Goal: Task Accomplishment & Management: Manage account settings

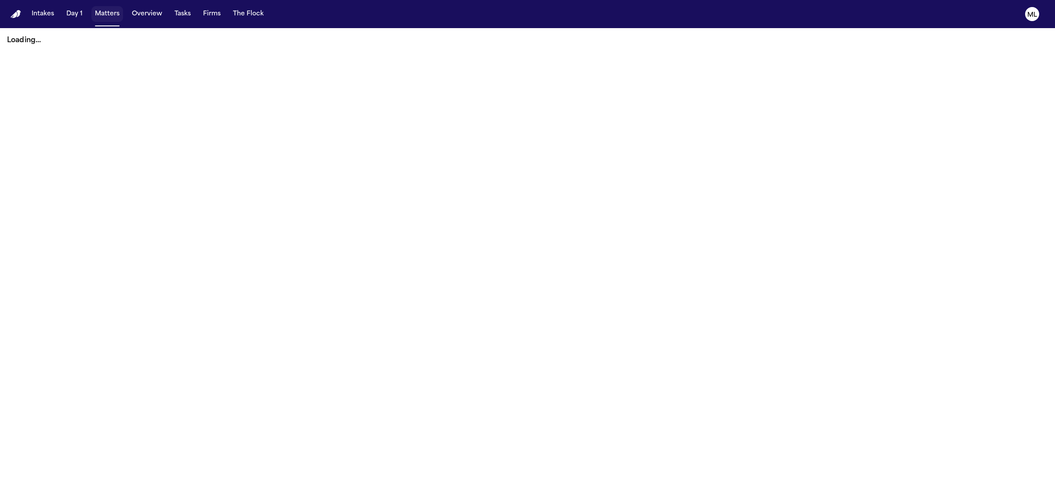
click at [106, 16] on button "Matters" at bounding box center [107, 14] width 32 height 16
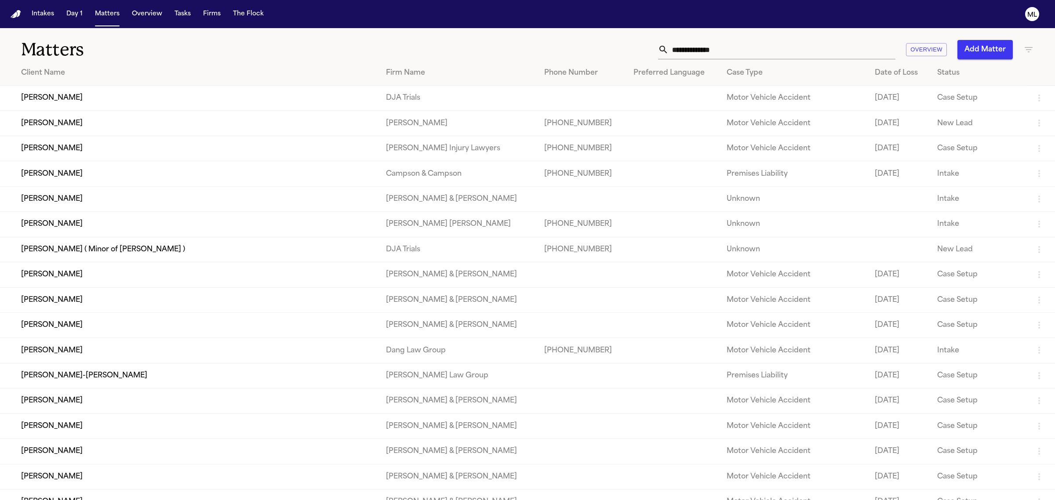
click at [718, 49] on input "text" at bounding box center [781, 49] width 227 height 19
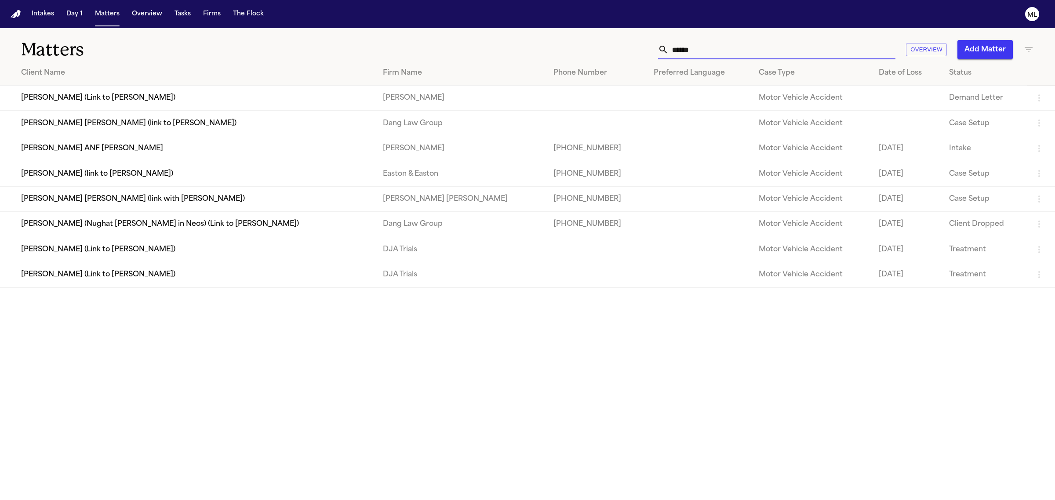
type input "******"
click at [98, 249] on td "[PERSON_NAME] (Link to [PERSON_NAME])" at bounding box center [188, 249] width 376 height 25
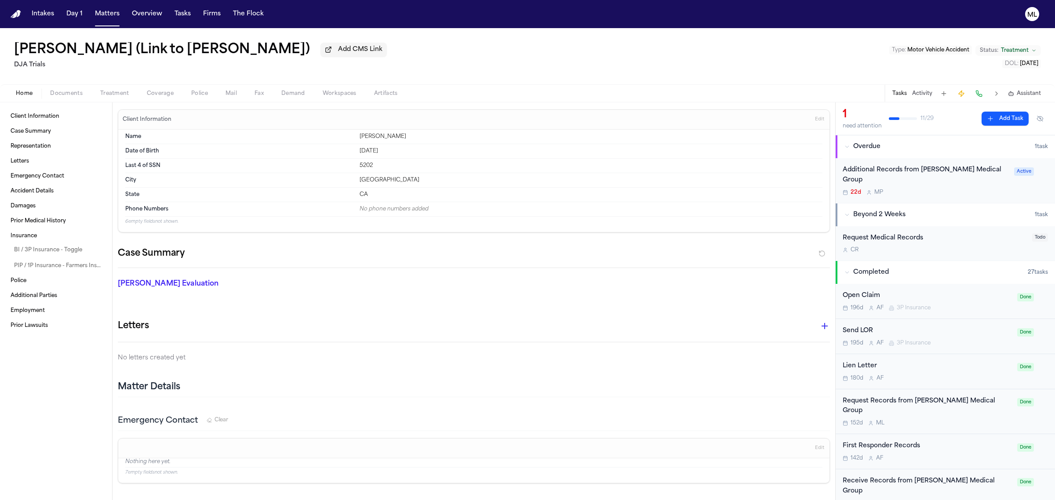
click at [1013, 93] on icon "button" at bounding box center [1011, 94] width 6 height 6
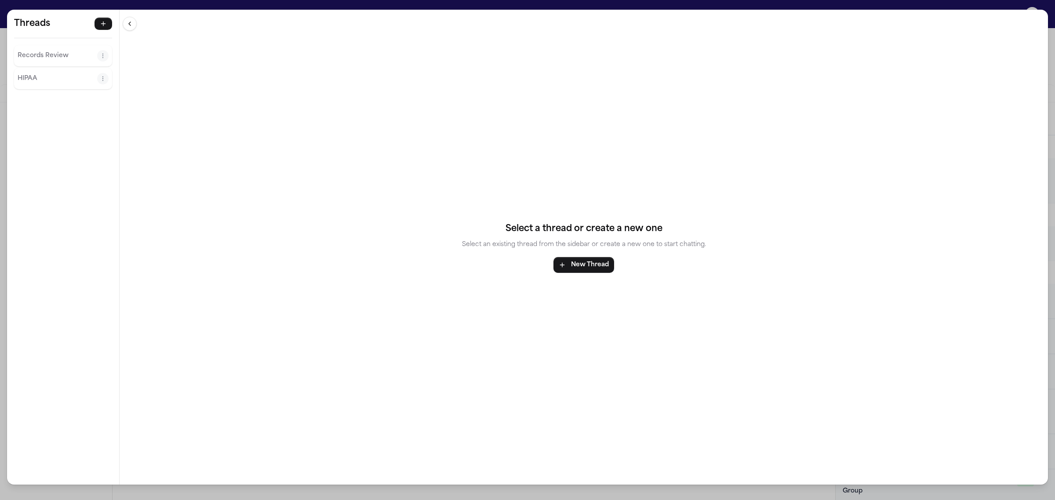
click at [62, 57] on p "Records Review" at bounding box center [58, 56] width 80 height 11
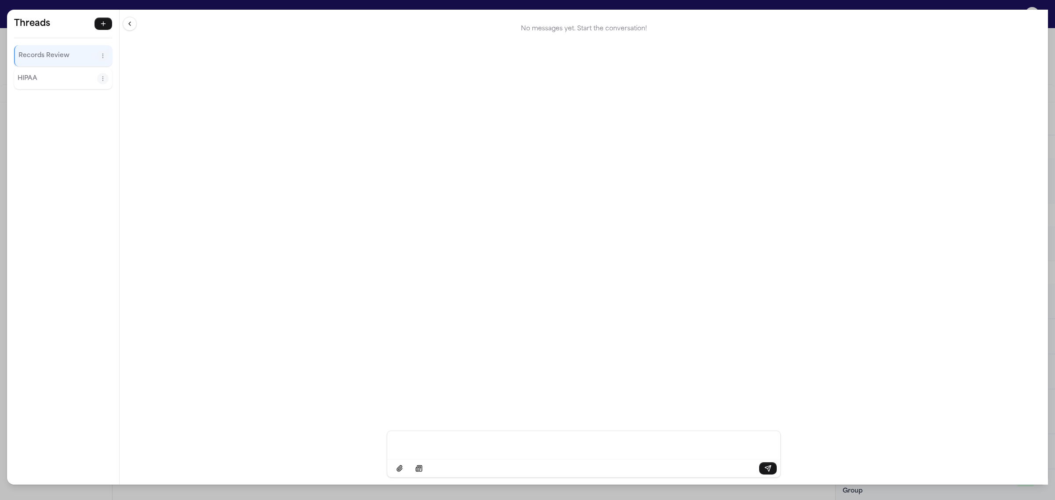
click at [422, 230] on div "No messages yet. Start the conversation!" at bounding box center [584, 220] width 928 height 421
click at [104, 55] on icon "Thread actions" at bounding box center [103, 56] width 6 height 6
click at [132, 22] on button at bounding box center [130, 24] width 14 height 14
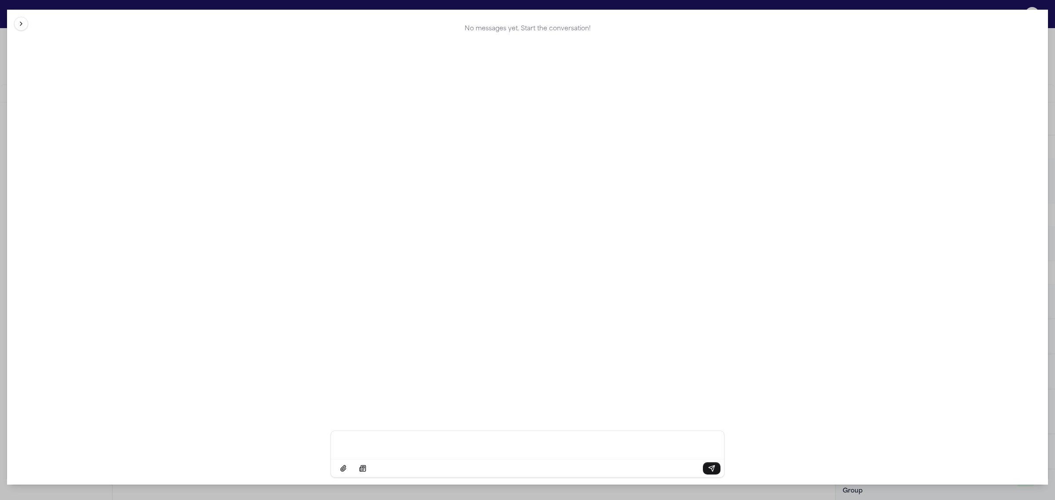
click at [20, 18] on button at bounding box center [21, 24] width 14 height 14
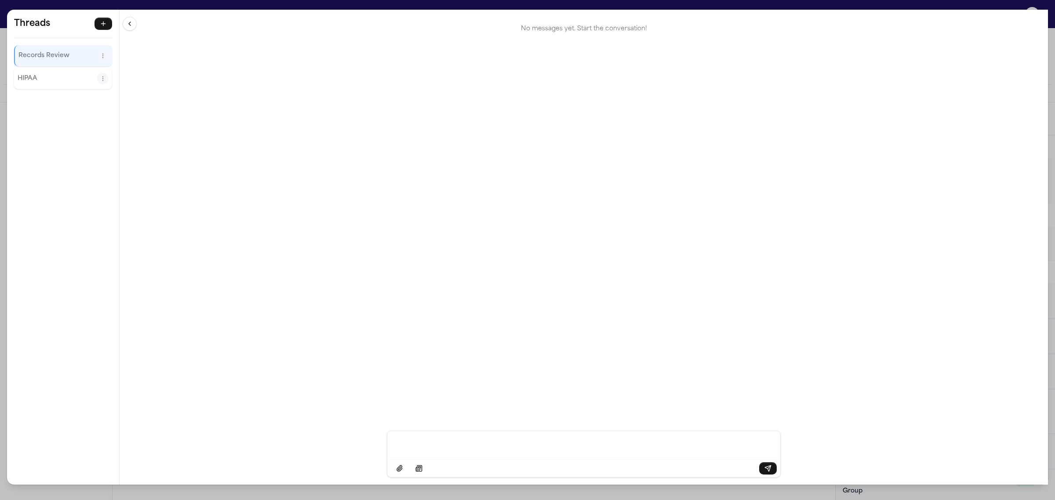
click at [25, 3] on div "Threads Records Review HIPAA Threads Records Review HIPAA No messages yet. Star…" at bounding box center [527, 250] width 1055 height 500
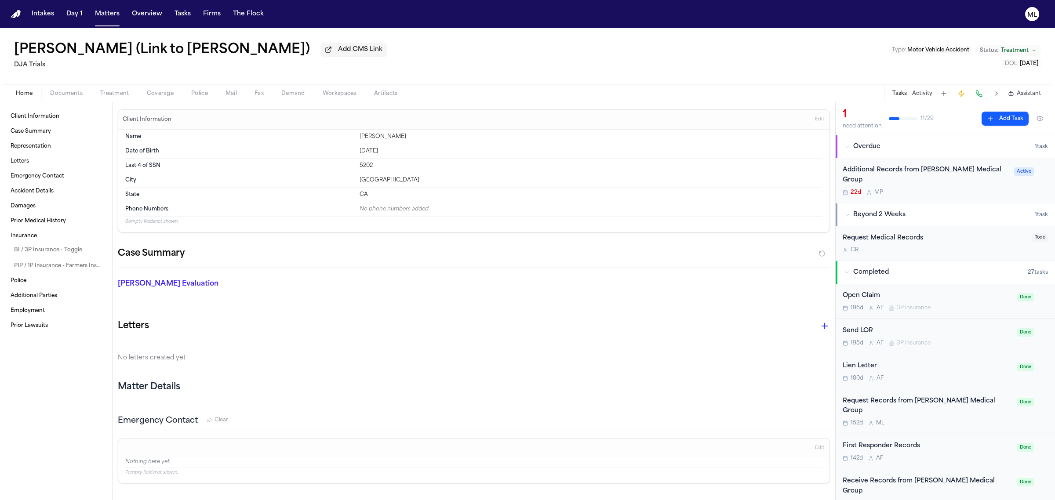
click at [1035, 95] on span "Assistant" at bounding box center [1028, 93] width 24 height 7
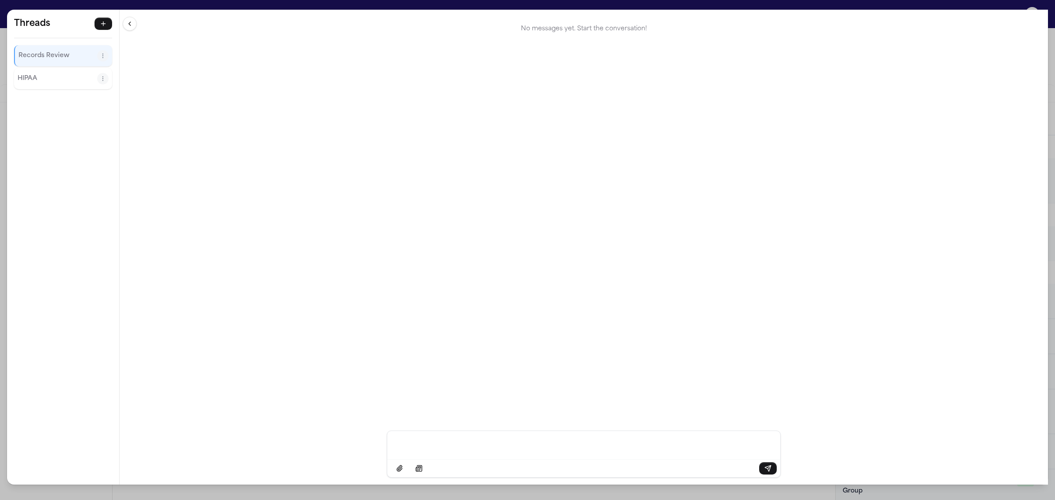
click at [104, 52] on button "Thread actions" at bounding box center [102, 55] width 11 height 11
click at [108, 87] on button "Delete" at bounding box center [102, 91] width 65 height 16
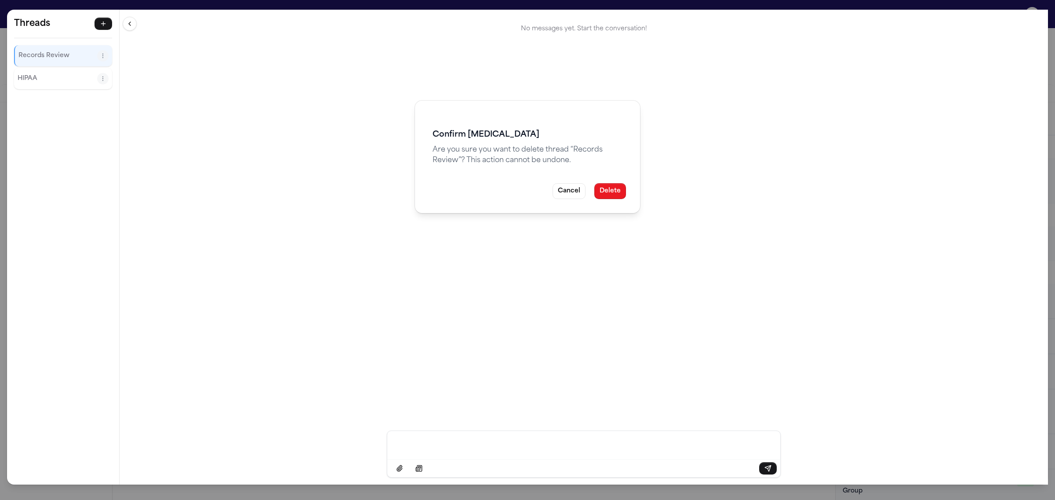
click at [603, 194] on button "Delete" at bounding box center [610, 191] width 32 height 16
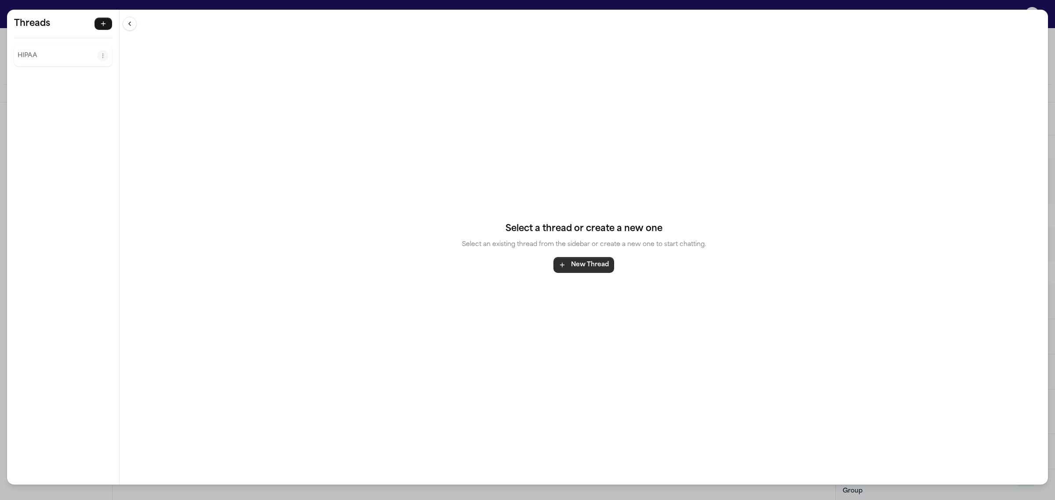
click at [589, 269] on button "New Thread" at bounding box center [583, 265] width 61 height 16
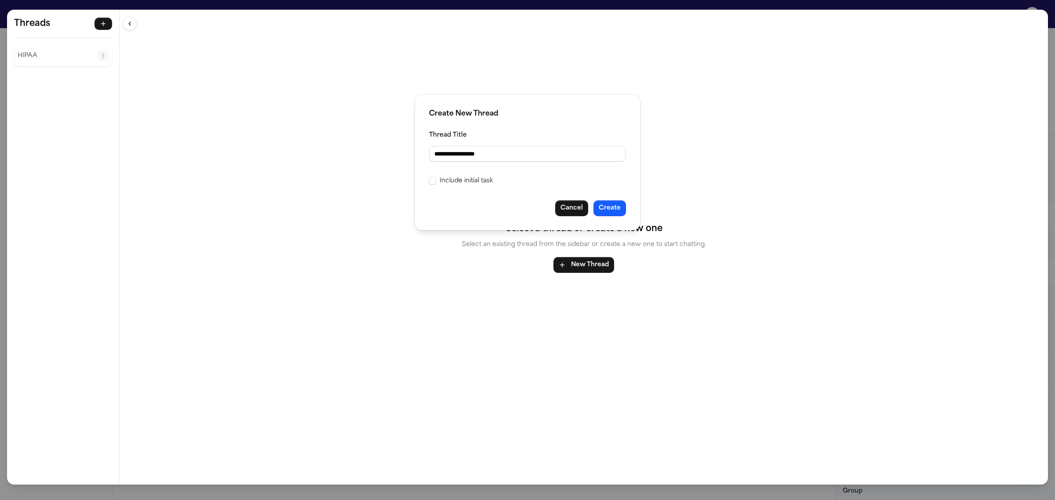
type input "**********"
click at [467, 183] on label "Include initial task" at bounding box center [465, 181] width 53 height 11
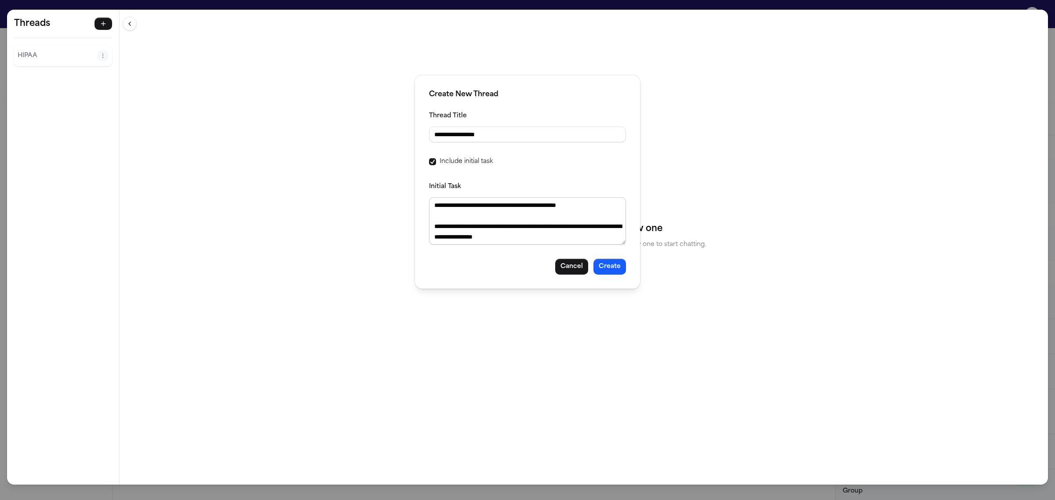
scroll to position [220, 0]
click at [621, 276] on div "**********" at bounding box center [527, 182] width 225 height 214
click at [618, 273] on button "Create" at bounding box center [609, 267] width 33 height 16
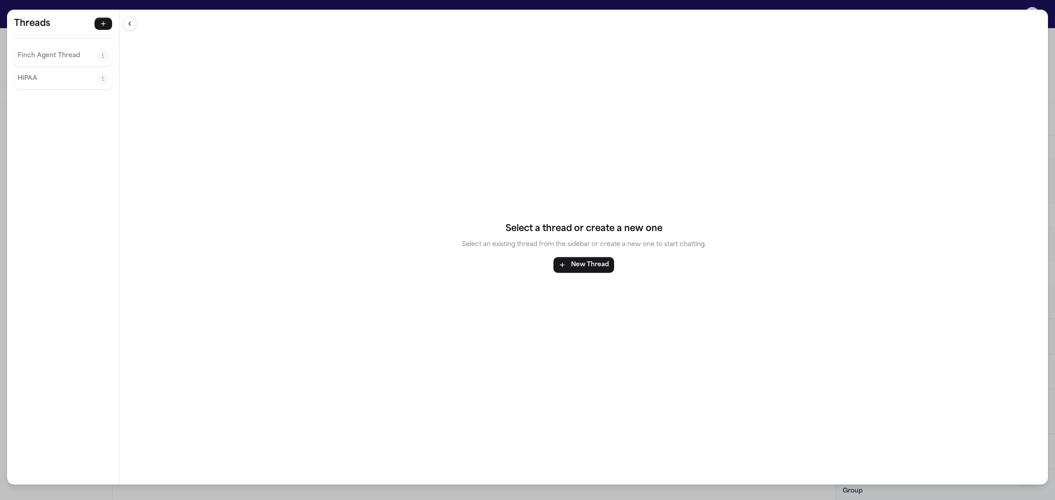
click at [58, 63] on div "Finch Agent Thread" at bounding box center [63, 55] width 98 height 21
click at [65, 53] on p "Finch Agent Thread" at bounding box center [58, 56] width 80 height 11
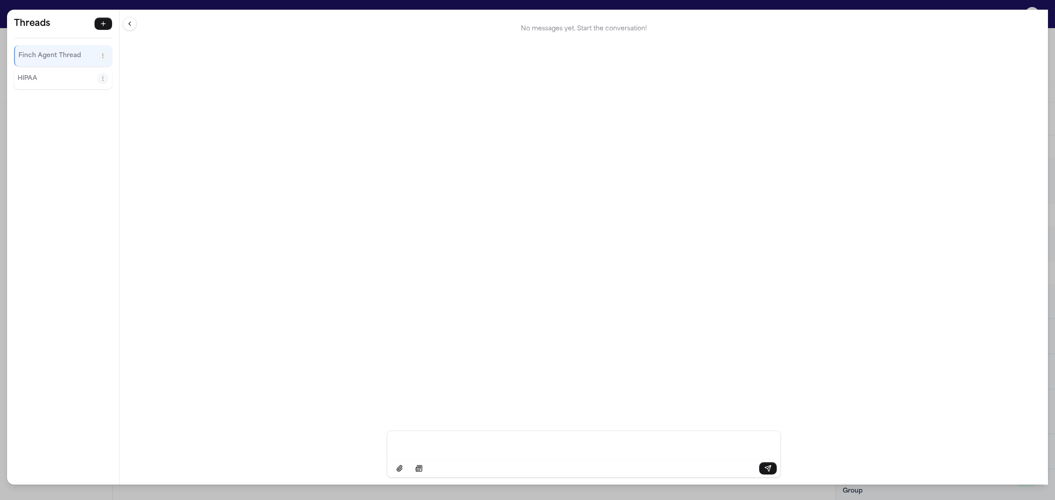
click at [38, 85] on button "HIPAA" at bounding box center [58, 79] width 80 height 14
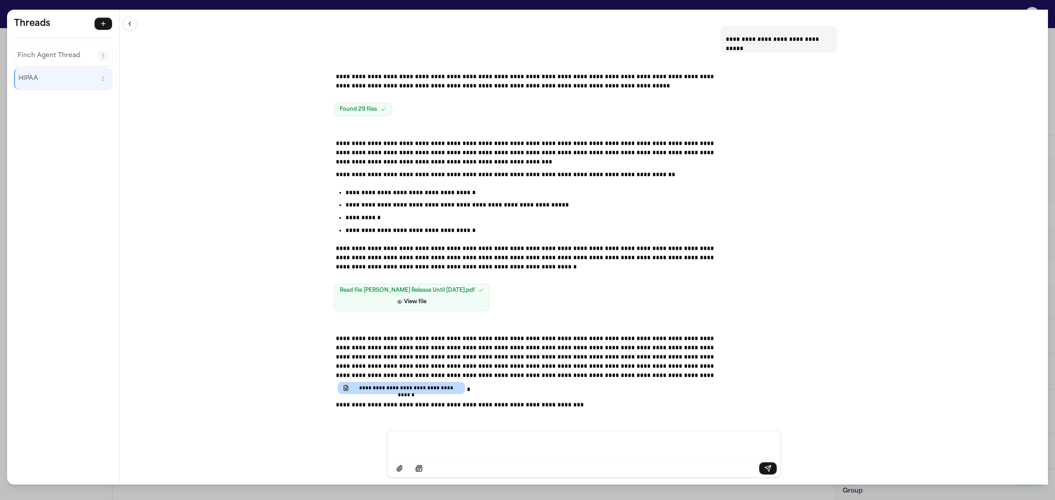
click at [54, 55] on p "Finch Agent Thread" at bounding box center [58, 56] width 80 height 11
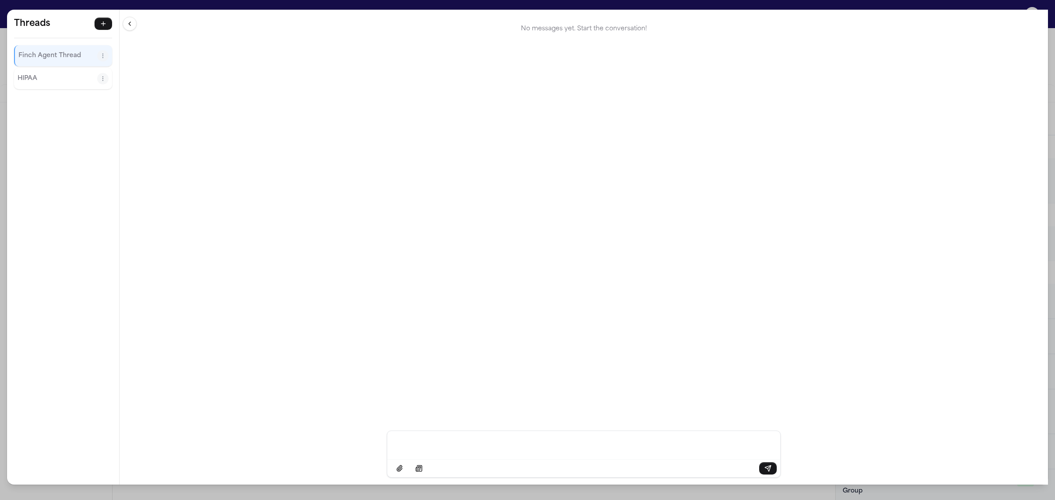
click at [48, 89] on div "HIPAA" at bounding box center [63, 78] width 98 height 21
click at [58, 53] on p "Finch Agent Thread" at bounding box center [57, 56] width 79 height 11
click at [55, 71] on div "HIPAA" at bounding box center [63, 78] width 98 height 21
click at [59, 56] on p "Finch Agent Thread" at bounding box center [57, 56] width 79 height 11
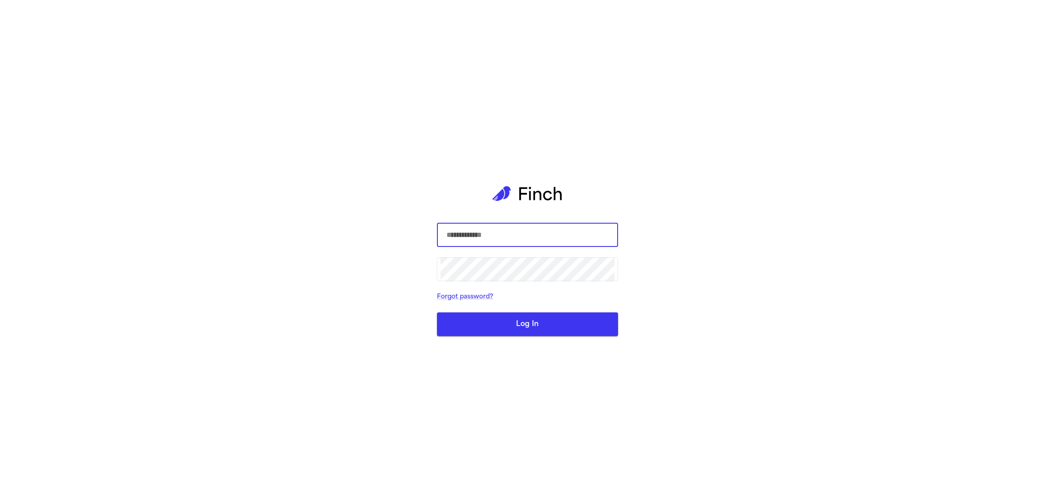
type input "**********"
click at [504, 328] on button "Log In" at bounding box center [527, 324] width 181 height 24
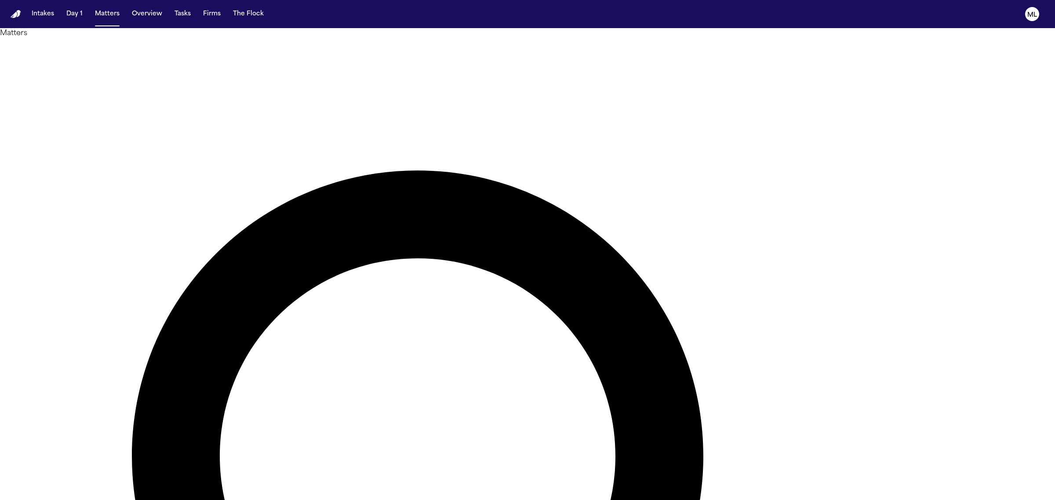
type input "******"
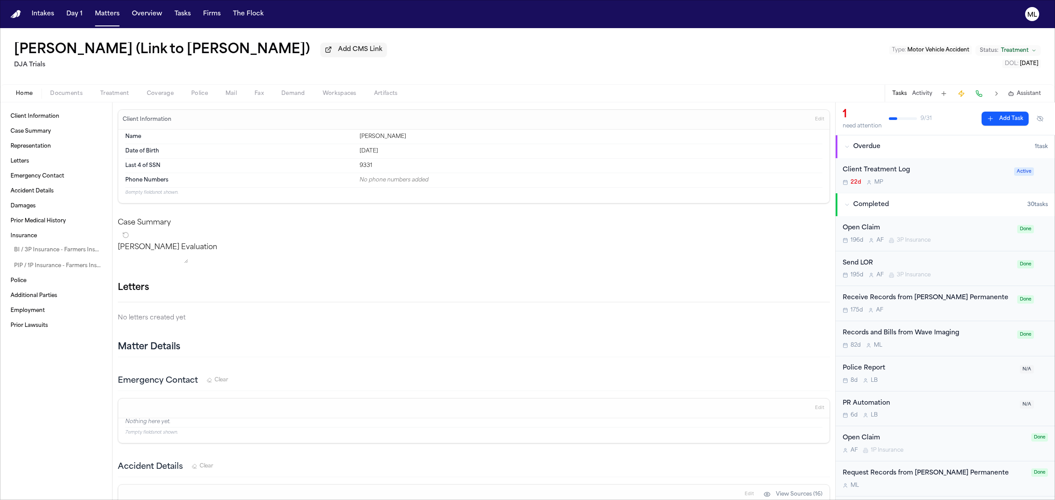
click at [1033, 91] on span "Assistant" at bounding box center [1028, 93] width 24 height 7
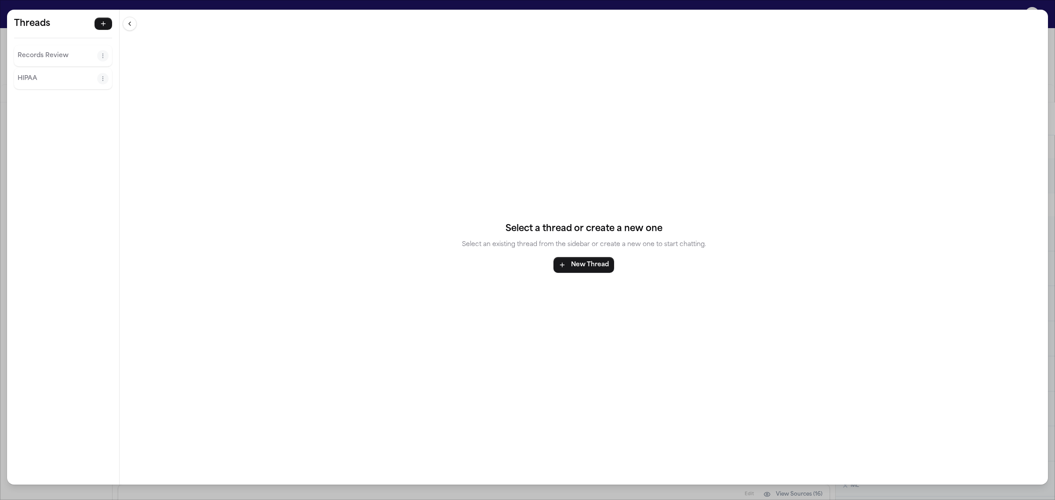
click at [51, 47] on div "Records Review" at bounding box center [63, 55] width 98 height 21
click at [64, 75] on p "HIPAA" at bounding box center [58, 78] width 80 height 11
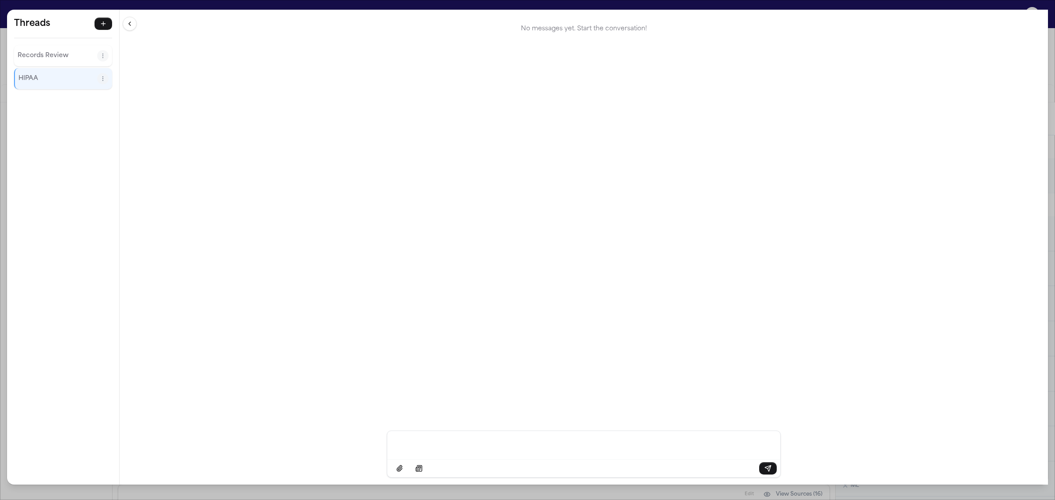
click at [65, 58] on p "Records Review" at bounding box center [58, 56] width 80 height 11
click at [109, 59] on div "Records Review" at bounding box center [63, 55] width 98 height 21
click at [105, 57] on icon "Thread actions" at bounding box center [103, 56] width 6 height 6
click at [106, 73] on button "Rename" at bounding box center [102, 76] width 65 height 16
click at [68, 58] on input "**********" at bounding box center [48, 59] width 56 height 16
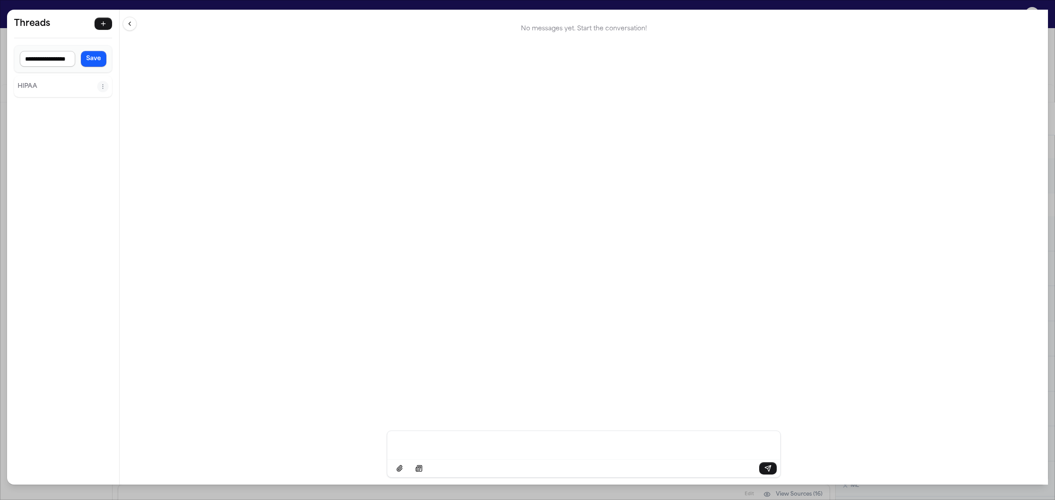
scroll to position [0, 15]
type input "**********"
click at [83, 55] on button "Save" at bounding box center [93, 59] width 25 height 16
click at [102, 56] on icon "Thread actions" at bounding box center [103, 56] width 6 height 6
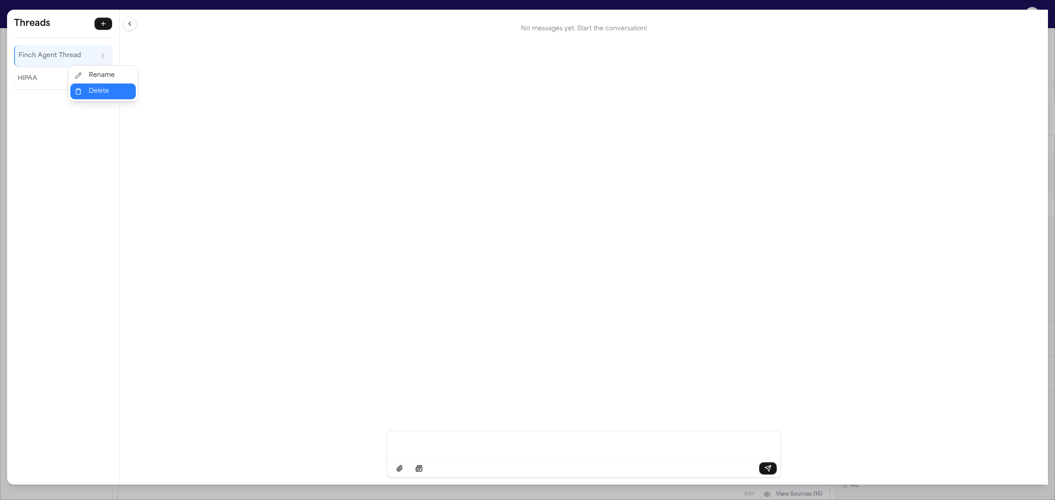
click at [106, 97] on button "Delete" at bounding box center [102, 91] width 65 height 16
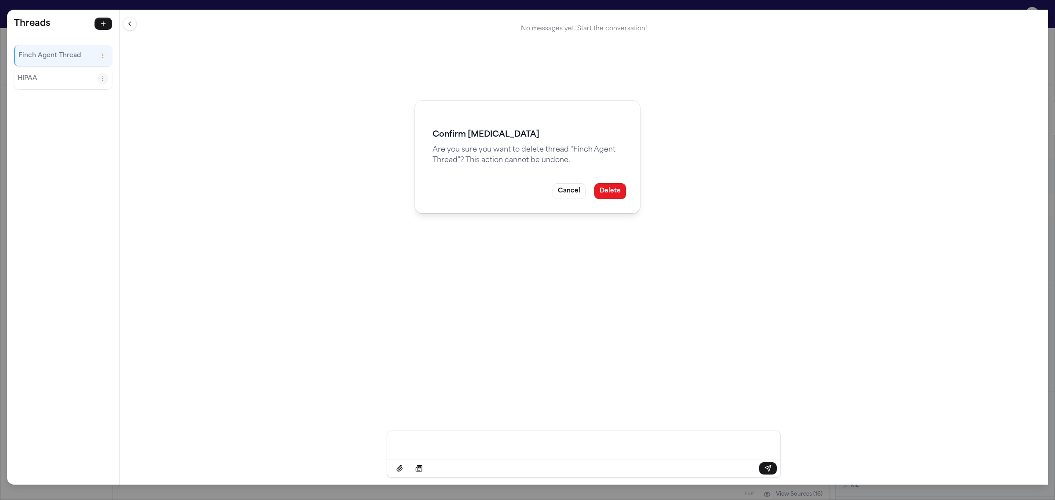
click at [614, 189] on button "Delete" at bounding box center [610, 191] width 32 height 16
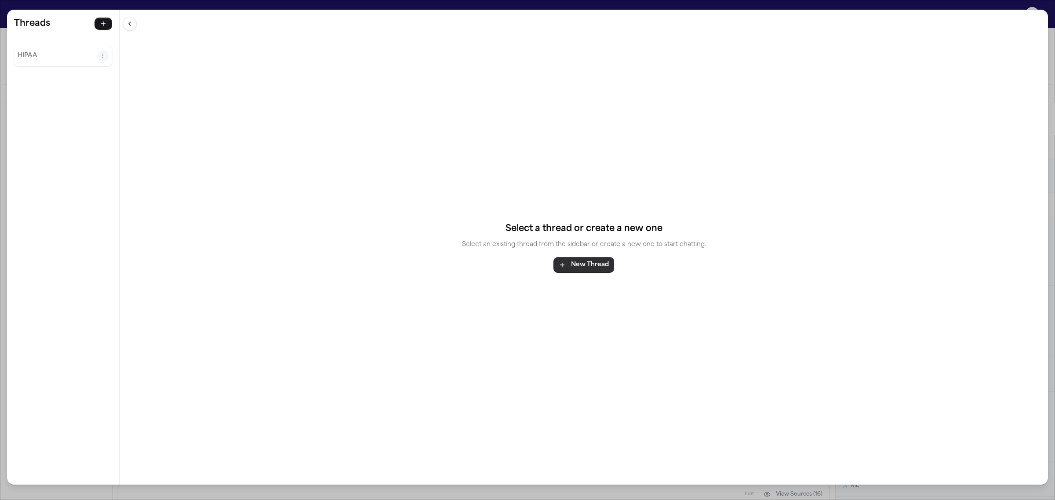
click at [569, 260] on button "New Thread" at bounding box center [583, 265] width 61 height 16
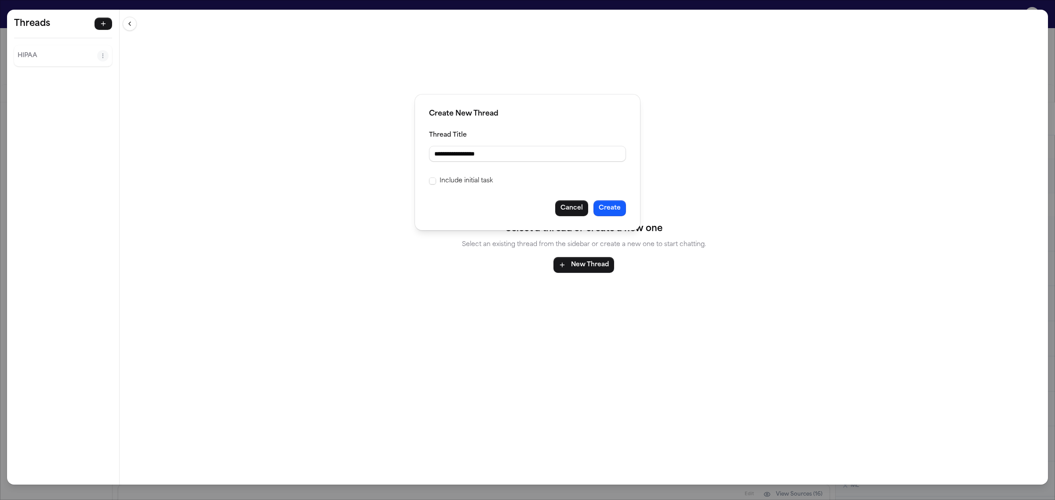
type input "**********"
click at [458, 177] on label "Include initial task" at bounding box center [465, 181] width 53 height 11
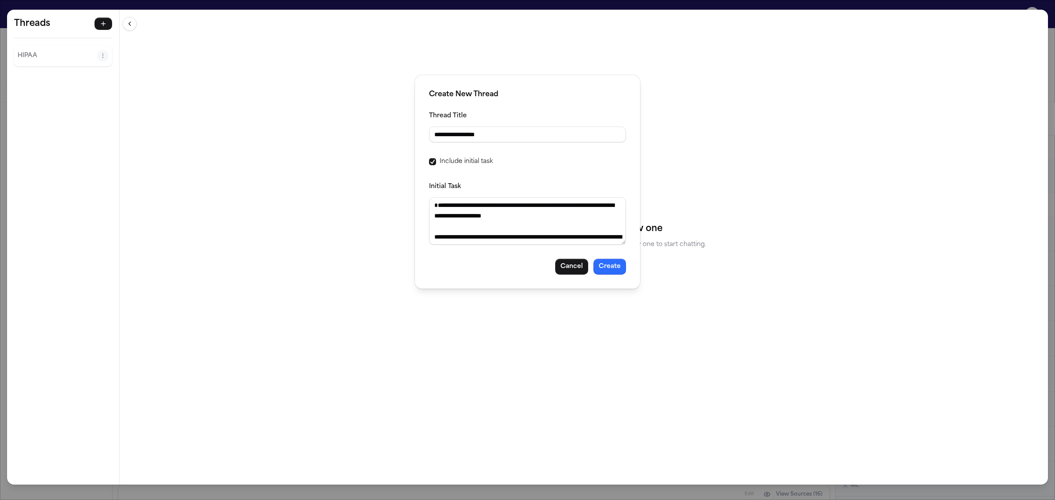
click at [612, 266] on button "Create" at bounding box center [609, 267] width 33 height 16
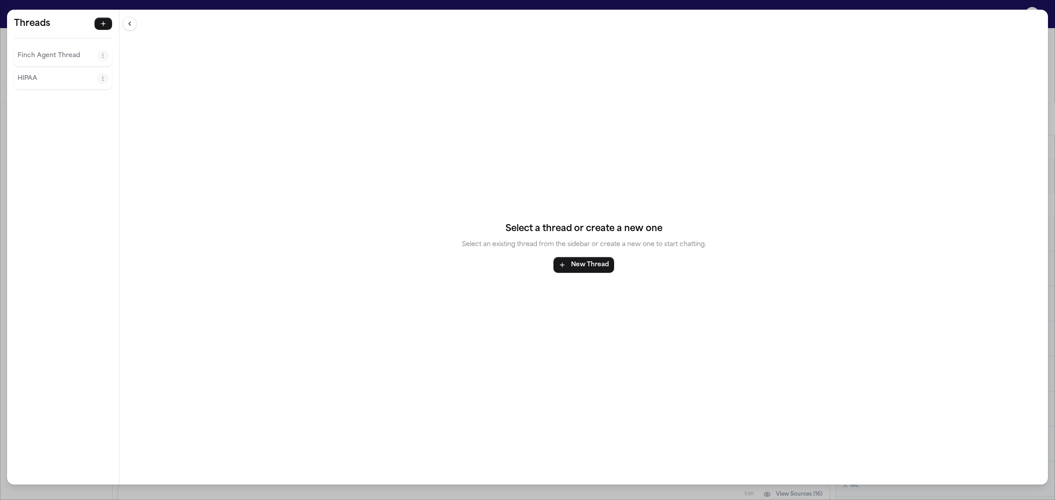
click at [62, 47] on div "Finch Agent Thread" at bounding box center [63, 55] width 98 height 21
click at [56, 53] on p "Finch Agent Thread" at bounding box center [58, 56] width 80 height 11
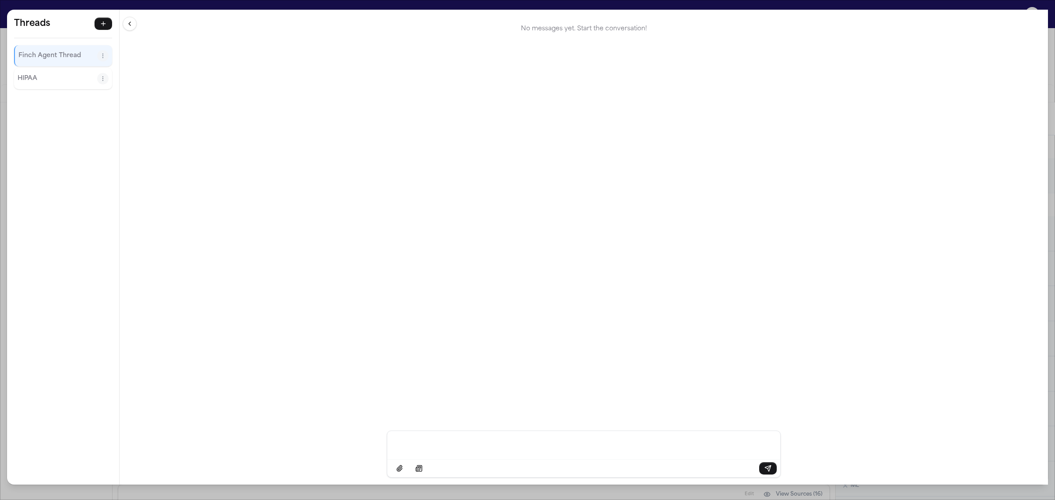
click at [49, 51] on p "Finch Agent Thread" at bounding box center [57, 56] width 79 height 11
click at [49, 76] on p "HIPAA" at bounding box center [58, 78] width 80 height 11
click at [49, 63] on div "Finch Agent Thread" at bounding box center [63, 55] width 98 height 21
click at [36, 1] on div "Threads Finch Agent Thread HIPAA Threads Finch Agent Thread HIPAA No messages y…" at bounding box center [527, 250] width 1055 height 500
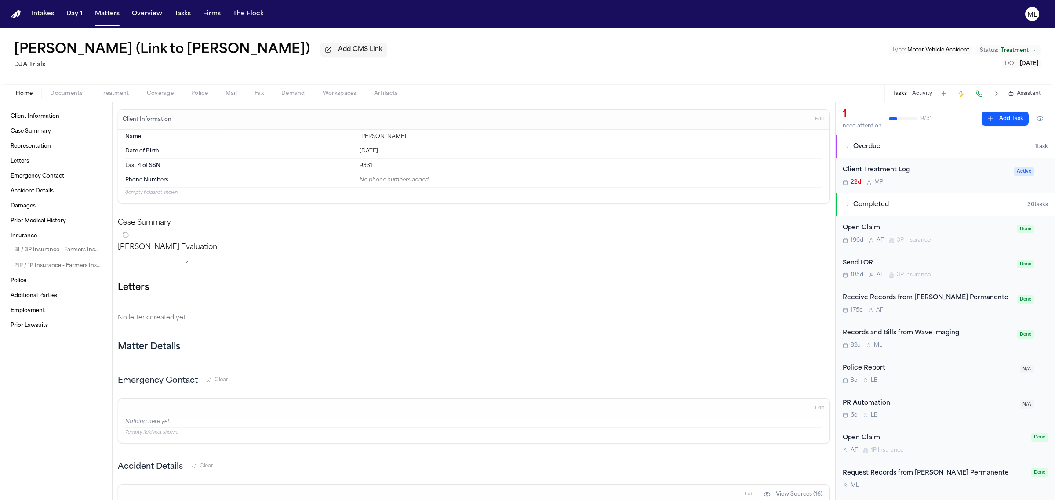
click at [927, 86] on div "Tasks Activity Assistant" at bounding box center [965, 93] width 163 height 17
click at [924, 89] on div "Tasks Activity Assistant" at bounding box center [965, 93] width 163 height 17
click at [922, 94] on button "Activity" at bounding box center [922, 93] width 20 height 7
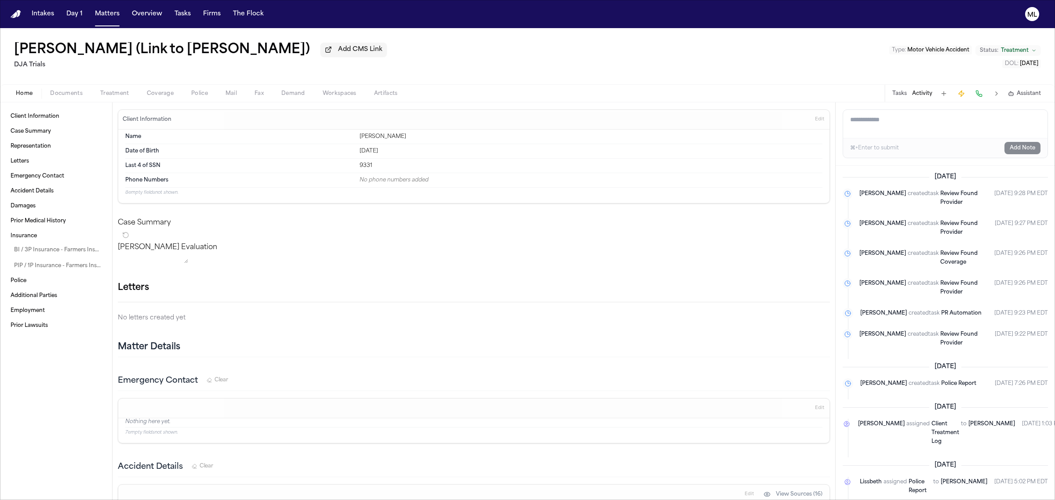
click at [1025, 97] on span "Assistant" at bounding box center [1028, 93] width 24 height 7
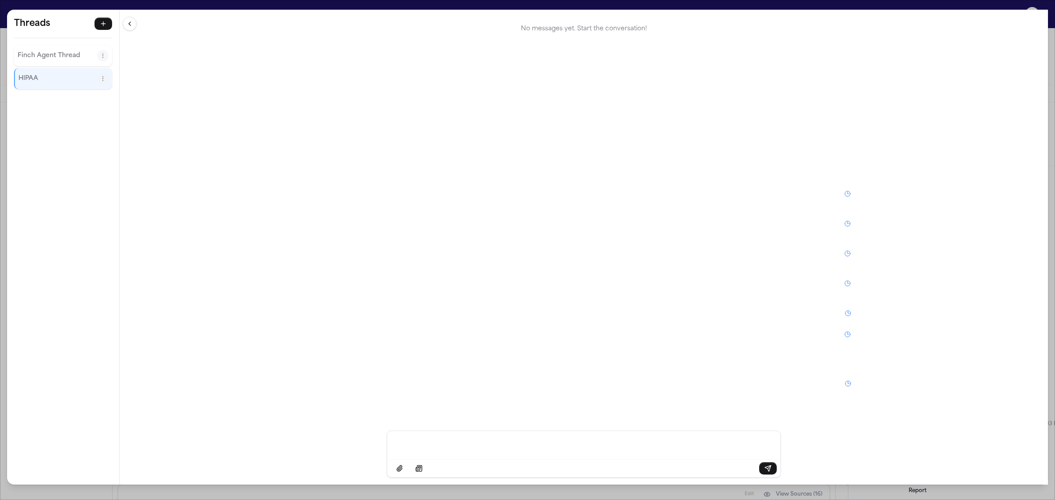
click at [55, 60] on p "Finch Agent Thread" at bounding box center [58, 56] width 80 height 11
click at [752, 318] on div "No messages yet. Start the conversation!" at bounding box center [584, 220] width 928 height 421
click at [51, 74] on p "HIPAA" at bounding box center [58, 78] width 80 height 11
click at [50, 47] on div "Finch Agent Thread" at bounding box center [63, 55] width 98 height 21
click at [40, 36] on div "Threads Finch Agent Thread HIPAA" at bounding box center [63, 54] width 112 height 88
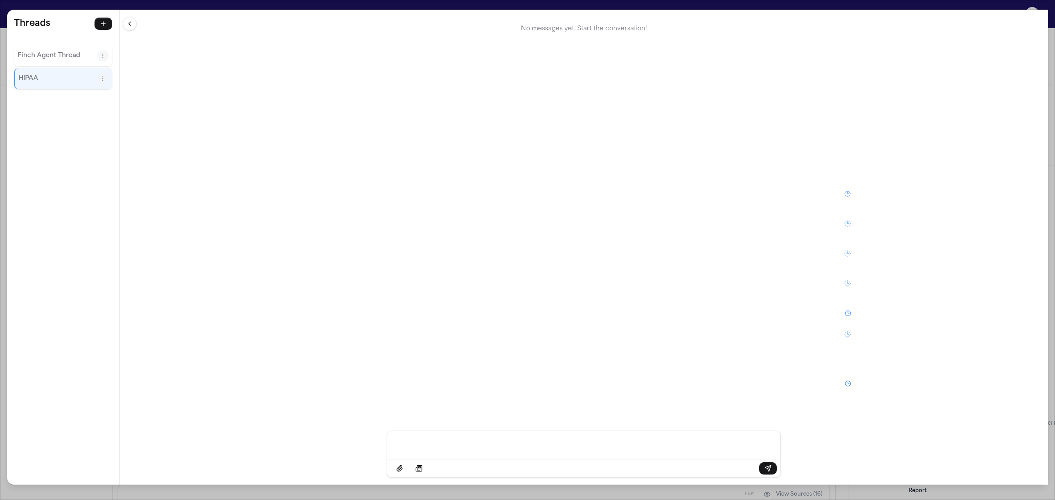
click at [39, 47] on div "Finch Agent Thread" at bounding box center [63, 55] width 98 height 21
click at [28, 65] on div "Finch Agent Thread" at bounding box center [63, 55] width 98 height 21
click at [31, 54] on p "Finch Agent Thread" at bounding box center [58, 56] width 80 height 11
click at [1, 5] on div "Threads Finch Agent Thread HIPAA Threads Finch Agent Thread HIPAA No messages y…" at bounding box center [527, 250] width 1055 height 500
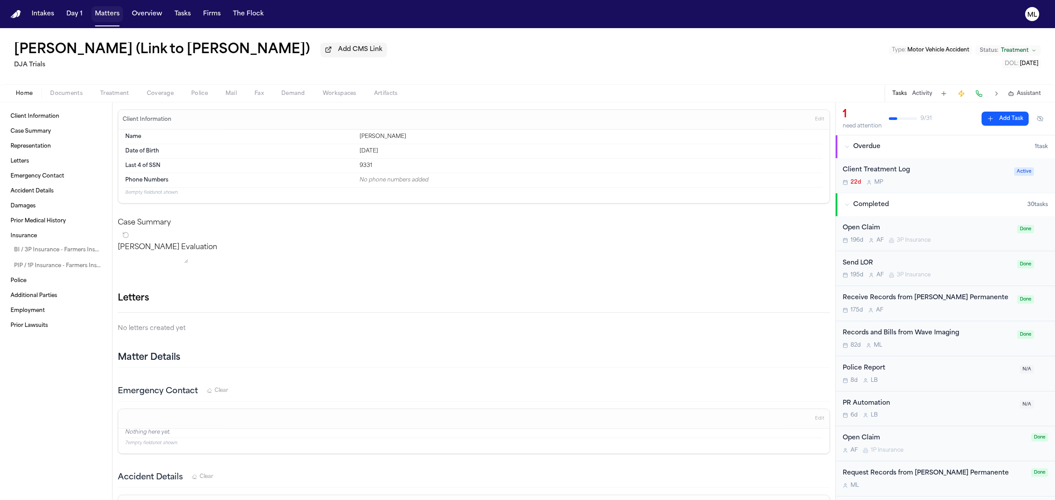
click at [104, 16] on button "Matters" at bounding box center [107, 14] width 32 height 16
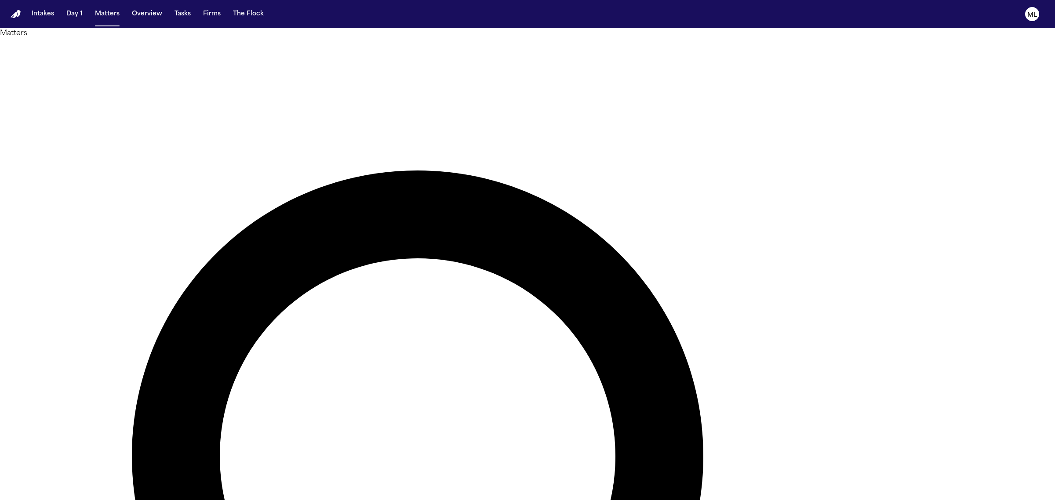
type input "*******"
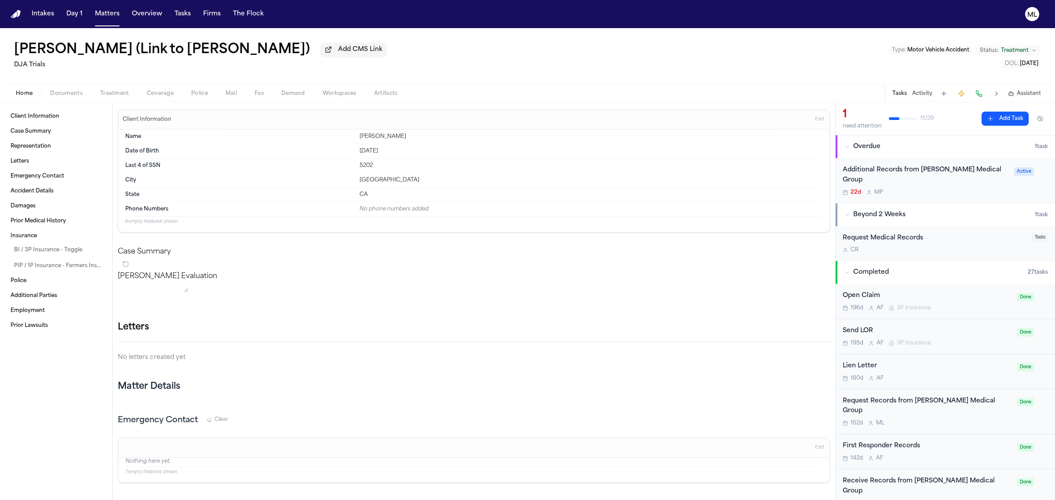
click at [1025, 93] on span "Assistant" at bounding box center [1028, 93] width 24 height 7
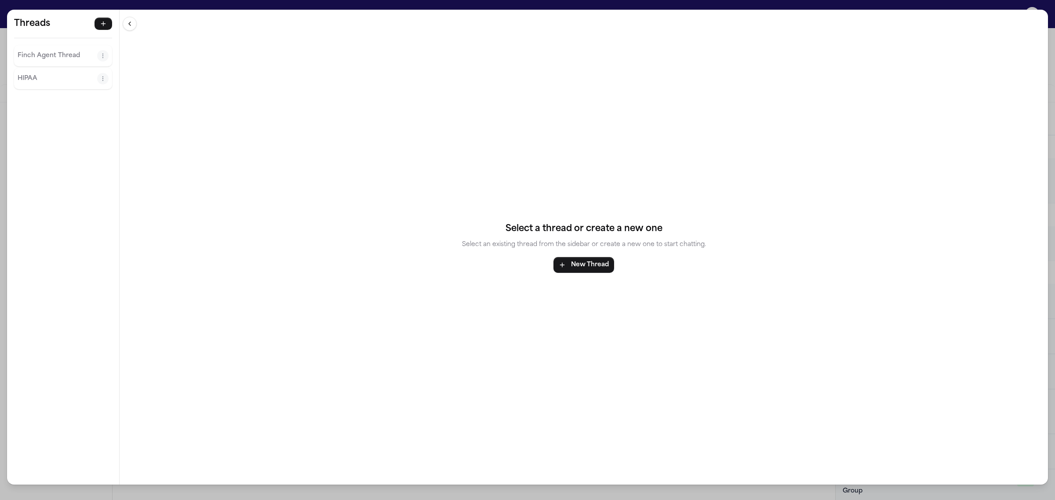
click at [36, 54] on p "Finch Agent Thread" at bounding box center [58, 56] width 80 height 11
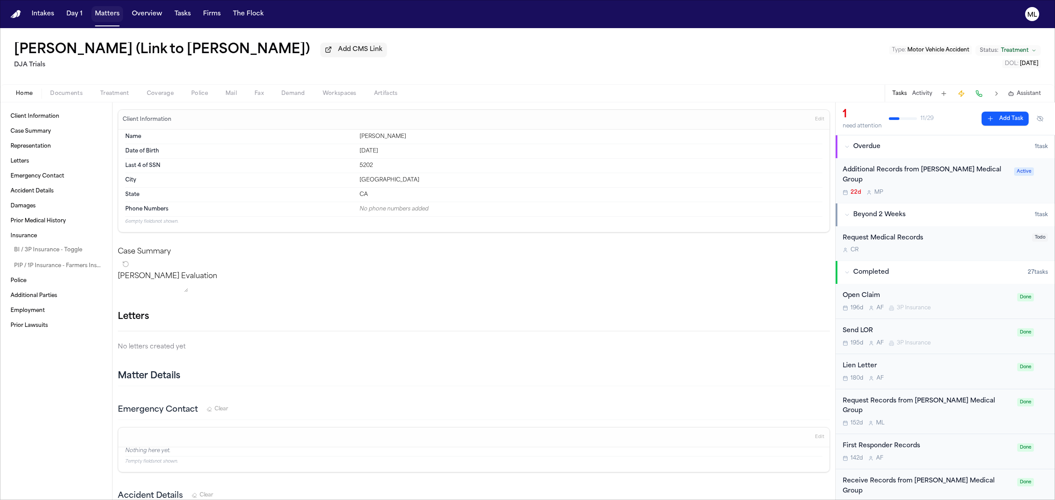
click at [105, 15] on button "Matters" at bounding box center [107, 14] width 32 height 16
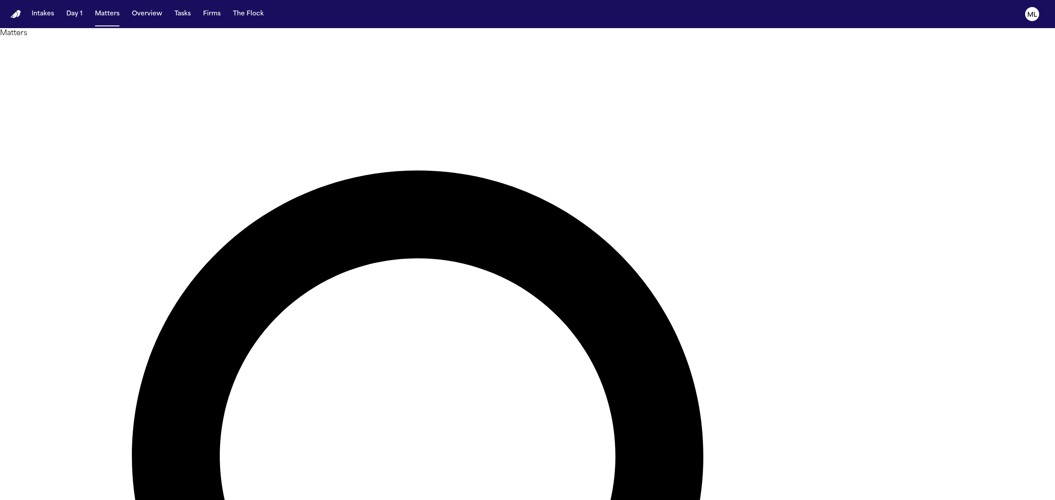
drag, startPoint x: 570, startPoint y: 348, endPoint x: 501, endPoint y: 352, distance: 69.1
copy td "5126200188"
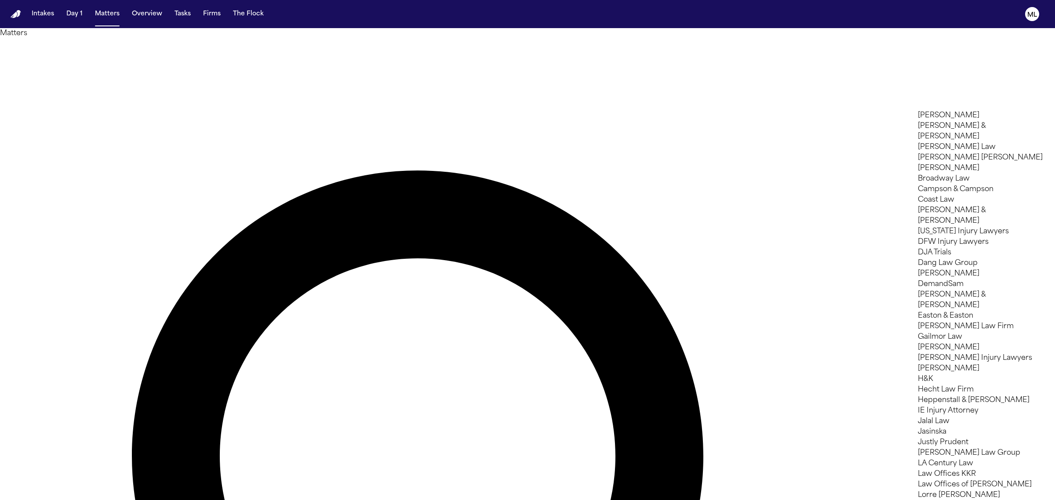
scroll to position [549, 0]
click at [107, 500] on div at bounding box center [527, 500] width 1055 height 0
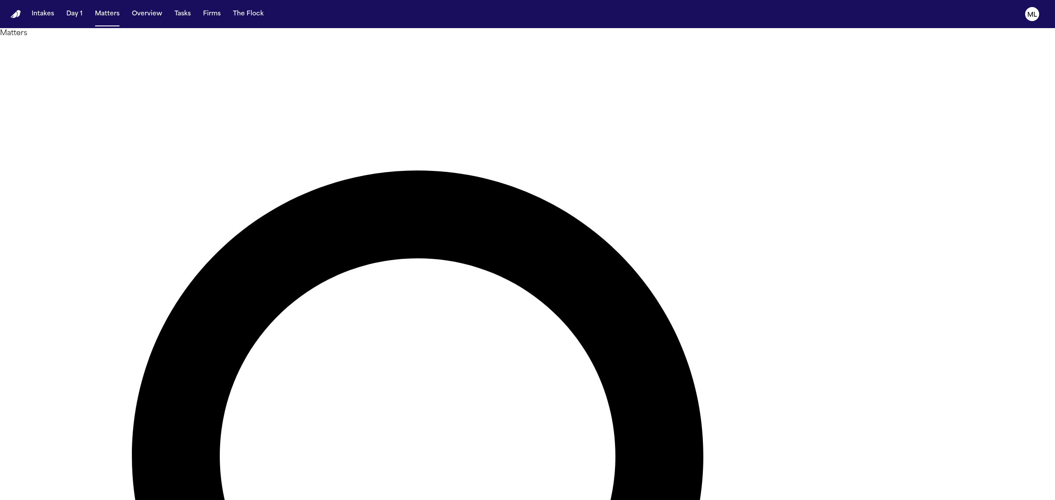
click at [110, 25] on span at bounding box center [107, 25] width 25 height 1
type input "*"
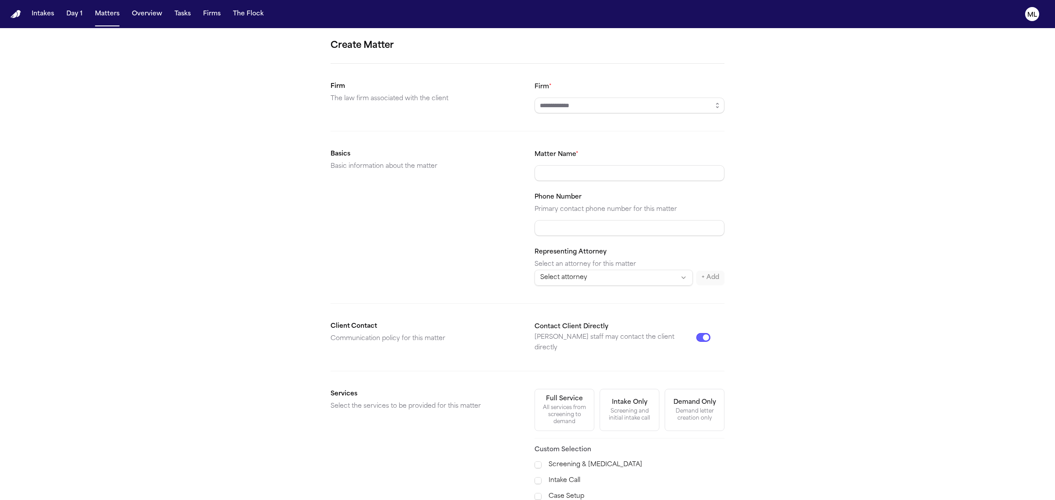
click at [574, 112] on input "Firm *" at bounding box center [629, 106] width 190 height 16
click at [722, 108] on button "button" at bounding box center [717, 106] width 14 height 16
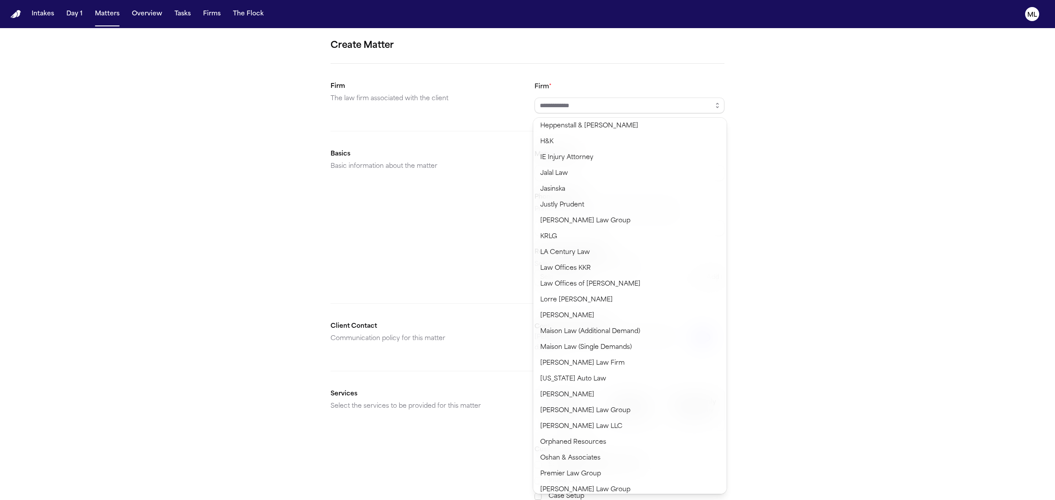
scroll to position [385, 0]
type input "**********"
click at [602, 381] on body "**********" at bounding box center [527, 250] width 1055 height 500
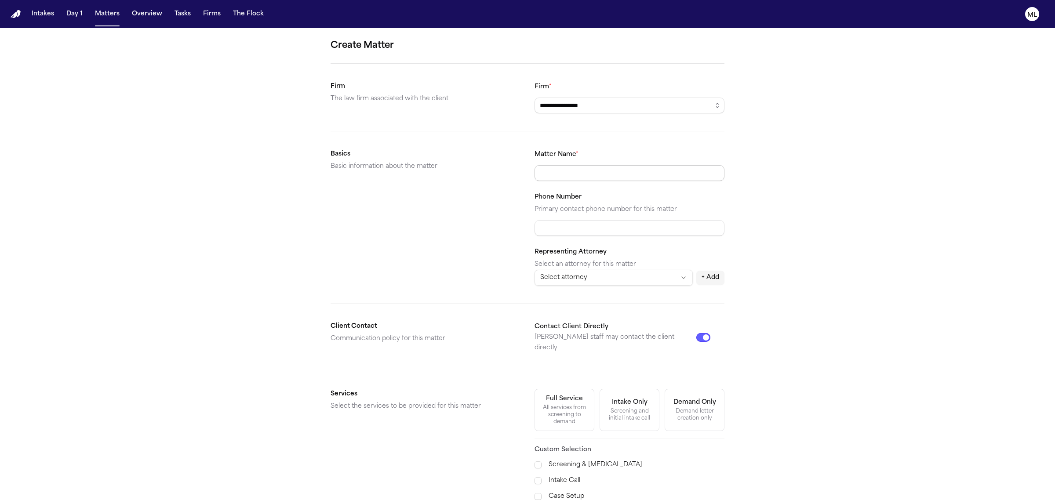
click at [569, 179] on input "Matter Name *" at bounding box center [629, 173] width 190 height 16
type input "**********"
click at [558, 234] on input "Phone Number" at bounding box center [629, 228] width 190 height 16
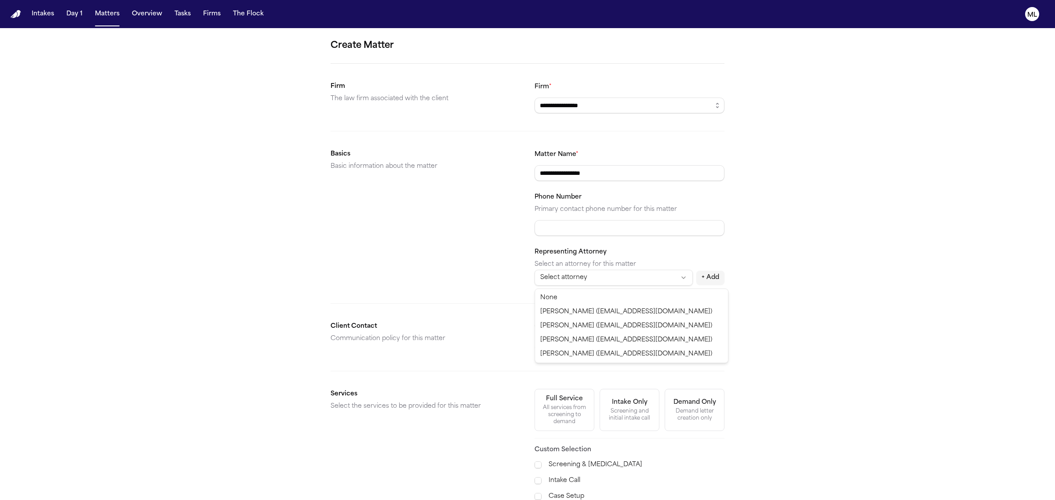
click at [577, 276] on html "**********" at bounding box center [527, 250] width 1055 height 500
select select "**********"
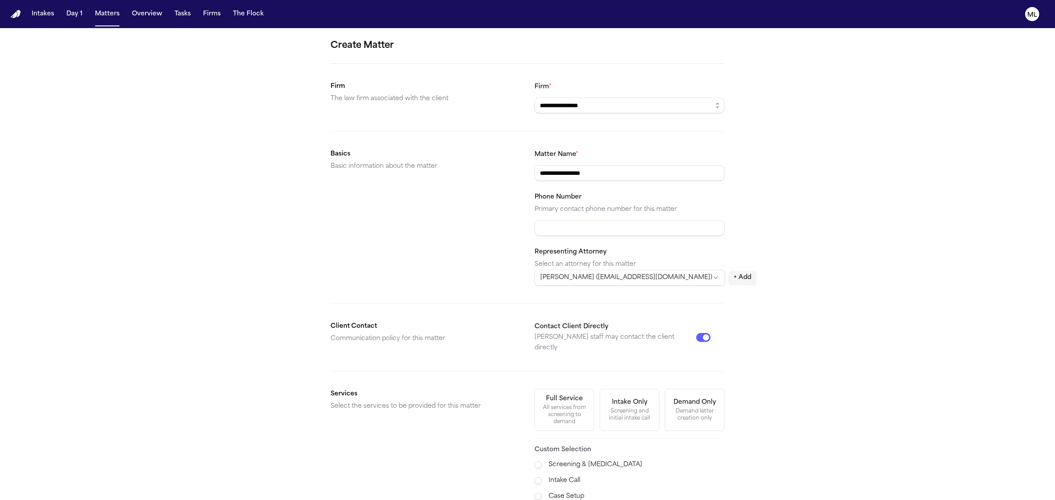
click at [703, 333] on button "Contact Client Directly" at bounding box center [703, 337] width 14 height 9
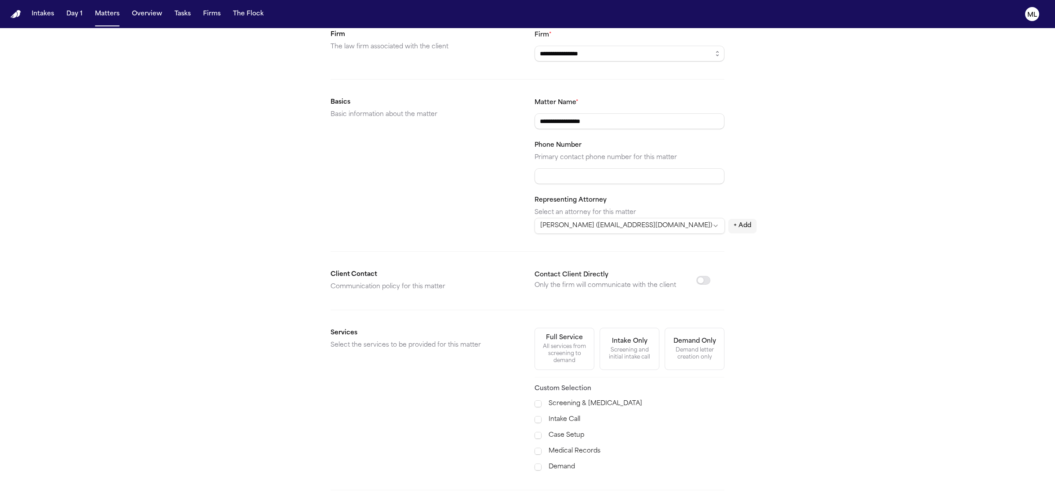
scroll to position [128, 0]
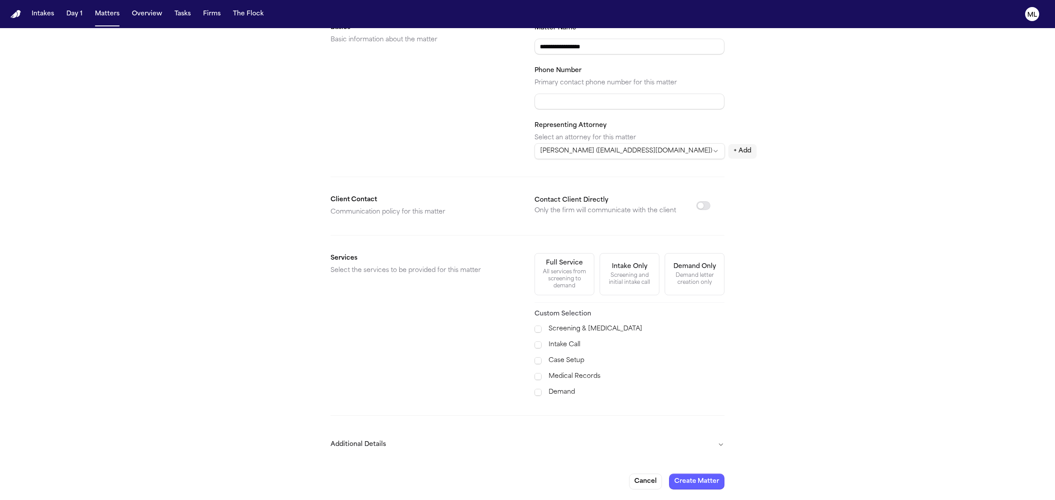
click at [566, 357] on label "Case Setup" at bounding box center [636, 361] width 176 height 11
click at [561, 375] on label "Medical Records" at bounding box center [636, 376] width 176 height 11
click at [559, 387] on div "Screening & Retainer Intake Call Case Setup Medical Records Demand" at bounding box center [629, 361] width 190 height 74
click at [563, 396] on label "Demand" at bounding box center [636, 392] width 176 height 11
click at [716, 449] on button "Additional Details" at bounding box center [527, 444] width 394 height 23
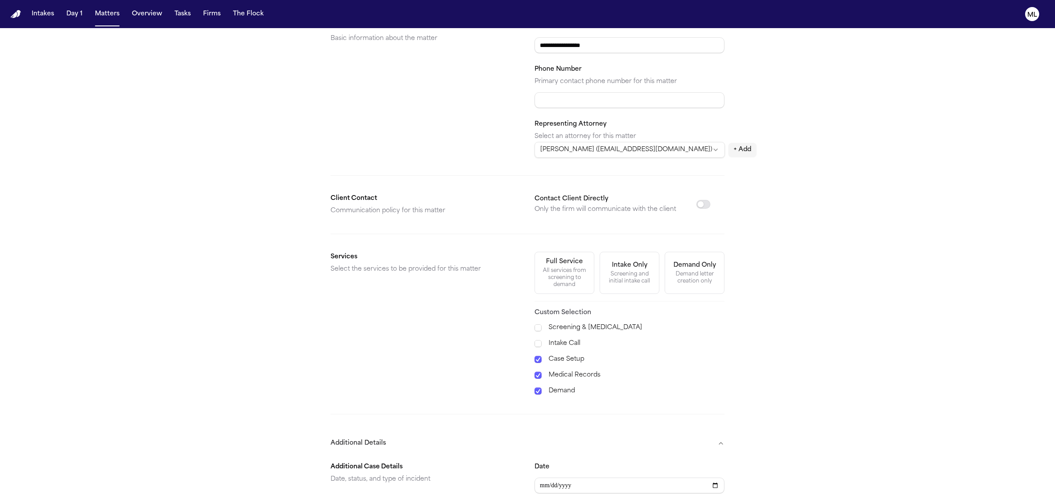
scroll to position [293, 0]
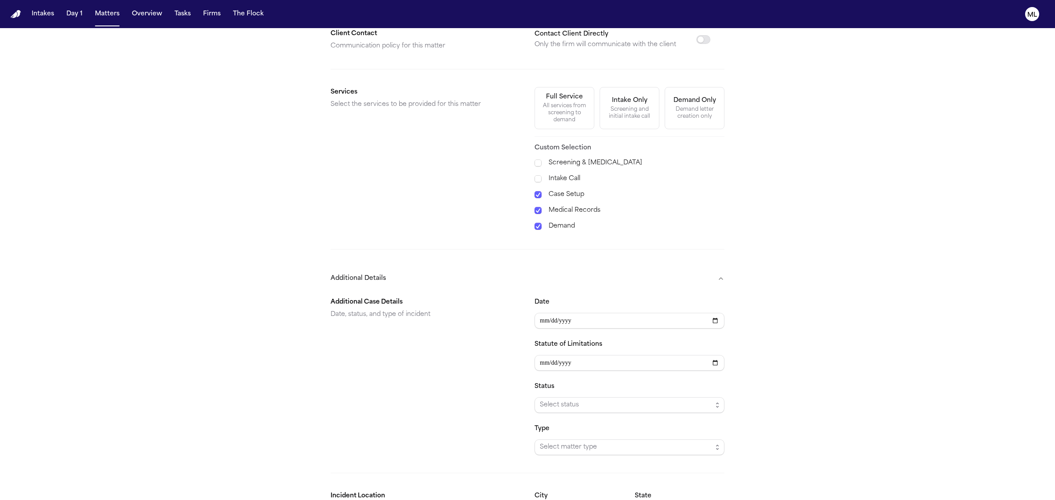
type input "**********"
click at [547, 359] on input "Statute of Limitations" at bounding box center [629, 363] width 190 height 16
type input "**********"
click at [546, 399] on span "Select status" at bounding box center [629, 405] width 190 height 16
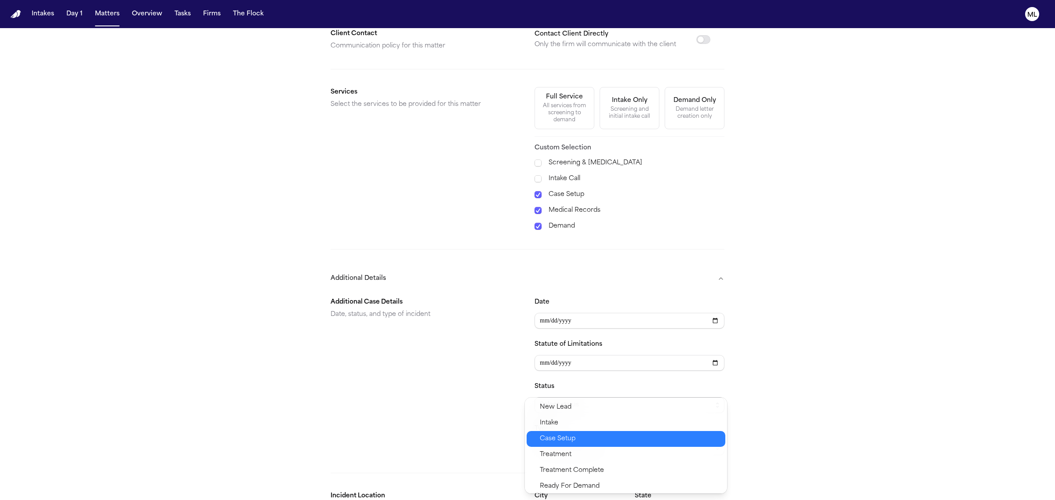
click at [565, 440] on span "Case Setup" at bounding box center [558, 439] width 36 height 11
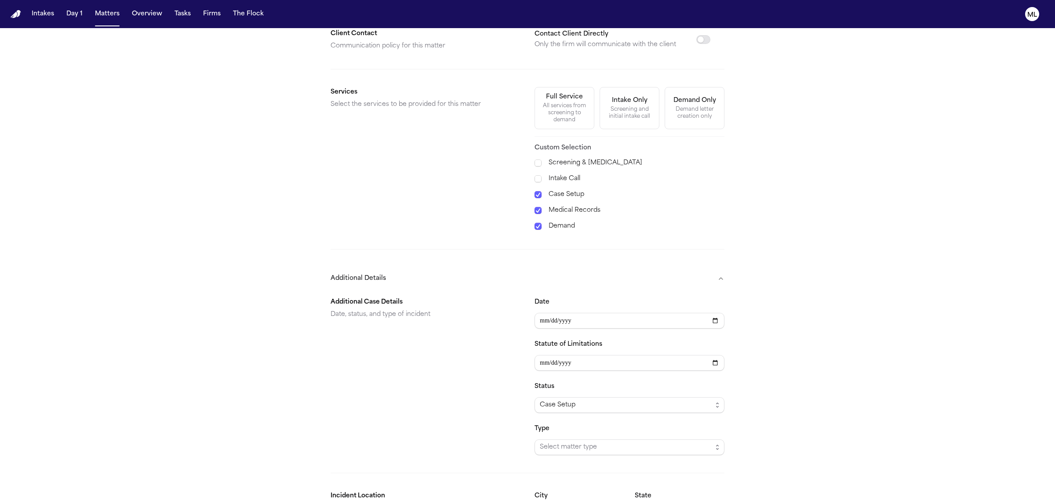
click at [491, 411] on div "Additional Case Details Date, status, and type of incident" at bounding box center [425, 376] width 190 height 158
click at [609, 450] on span "Select matter type" at bounding box center [626, 447] width 172 height 11
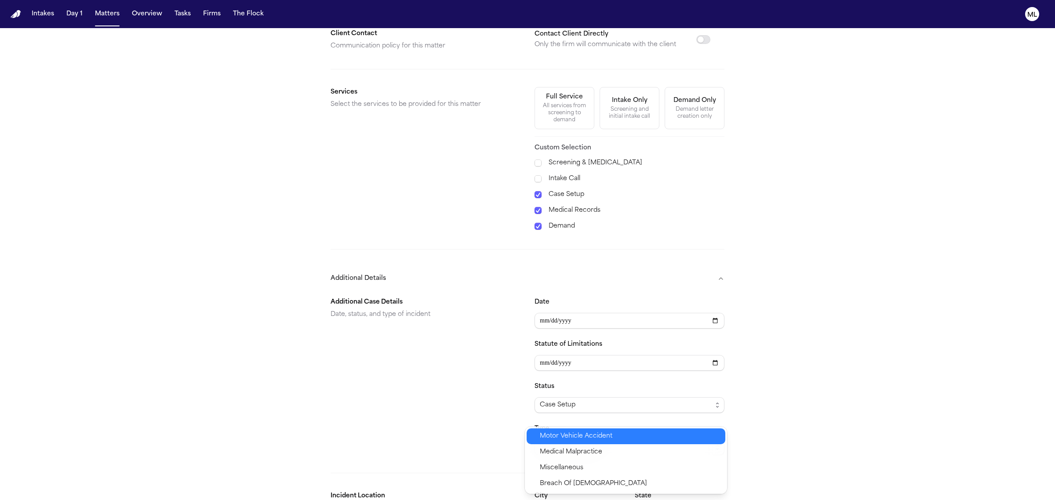
click at [594, 439] on span "Motor Vehicle Accident" at bounding box center [576, 436] width 73 height 11
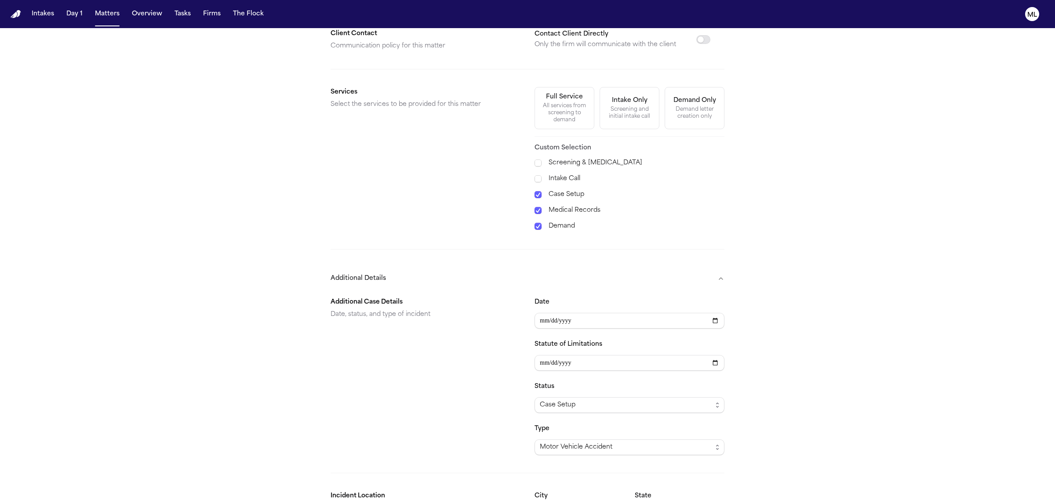
click at [489, 417] on div "Additional Case Details Date, status, and type of incident" at bounding box center [425, 376] width 190 height 158
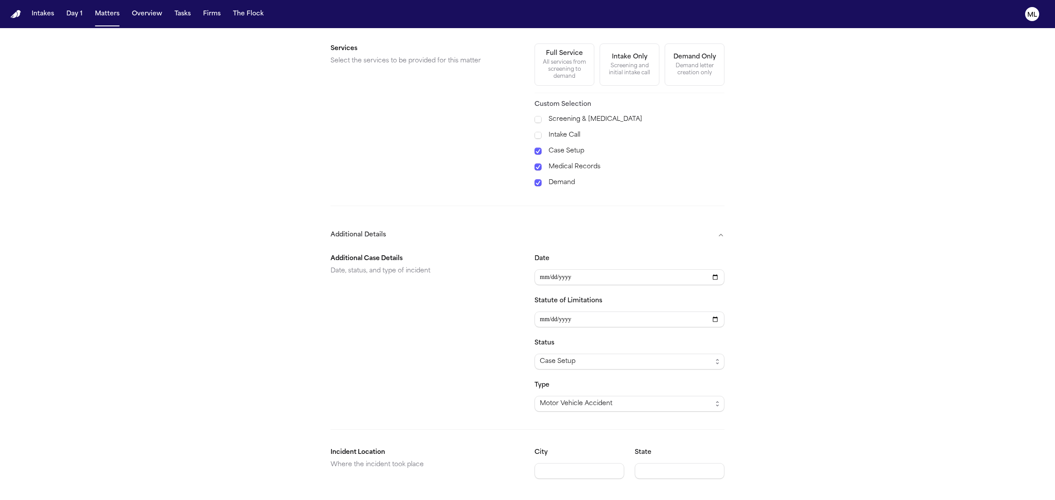
scroll to position [369, 0]
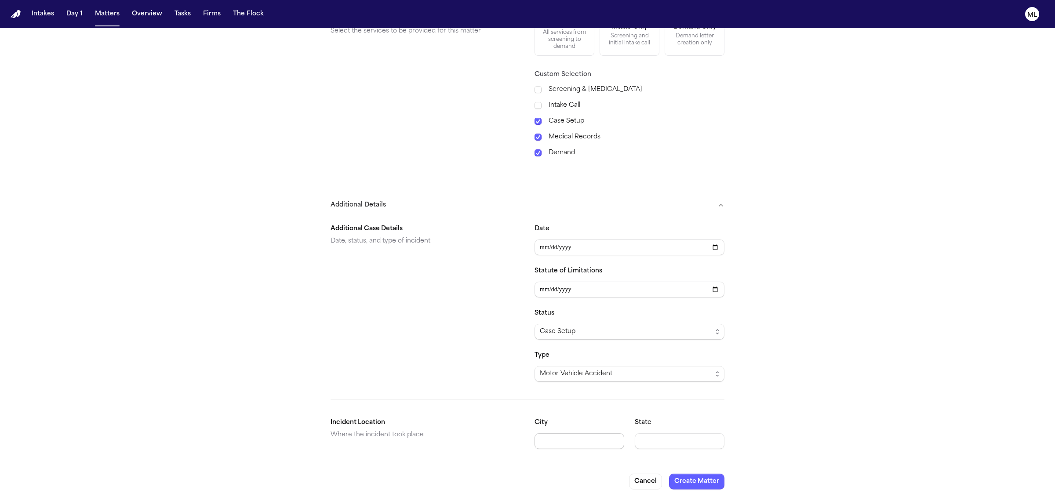
click at [568, 442] on input "City" at bounding box center [579, 441] width 90 height 16
type input "*******"
type input "**"
click at [708, 482] on button "Create Matter" at bounding box center [696, 482] width 55 height 16
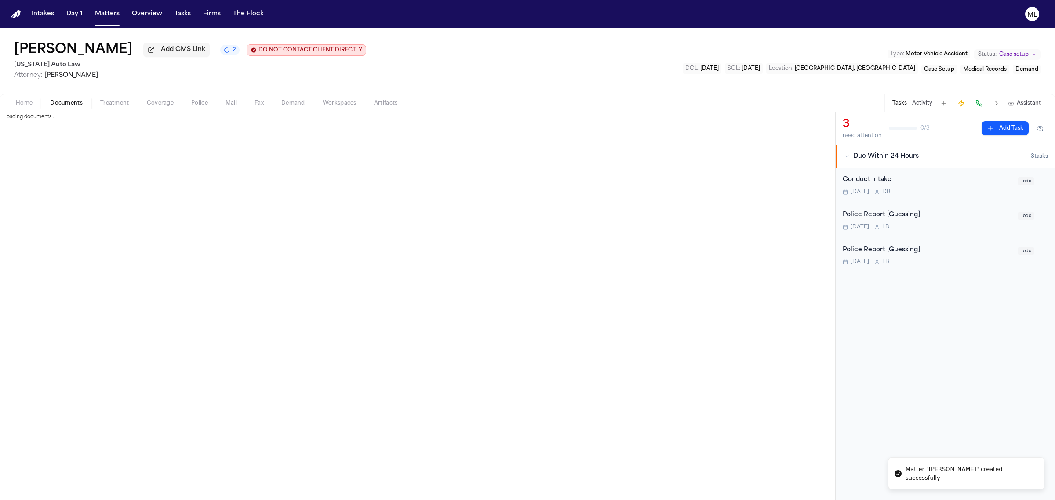
click at [58, 102] on span "Documents" at bounding box center [66, 103] width 33 height 7
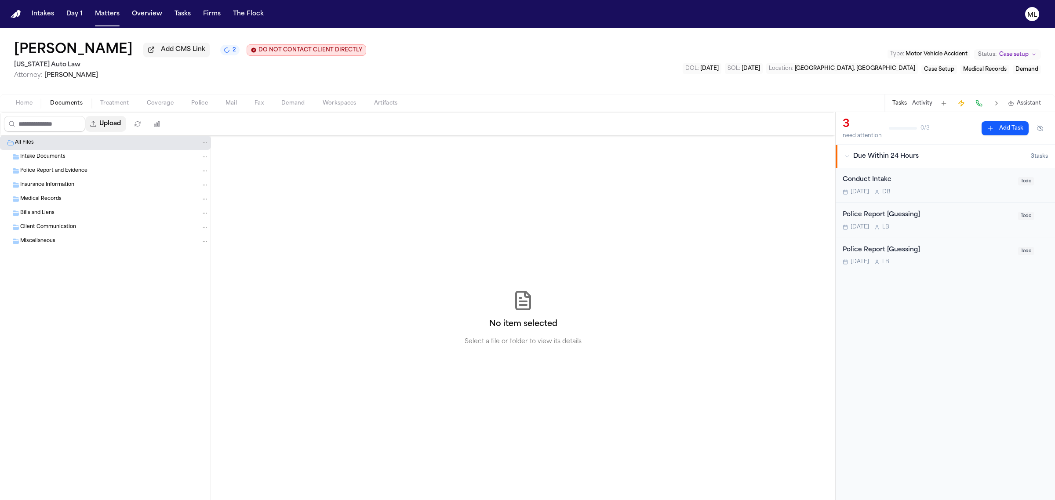
click at [124, 121] on button "Upload" at bounding box center [105, 124] width 41 height 16
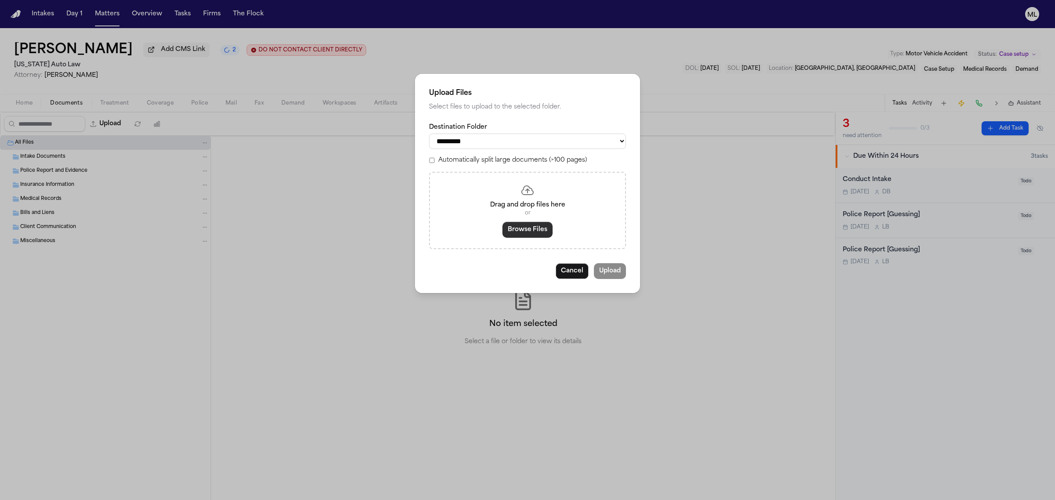
click at [531, 236] on button "Browse Files" at bounding box center [527, 230] width 50 height 16
click at [530, 227] on button "Browse Files" at bounding box center [527, 230] width 50 height 16
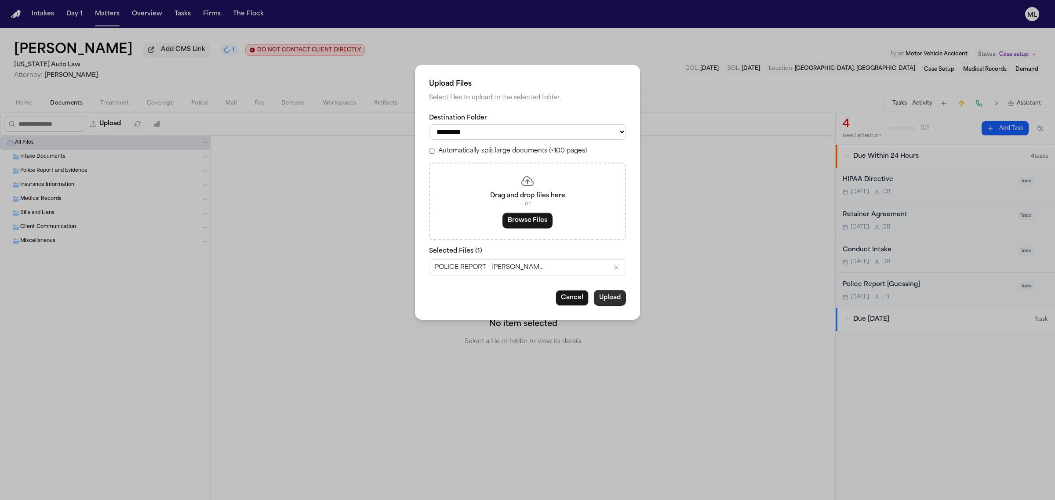
click at [601, 300] on button "Upload" at bounding box center [610, 298] width 32 height 16
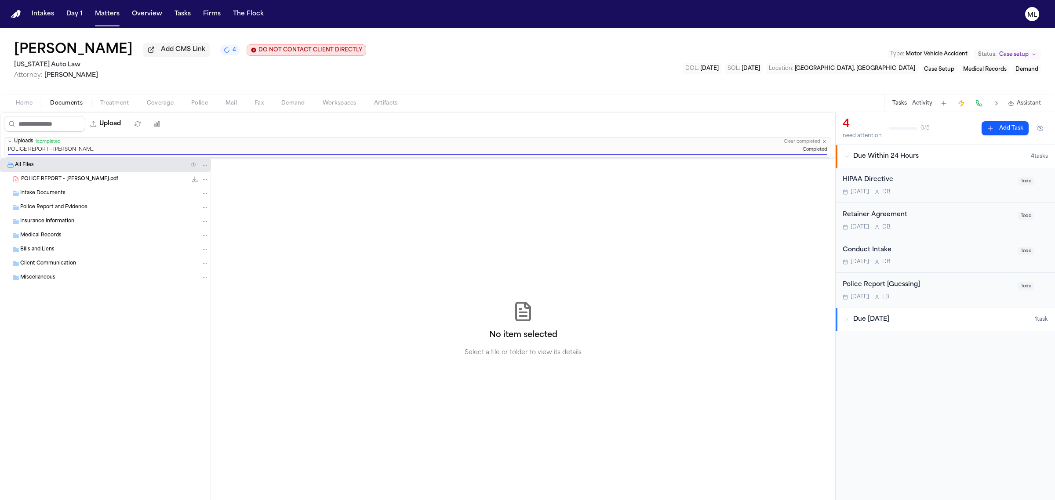
click at [936, 183] on div "HIPAA Directive" at bounding box center [927, 180] width 170 height 10
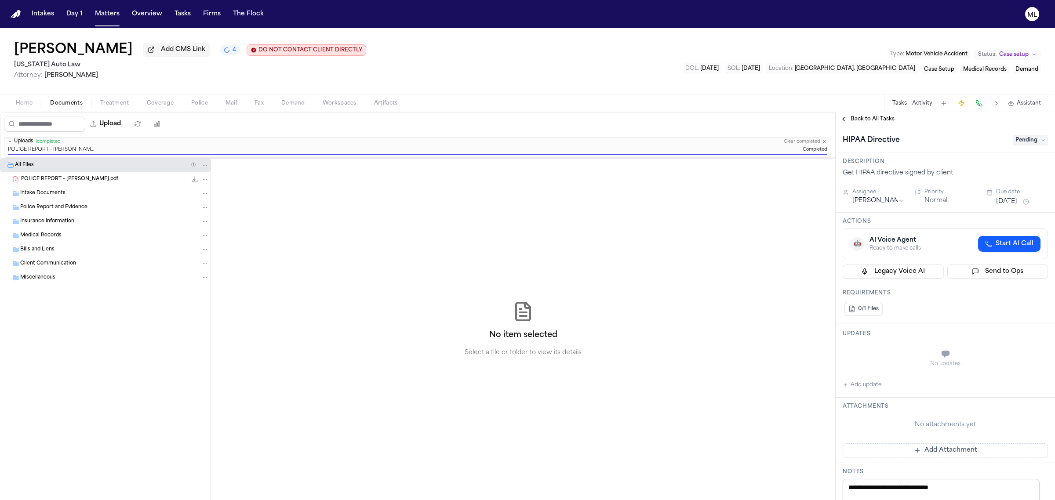
click at [1023, 135] on span "Pending" at bounding box center [1030, 140] width 35 height 11
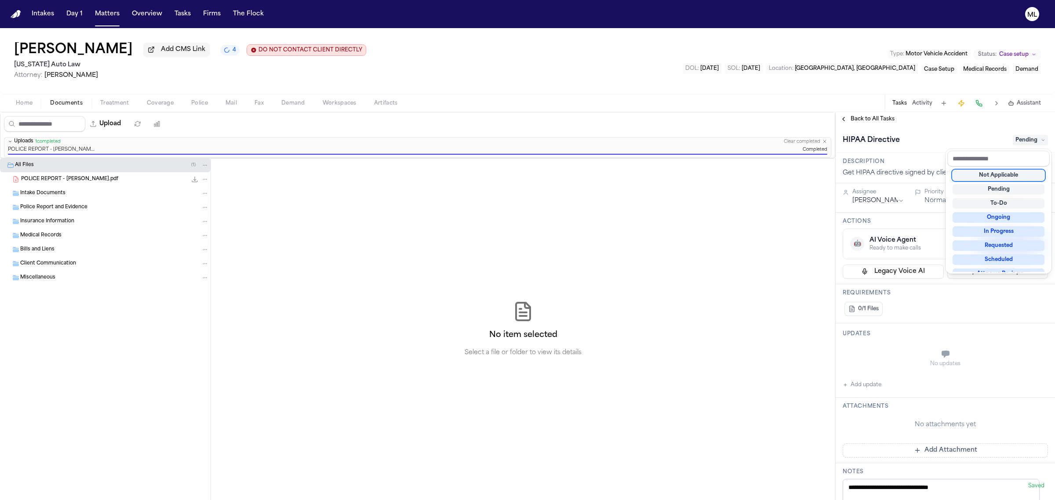
click at [884, 120] on div "**********" at bounding box center [944, 306] width 219 height 388
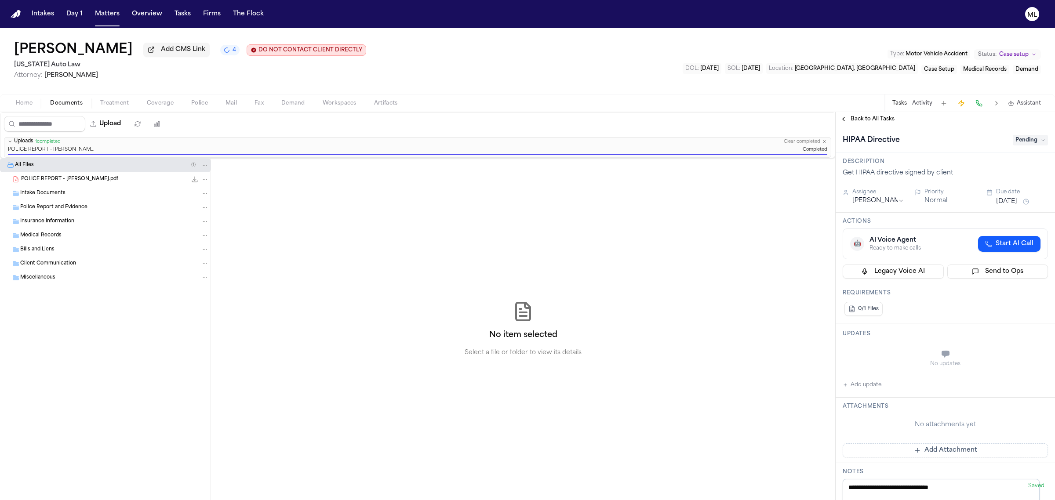
click at [866, 122] on span "Back to All Tasks" at bounding box center [872, 119] width 44 height 7
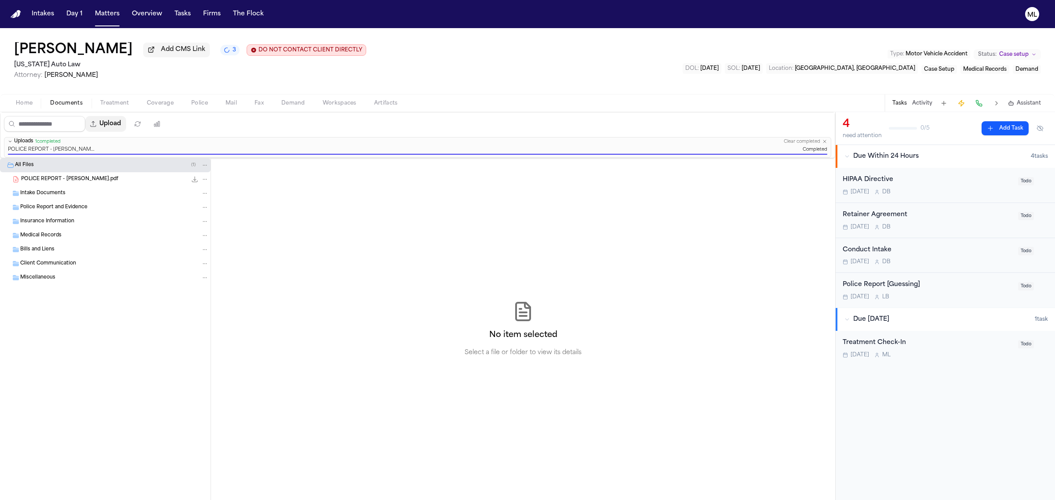
click at [123, 119] on button "Upload" at bounding box center [105, 124] width 41 height 16
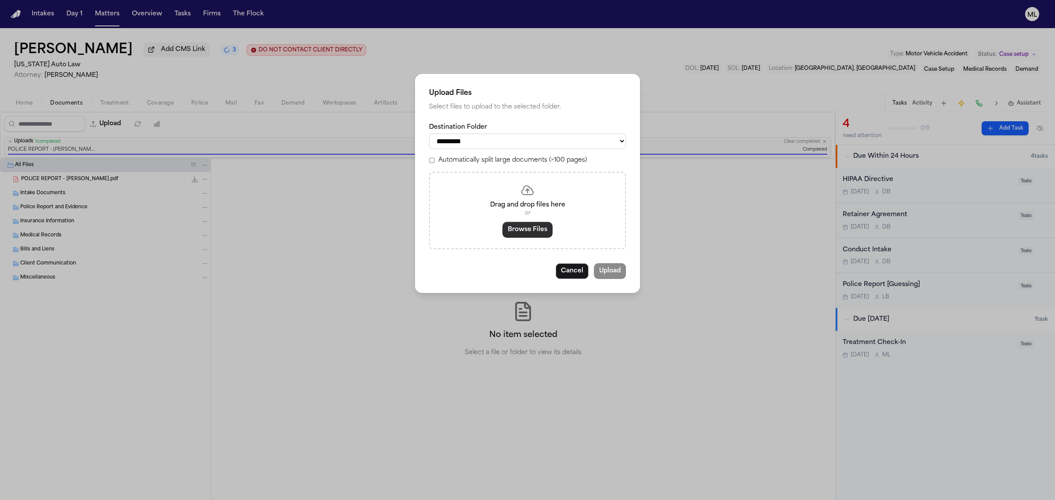
click at [527, 230] on button "Browse Files" at bounding box center [527, 230] width 50 height 16
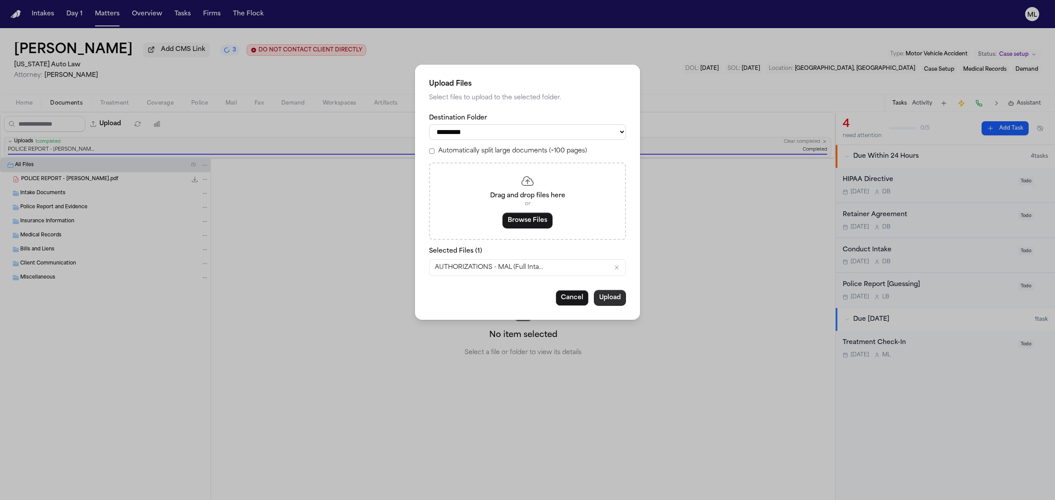
click at [621, 299] on button "Upload" at bounding box center [610, 298] width 32 height 16
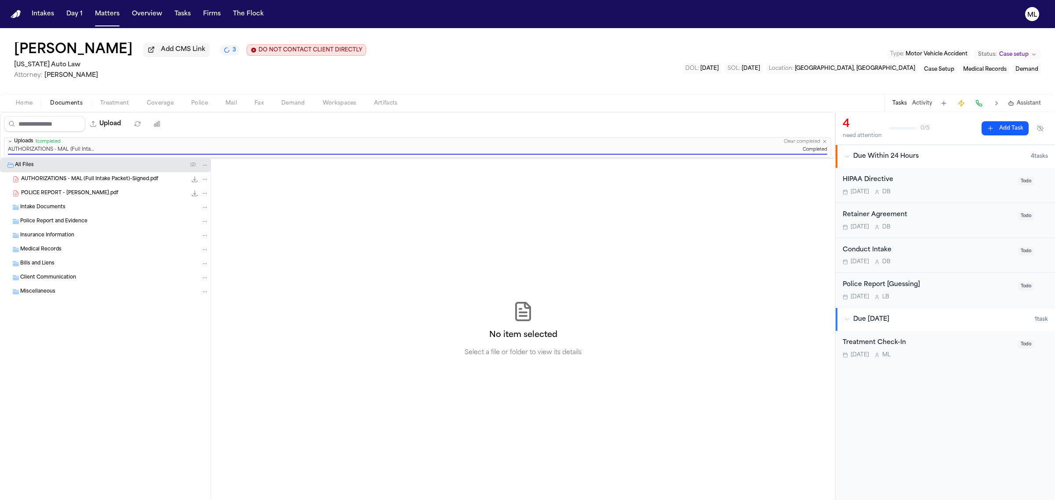
click at [958, 186] on div "HIPAA Directive [DATE] D B" at bounding box center [927, 185] width 170 height 21
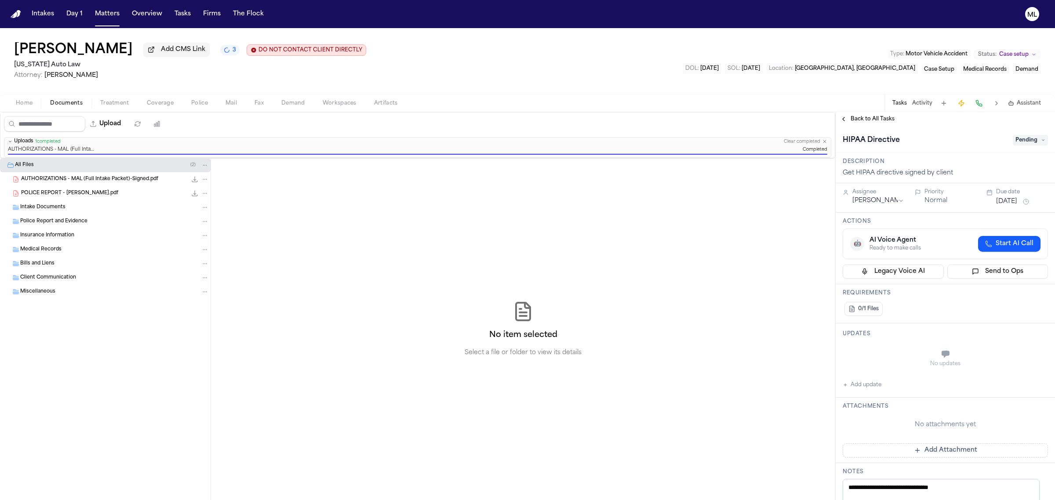
click at [1025, 134] on div "HIPAA Directive Pending" at bounding box center [944, 140] width 205 height 14
click at [1025, 137] on span "Pending" at bounding box center [1030, 140] width 35 height 11
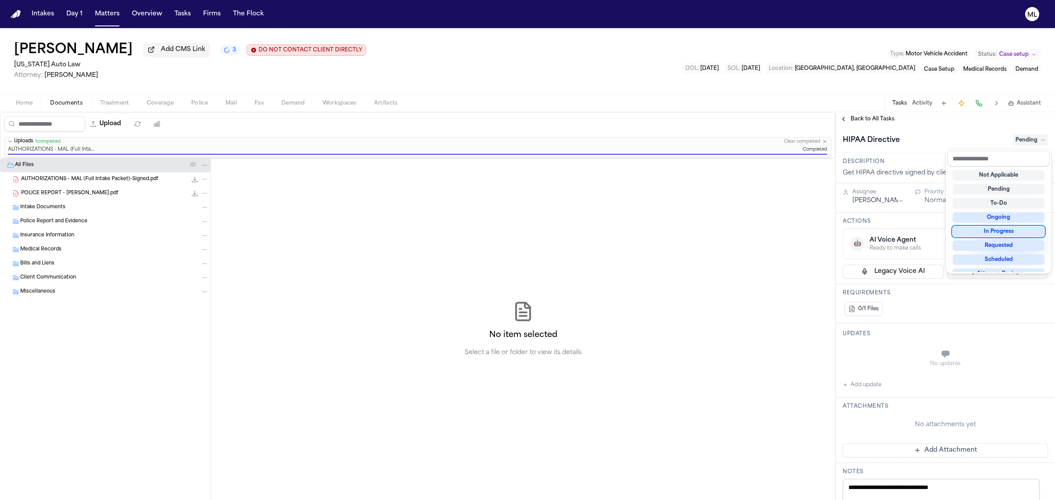
scroll to position [110, 0]
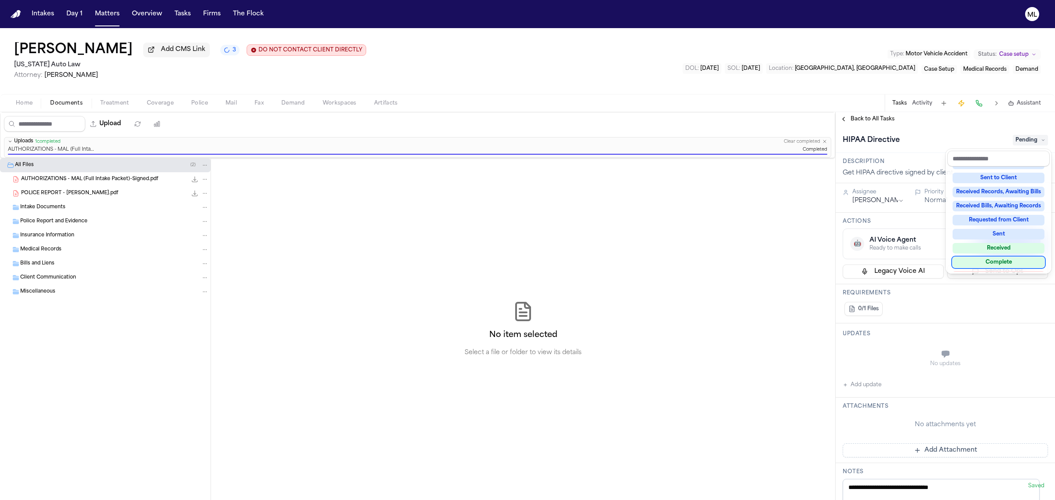
click at [1009, 261] on div "Complete" at bounding box center [998, 262] width 92 height 11
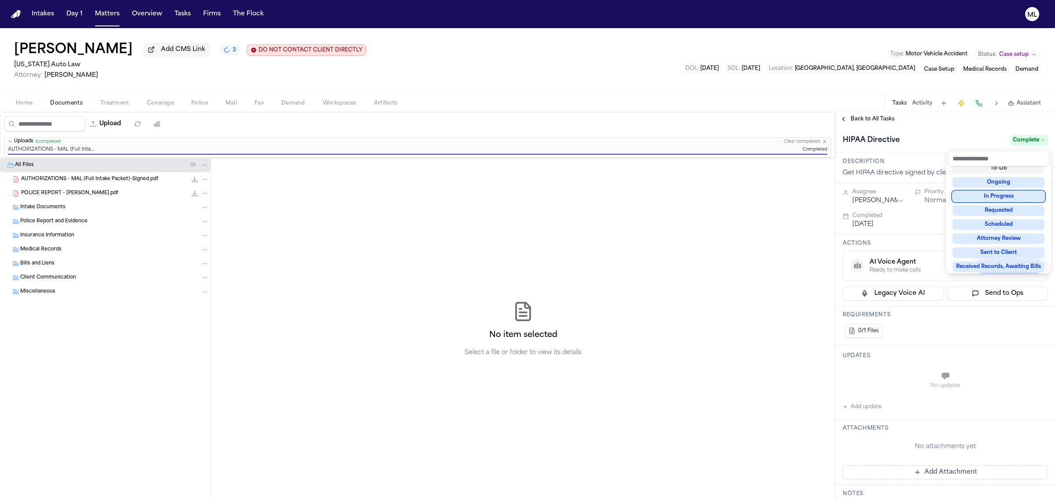
click at [873, 120] on div "**********" at bounding box center [944, 306] width 219 height 388
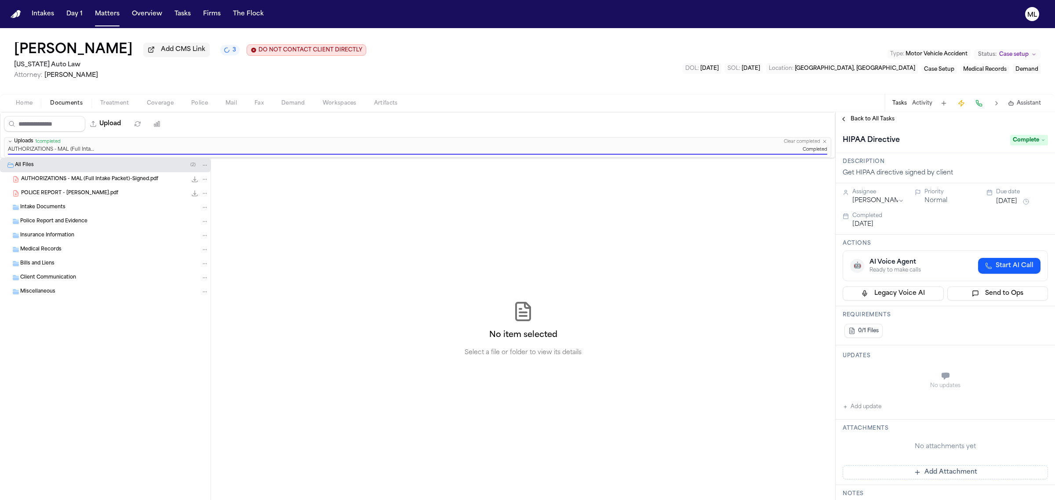
click at [873, 120] on span "Back to All Tasks" at bounding box center [872, 119] width 44 height 7
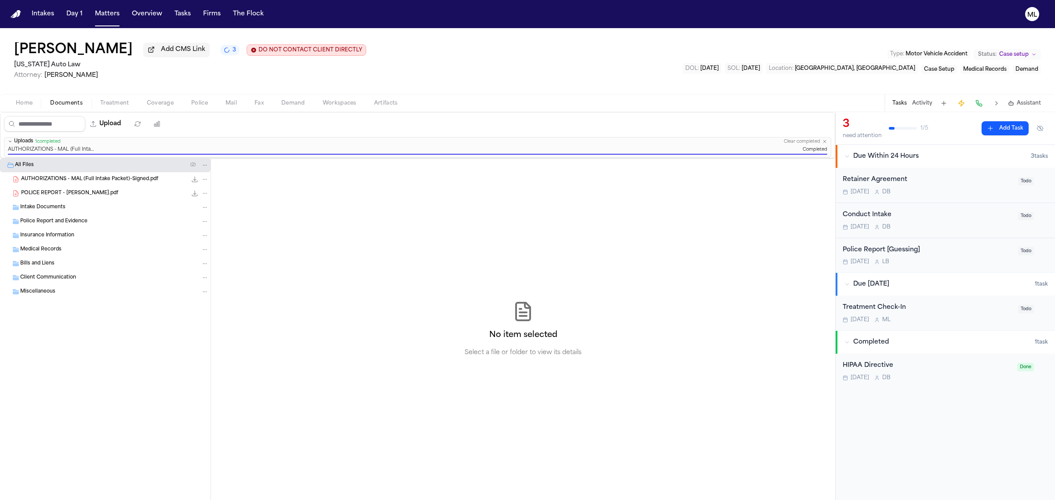
click at [947, 183] on div "Retainer Agreement" at bounding box center [927, 180] width 170 height 10
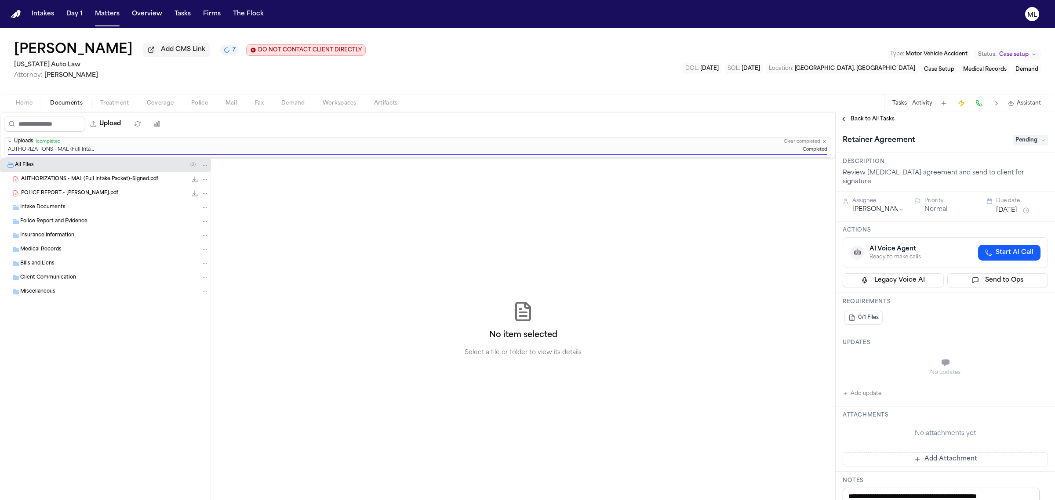
click at [1014, 141] on span "Pending" at bounding box center [1030, 140] width 35 height 11
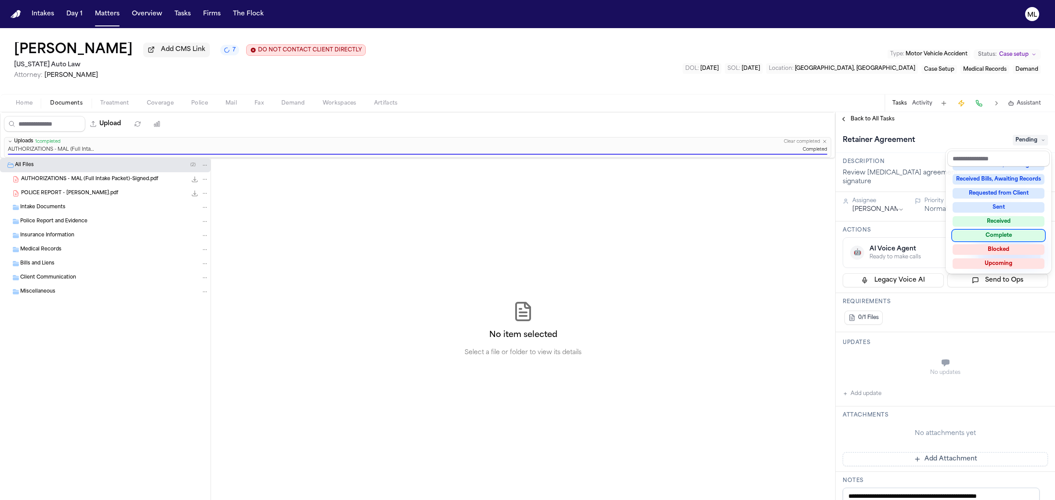
click at [1023, 233] on div "Complete" at bounding box center [998, 235] width 92 height 11
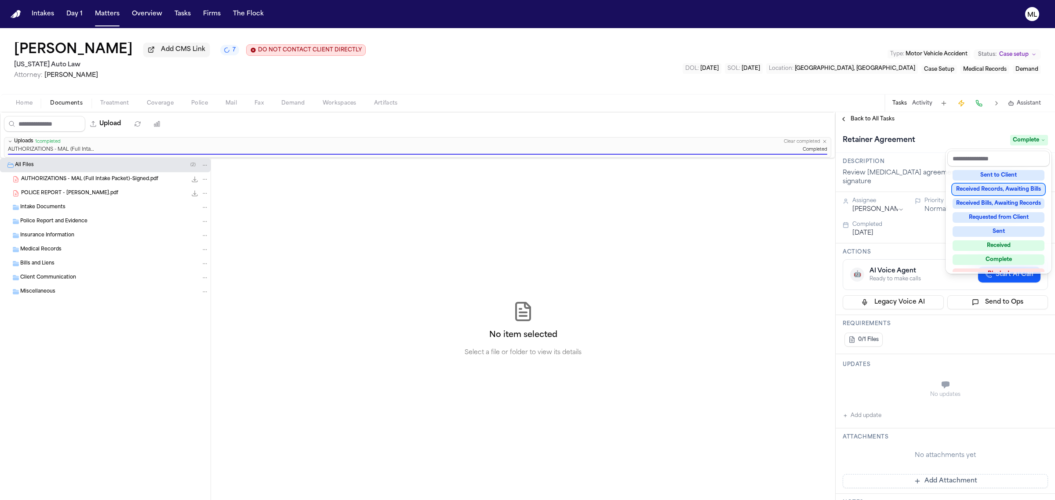
click at [879, 121] on div "**********" at bounding box center [944, 306] width 219 height 388
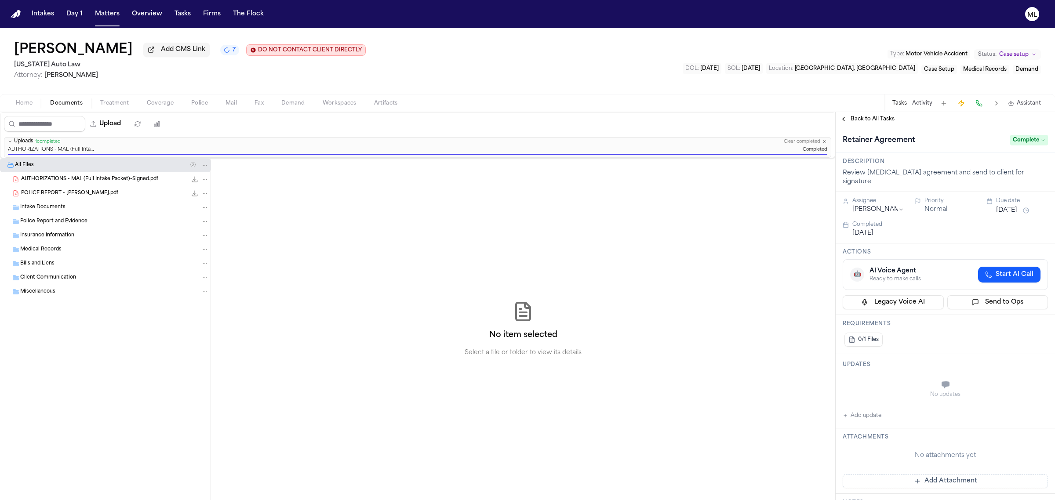
click at [879, 119] on span "Back to All Tasks" at bounding box center [872, 119] width 44 height 7
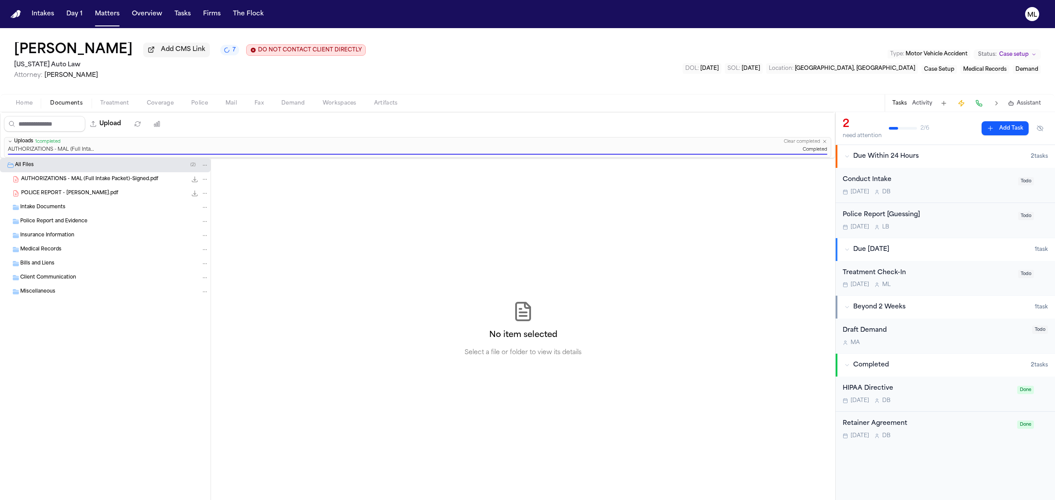
click at [951, 183] on div "Conduct Intake" at bounding box center [927, 180] width 170 height 10
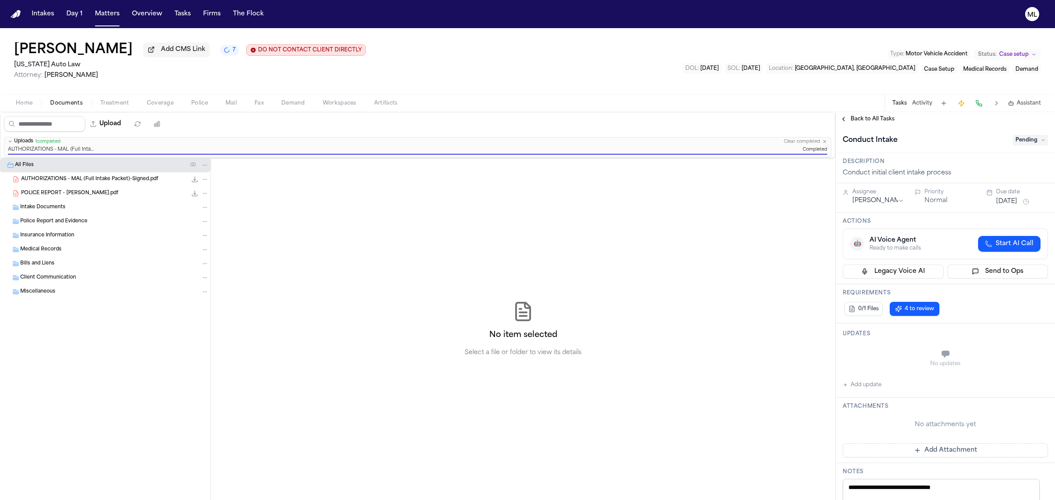
click at [1016, 138] on span "Pending" at bounding box center [1030, 140] width 35 height 11
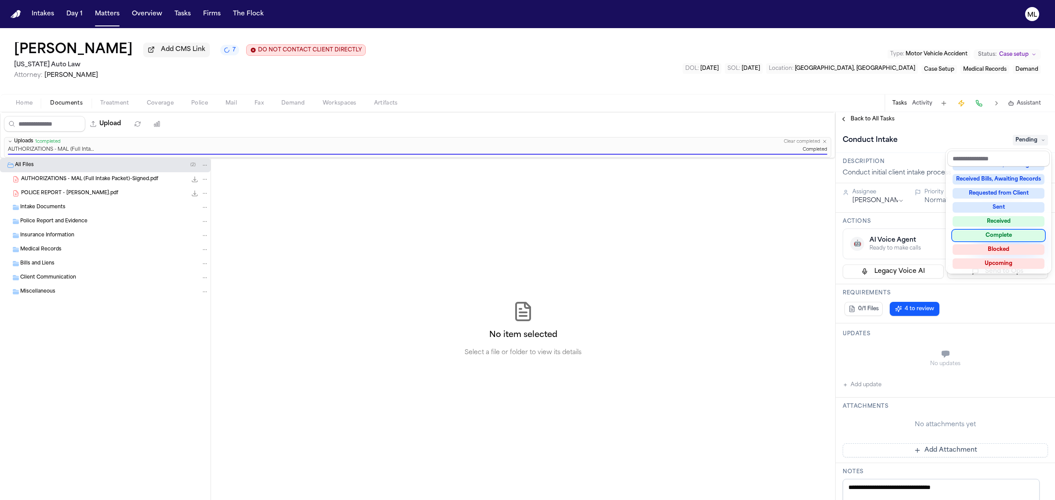
click at [996, 235] on div "Complete" at bounding box center [998, 235] width 92 height 11
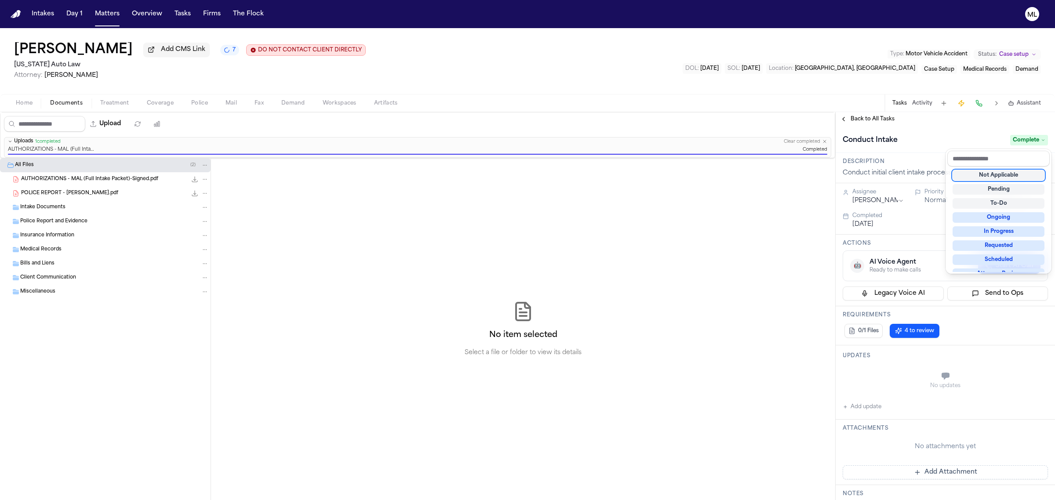
click at [1020, 178] on div "Not Applicable" at bounding box center [998, 175] width 92 height 11
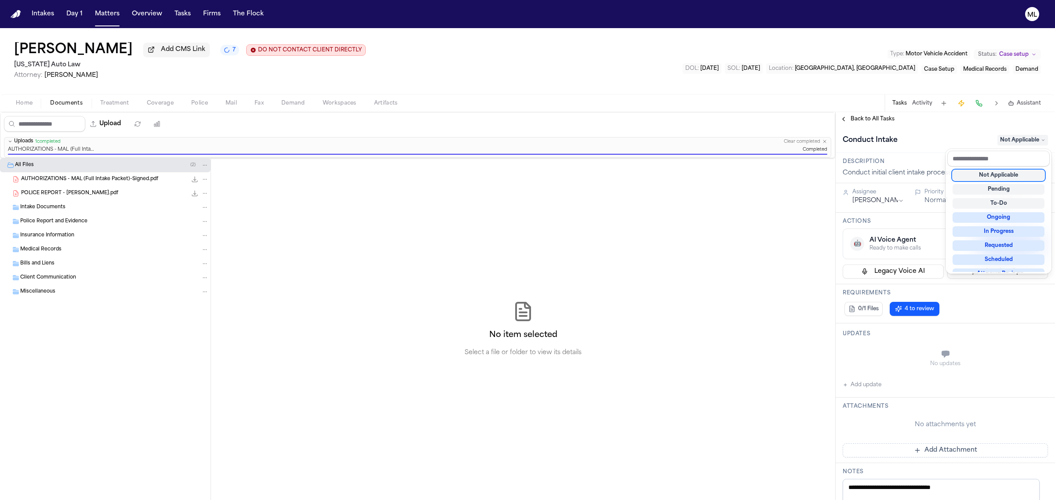
click at [873, 122] on div "**********" at bounding box center [944, 306] width 219 height 388
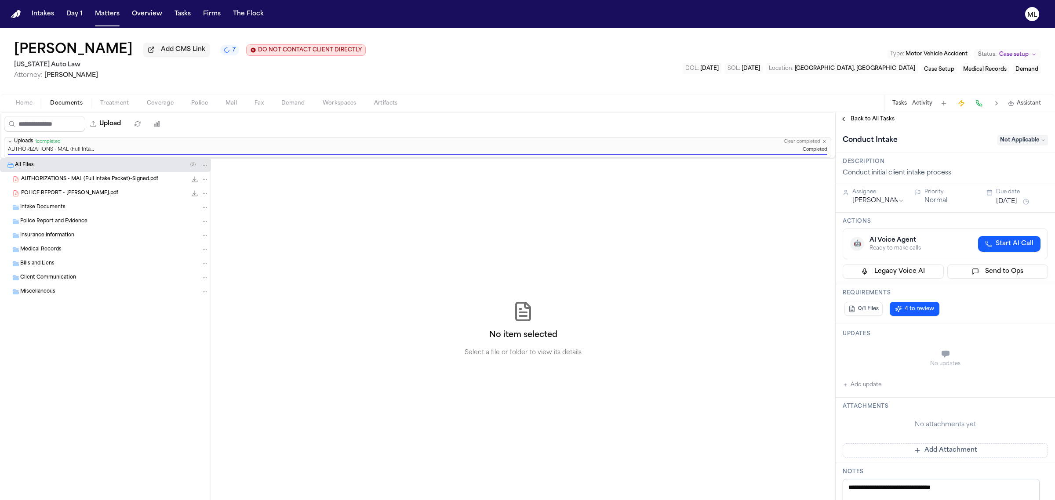
click at [873, 122] on span "Back to All Tasks" at bounding box center [872, 119] width 44 height 7
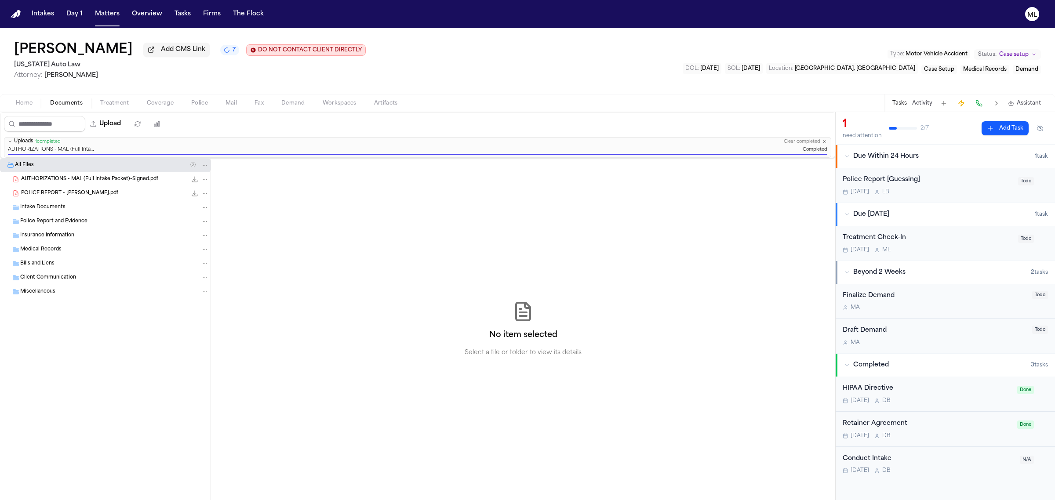
click at [947, 191] on div "Tomorrow L B" at bounding box center [927, 192] width 170 height 7
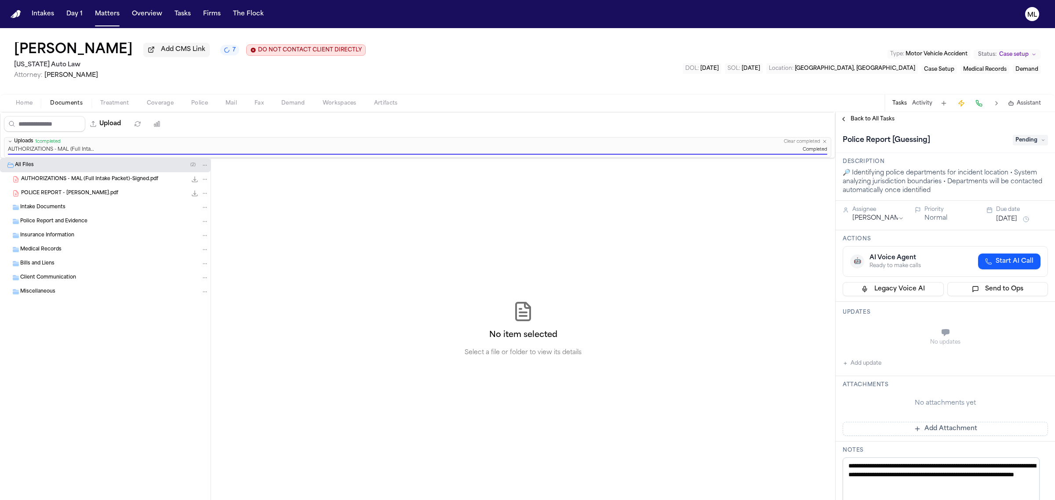
click at [1016, 145] on span "Pending" at bounding box center [1030, 140] width 35 height 11
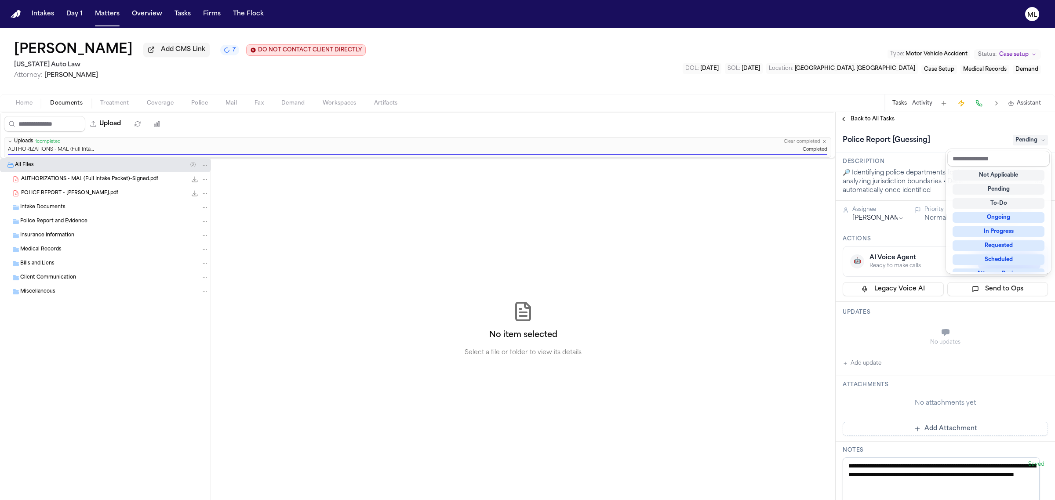
scroll to position [137, 0]
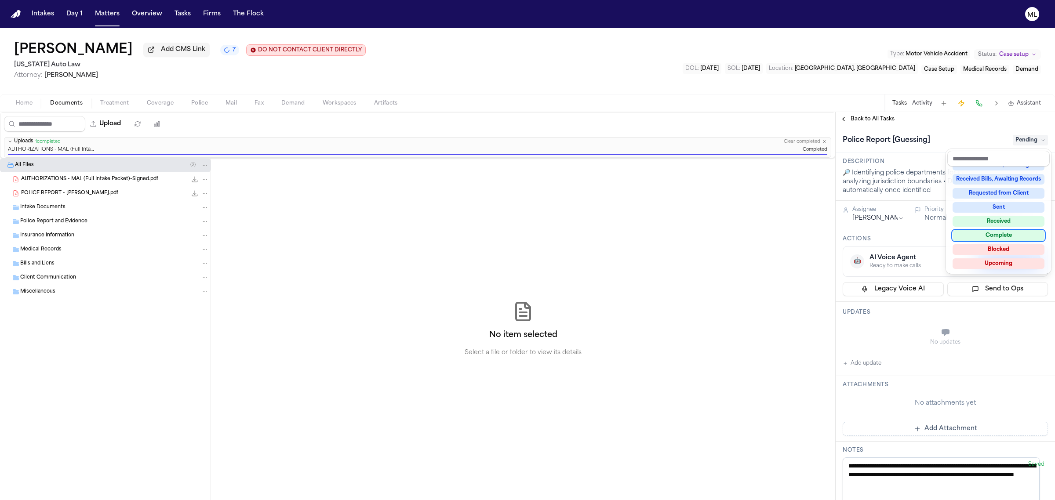
click at [993, 239] on div "Complete" at bounding box center [998, 235] width 92 height 11
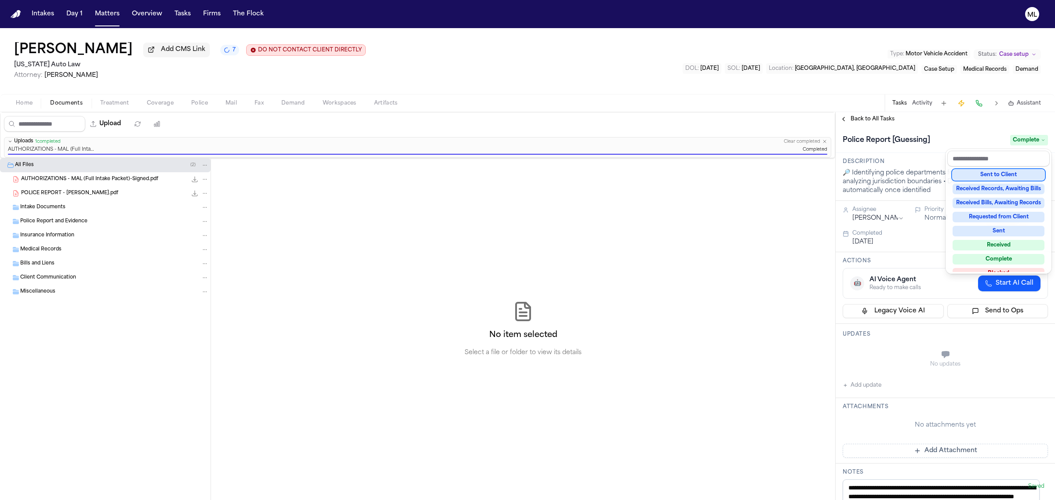
click at [876, 120] on div "**********" at bounding box center [944, 306] width 219 height 388
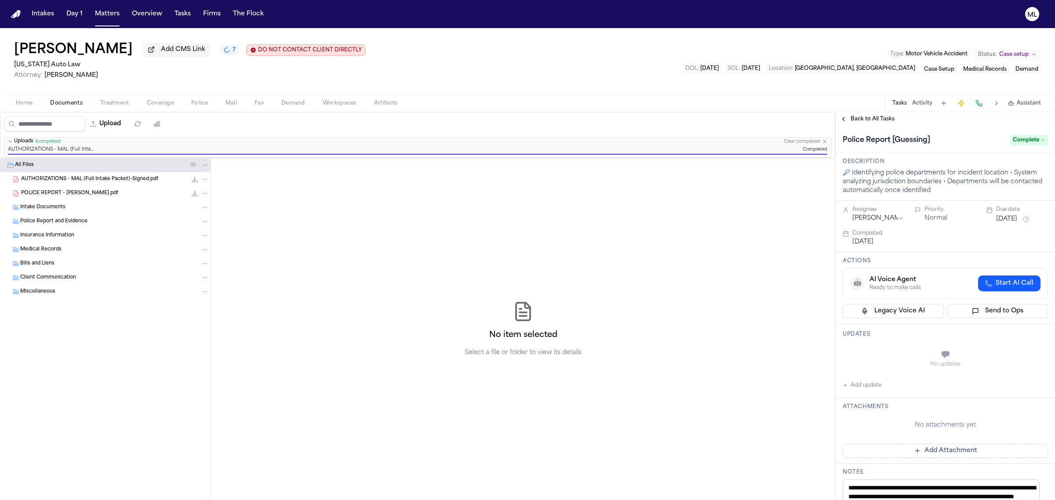
click at [876, 120] on span "Back to All Tasks" at bounding box center [872, 119] width 44 height 7
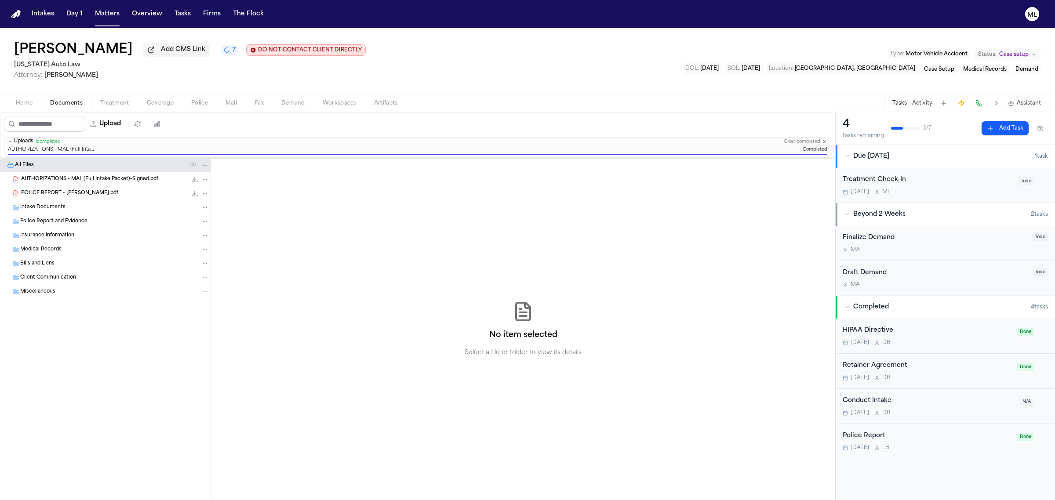
click at [955, 185] on div "Treatment Check-In" at bounding box center [927, 180] width 170 height 10
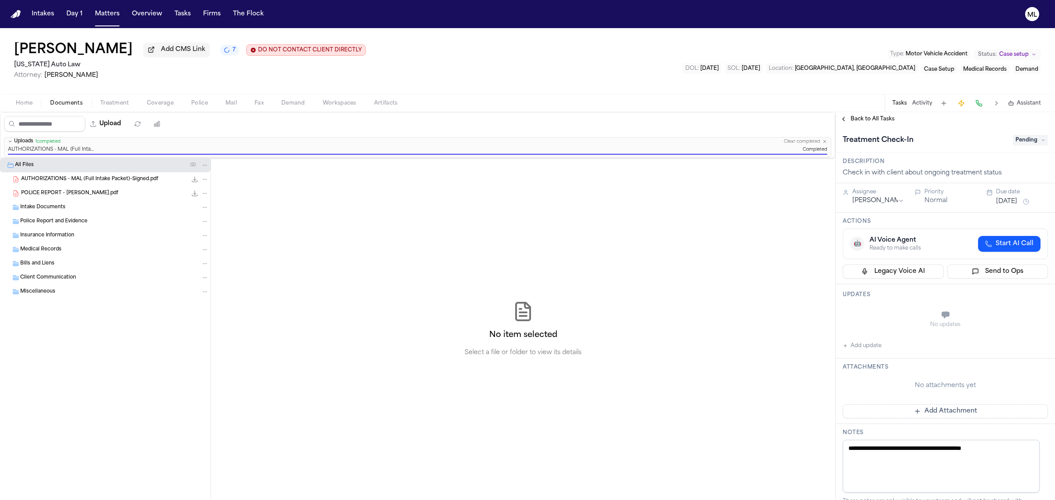
click at [1022, 135] on span "Pending" at bounding box center [1030, 140] width 35 height 11
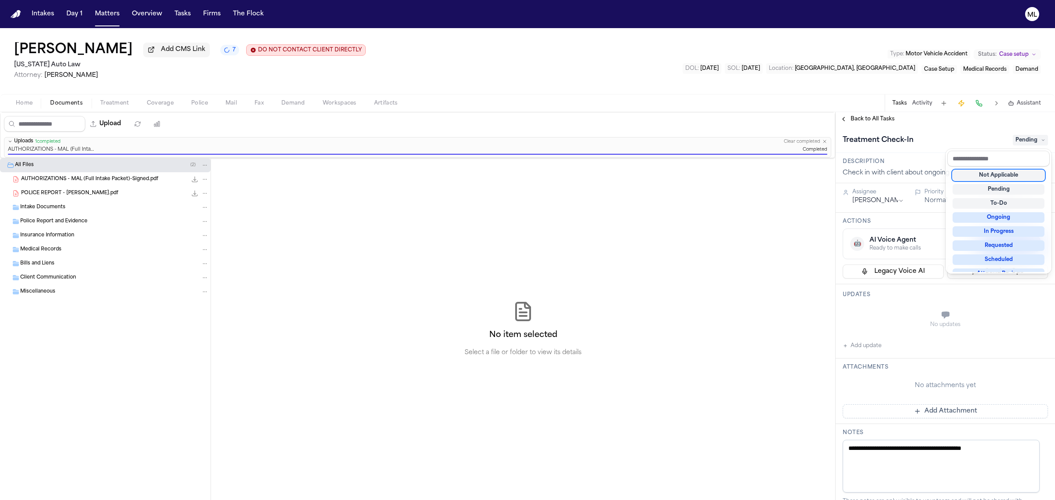
click at [1007, 180] on div "Not Applicable" at bounding box center [998, 175] width 92 height 11
click at [862, 119] on div "**********" at bounding box center [944, 306] width 219 height 388
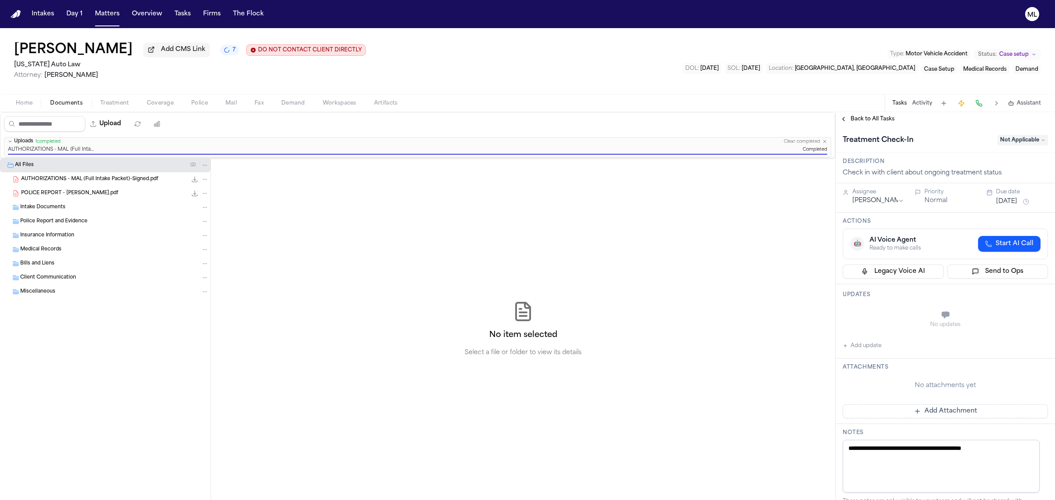
click at [862, 119] on span "Back to All Tasks" at bounding box center [872, 119] width 44 height 7
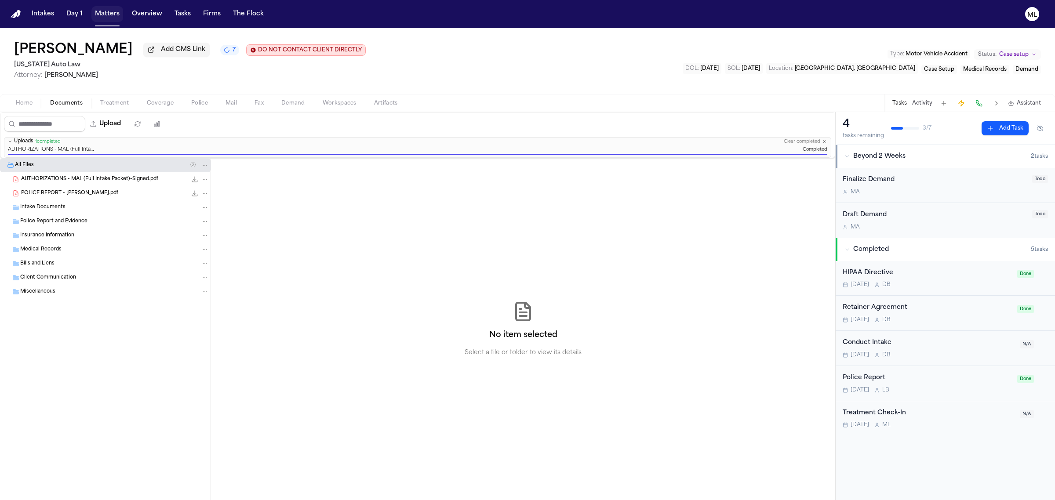
click at [104, 11] on button "Matters" at bounding box center [107, 14] width 32 height 16
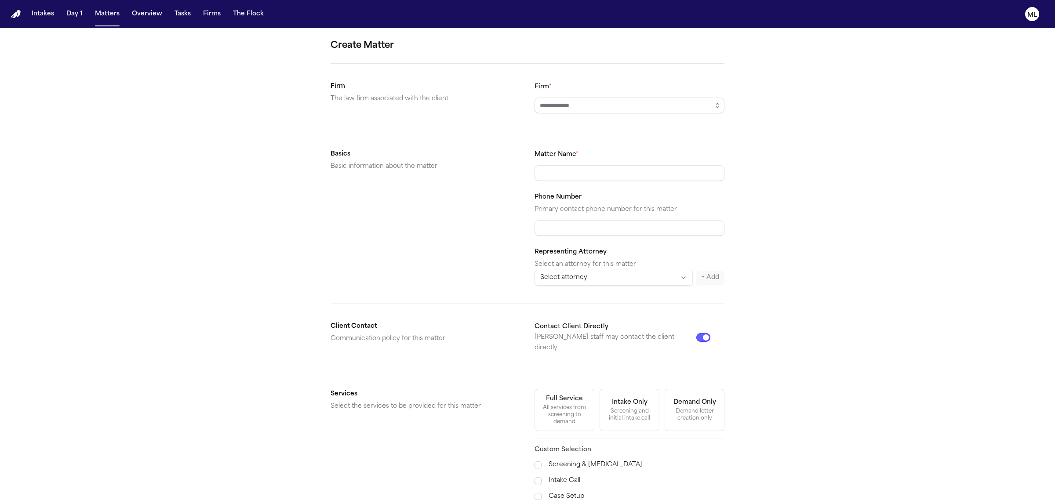
click at [596, 113] on input "Firm *" at bounding box center [629, 106] width 190 height 16
click at [599, 113] on input "Firm *" at bounding box center [629, 106] width 190 height 16
click at [724, 105] on button "button" at bounding box center [717, 106] width 14 height 16
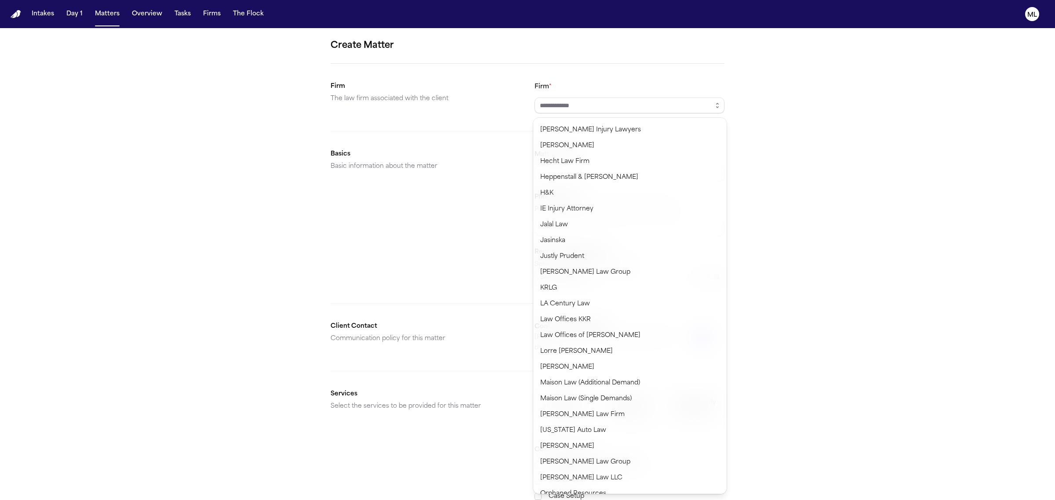
scroll to position [385, 0]
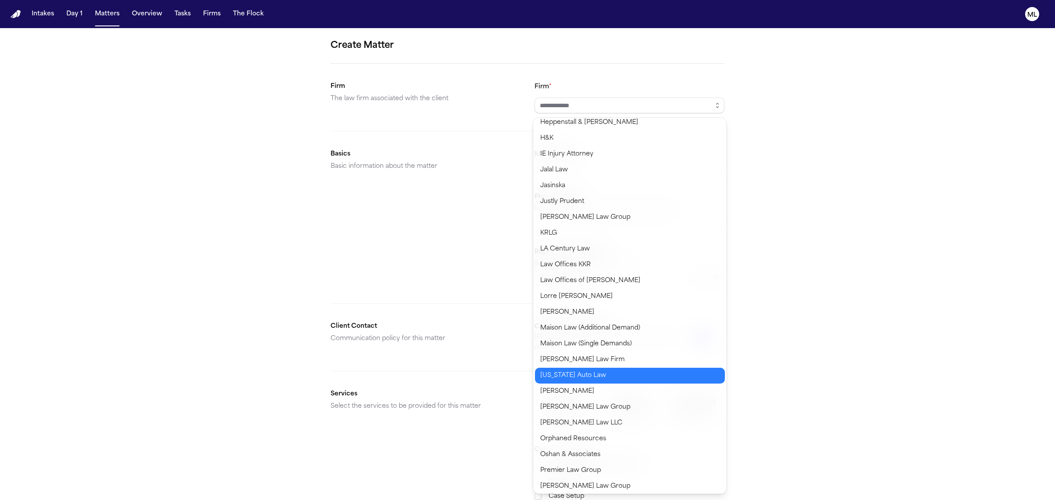
type input "**********"
click at [617, 380] on body "**********" at bounding box center [527, 250] width 1055 height 500
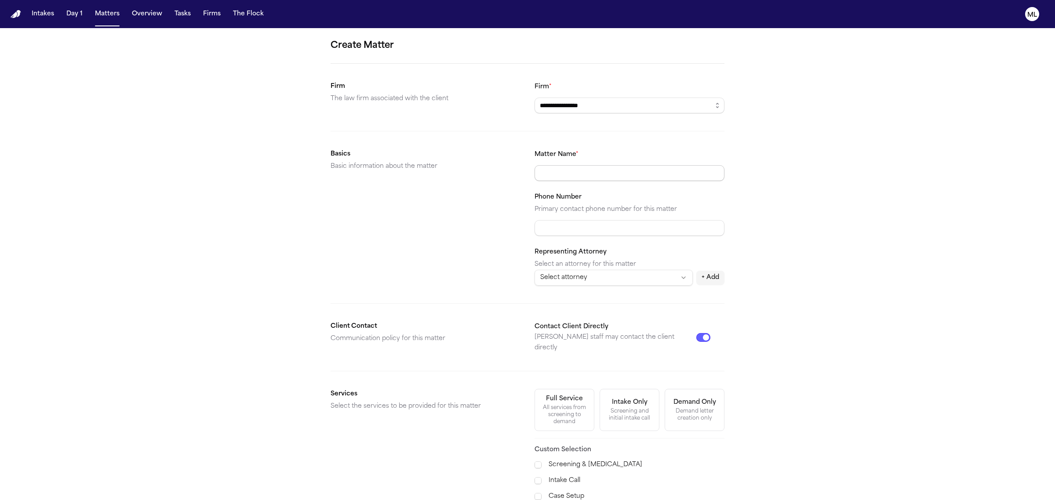
click at [587, 179] on input "Matter Name *" at bounding box center [629, 173] width 190 height 16
type input "**********"
click at [574, 272] on html "**********" at bounding box center [527, 250] width 1055 height 500
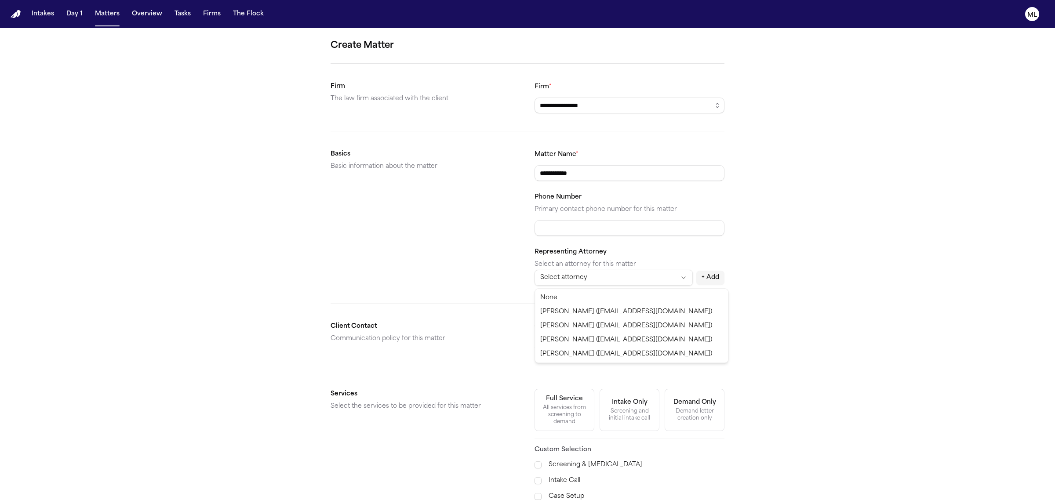
select select "**********"
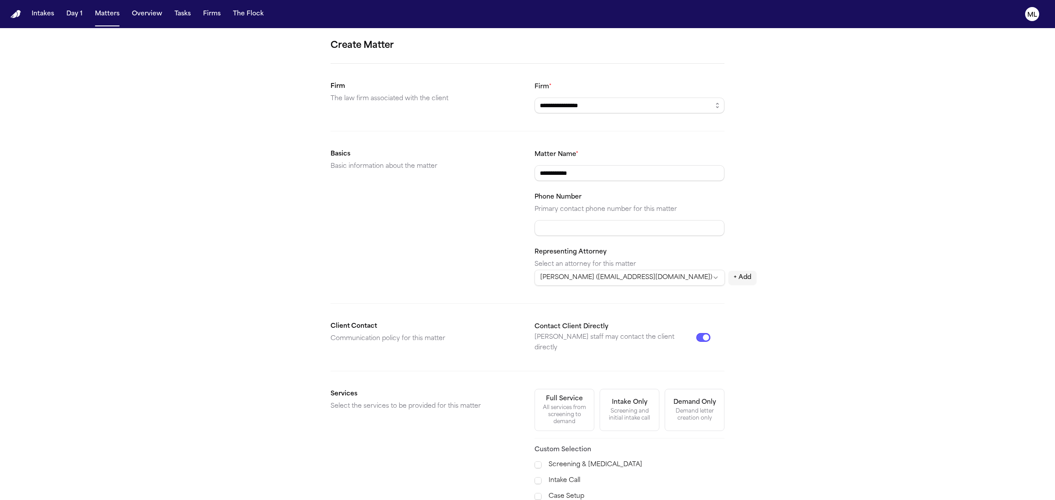
click at [701, 334] on button "Contact Client Directly" at bounding box center [703, 337] width 14 height 9
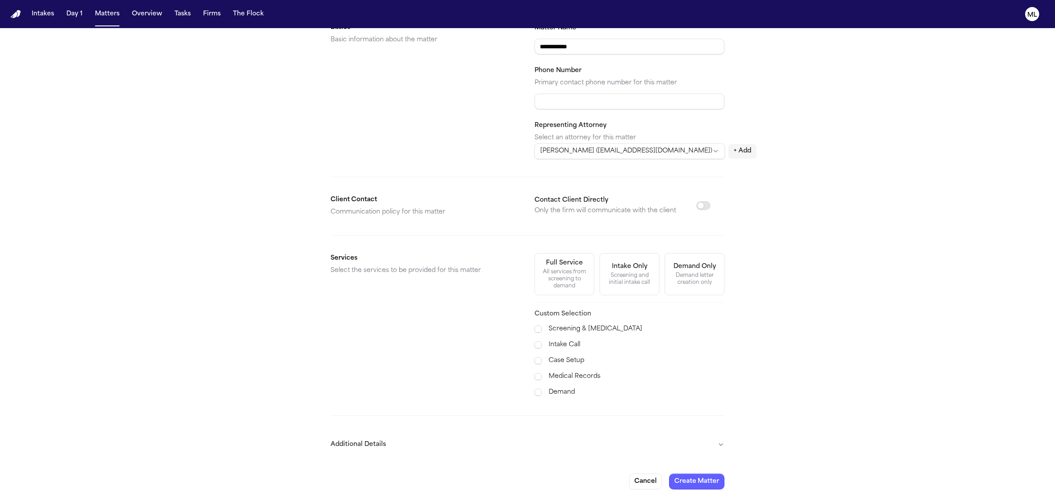
click at [573, 356] on label "Case Setup" at bounding box center [636, 361] width 176 height 11
click at [567, 373] on label "Medical Records" at bounding box center [636, 376] width 176 height 11
click at [565, 387] on label "Demand" at bounding box center [636, 392] width 176 height 11
click at [715, 443] on button "Additional Details" at bounding box center [527, 444] width 394 height 23
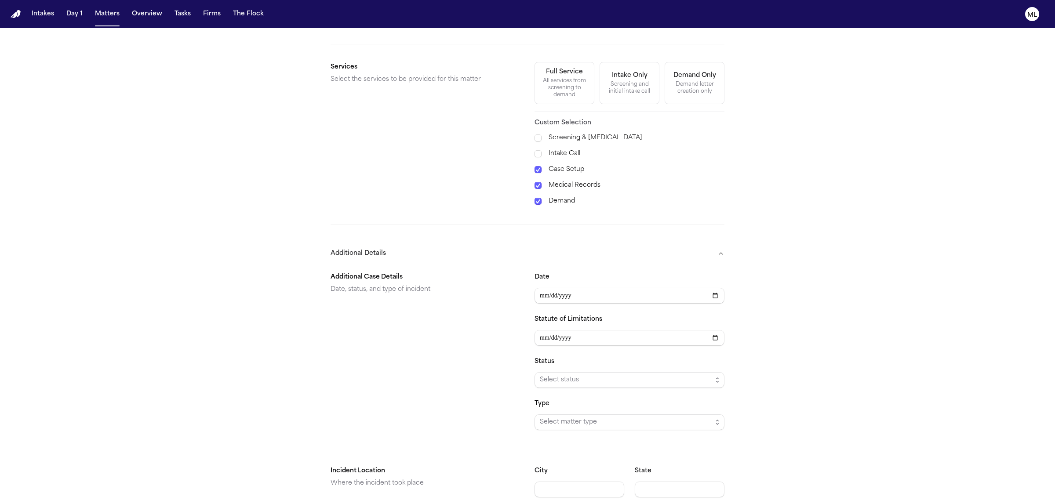
scroll to position [348, 0]
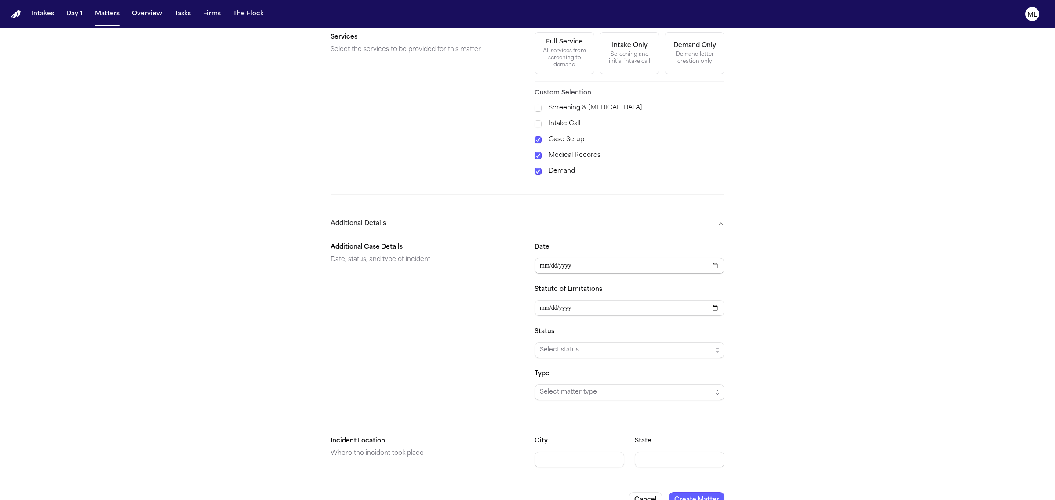
click at [581, 269] on input "Date" at bounding box center [629, 266] width 190 height 16
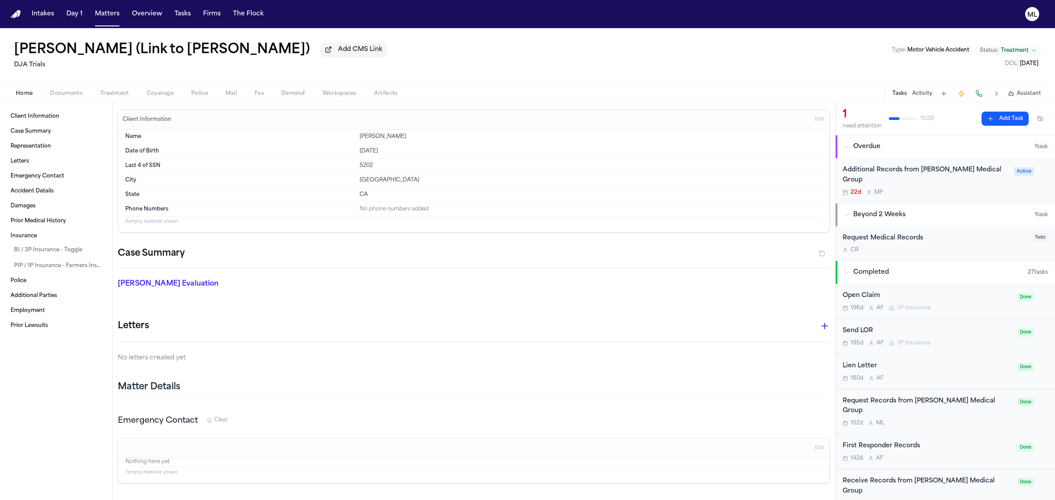
click at [1043, 97] on div "Tasks Activity Assistant" at bounding box center [965, 93] width 163 height 17
click at [1041, 96] on div "Tasks Activity Assistant" at bounding box center [965, 93] width 163 height 17
click at [1035, 94] on span "Assistant" at bounding box center [1028, 93] width 24 height 7
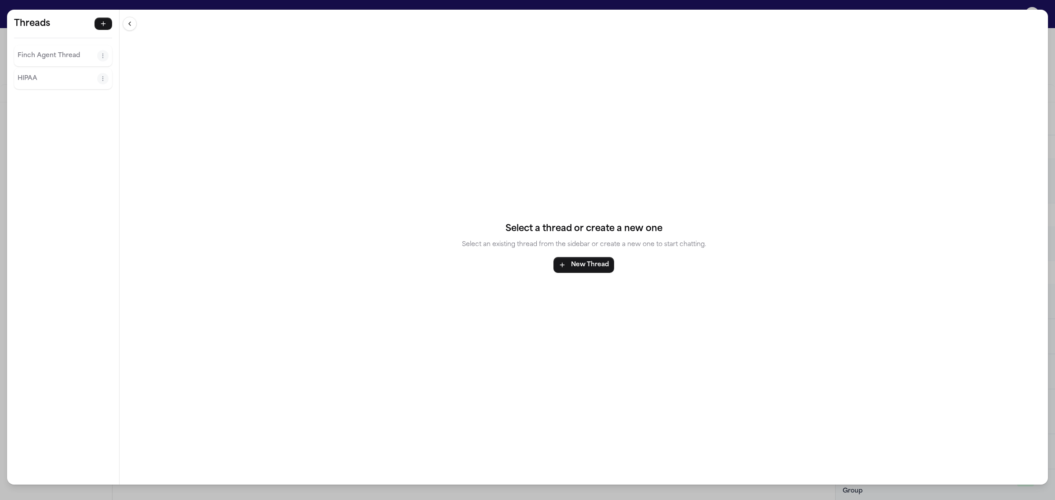
click at [33, 49] on button "Finch Agent Thread" at bounding box center [58, 56] width 80 height 14
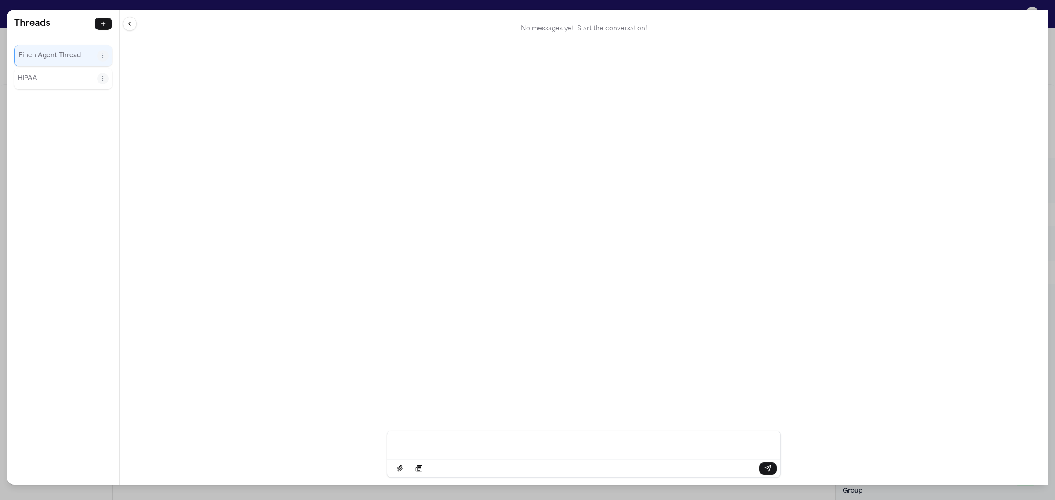
click at [48, 73] on button "HIPAA" at bounding box center [58, 79] width 80 height 14
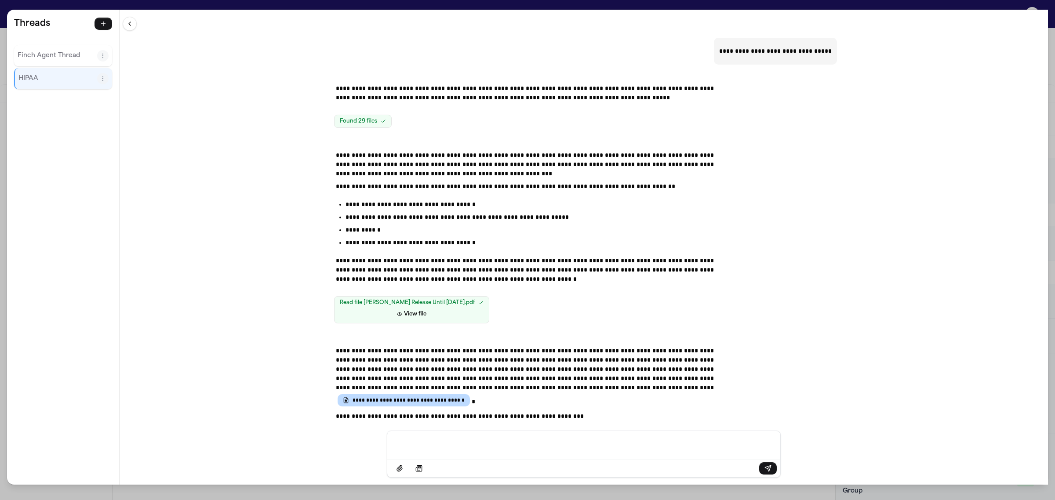
scroll to position [12, 0]
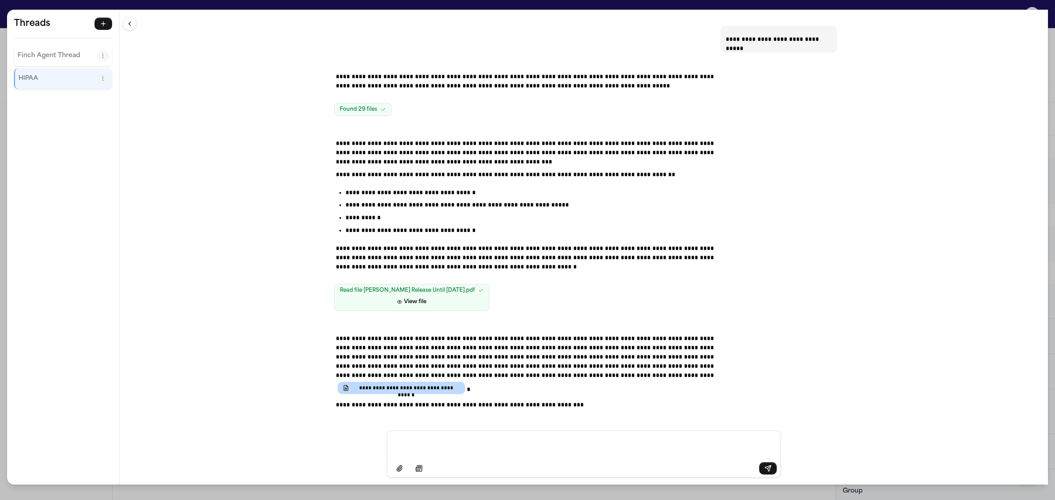
drag, startPoint x: 53, startPoint y: 55, endPoint x: 241, endPoint y: 34, distance: 188.8
click at [223, 36] on div "**********" at bounding box center [527, 247] width 1041 height 475
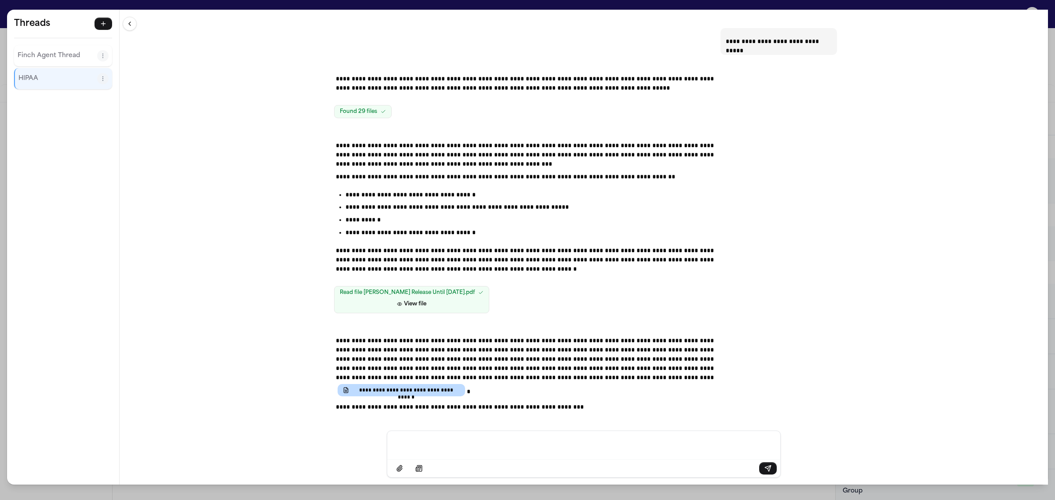
scroll to position [0, 0]
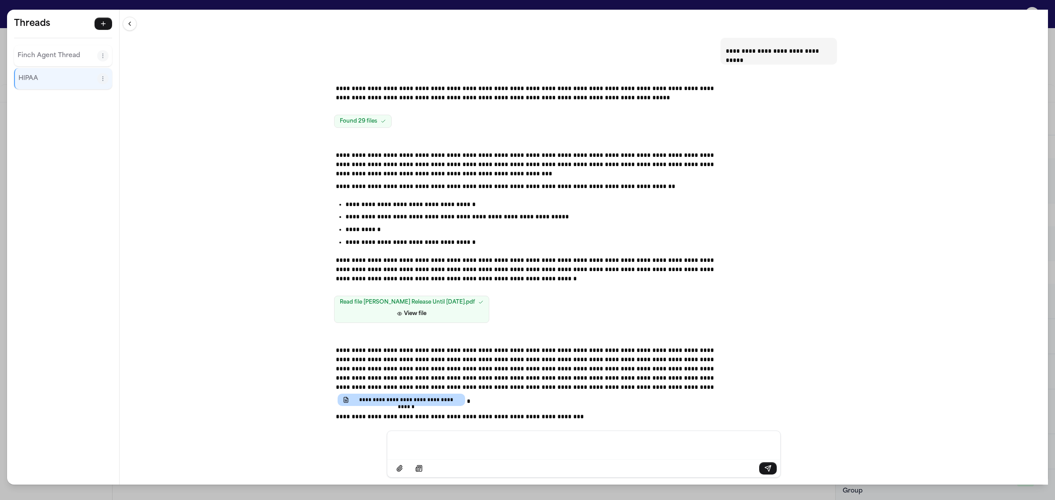
click at [45, 58] on p "Finch Agent Thread" at bounding box center [58, 56] width 80 height 11
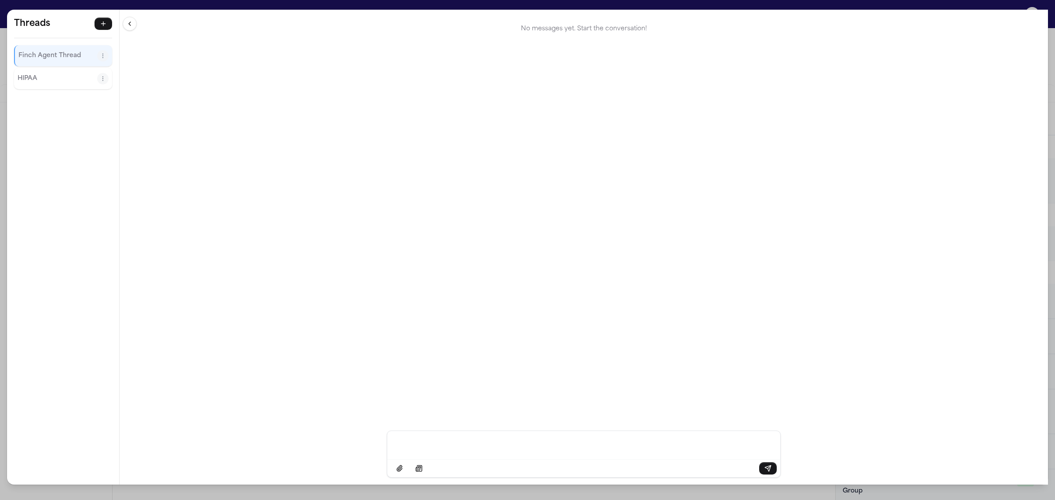
click at [459, 450] on div "Message input" at bounding box center [583, 444] width 382 height 26
click at [3, 4] on div "Threads [PERSON_NAME] Agent Thread HIPAA Threads [PERSON_NAME] Agent Thread HIP…" at bounding box center [527, 250] width 1055 height 500
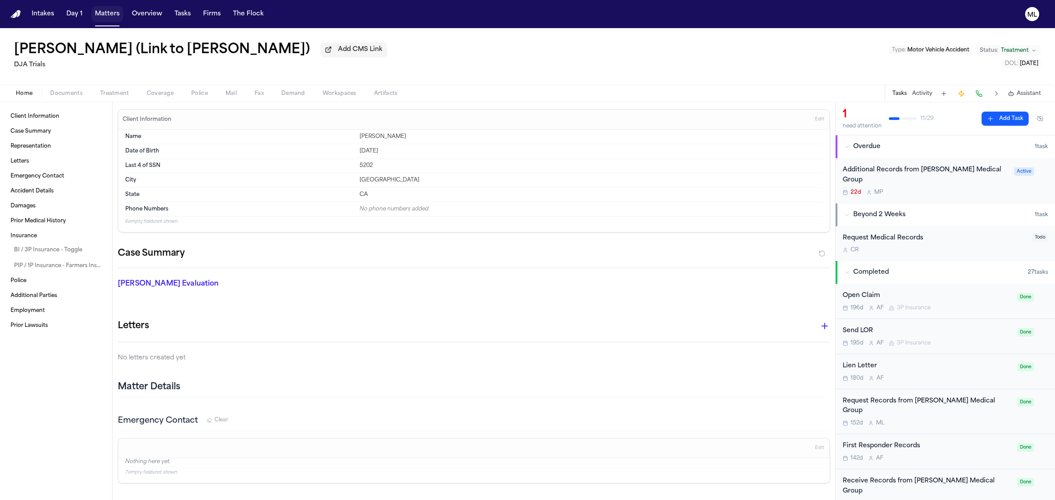
click at [97, 17] on button "Matters" at bounding box center [107, 14] width 32 height 16
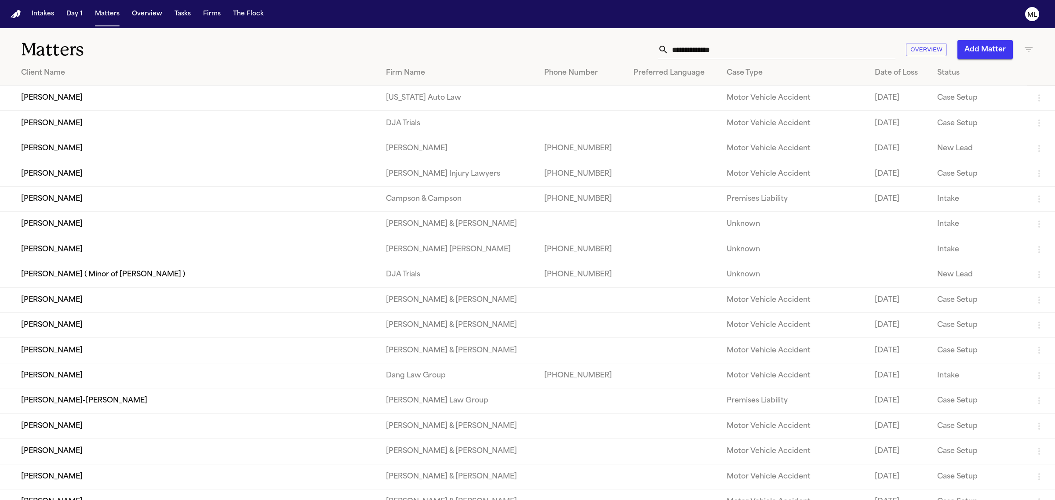
click at [992, 44] on button "Add Matter" at bounding box center [984, 49] width 55 height 19
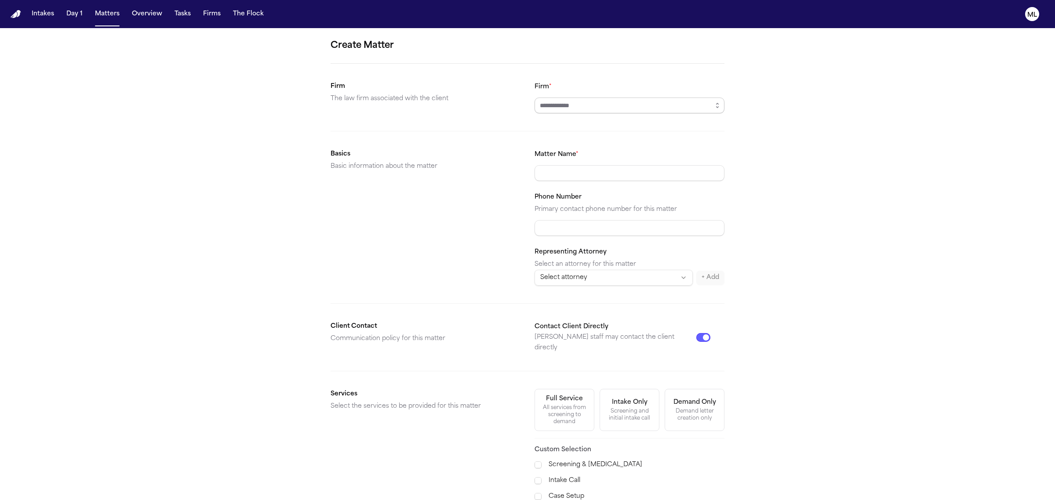
click at [594, 99] on input "Firm *" at bounding box center [629, 106] width 190 height 16
click at [719, 106] on icon "button" at bounding box center [717, 105] width 7 height 7
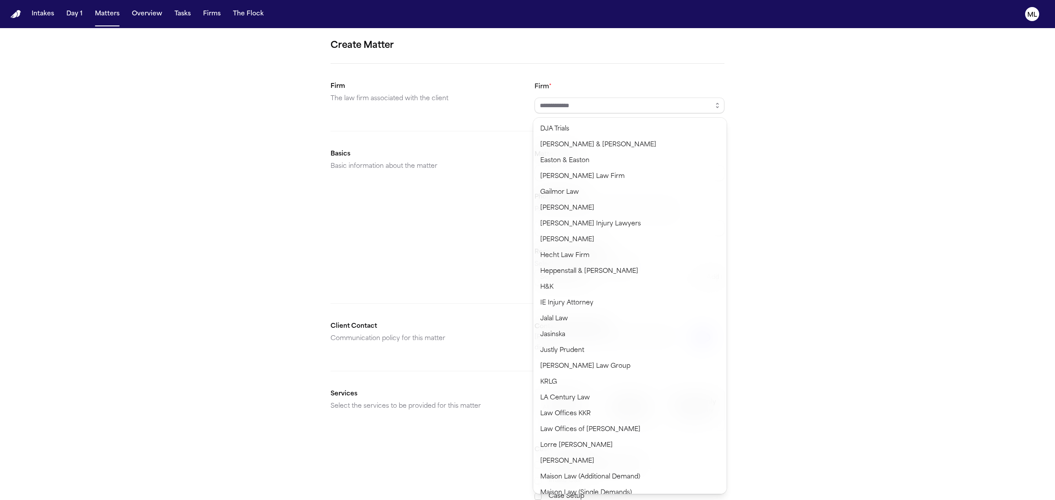
scroll to position [330, 0]
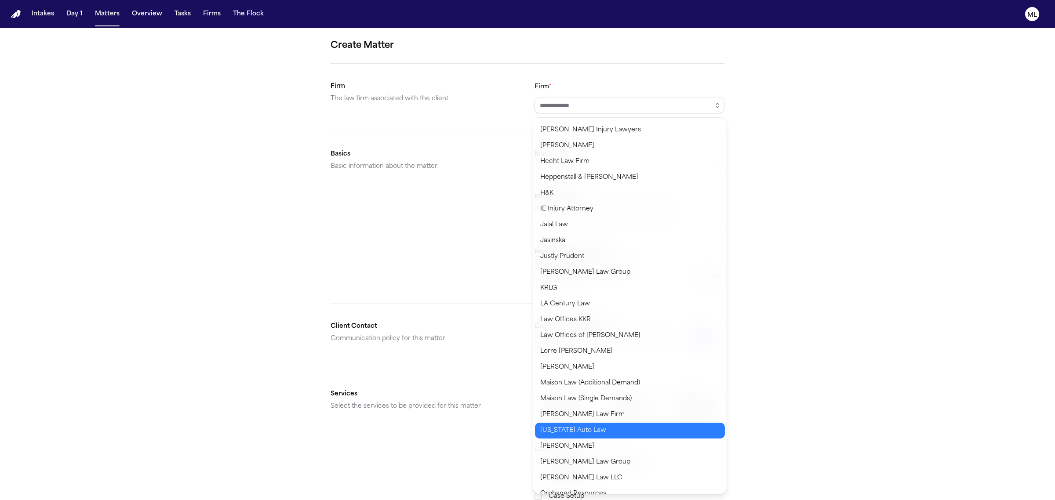
type input "**********"
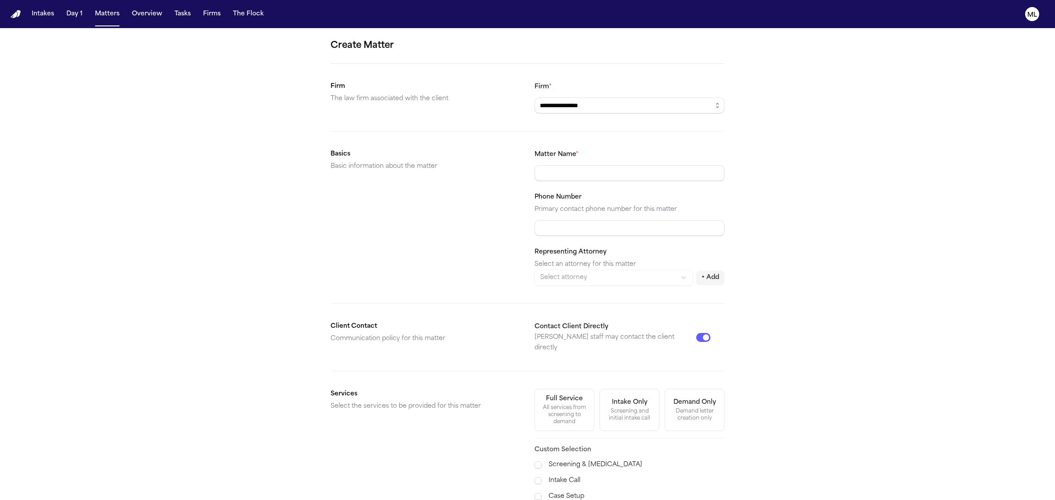
click at [600, 433] on body "**********" at bounding box center [527, 250] width 1055 height 500
click at [578, 182] on div "**********" at bounding box center [629, 217] width 190 height 137
click at [581, 174] on input "Matter Name *" at bounding box center [629, 173] width 190 height 16
type input "**********"
click at [611, 278] on html "**********" at bounding box center [527, 250] width 1055 height 500
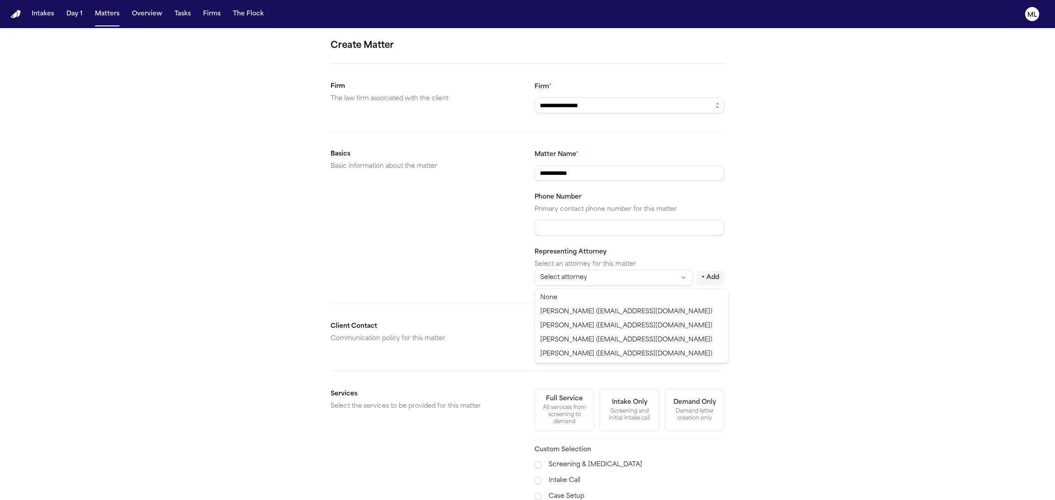
select select "**********"
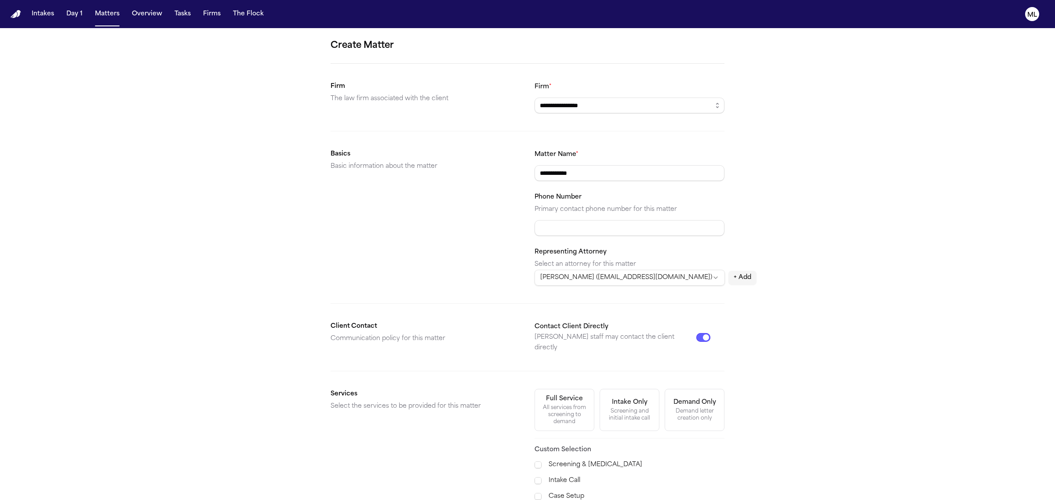
click at [708, 333] on button "Contact Client Directly" at bounding box center [703, 337] width 14 height 9
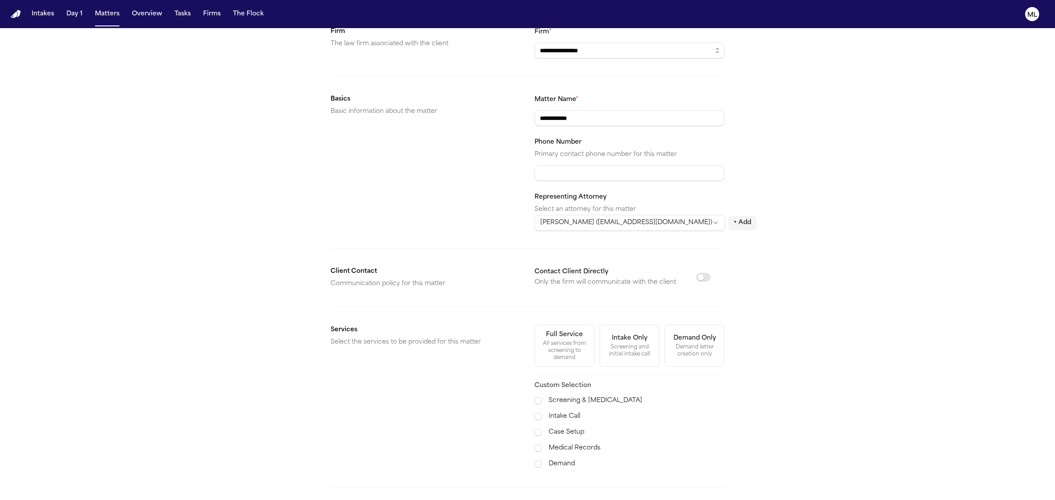
scroll to position [128, 0]
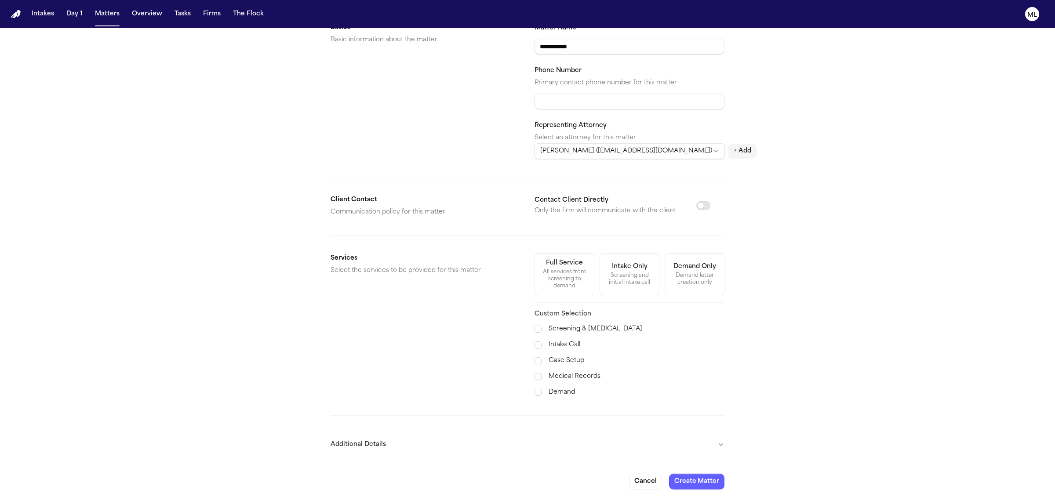
click at [573, 361] on label "Case Setup" at bounding box center [636, 361] width 176 height 11
click at [569, 372] on label "Medical Records" at bounding box center [636, 376] width 176 height 11
click at [566, 390] on label "Demand" at bounding box center [636, 392] width 176 height 11
click at [697, 447] on button "Additional Details" at bounding box center [527, 444] width 394 height 23
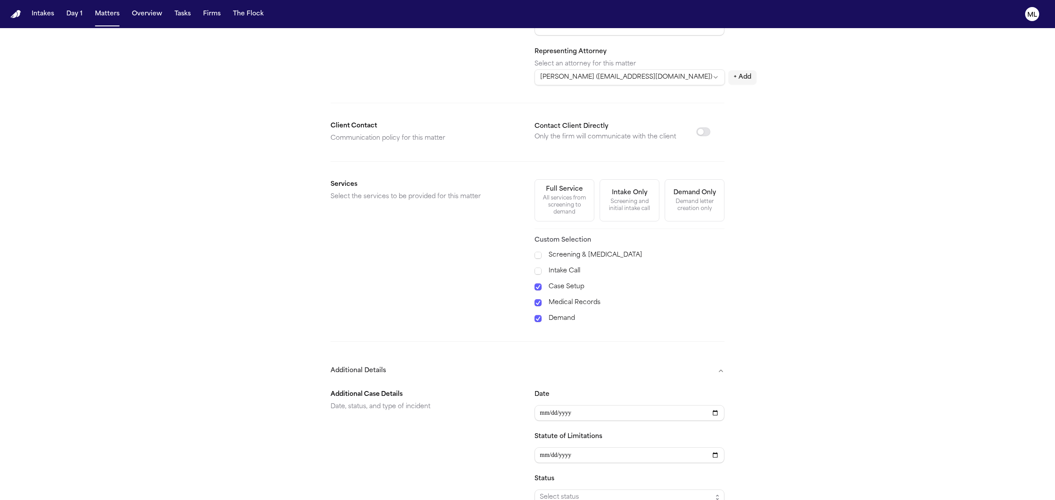
scroll to position [348, 0]
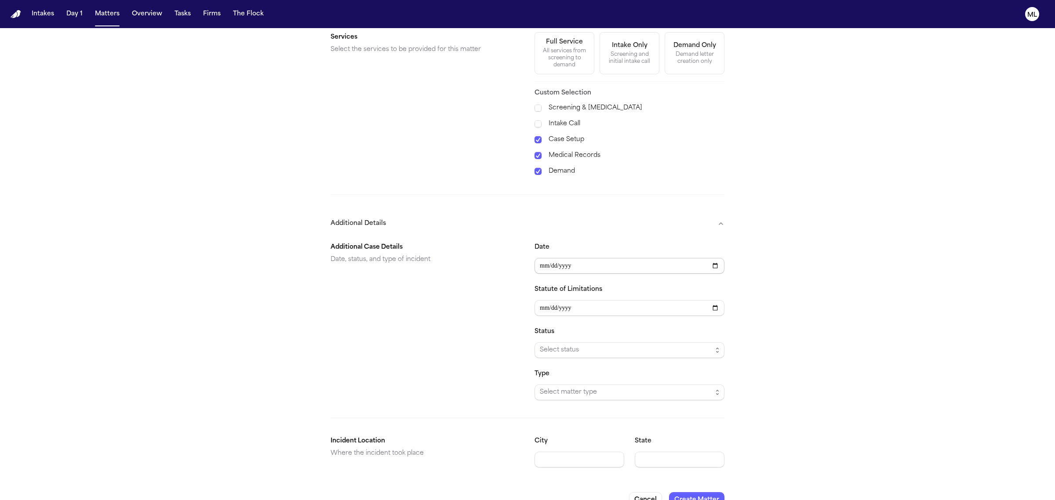
click at [545, 271] on input "Date" at bounding box center [629, 266] width 190 height 16
type input "**********"
click at [586, 352] on span "Select status" at bounding box center [626, 350] width 172 height 11
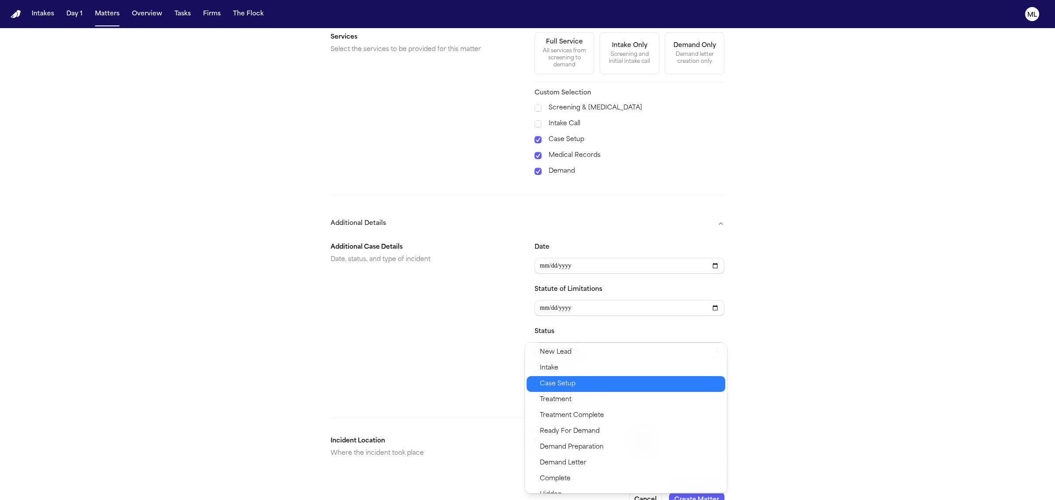
click at [587, 379] on span "Case Setup" at bounding box center [630, 384] width 180 height 11
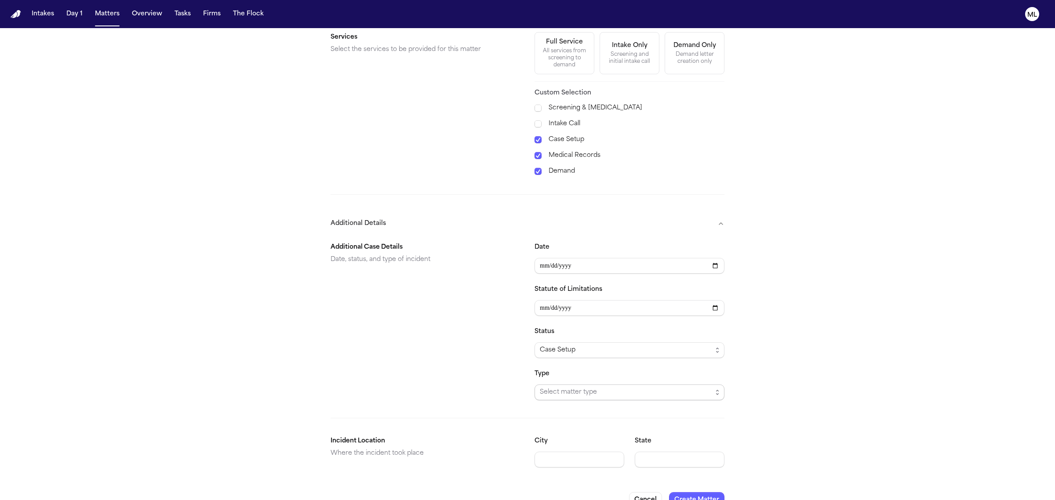
click at [587, 390] on span "Select matter type" at bounding box center [626, 392] width 172 height 11
click at [587, 390] on span "Motor Vehicle Accident" at bounding box center [576, 394] width 73 height 11
click at [570, 460] on input "City" at bounding box center [579, 460] width 90 height 16
type input "**********"
type input "**"
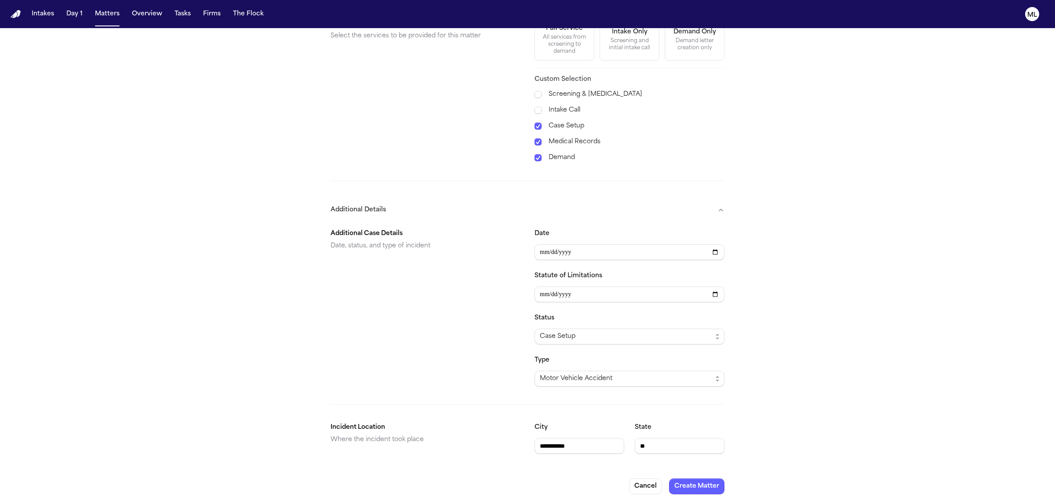
scroll to position [369, 0]
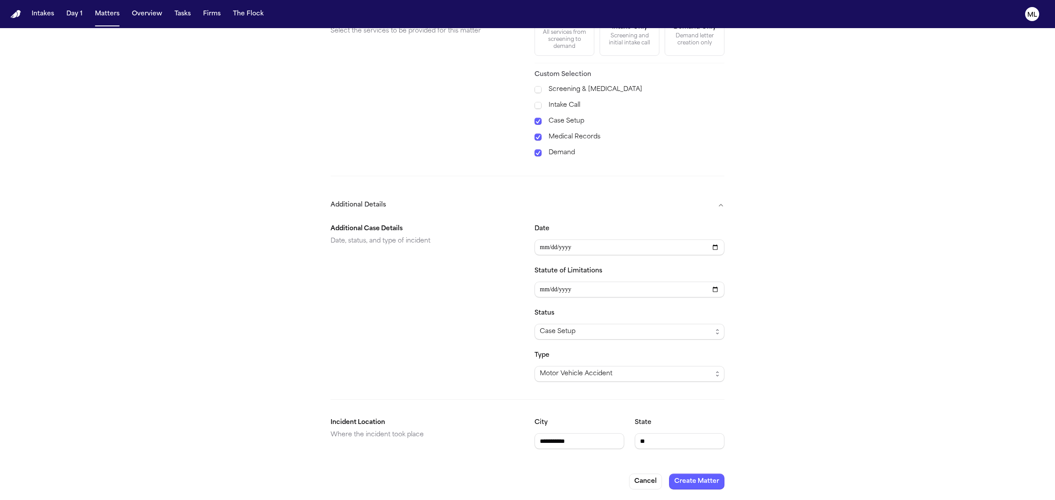
drag, startPoint x: 700, startPoint y: 497, endPoint x: 700, endPoint y: 491, distance: 6.2
click at [700, 496] on div "**********" at bounding box center [527, 81] width 1055 height 838
click at [700, 491] on div "**********" at bounding box center [527, 81] width 1055 height 838
click at [699, 488] on button "Create Matter" at bounding box center [696, 482] width 55 height 16
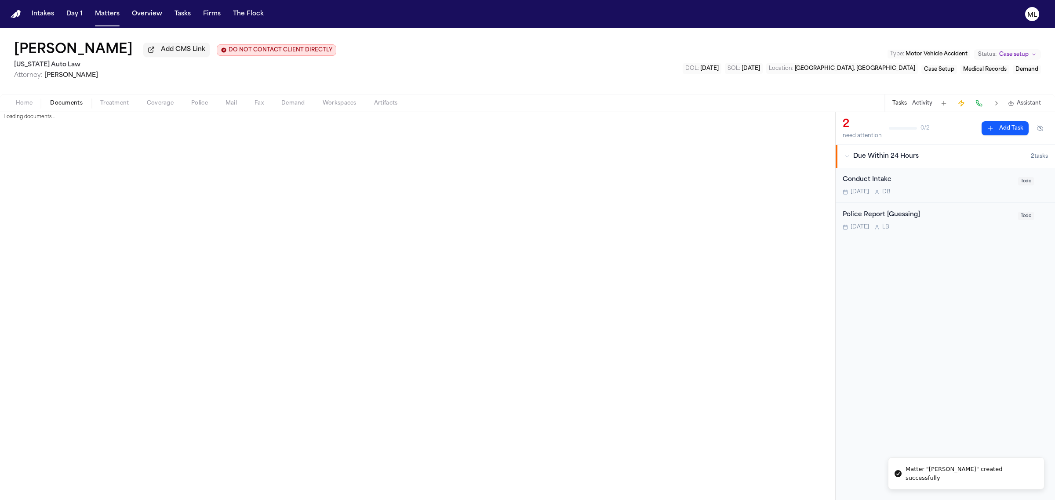
click at [65, 101] on span "Documents" at bounding box center [66, 103] width 33 height 7
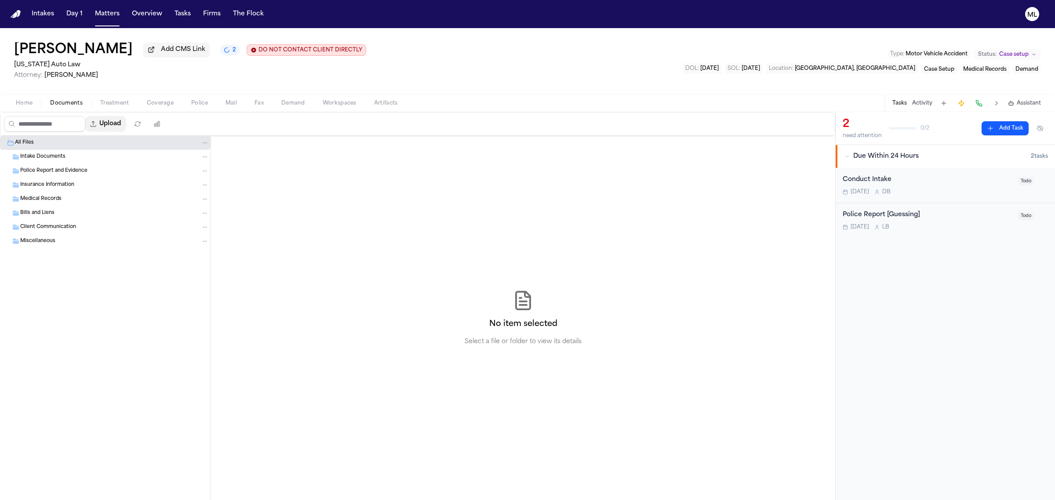
click at [110, 123] on button "Upload" at bounding box center [105, 124] width 41 height 16
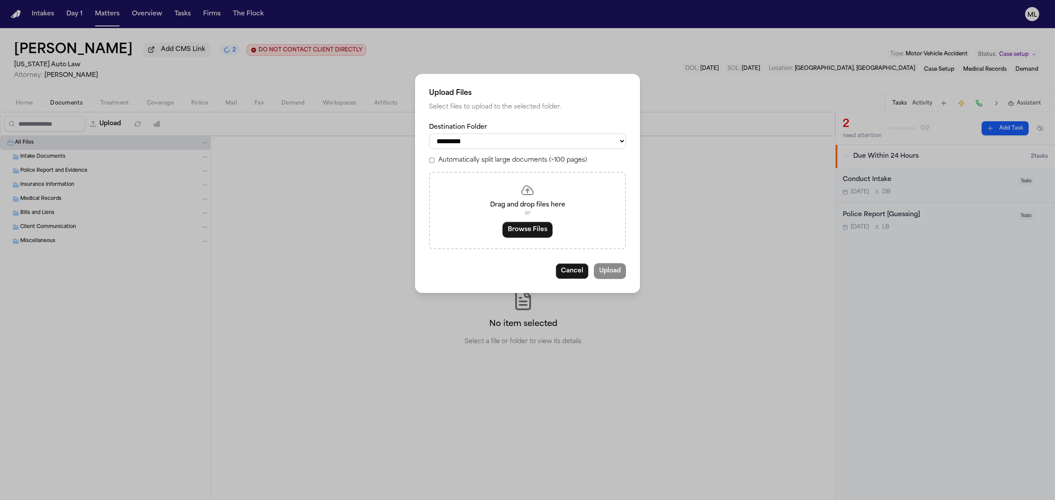
click at [484, 234] on div "Drag and drop files here or Browse Files" at bounding box center [527, 210] width 197 height 77
click at [495, 234] on div "Drag and drop files here or Browse Files" at bounding box center [527, 210] width 197 height 77
click at [523, 225] on button "Browse Files" at bounding box center [527, 230] width 50 height 16
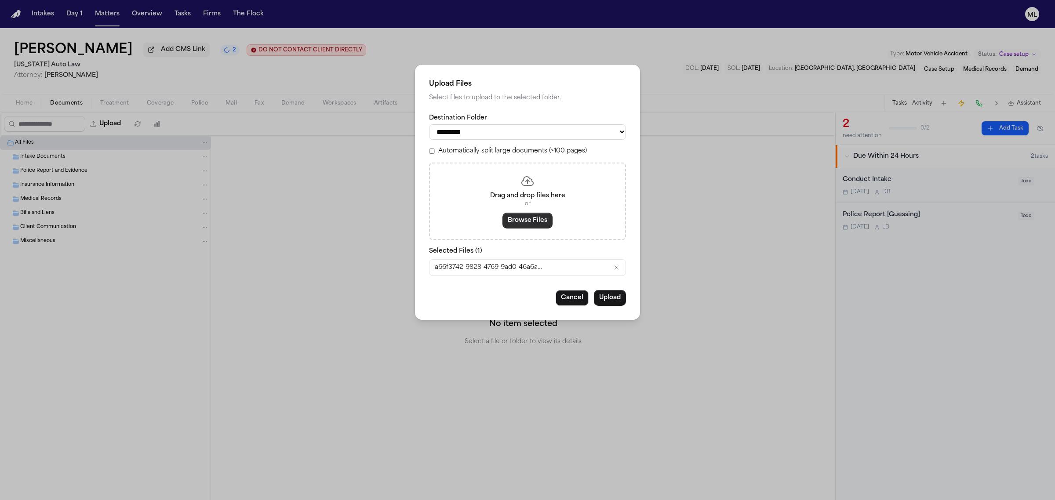
click at [528, 222] on button "Browse Files" at bounding box center [527, 221] width 50 height 16
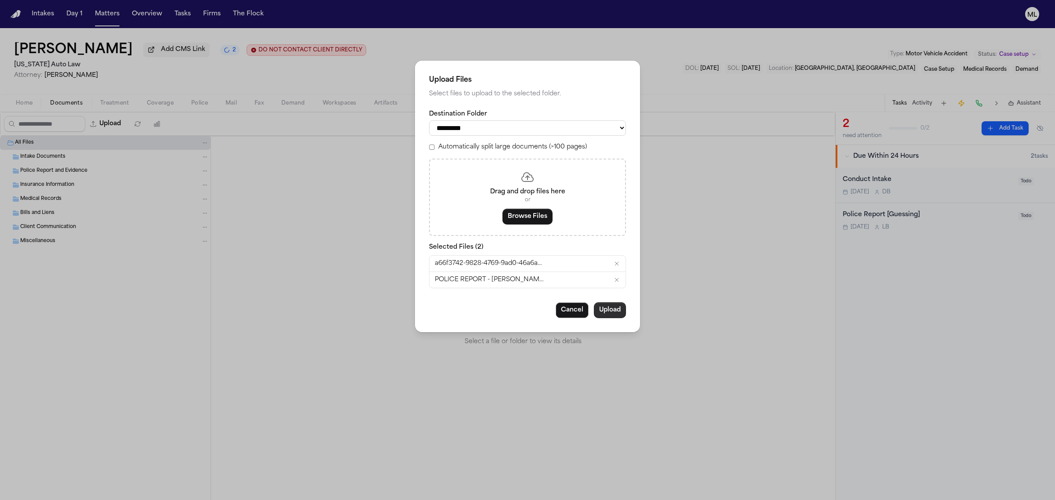
click at [618, 305] on button "Upload" at bounding box center [610, 310] width 32 height 16
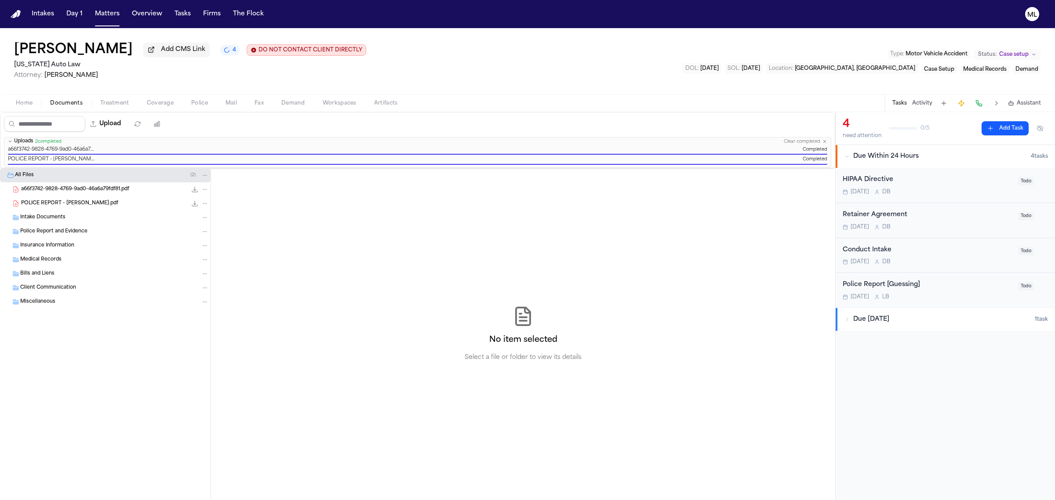
click at [970, 186] on div "HIPAA Directive [DATE] D B" at bounding box center [927, 185] width 170 height 21
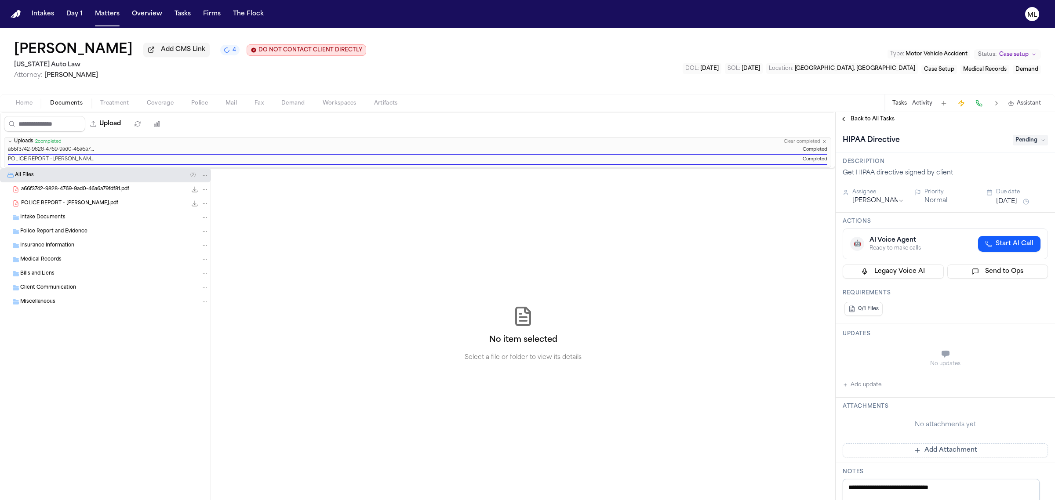
click at [1020, 142] on span "Pending" at bounding box center [1030, 140] width 35 height 11
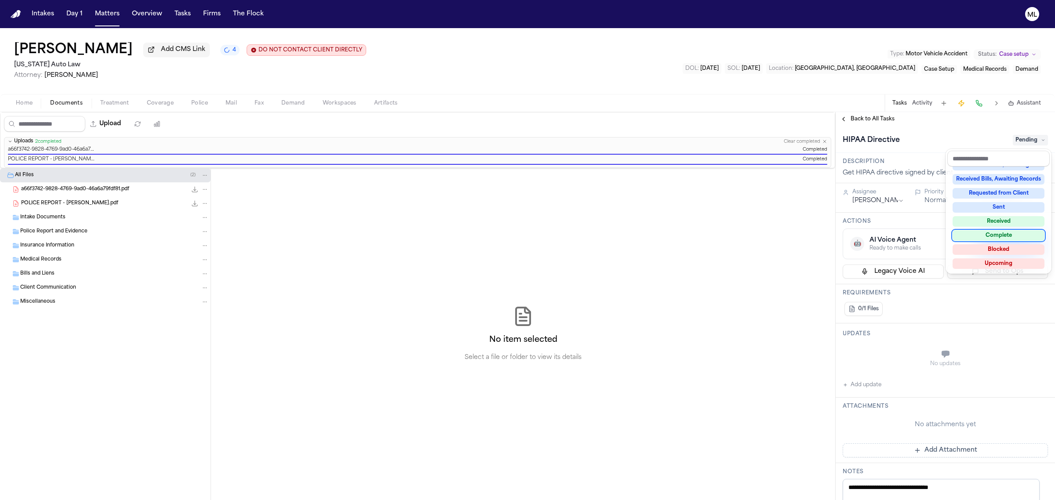
click at [1001, 232] on div "Complete" at bounding box center [998, 235] width 92 height 11
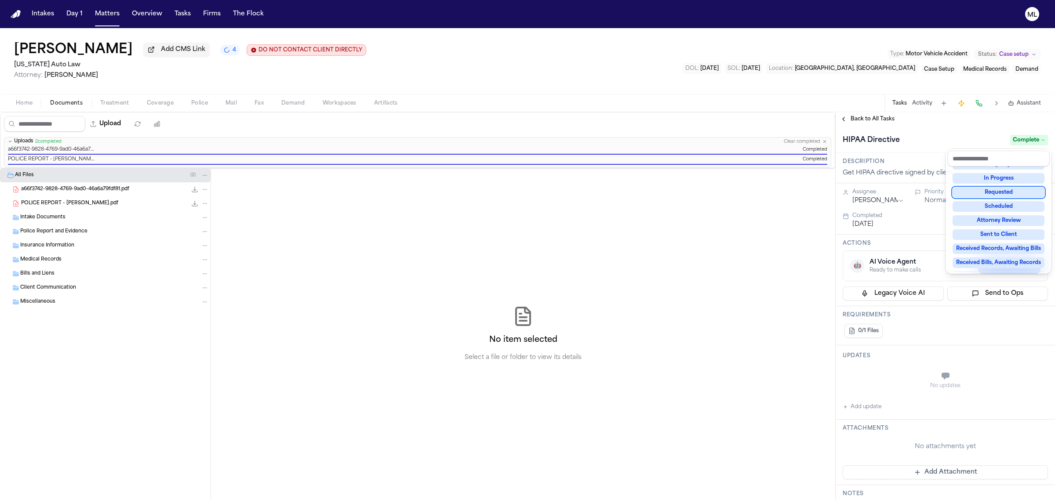
click at [864, 121] on div "**********" at bounding box center [944, 306] width 219 height 388
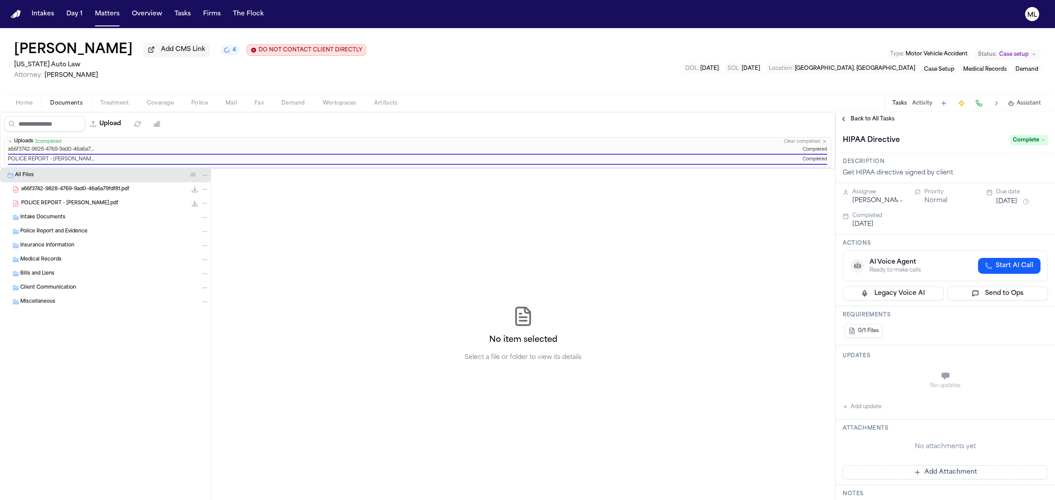
click at [864, 121] on span "Back to All Tasks" at bounding box center [872, 119] width 44 height 7
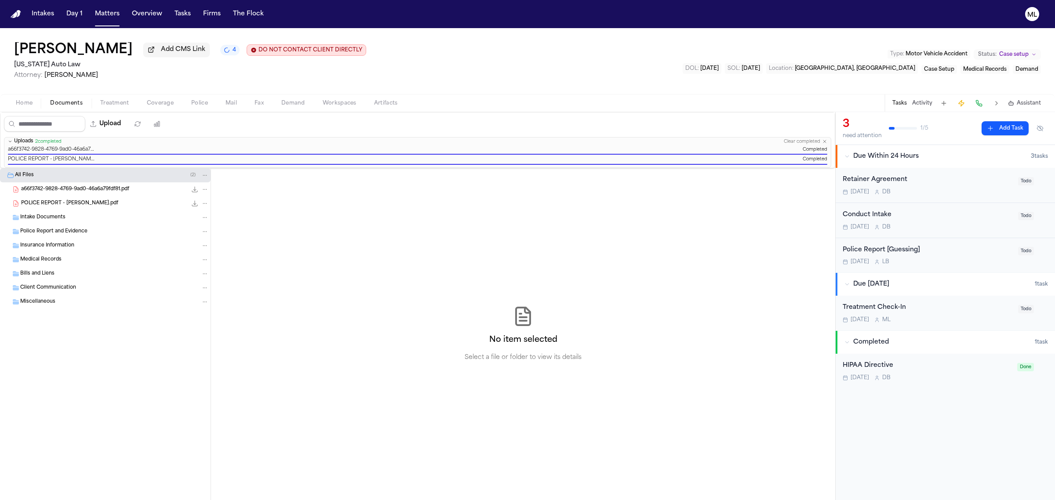
click at [986, 194] on div "[DATE] D B" at bounding box center [927, 192] width 170 height 7
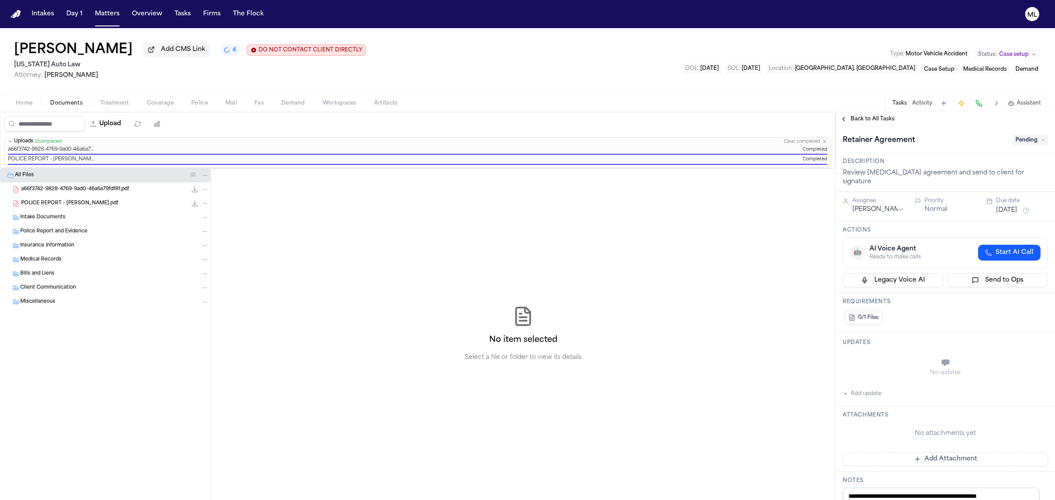
click at [1013, 135] on span "Pending" at bounding box center [1030, 140] width 35 height 11
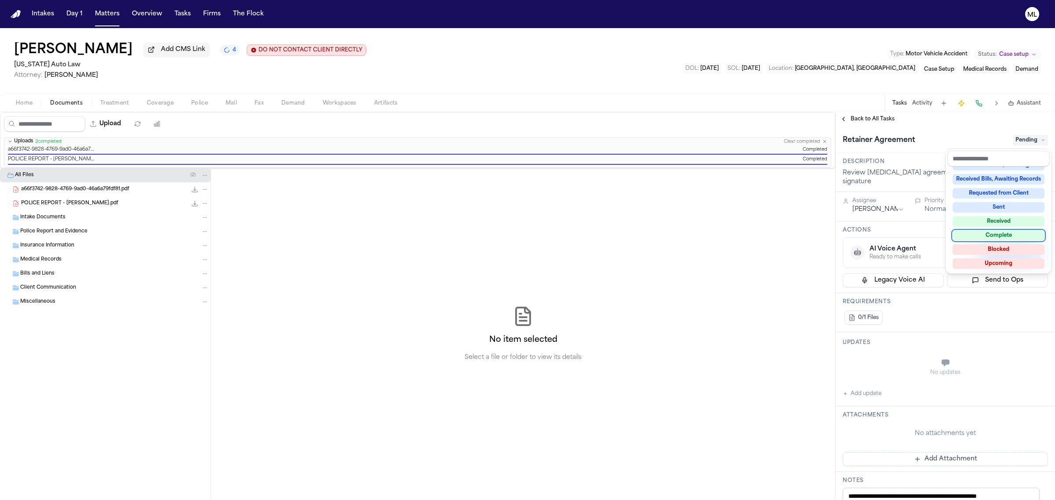
click at [998, 230] on div "Complete" at bounding box center [998, 235] width 92 height 11
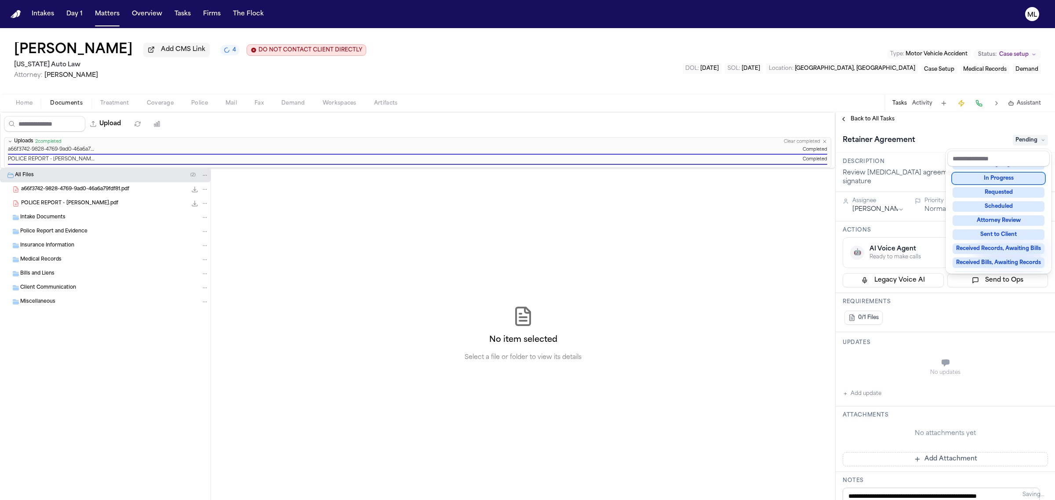
click at [882, 113] on div "**********" at bounding box center [944, 306] width 219 height 388
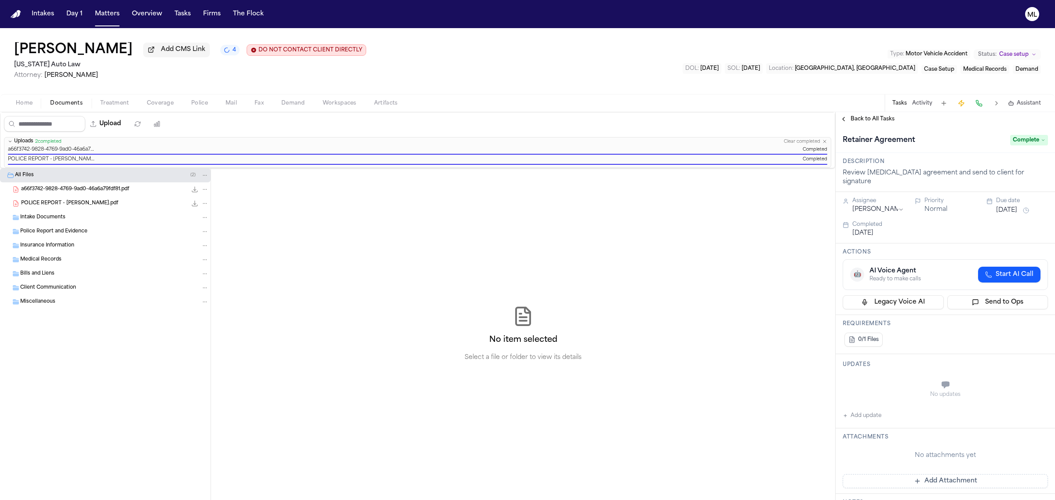
click at [879, 120] on span "Back to All Tasks" at bounding box center [872, 119] width 44 height 7
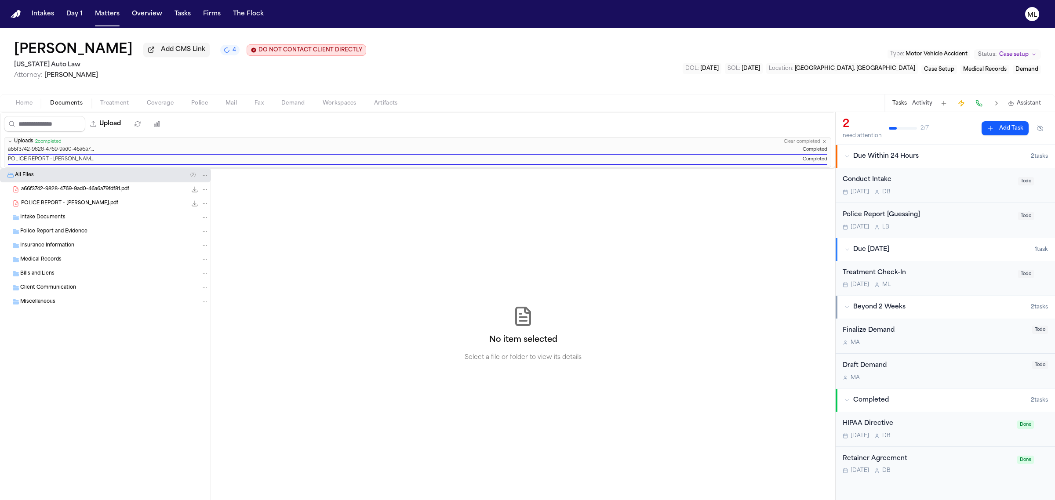
click at [950, 189] on div "[DATE] D B" at bounding box center [927, 192] width 170 height 7
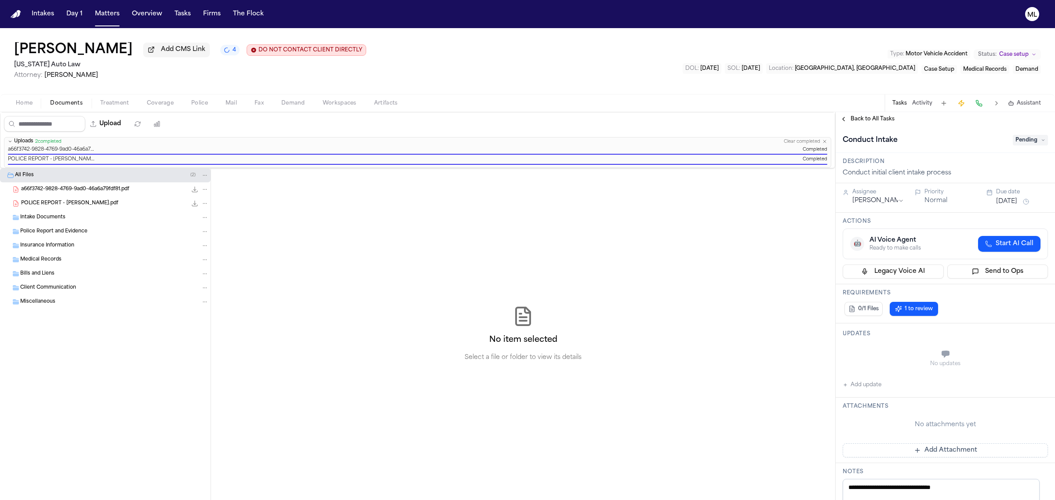
click at [1013, 139] on span "Pending" at bounding box center [1030, 140] width 35 height 11
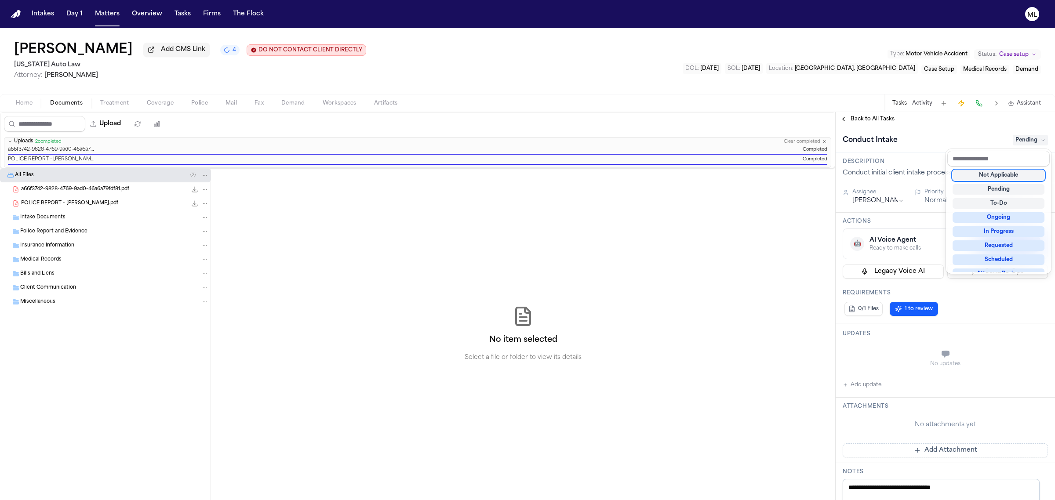
click at [1002, 178] on div "Not Applicable" at bounding box center [998, 175] width 92 height 11
click at [874, 120] on div "**********" at bounding box center [944, 306] width 219 height 388
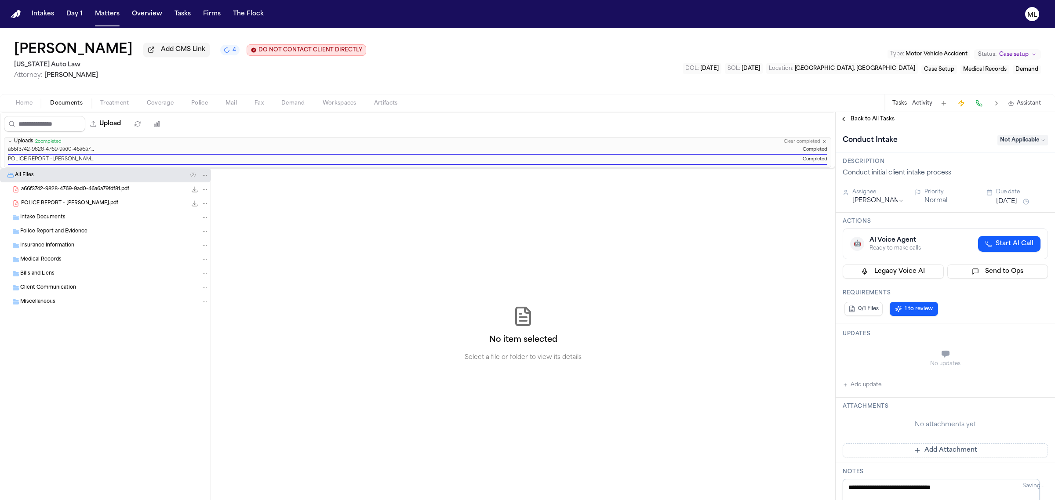
click at [874, 120] on span "Back to All Tasks" at bounding box center [872, 119] width 44 height 7
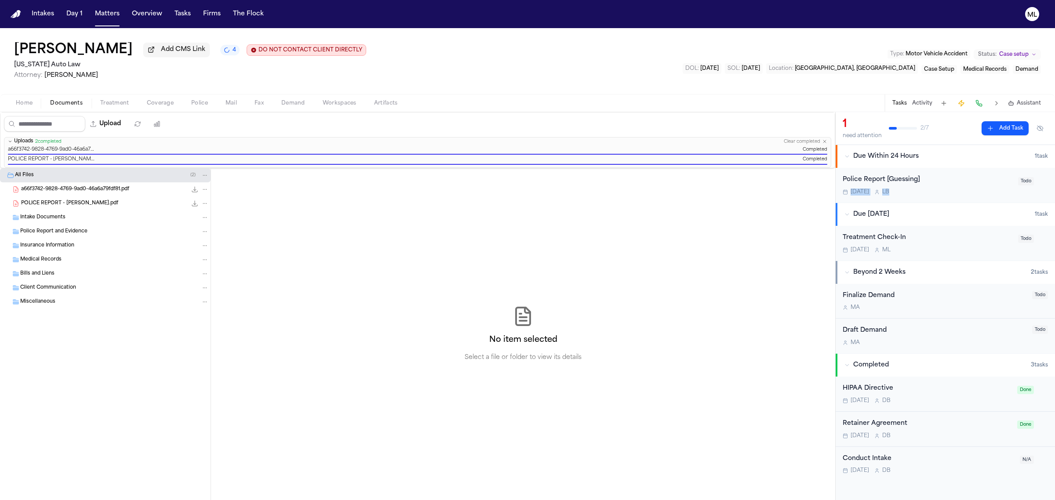
click at [978, 185] on div "Police Report [Guessing] [DATE] L B" at bounding box center [927, 185] width 170 height 21
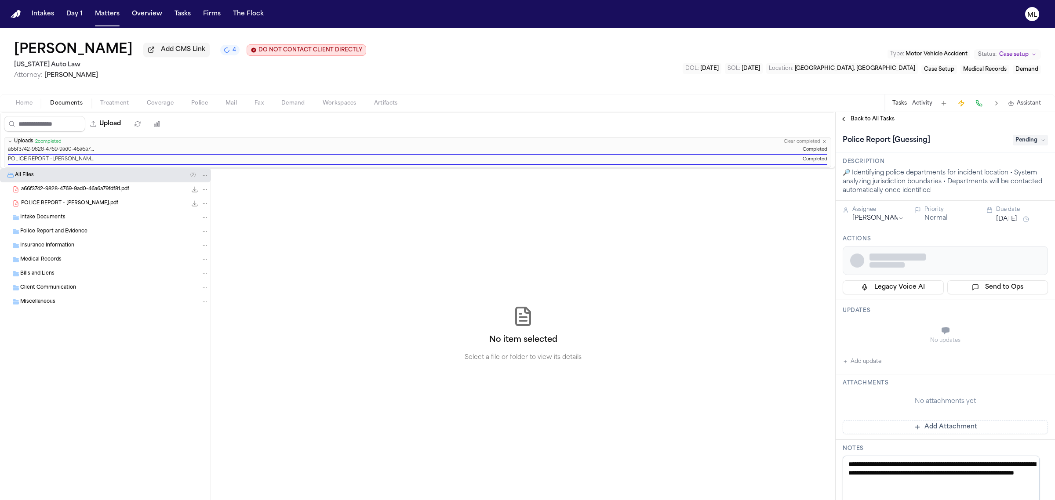
click at [1015, 141] on span "Pending" at bounding box center [1030, 140] width 35 height 11
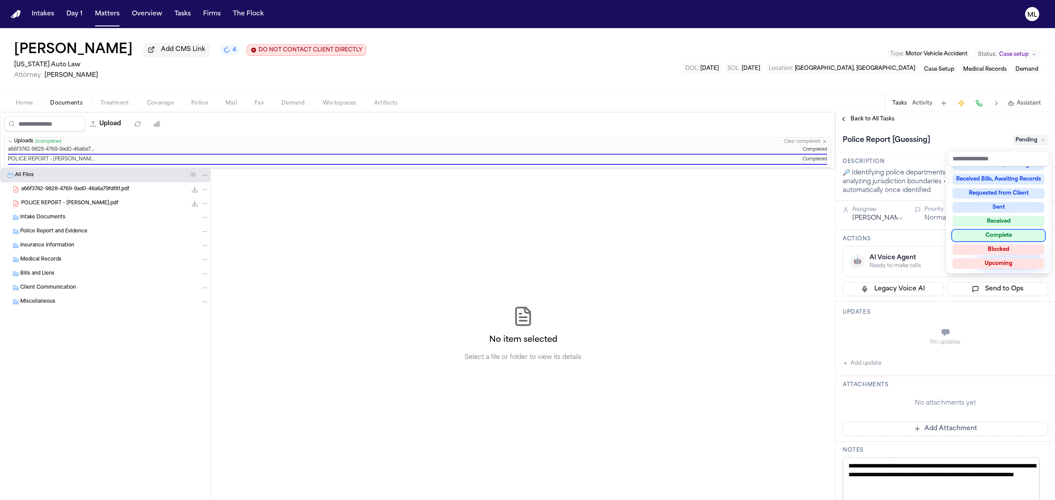
click at [1004, 235] on div "Complete" at bounding box center [998, 235] width 92 height 11
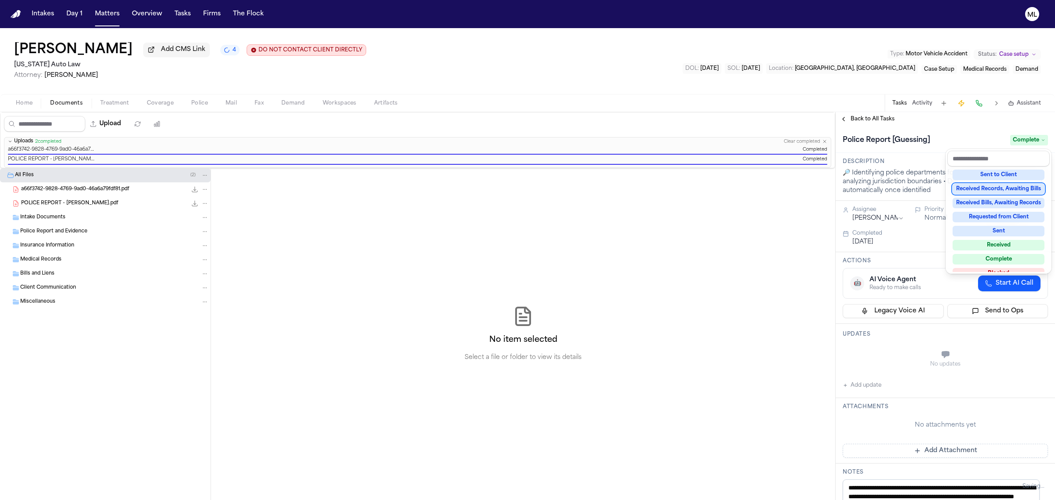
click at [869, 124] on div "**********" at bounding box center [944, 306] width 219 height 388
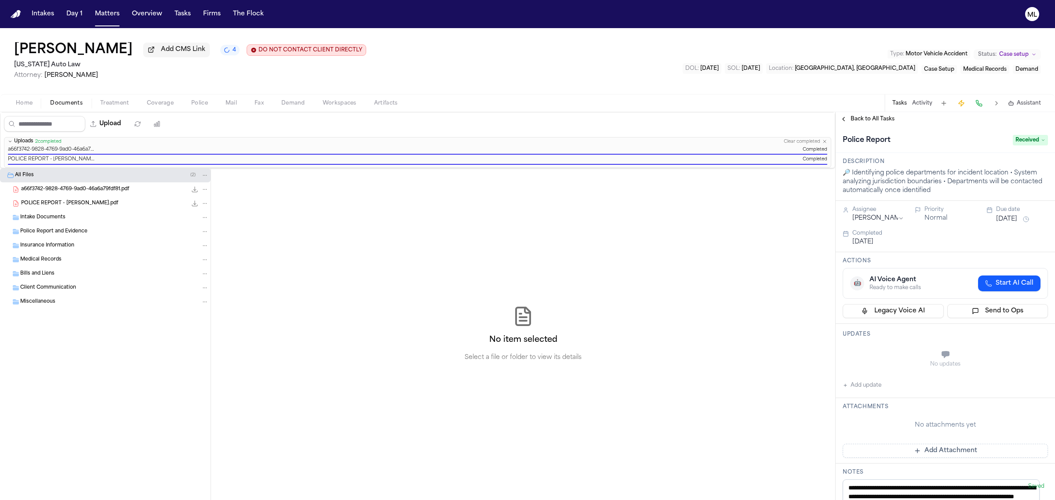
click at [869, 120] on span "Back to All Tasks" at bounding box center [872, 119] width 44 height 7
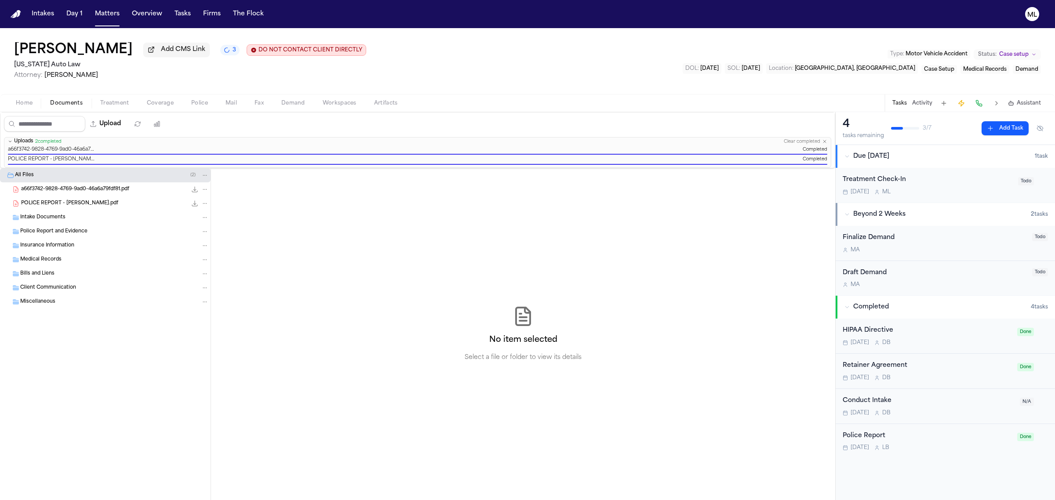
click at [167, 100] on span "Coverage" at bounding box center [160, 103] width 27 height 7
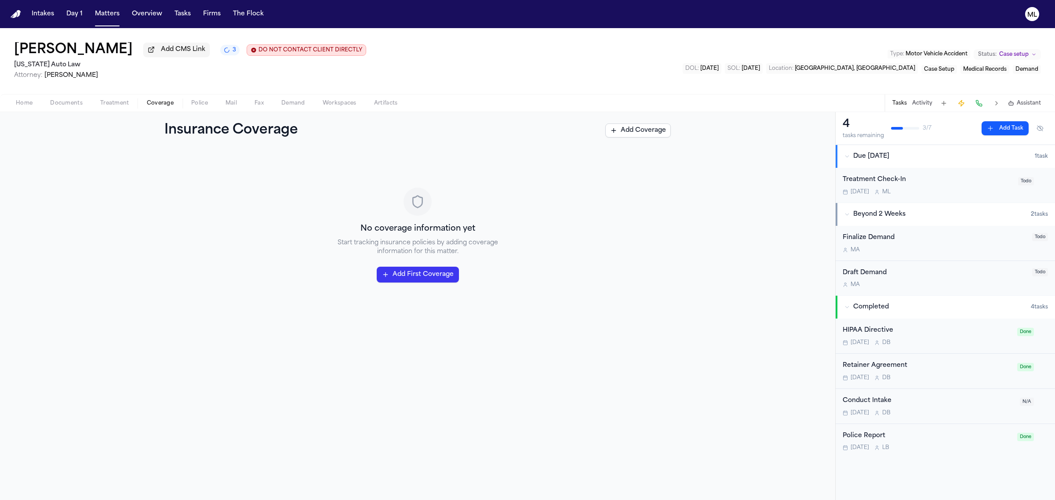
click at [25, 110] on div "Home Documents Treatment Coverage Police Mail Fax Demand Workspaces Artifacts T…" at bounding box center [527, 103] width 1055 height 18
click at [25, 99] on button "Home" at bounding box center [24, 103] width 34 height 11
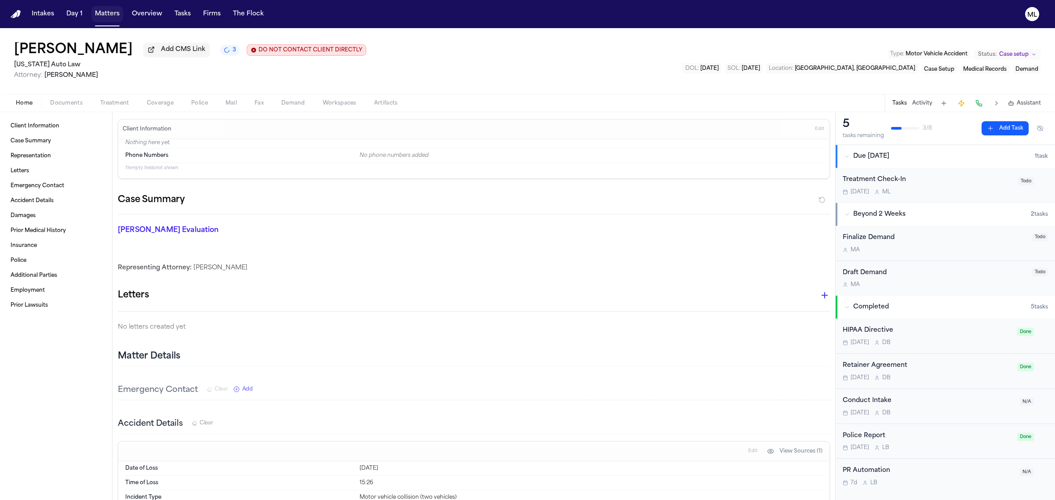
click at [105, 14] on button "Matters" at bounding box center [107, 14] width 32 height 16
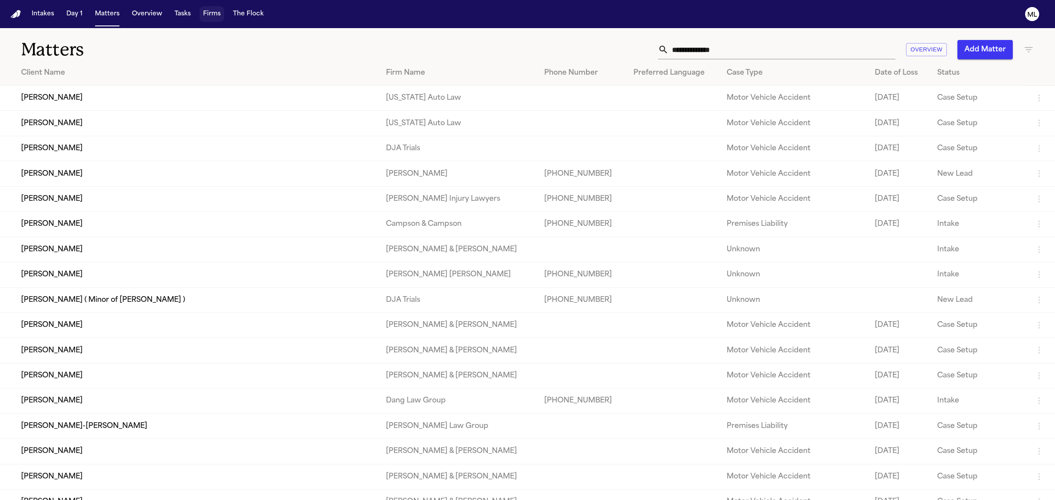
click at [209, 14] on button "Firms" at bounding box center [212, 14] width 25 height 16
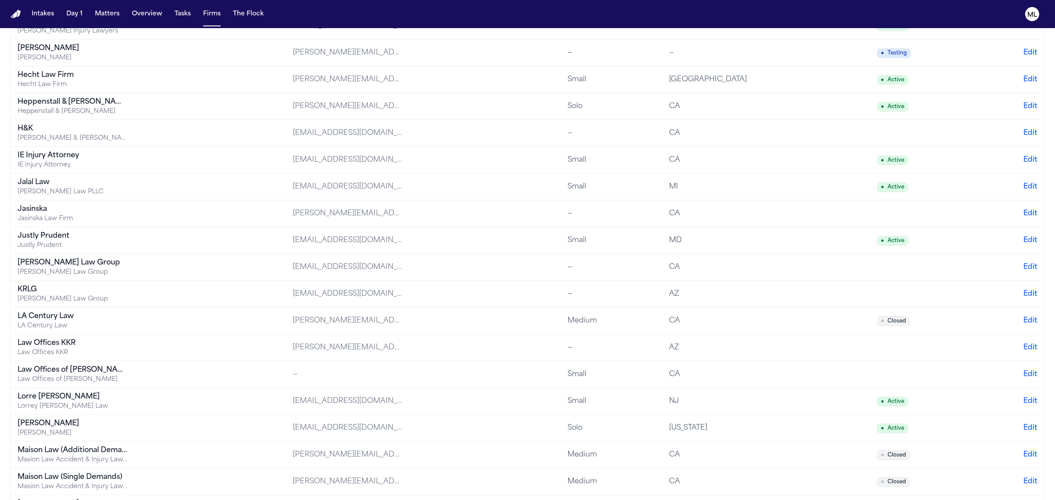
scroll to position [824, 0]
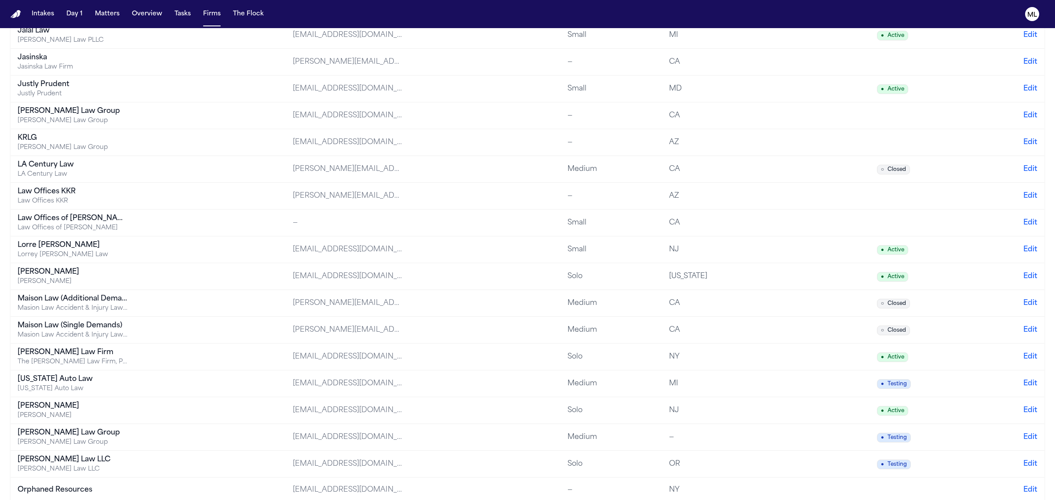
click at [172, 390] on td "[US_STATE] Auto Law [US_STATE] Auto Law" at bounding box center [148, 383] width 275 height 27
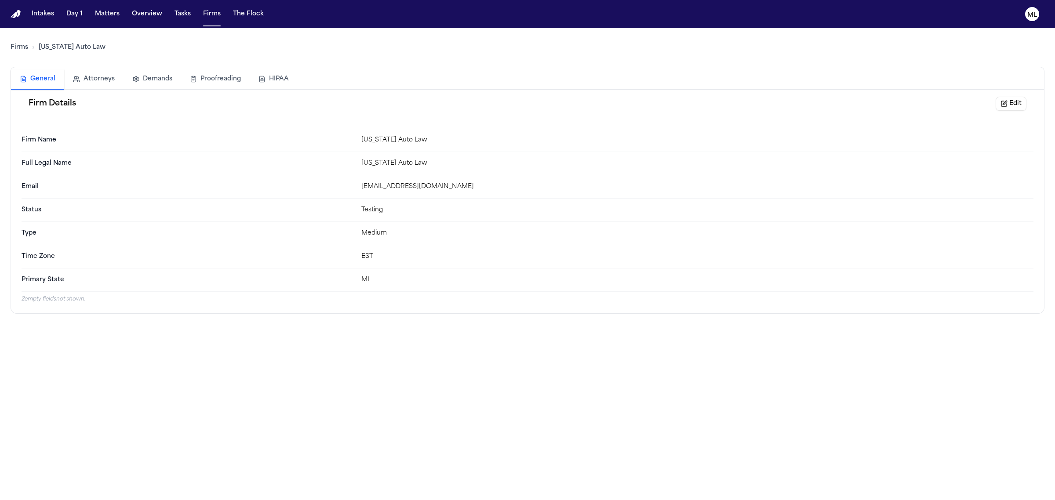
click at [91, 78] on button "Attorneys" at bounding box center [93, 78] width 59 height 19
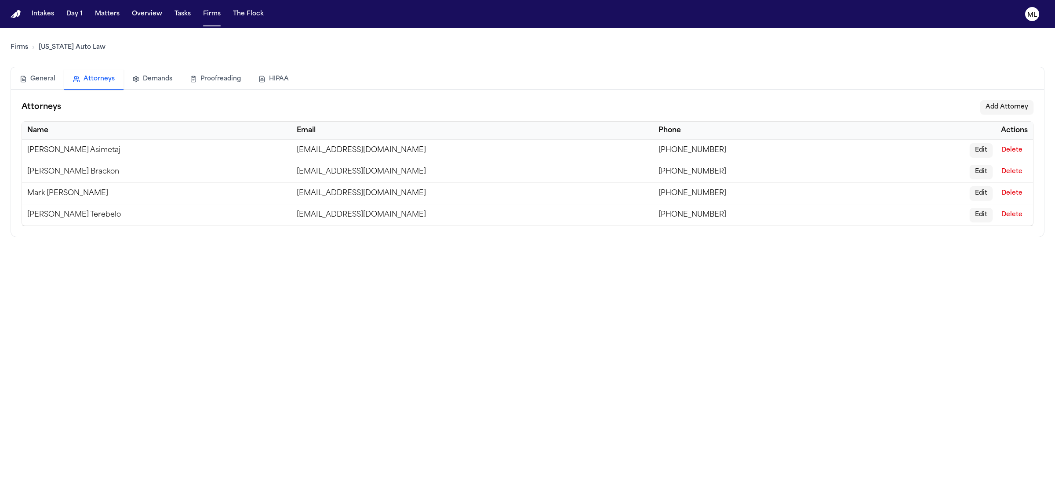
click at [1012, 107] on button "Add Attorney" at bounding box center [1006, 107] width 53 height 14
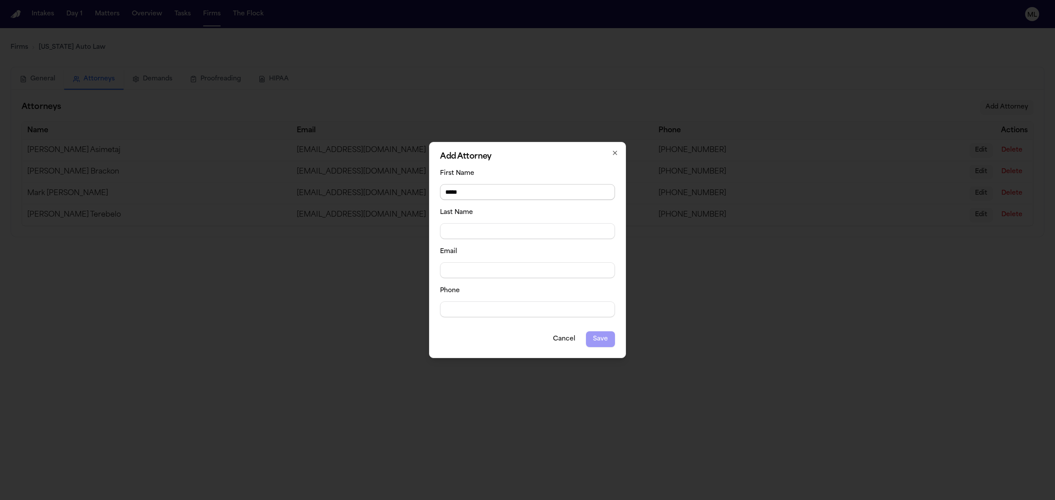
type input "*****"
type input "*********"
click at [511, 264] on input "Email" at bounding box center [527, 270] width 175 height 16
paste input "**********"
type input "**********"
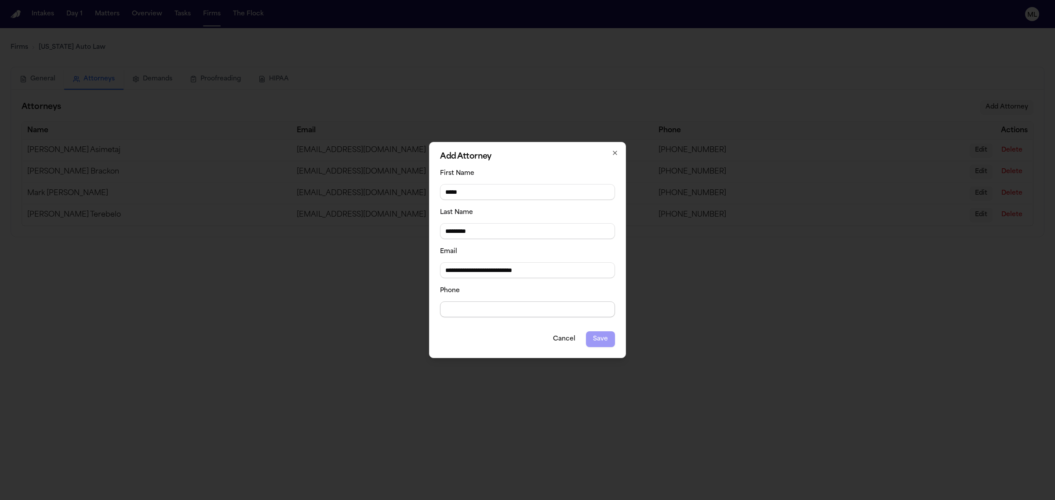
click at [516, 315] on input "Phone" at bounding box center [527, 309] width 175 height 16
type input "**********"
click at [598, 339] on button "Save" at bounding box center [600, 339] width 29 height 16
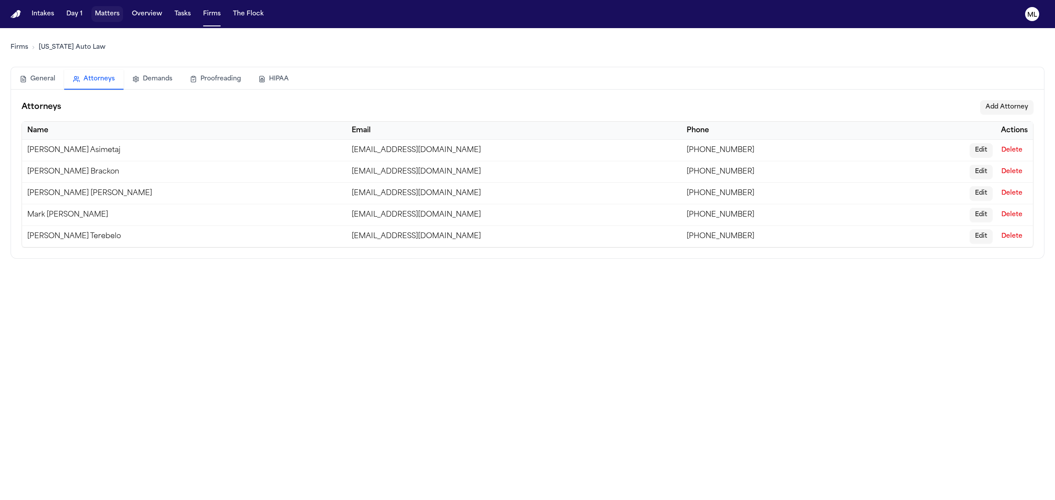
click at [113, 10] on button "Matters" at bounding box center [107, 14] width 32 height 16
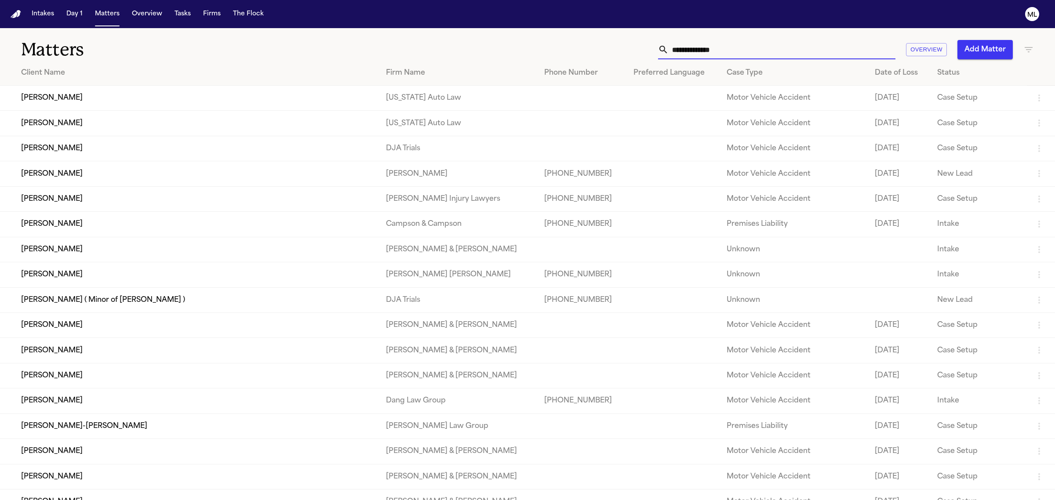
click at [807, 51] on input "text" at bounding box center [781, 49] width 227 height 19
click at [44, 99] on td "[PERSON_NAME]" at bounding box center [189, 98] width 379 height 25
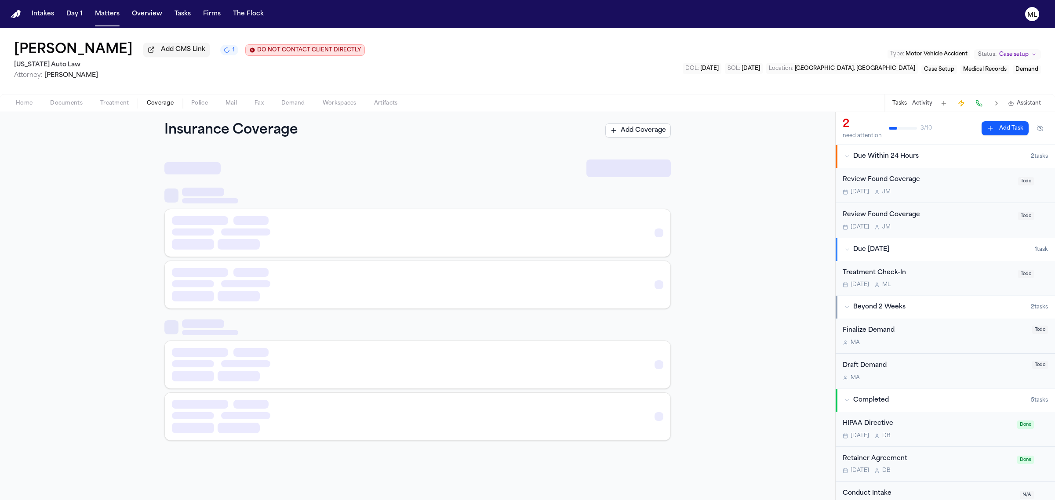
click at [153, 102] on span "Coverage" at bounding box center [160, 103] width 27 height 7
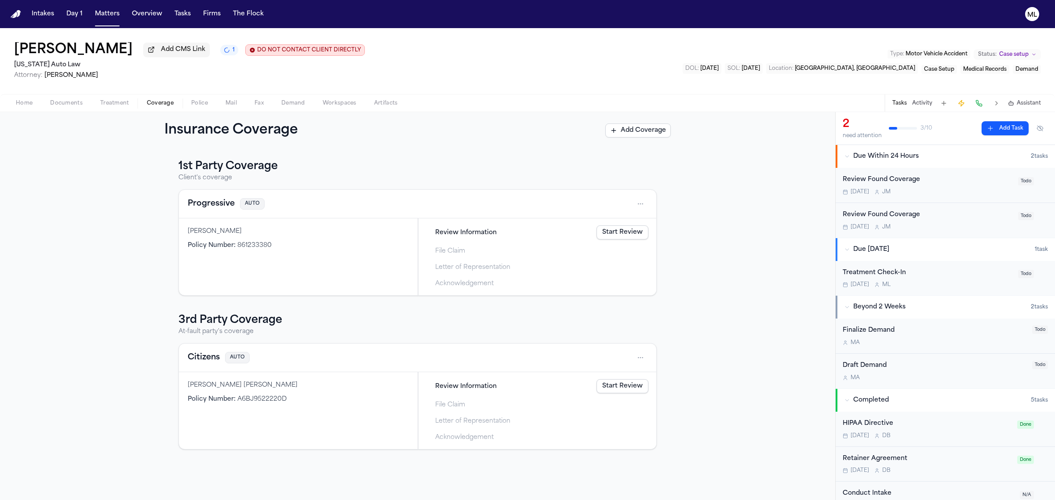
click at [601, 230] on link "Start Review" at bounding box center [622, 232] width 52 height 14
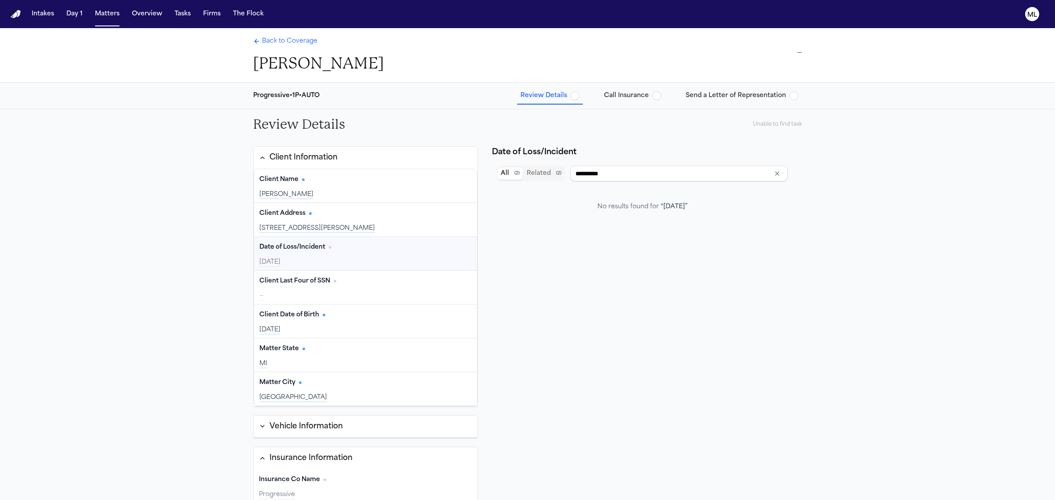
type input "**********"
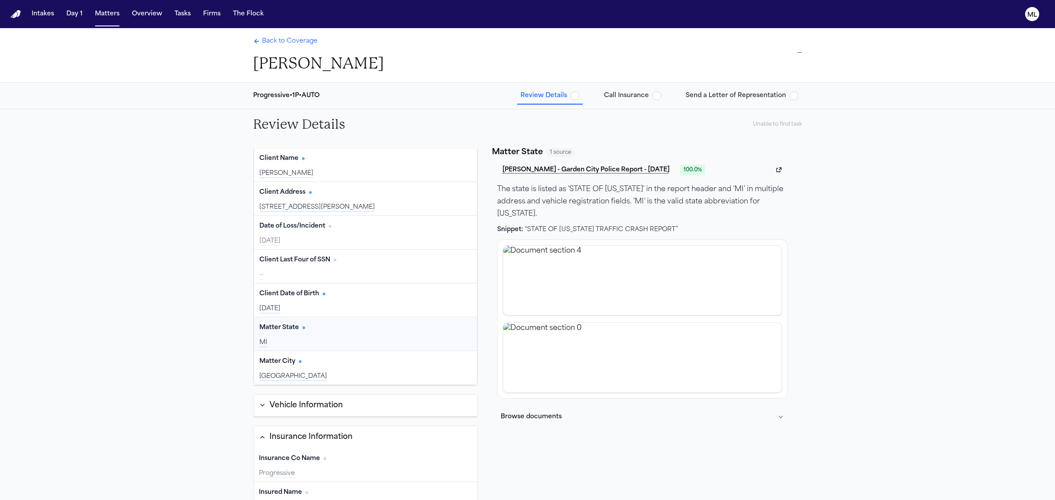
click at [579, 95] on span "button" at bounding box center [574, 95] width 9 height 9
click at [556, 98] on span "Review Details" at bounding box center [543, 95] width 47 height 9
click at [636, 94] on span "Call Insurance" at bounding box center [626, 95] width 45 height 9
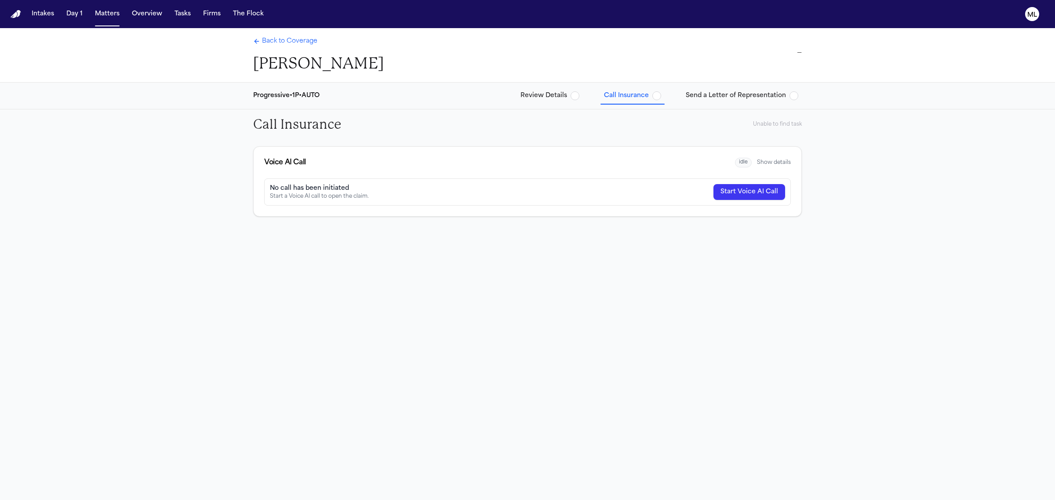
click at [549, 97] on span "Review Details" at bounding box center [543, 95] width 47 height 9
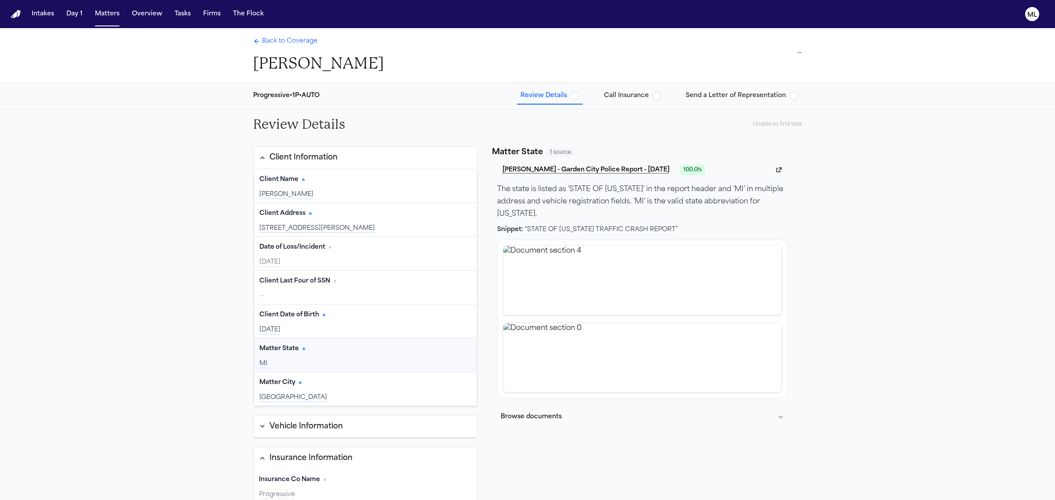
click at [292, 40] on span "Back to Coverage" at bounding box center [289, 41] width 55 height 9
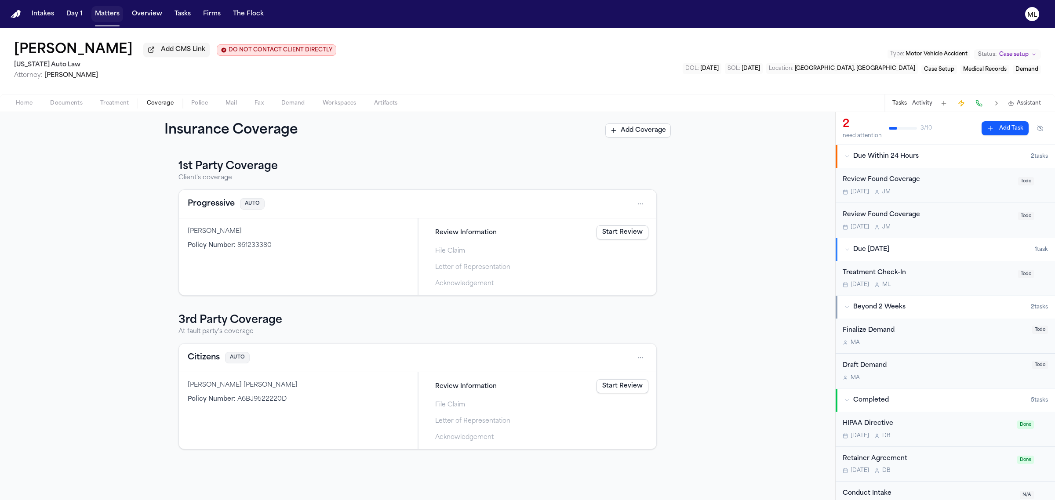
click at [100, 11] on button "Matters" at bounding box center [107, 14] width 32 height 16
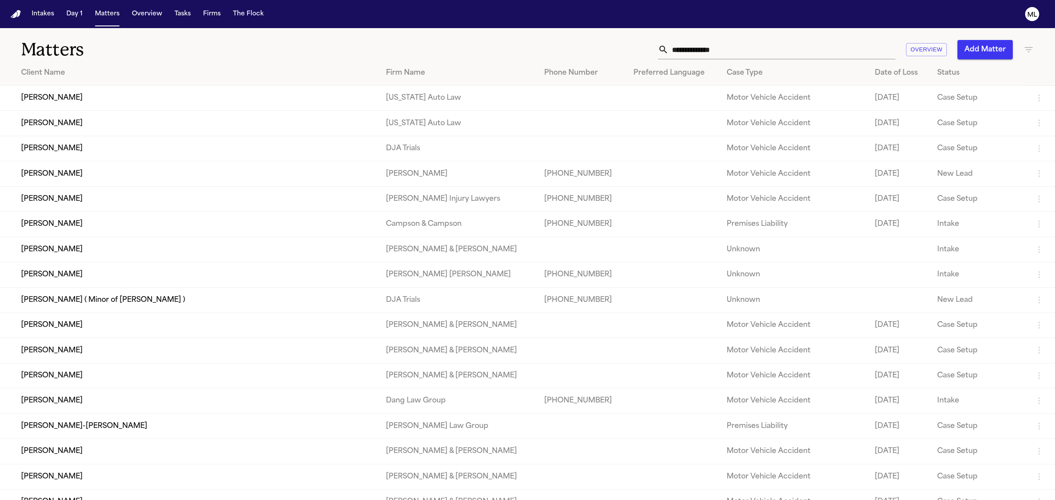
click at [998, 44] on button "Add Matter" at bounding box center [984, 49] width 55 height 19
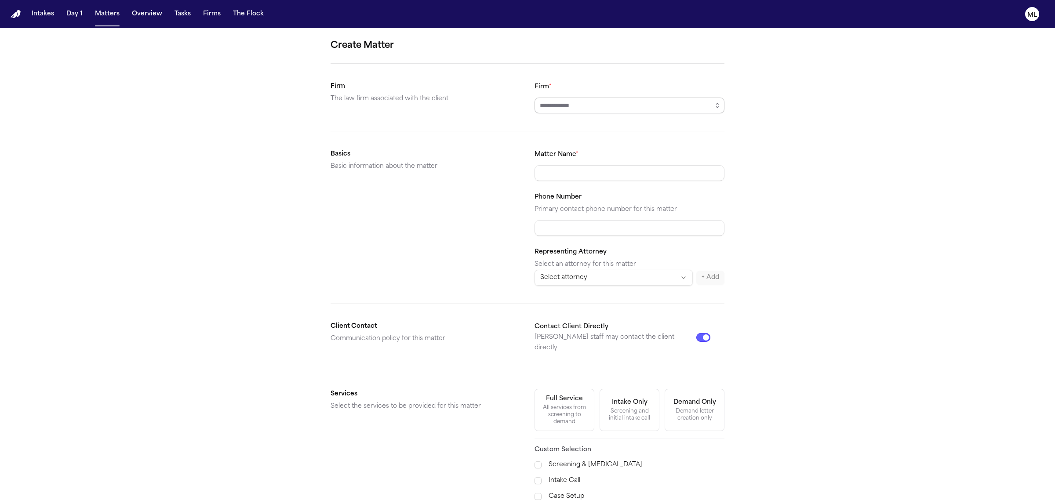
click at [619, 107] on input "Firm *" at bounding box center [629, 106] width 190 height 16
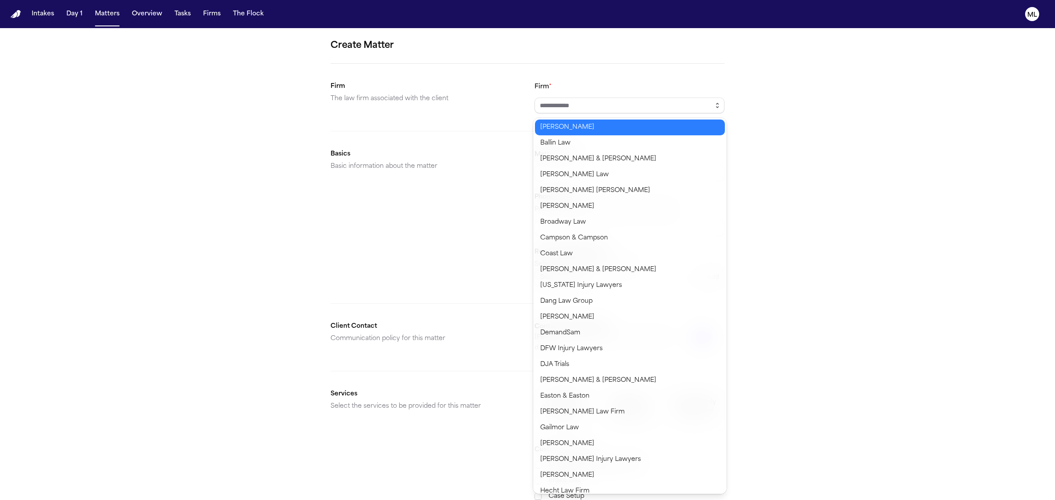
click at [717, 105] on icon "button" at bounding box center [717, 105] width 7 height 7
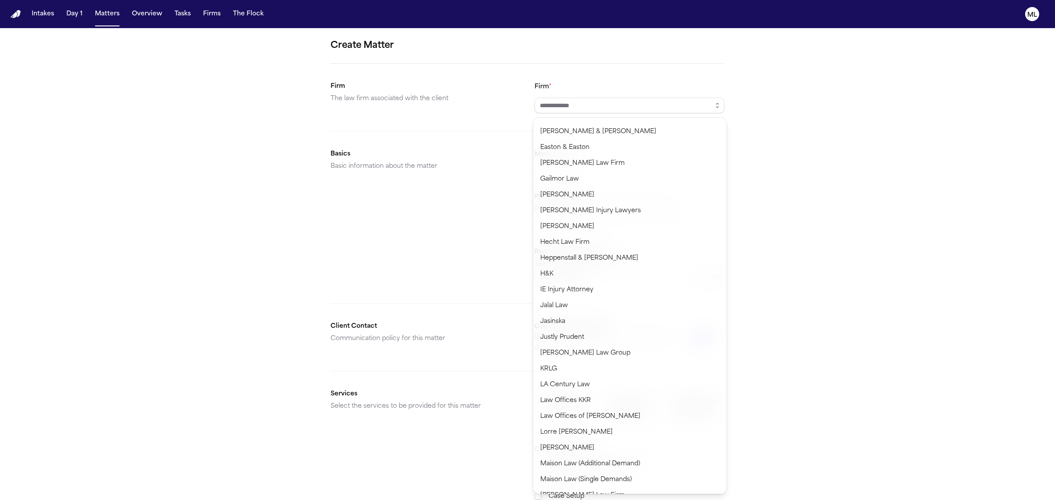
scroll to position [385, 0]
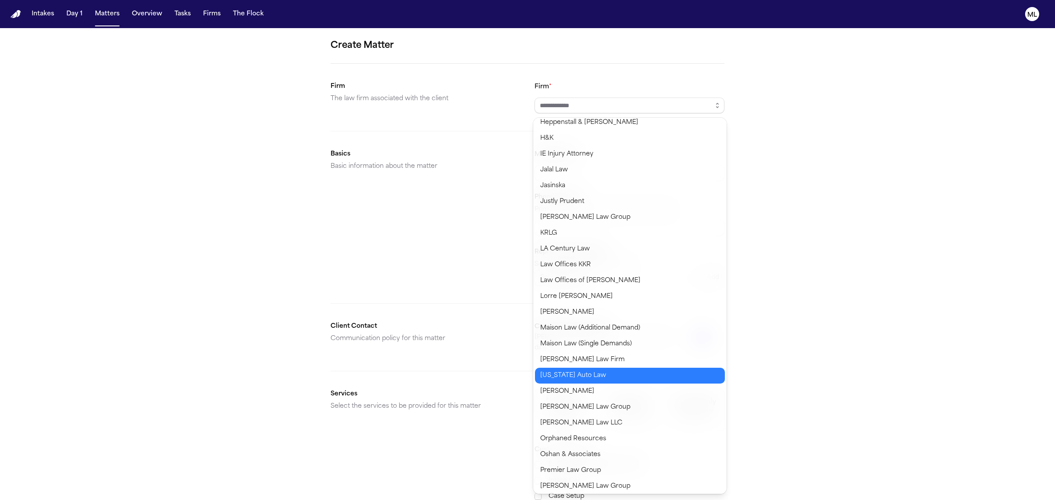
type input "**********"
click at [604, 369] on body "**********" at bounding box center [527, 250] width 1055 height 500
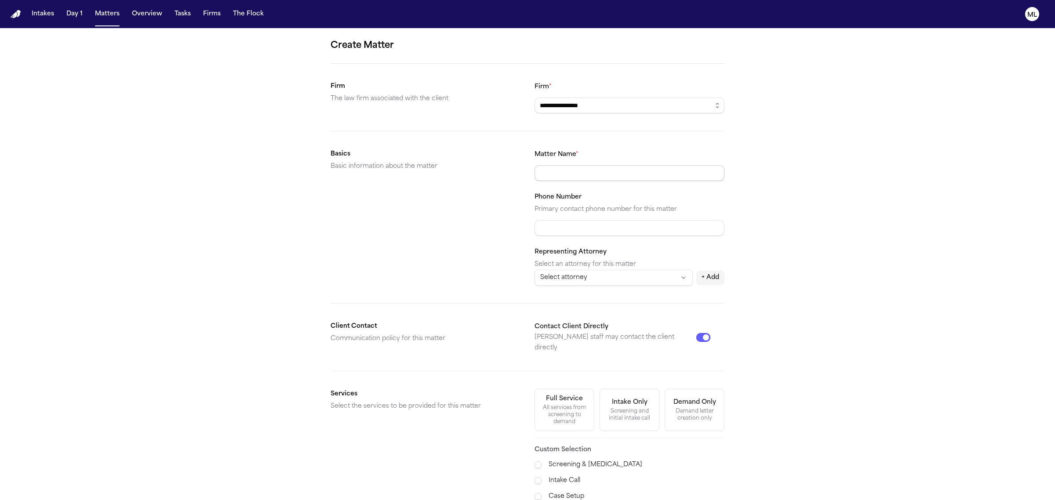
click at [598, 179] on input "Matter Name *" at bounding box center [629, 173] width 190 height 16
type input "**********"
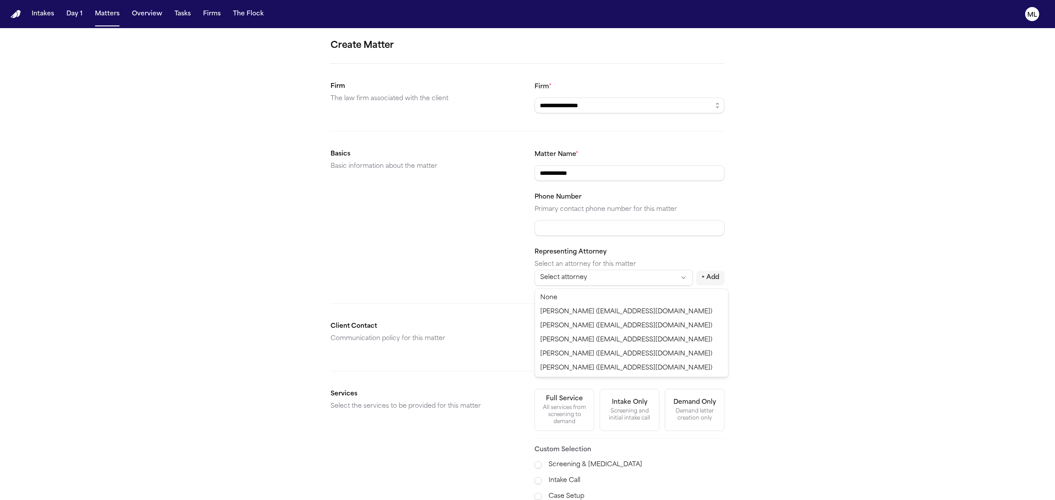
click at [593, 282] on html "**********" at bounding box center [527, 250] width 1055 height 500
select select "**********"
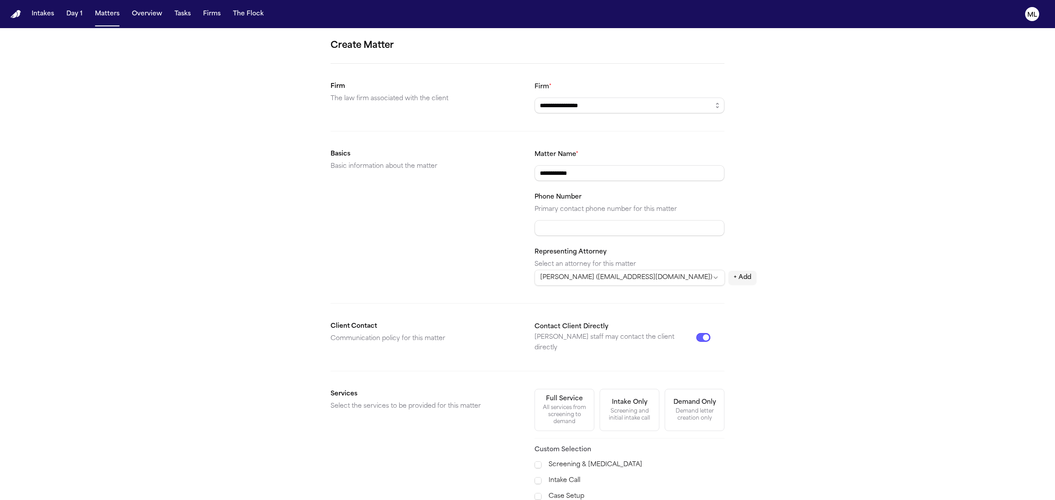
click at [708, 336] on button "Contact Client Directly" at bounding box center [703, 337] width 14 height 9
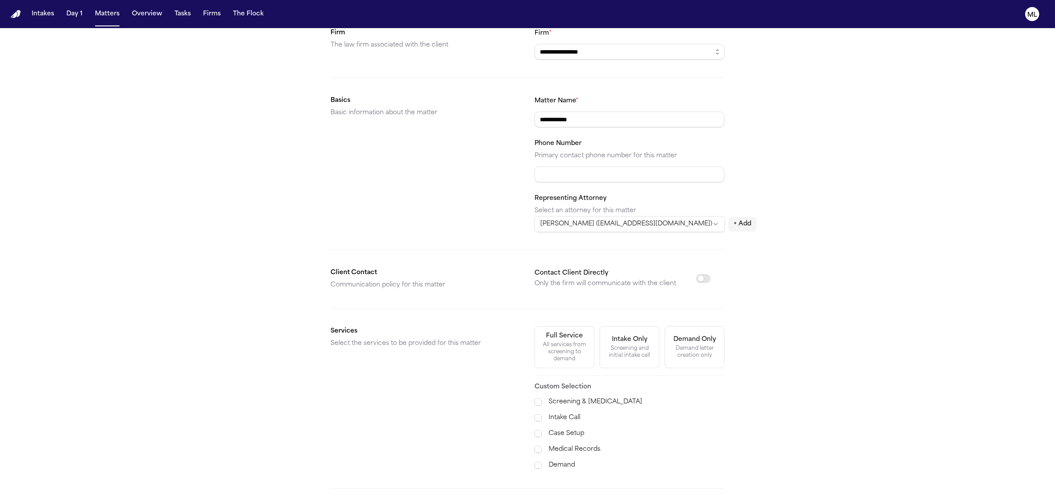
scroll to position [128, 0]
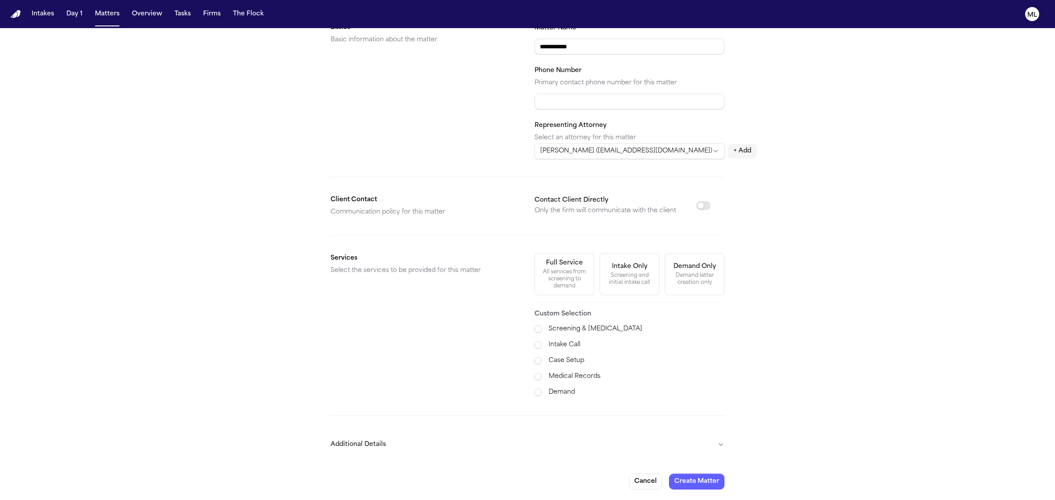
click at [557, 377] on label "Medical Records" at bounding box center [636, 376] width 176 height 11
click at [556, 389] on label "Demand" at bounding box center [636, 392] width 176 height 11
click at [720, 445] on button "Additional Details" at bounding box center [527, 444] width 394 height 23
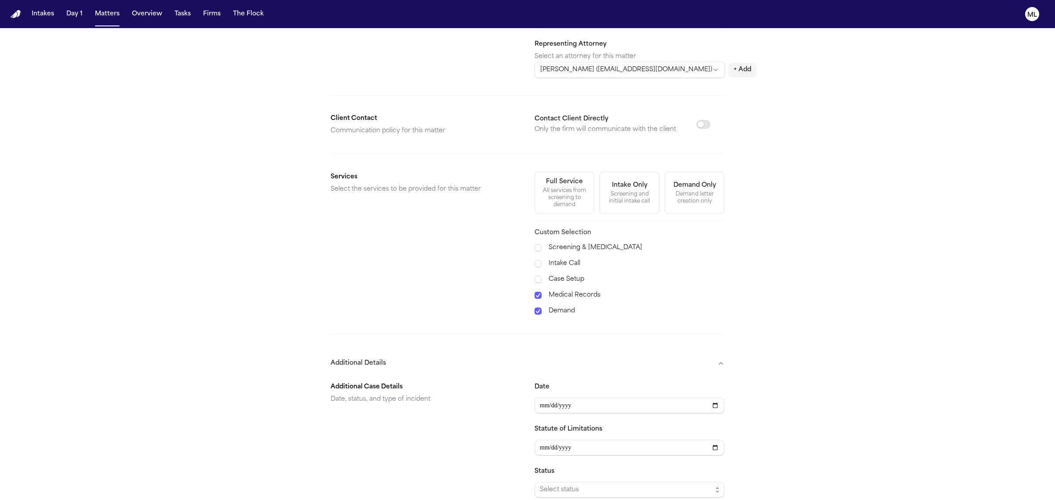
scroll to position [293, 0]
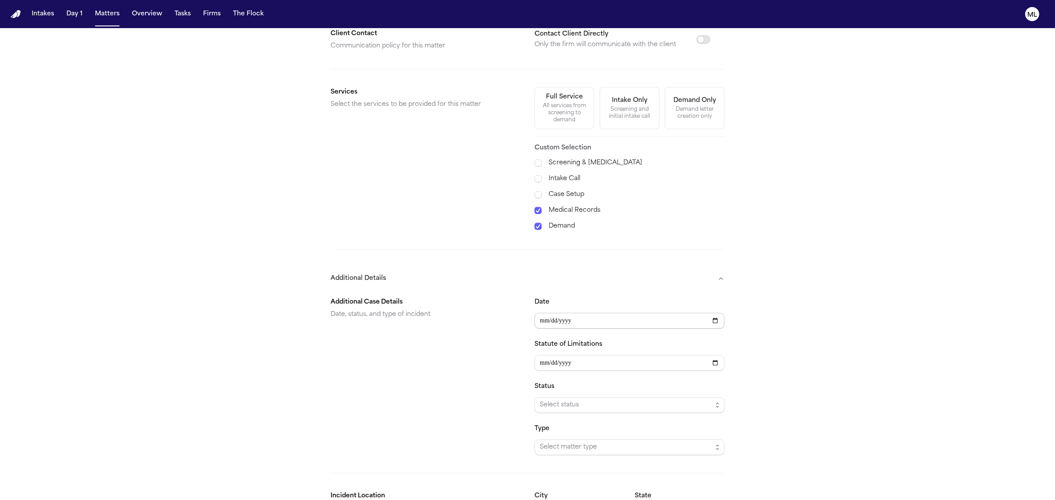
click at [556, 317] on input "Date" at bounding box center [629, 321] width 190 height 16
type input "**********"
click at [606, 403] on span "Select status" at bounding box center [626, 405] width 172 height 11
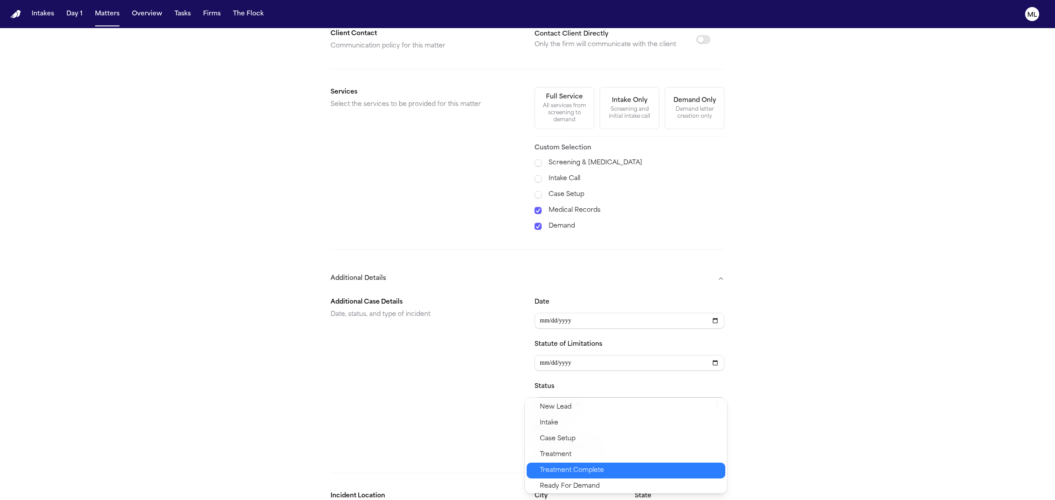
click at [593, 473] on span "Treatment Complete" at bounding box center [572, 470] width 64 height 11
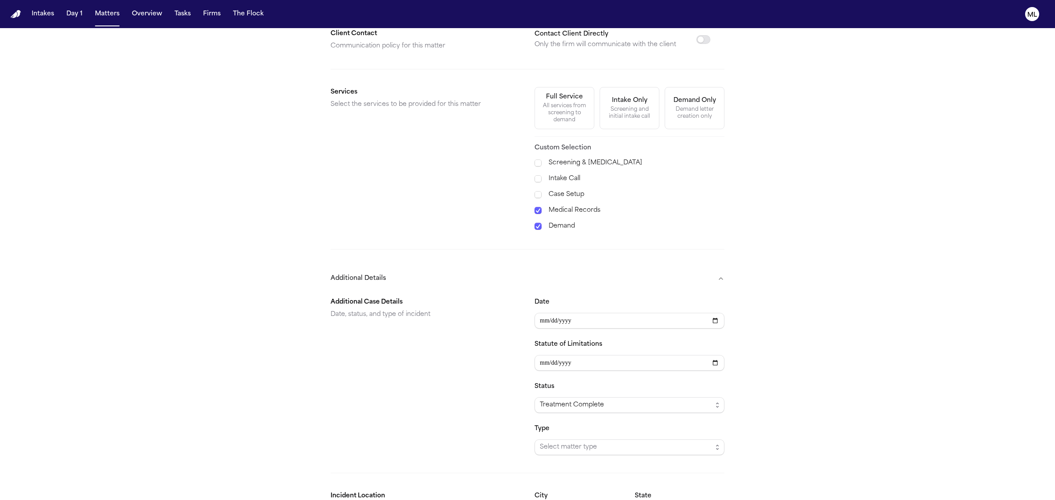
click at [479, 417] on div "Additional Case Details Date, status, and type of incident" at bounding box center [425, 376] width 190 height 158
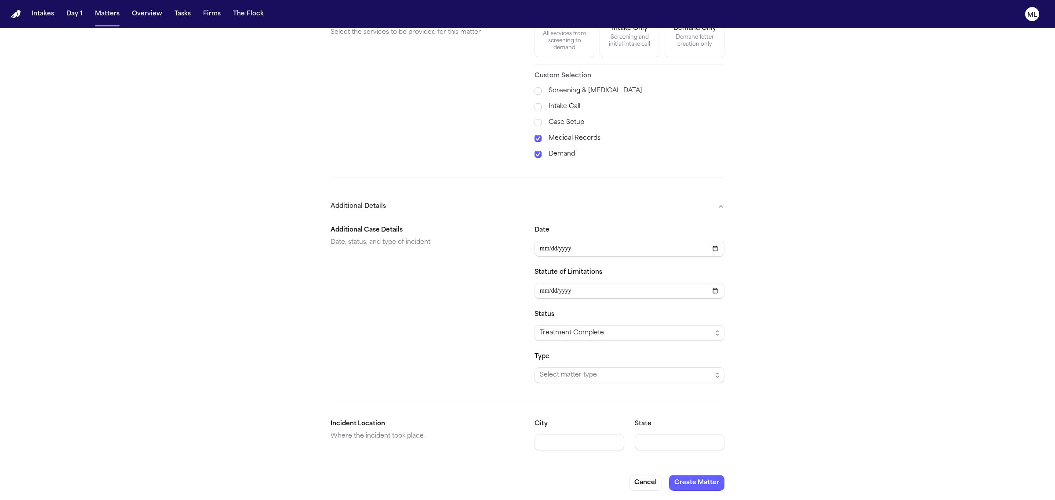
scroll to position [369, 0]
click at [567, 374] on span "Select matter type" at bounding box center [626, 374] width 172 height 11
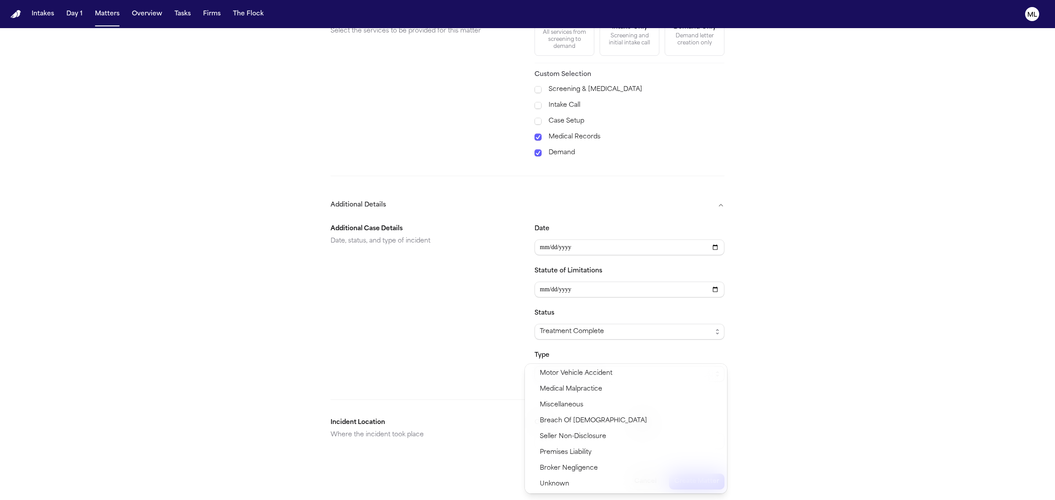
click at [567, 374] on span "Motor Vehicle Accident" at bounding box center [576, 373] width 73 height 11
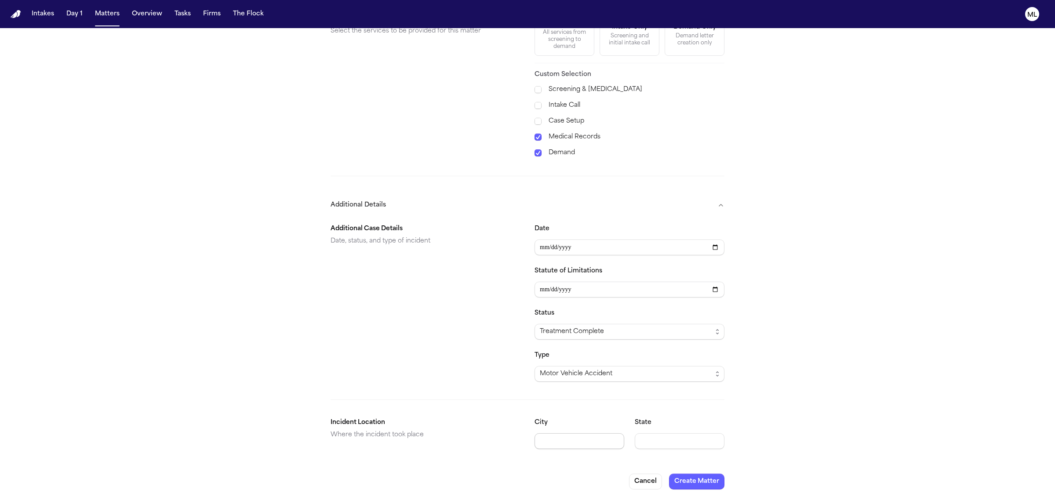
click at [568, 437] on input "City" at bounding box center [579, 441] width 90 height 16
type input "********"
type input "**"
click at [704, 484] on button "Create Matter" at bounding box center [696, 482] width 55 height 16
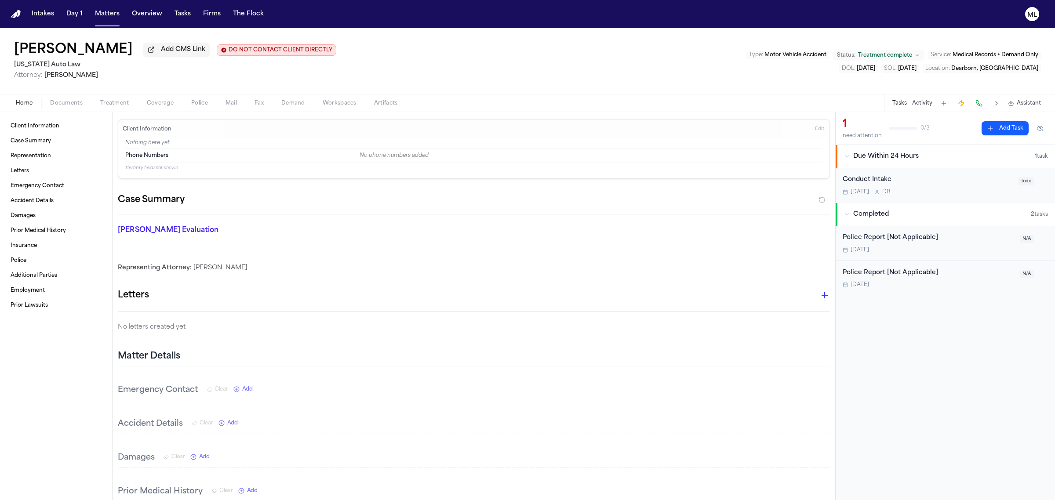
click at [977, 192] on div "[DATE] D B" at bounding box center [927, 192] width 170 height 7
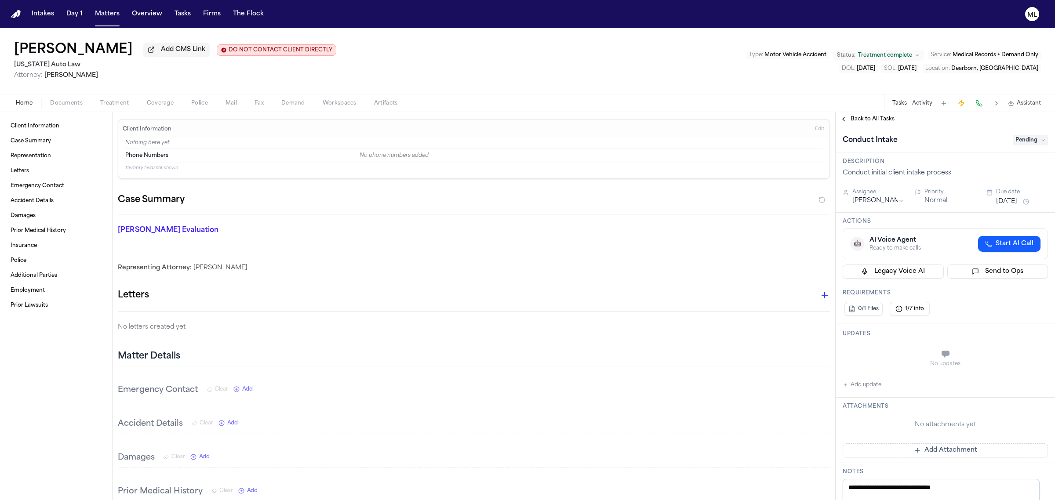
click at [1022, 146] on div "Conduct Intake Pending" at bounding box center [944, 140] width 205 height 14
click at [1022, 142] on span "Pending" at bounding box center [1030, 140] width 35 height 11
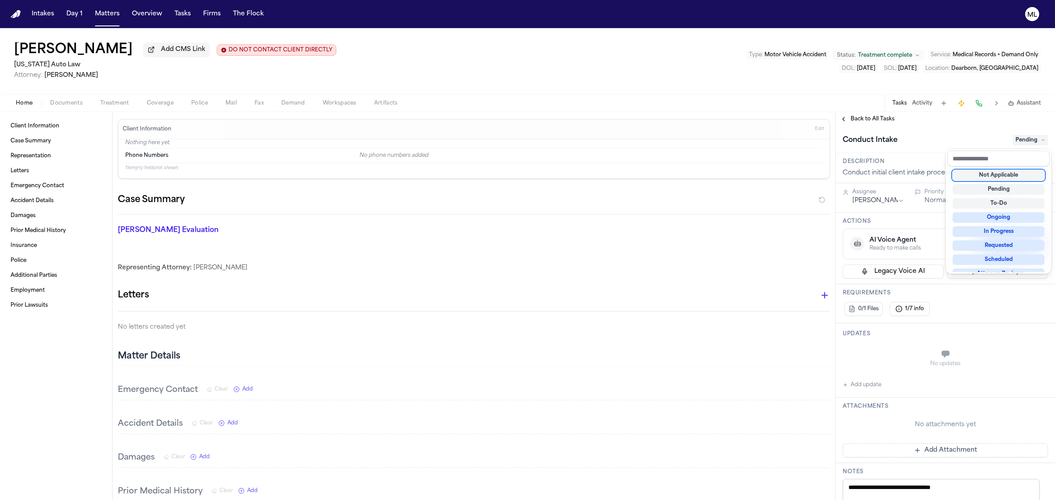
click at [1007, 170] on div "Not Applicable" at bounding box center [998, 175] width 92 height 11
click at [878, 120] on div "**********" at bounding box center [944, 306] width 219 height 388
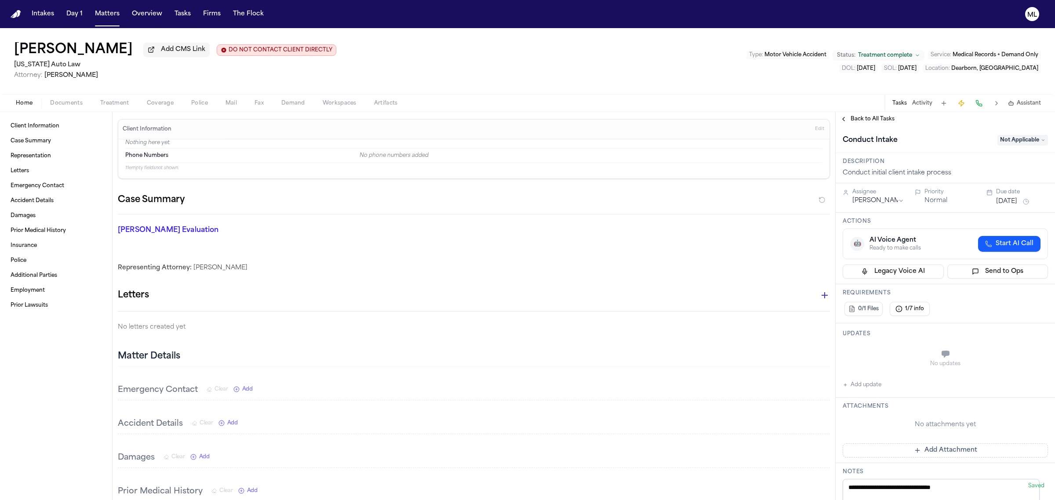
click at [878, 120] on span "Back to All Tasks" at bounding box center [872, 119] width 44 height 7
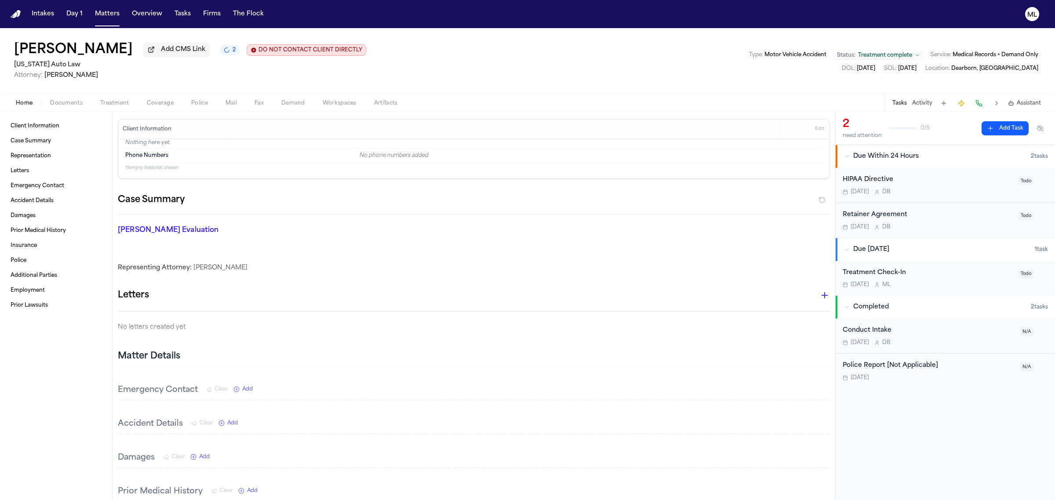
click at [985, 195] on div "[DATE] D B" at bounding box center [927, 192] width 170 height 7
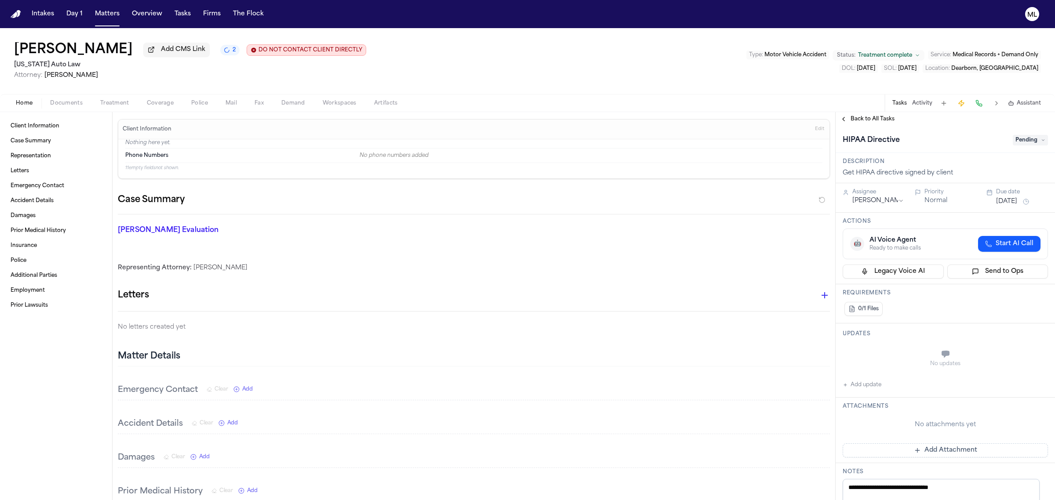
click at [1025, 141] on span "Pending" at bounding box center [1030, 140] width 35 height 11
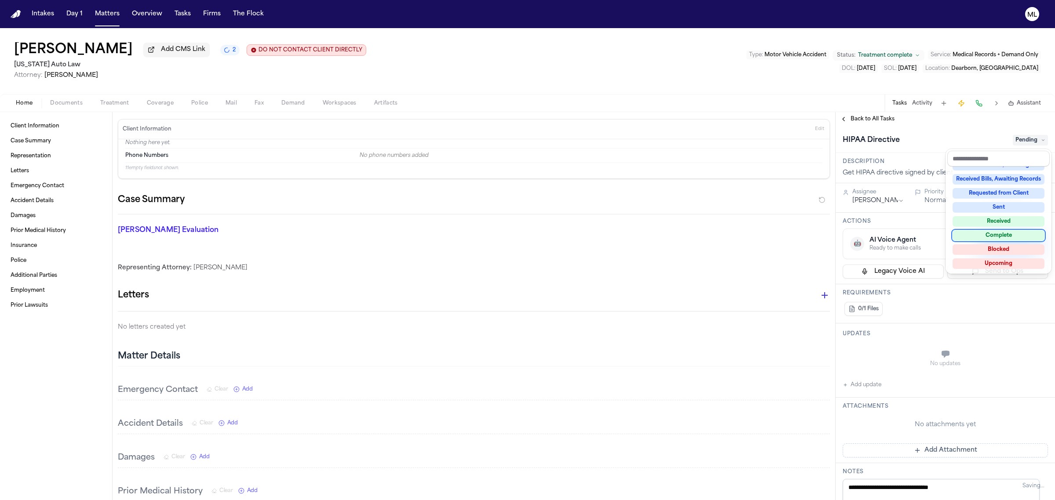
click at [1000, 232] on div "Complete" at bounding box center [998, 235] width 92 height 11
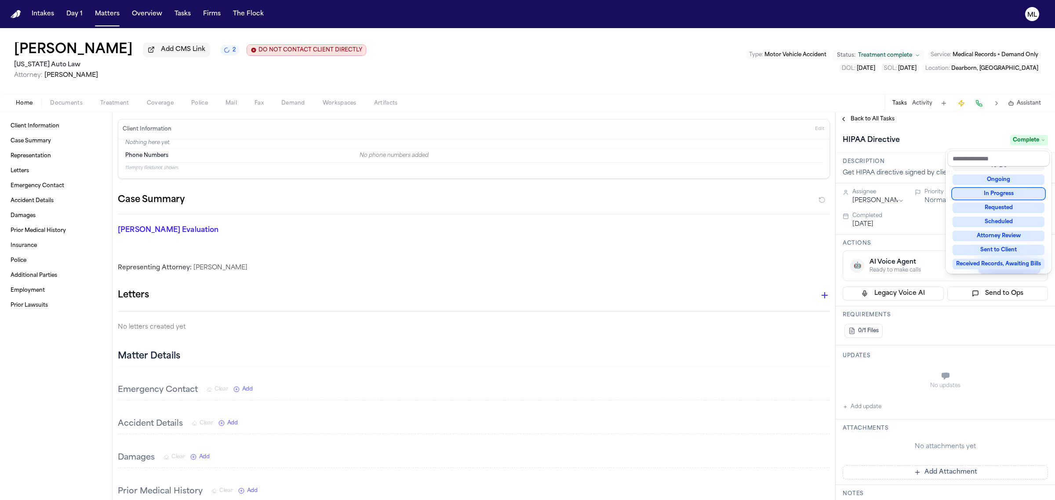
click at [862, 120] on div "**********" at bounding box center [944, 306] width 219 height 388
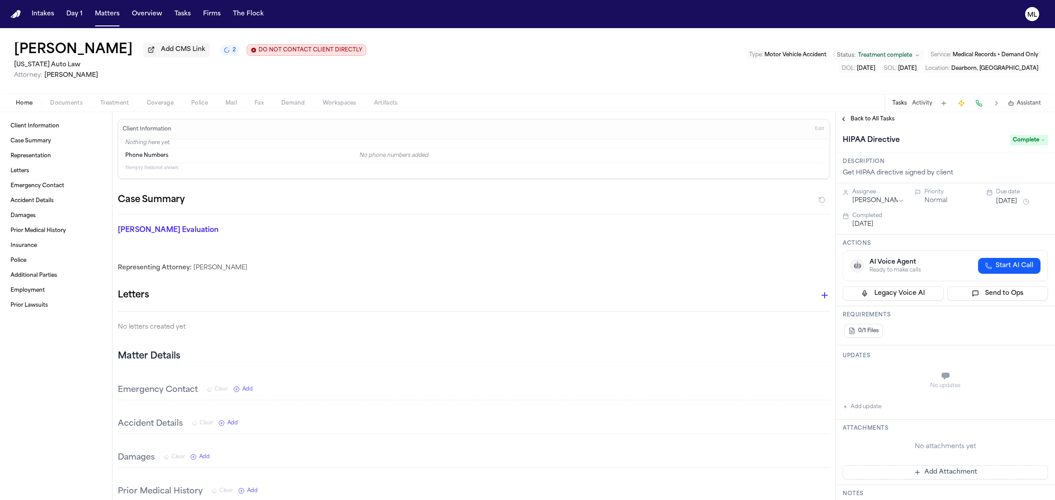
click at [862, 120] on span "Back to All Tasks" at bounding box center [872, 119] width 44 height 7
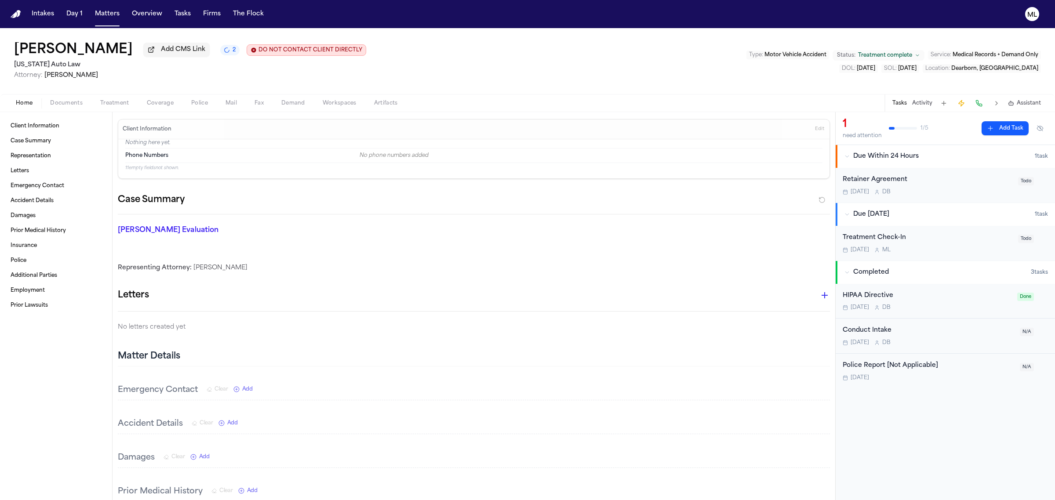
click at [976, 187] on div "[MEDICAL_DATA] Agreement [DATE] D B" at bounding box center [927, 185] width 170 height 21
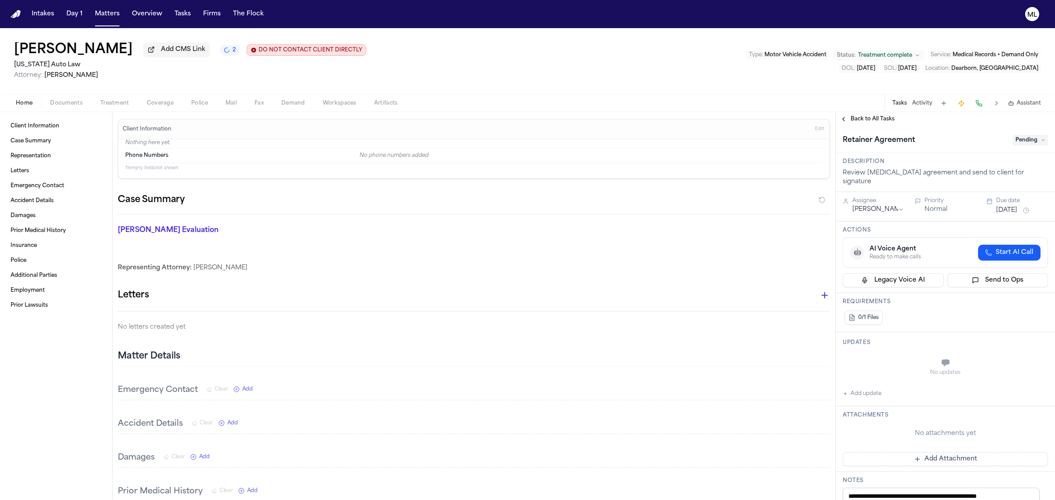
click at [1027, 141] on span "Pending" at bounding box center [1030, 140] width 35 height 11
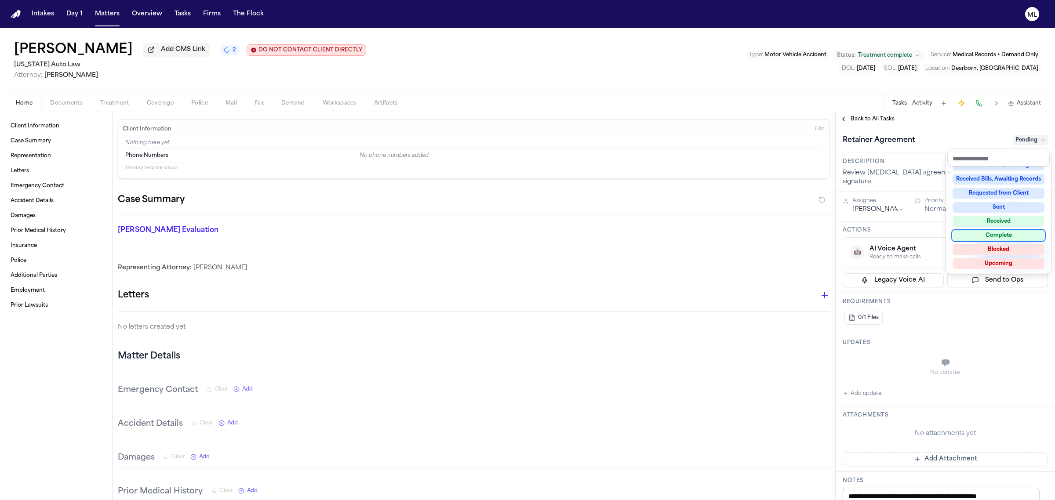
click at [1003, 230] on div "Complete" at bounding box center [998, 235] width 92 height 11
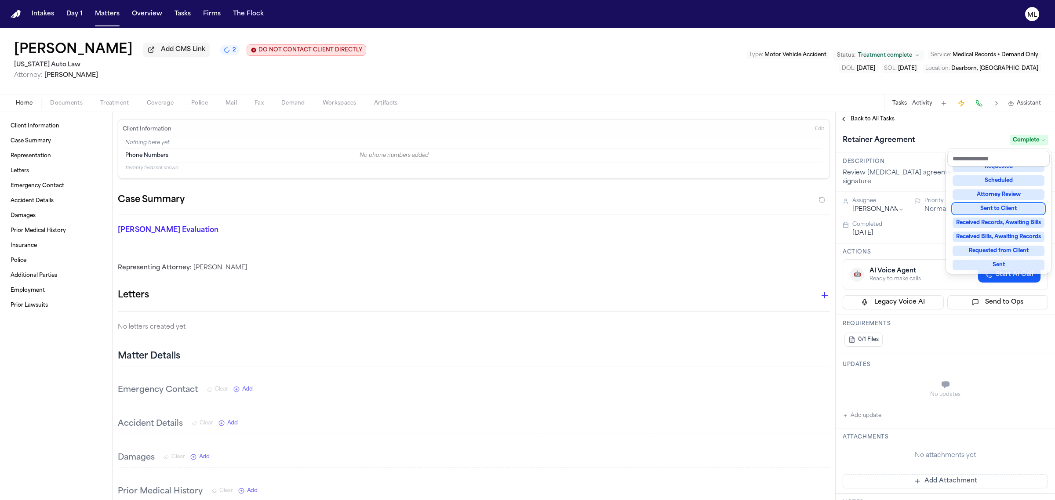
click at [862, 119] on div "**********" at bounding box center [944, 306] width 219 height 388
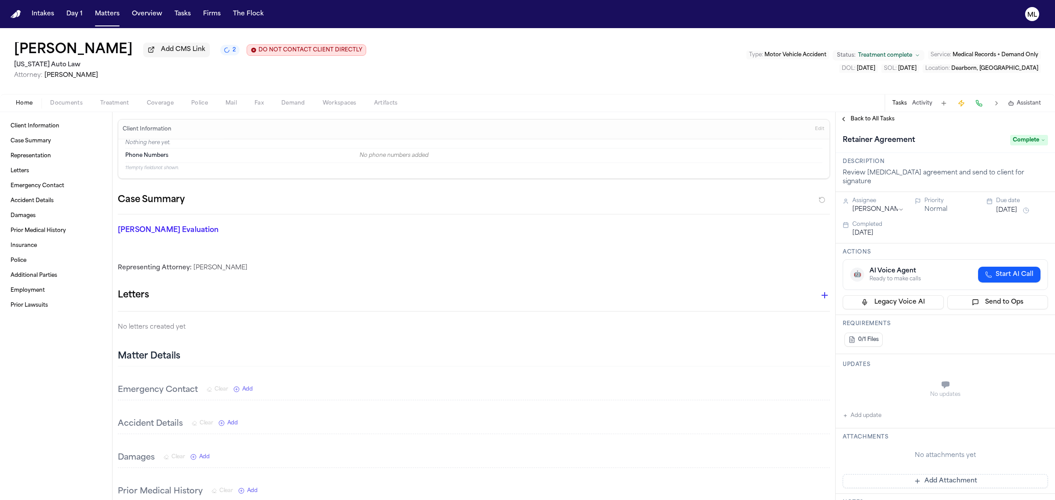
click at [862, 119] on span "Back to All Tasks" at bounding box center [872, 119] width 44 height 7
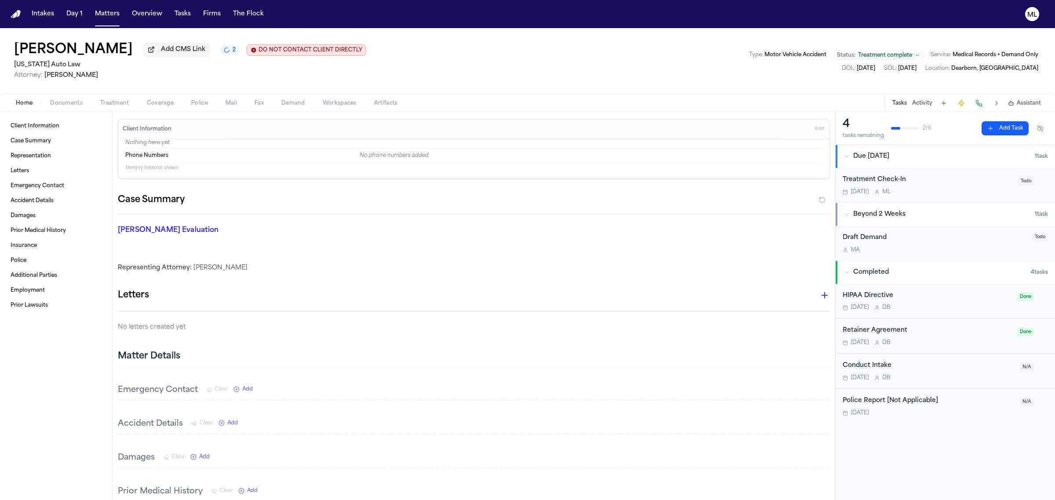
click at [944, 183] on div "Treatment Check-In" at bounding box center [927, 180] width 170 height 10
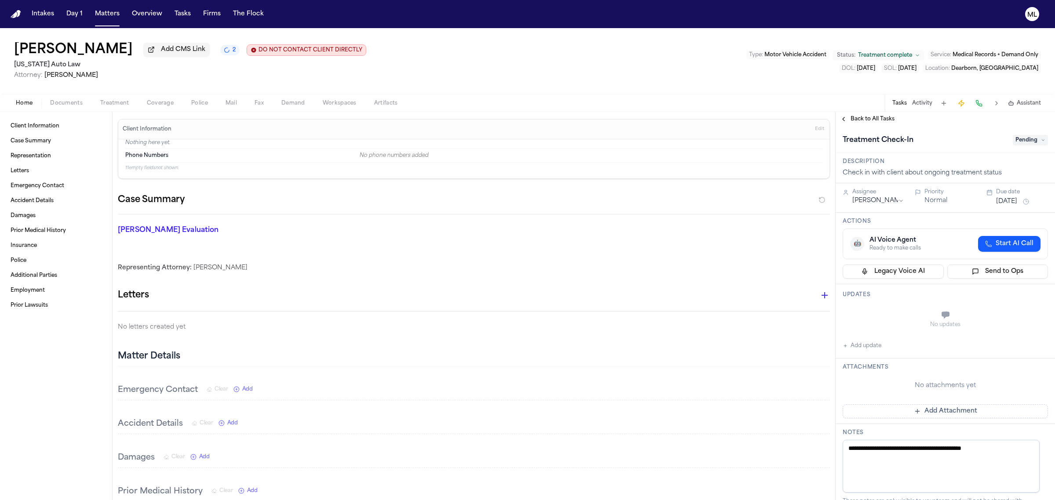
click at [1025, 140] on span "Pending" at bounding box center [1030, 140] width 35 height 11
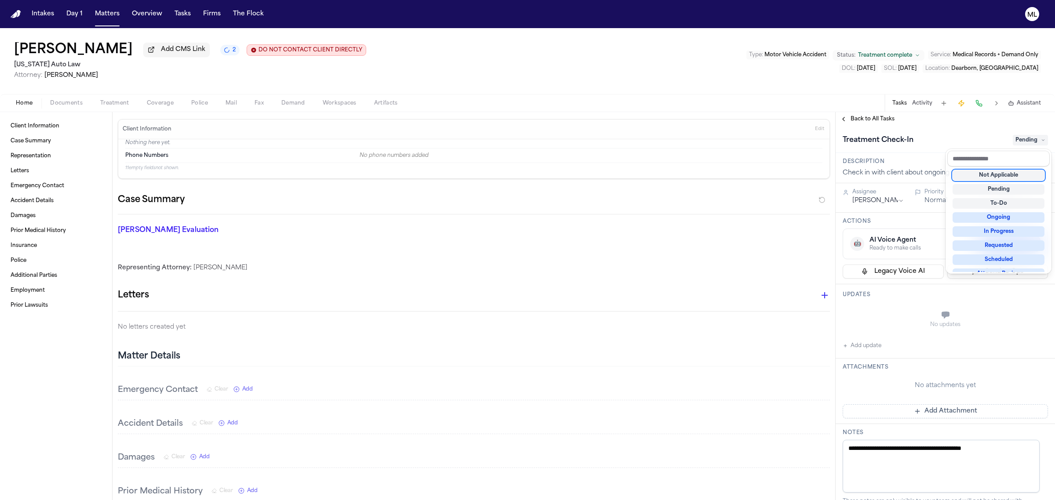
click at [998, 177] on div "Not Applicable" at bounding box center [998, 175] width 92 height 11
click at [883, 122] on div "**********" at bounding box center [944, 306] width 219 height 388
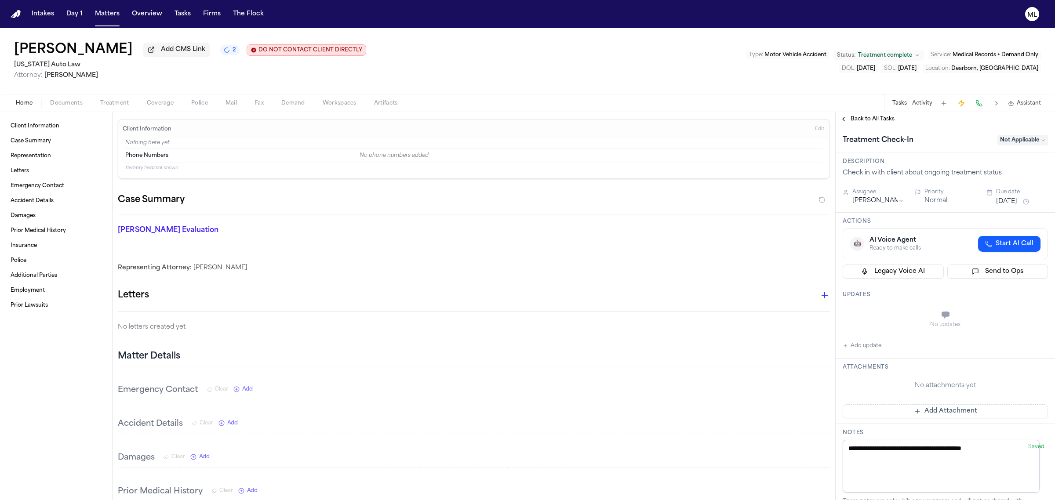
click at [877, 122] on span "Back to All Tasks" at bounding box center [872, 119] width 44 height 7
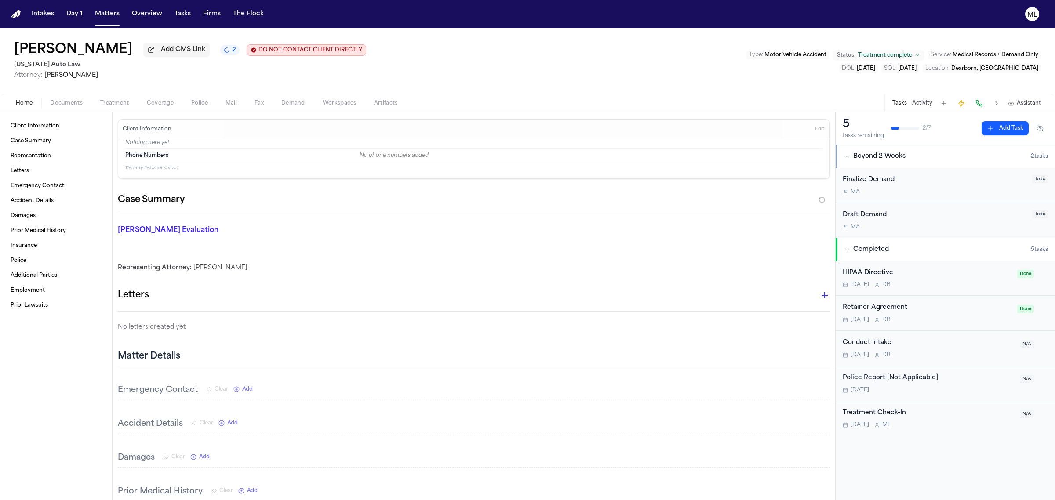
click at [82, 103] on span "Documents" at bounding box center [66, 103] width 33 height 7
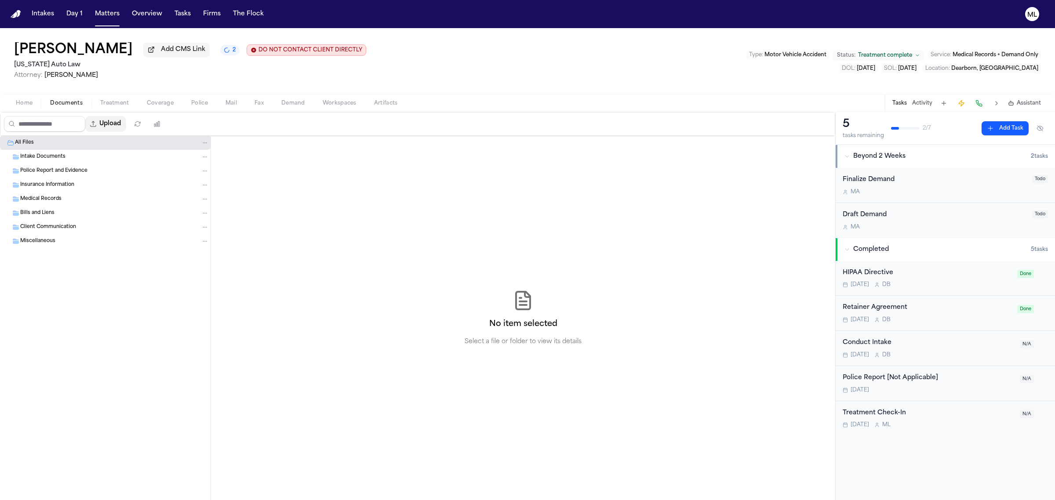
click at [120, 124] on button "Upload" at bounding box center [105, 124] width 41 height 16
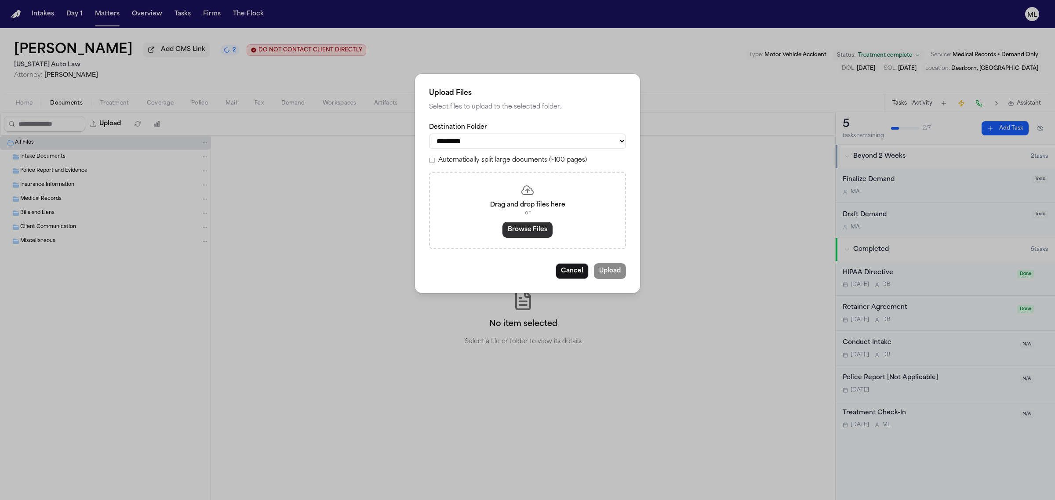
click at [526, 225] on button "Browse Files" at bounding box center [527, 230] width 50 height 16
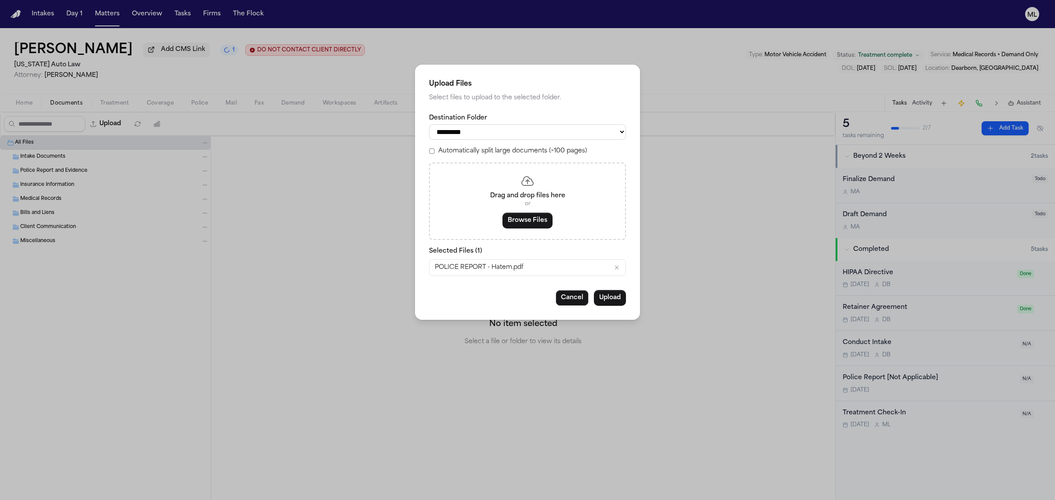
click at [537, 229] on div "Drag and drop files here or Browse Files" at bounding box center [527, 201] width 197 height 77
click at [533, 225] on button "Browse Files" at bounding box center [527, 221] width 50 height 16
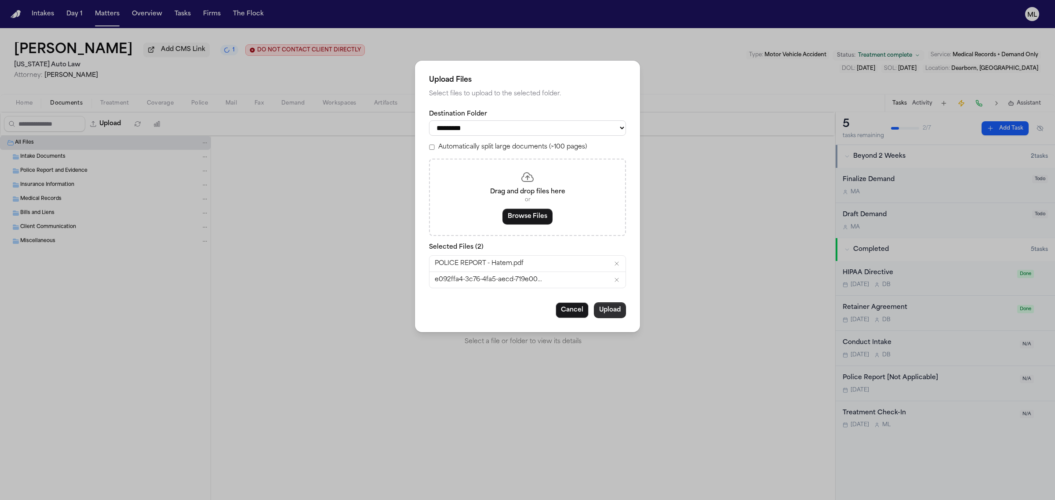
click at [602, 308] on button "Upload" at bounding box center [610, 310] width 32 height 16
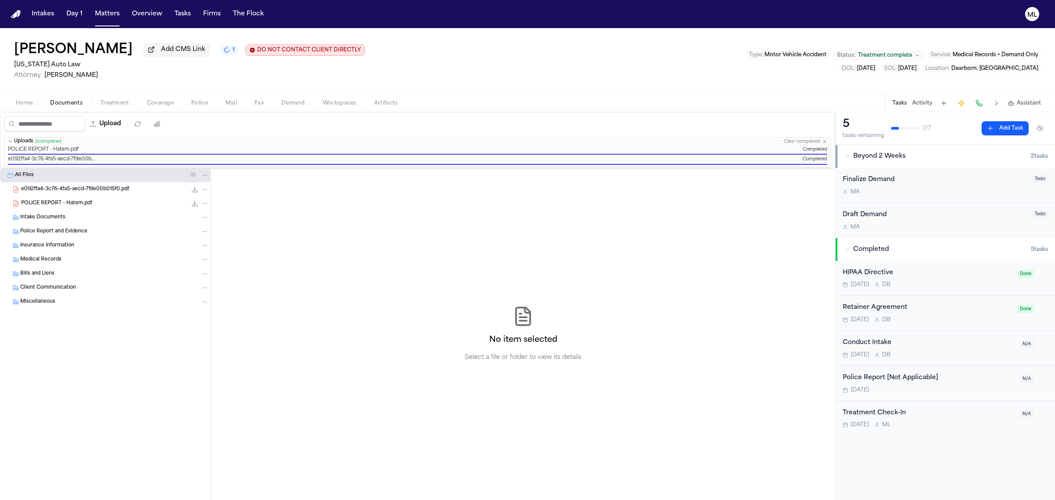
click at [1005, 127] on button "Add Task" at bounding box center [1004, 128] width 47 height 14
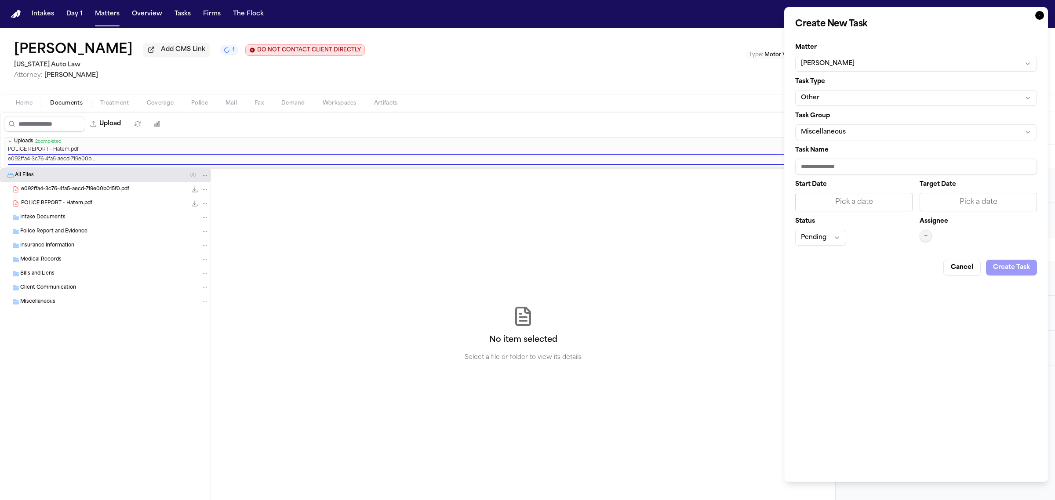
click at [883, 100] on button "Other" at bounding box center [916, 98] width 242 height 16
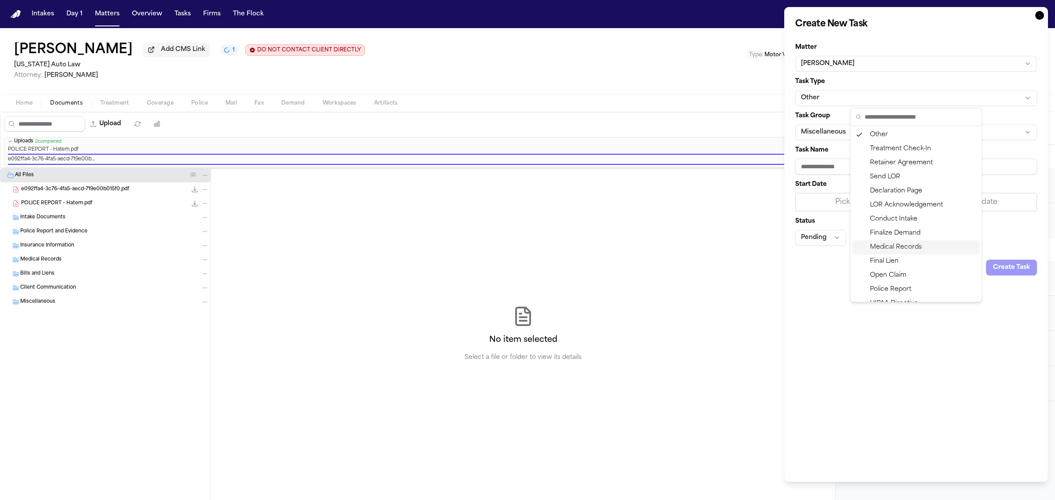
click at [895, 242] on div "Medical Records" at bounding box center [915, 247] width 127 height 14
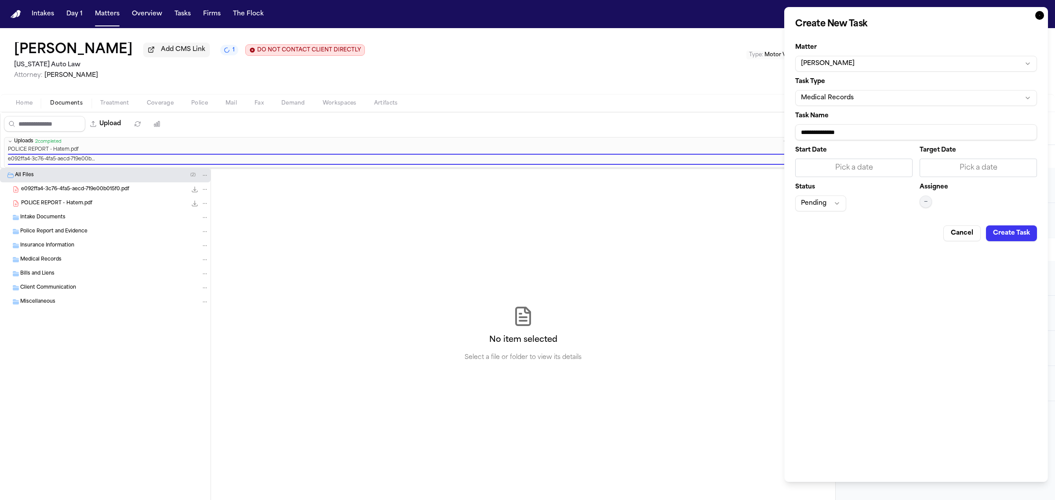
click at [869, 134] on input "**********" at bounding box center [916, 132] width 242 height 16
type input "**********"
click at [996, 167] on div "Pick a date" at bounding box center [978, 168] width 106 height 11
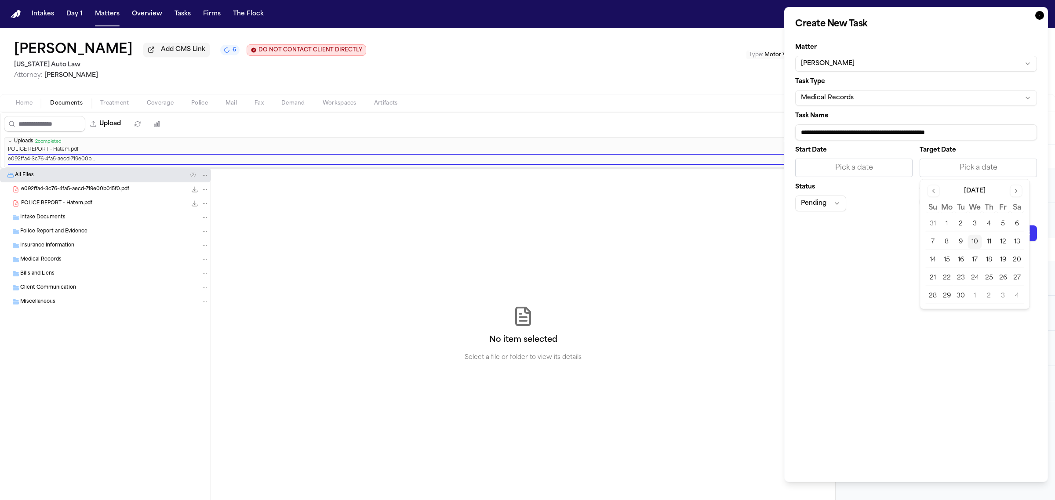
click at [974, 242] on button "10" at bounding box center [975, 242] width 14 height 14
click at [925, 198] on button "—" at bounding box center [925, 202] width 12 height 12
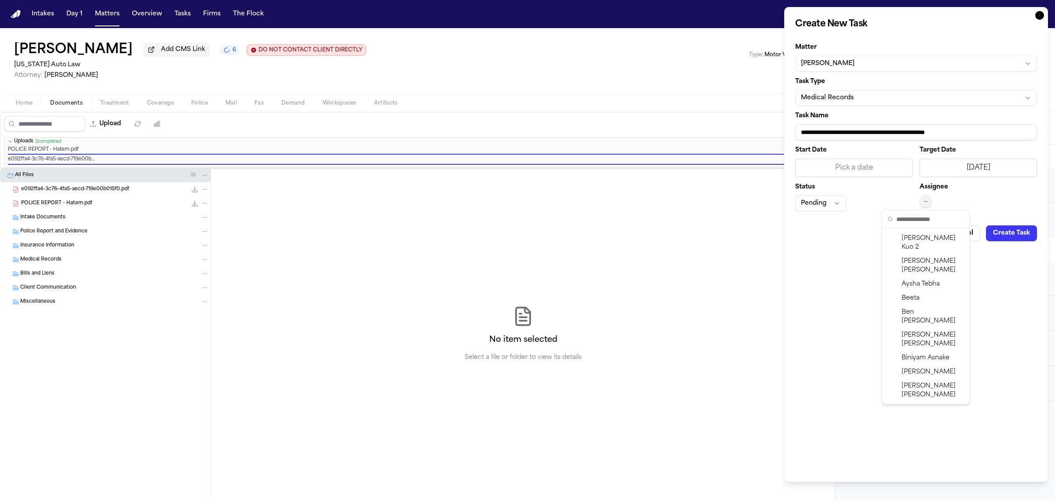
scroll to position [200, 0]
click at [936, 374] on span "[PERSON_NAME]" at bounding box center [932, 383] width 62 height 18
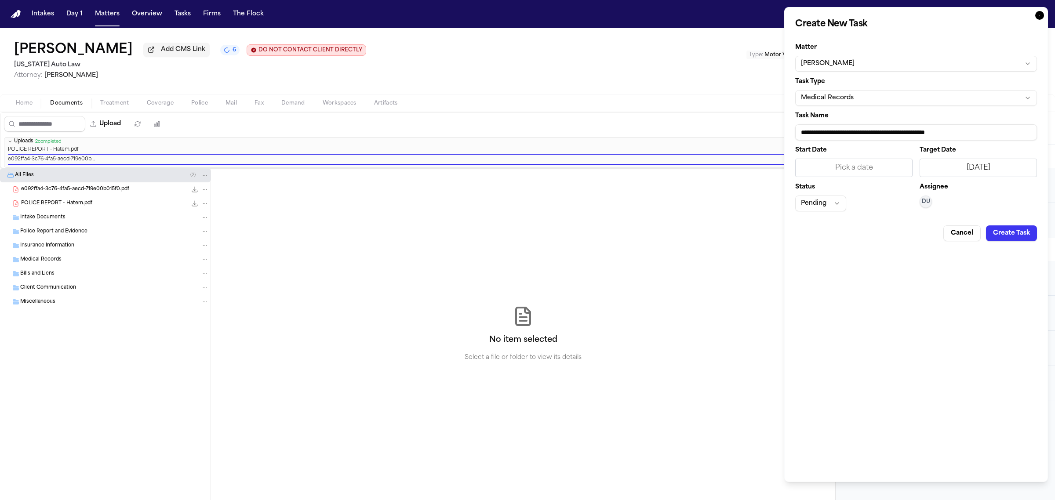
click at [1005, 233] on button "Create Task" at bounding box center [1011, 233] width 51 height 16
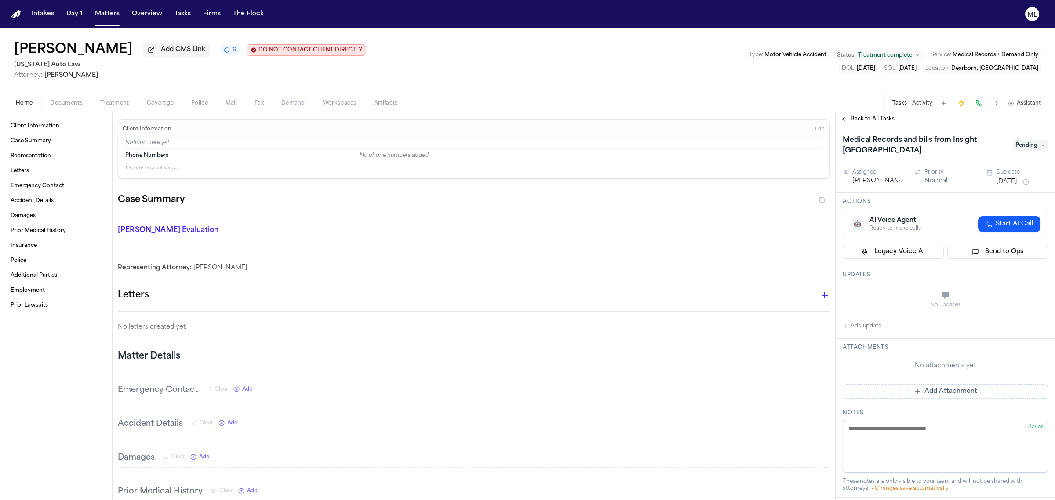
click at [872, 116] on span "Back to All Tasks" at bounding box center [872, 119] width 44 height 7
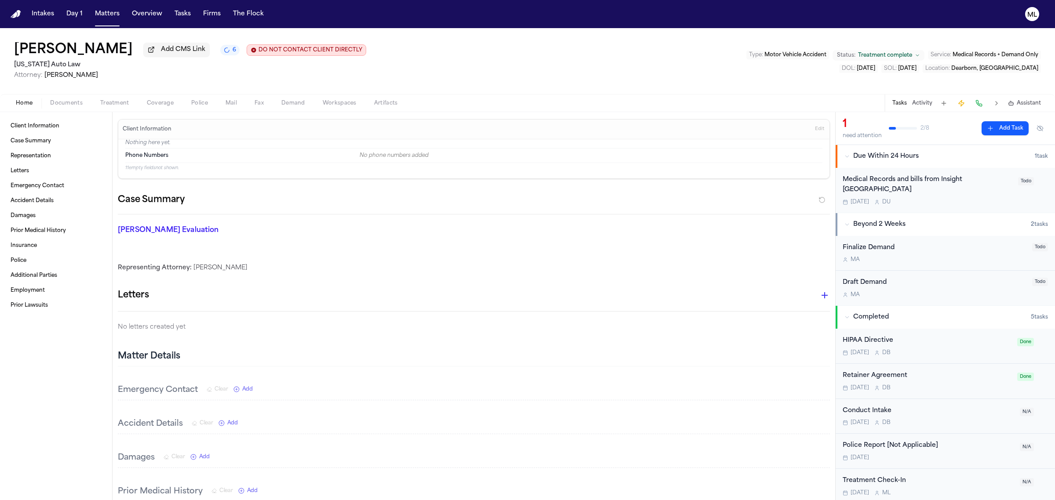
click at [987, 123] on button "Add Task" at bounding box center [1004, 128] width 47 height 14
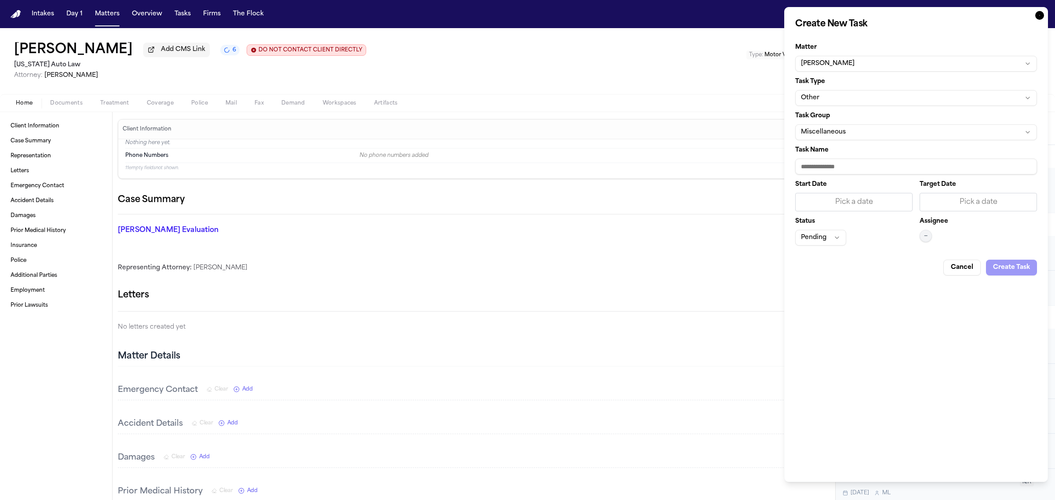
click at [921, 102] on button "Other" at bounding box center [916, 98] width 242 height 16
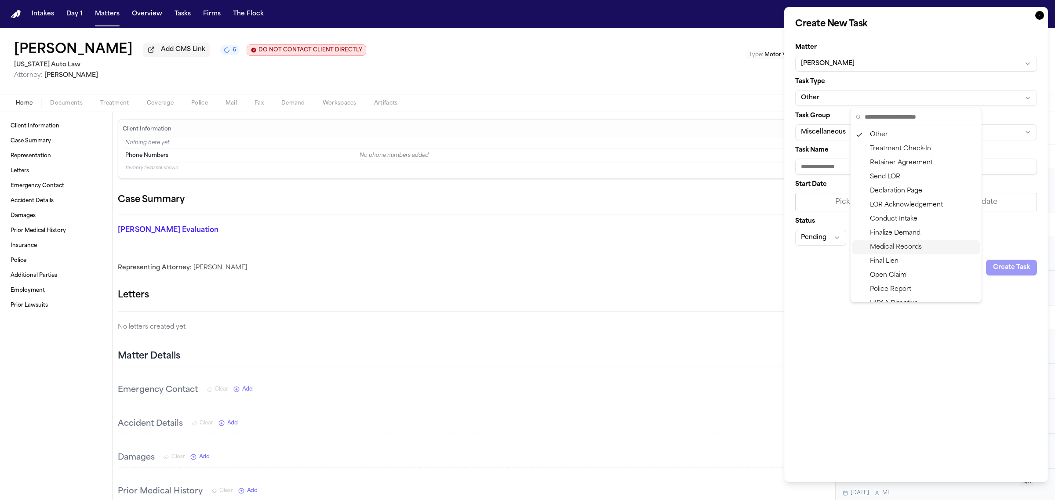
click at [912, 251] on div "Medical Records" at bounding box center [915, 247] width 127 height 14
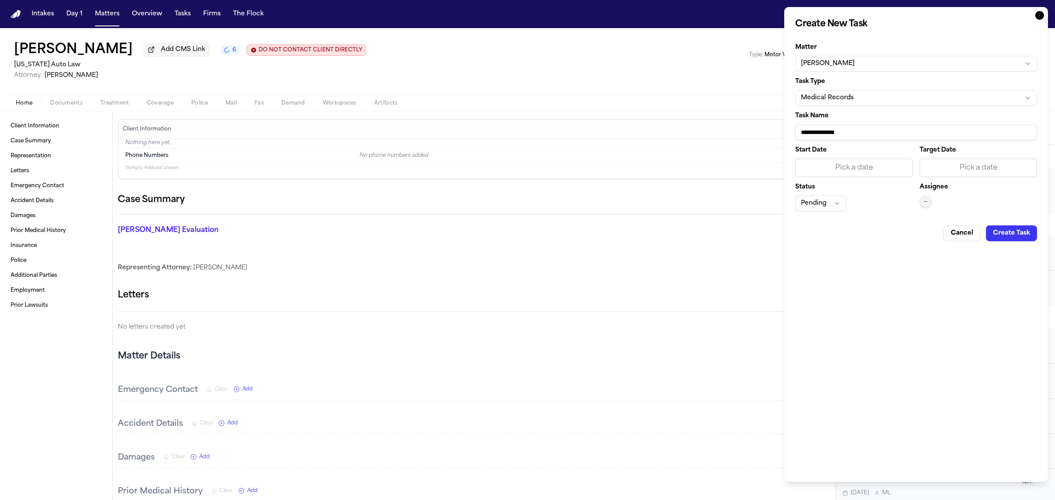
click at [867, 129] on input "**********" at bounding box center [916, 132] width 242 height 16
drag, startPoint x: 867, startPoint y: 129, endPoint x: 793, endPoint y: 130, distance: 73.8
click at [793, 130] on div "**********" at bounding box center [916, 244] width 264 height 475
type input "**********"
click at [961, 173] on div "Pick a date" at bounding box center [978, 168] width 106 height 11
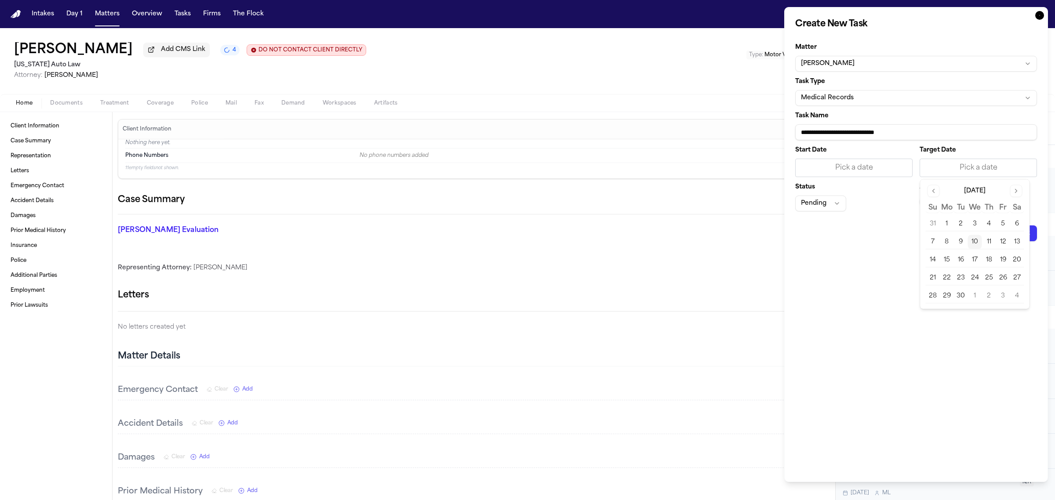
click at [979, 242] on button "10" at bounding box center [975, 242] width 14 height 14
click at [924, 205] on span "—" at bounding box center [926, 201] width 4 height 7
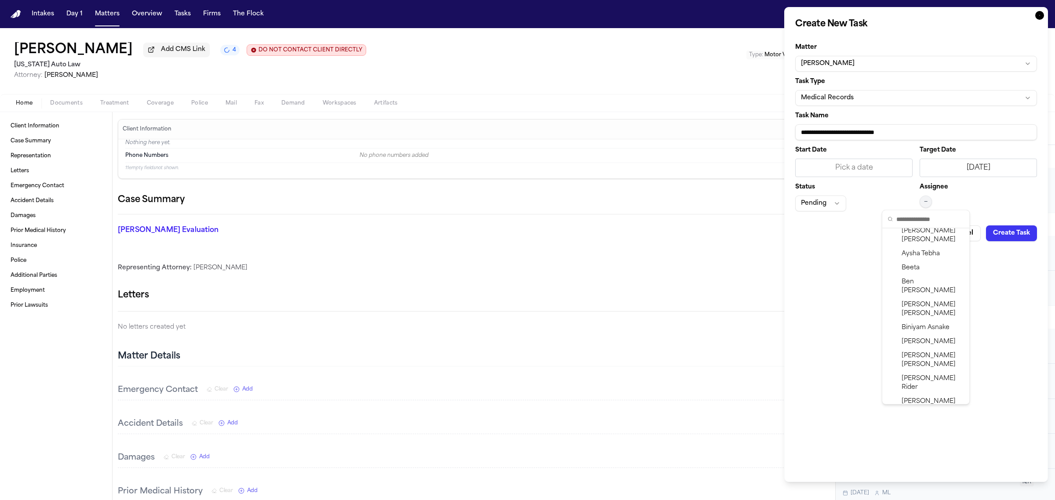
scroll to position [230, 0]
click at [915, 344] on span "[PERSON_NAME]" at bounding box center [932, 353] width 62 height 18
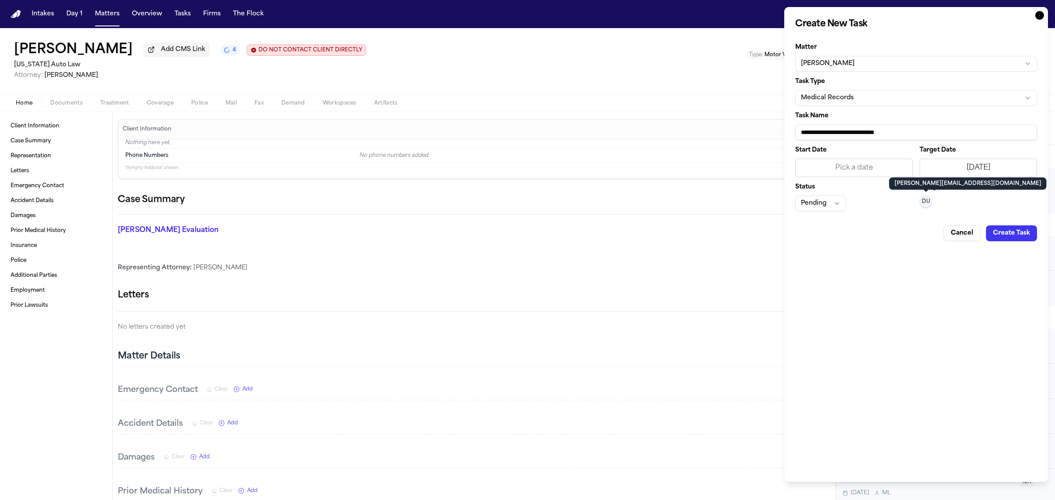
click at [1007, 231] on button "Create Task" at bounding box center [1011, 233] width 51 height 16
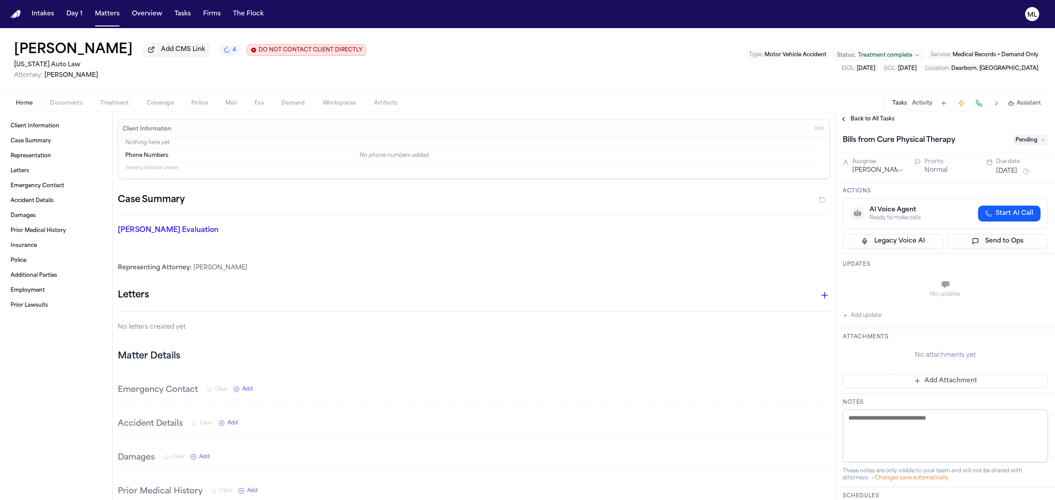
click at [869, 117] on span "Back to All Tasks" at bounding box center [872, 119] width 44 height 7
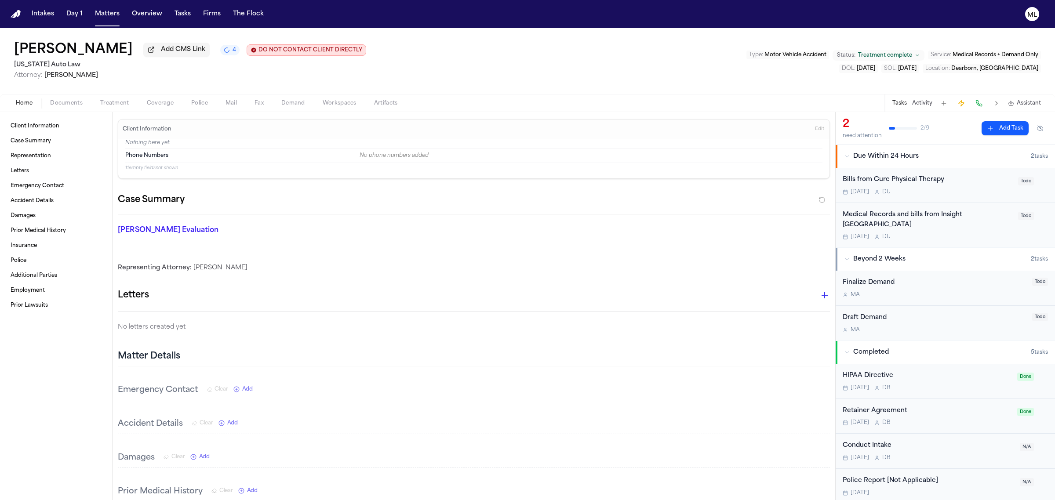
click at [994, 130] on button "Add Task" at bounding box center [1004, 128] width 47 height 14
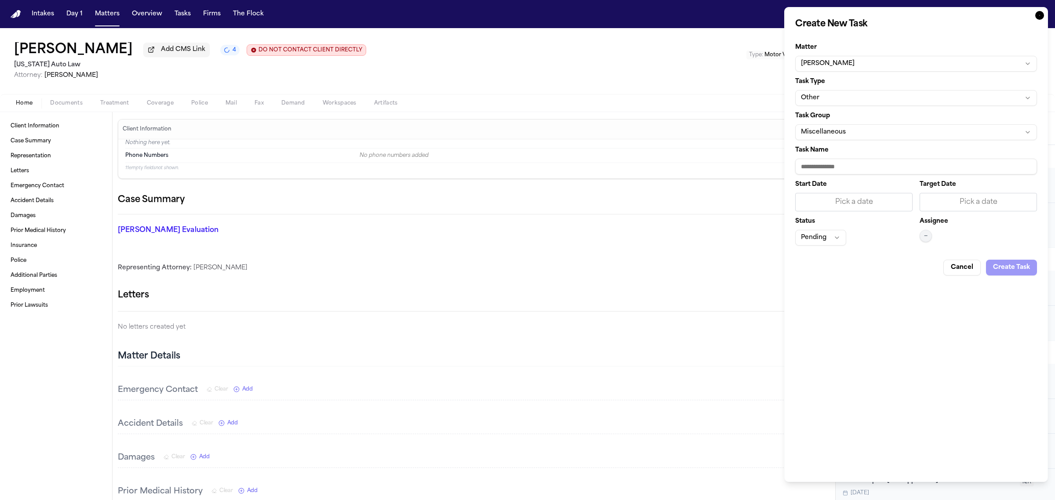
click at [990, 97] on button "Other" at bounding box center [916, 98] width 242 height 16
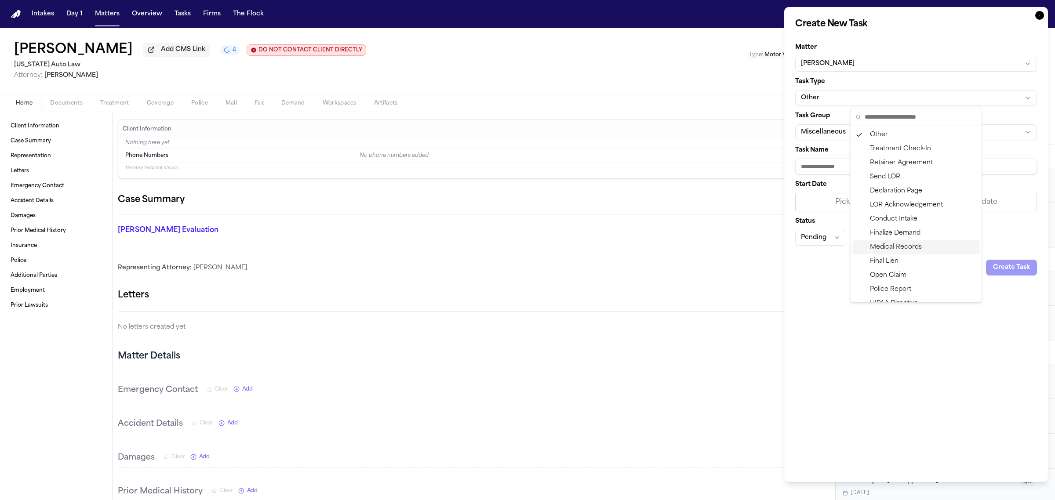
click at [890, 247] on div "Medical Records" at bounding box center [915, 247] width 127 height 14
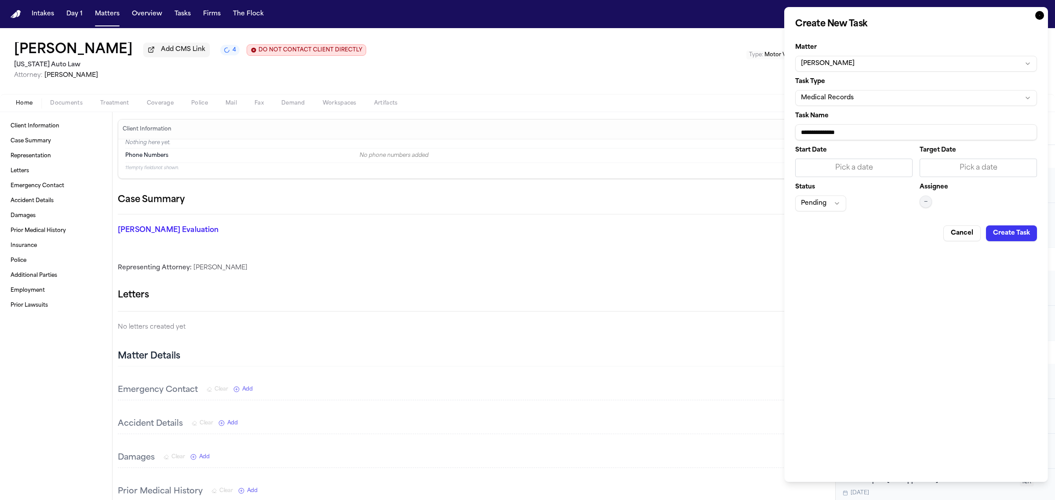
drag, startPoint x: 822, startPoint y: 128, endPoint x: 765, endPoint y: 132, distance: 57.7
click at [765, 132] on body "Intakes Day 1 Matters Overview Tasks Firms The Flock [PERSON_NAME] [PERSON_NAME…" at bounding box center [527, 250] width 1055 height 500
type input "**********"
click at [930, 174] on div "Pick a date" at bounding box center [977, 168] width 117 height 18
click at [977, 238] on button "10" at bounding box center [975, 242] width 14 height 14
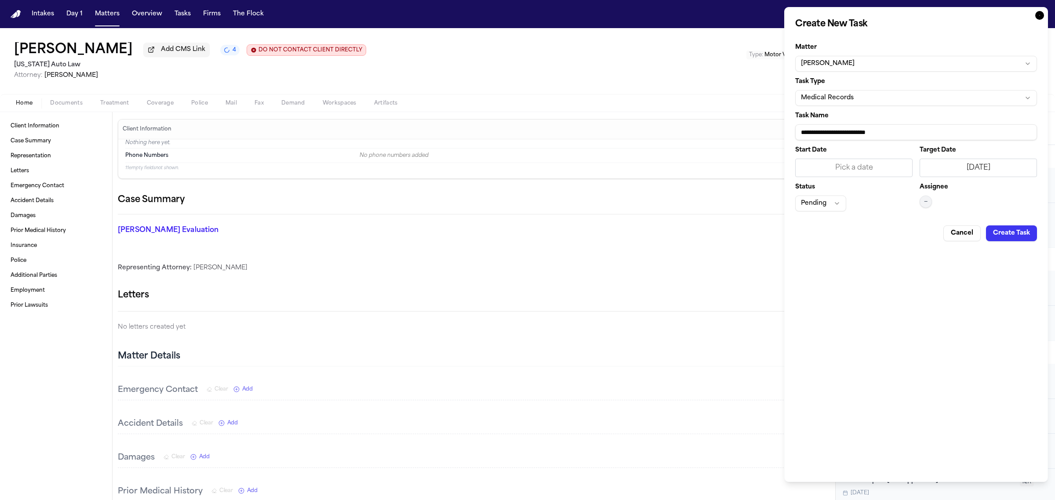
click at [922, 200] on button "—" at bounding box center [925, 202] width 12 height 12
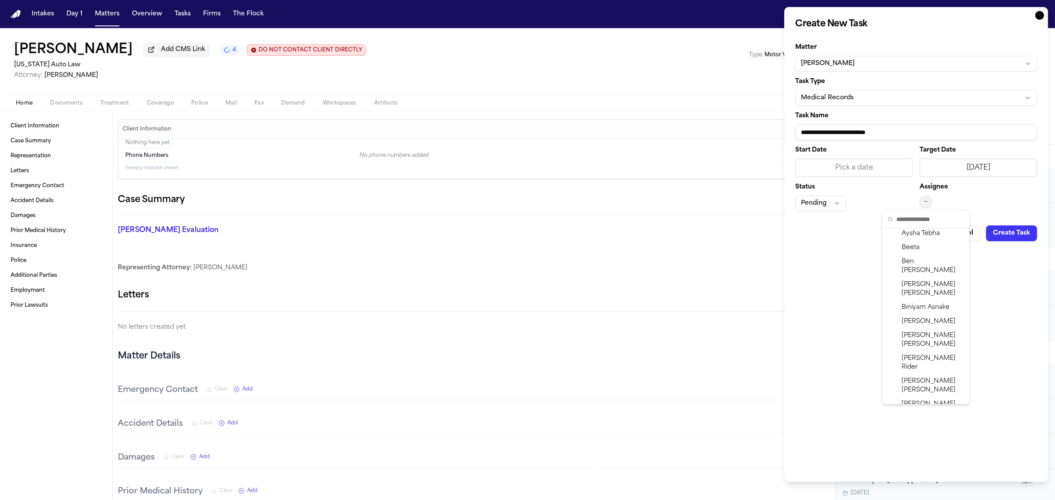
scroll to position [207, 0]
click at [943, 364] on div "[PERSON_NAME]" at bounding box center [925, 375] width 83 height 23
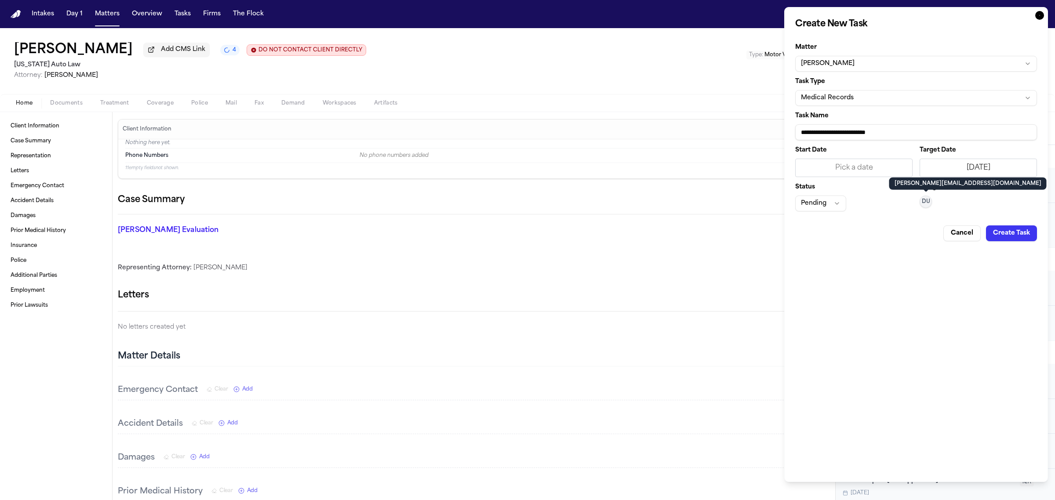
click at [985, 203] on div "Assignee DU" at bounding box center [977, 197] width 117 height 27
click at [1006, 229] on button "Create Task" at bounding box center [1011, 233] width 51 height 16
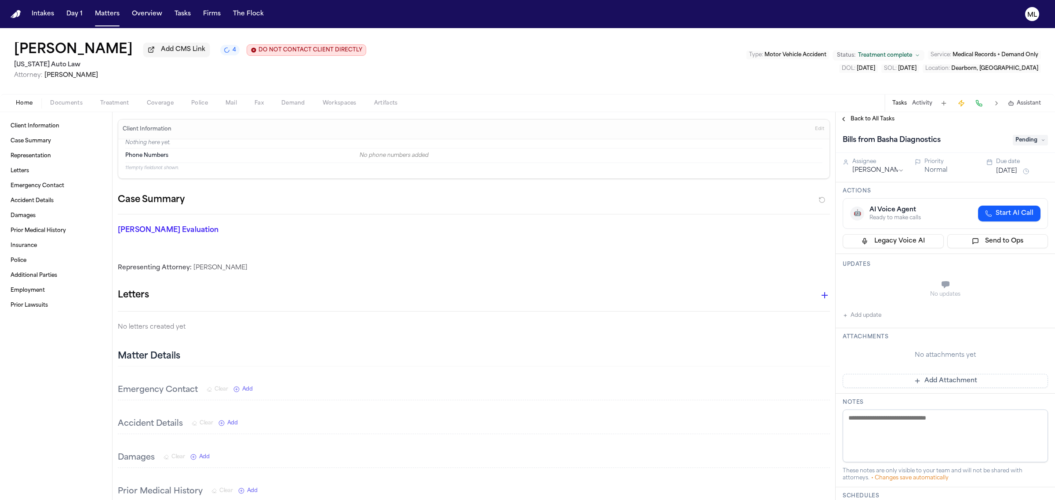
click at [865, 122] on span "Back to All Tasks" at bounding box center [872, 119] width 44 height 7
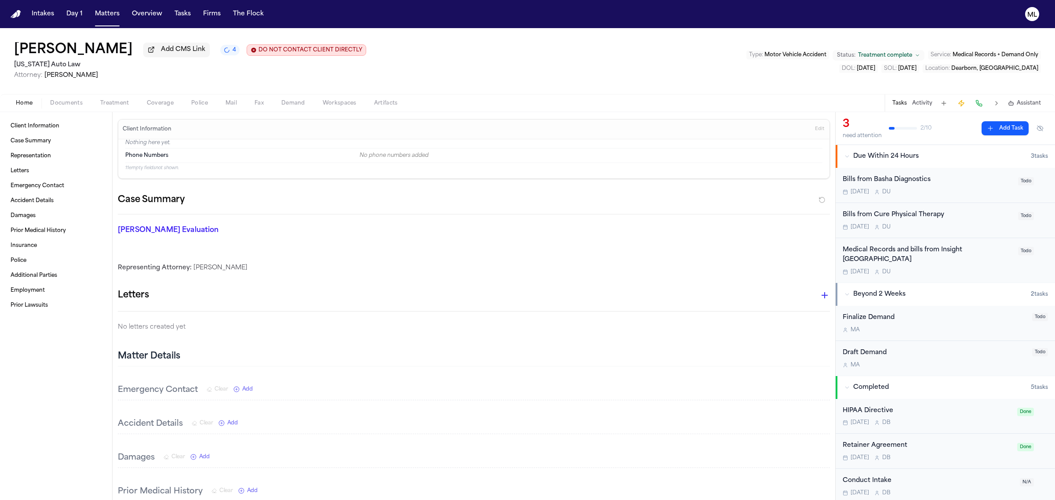
click at [992, 131] on button "Add Task" at bounding box center [1004, 128] width 47 height 14
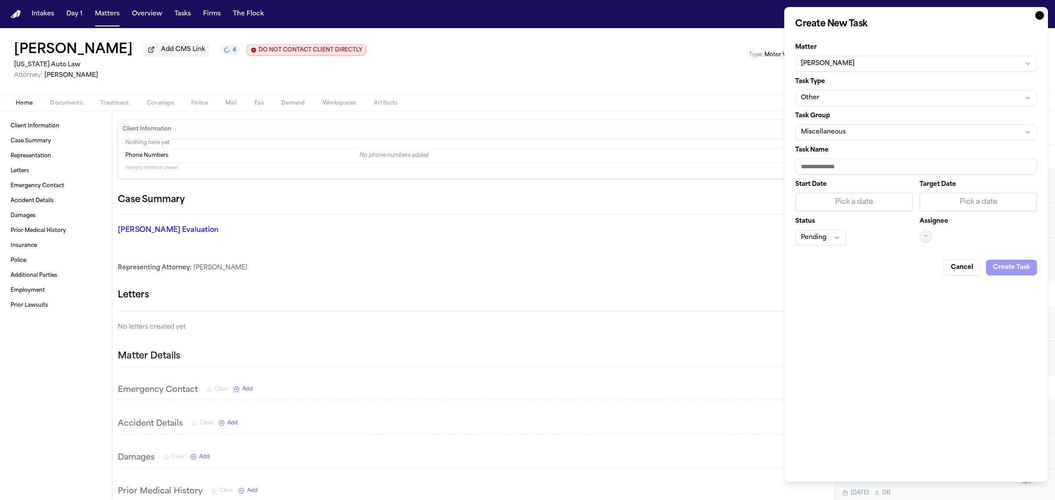
click at [907, 94] on button "Other" at bounding box center [916, 98] width 242 height 16
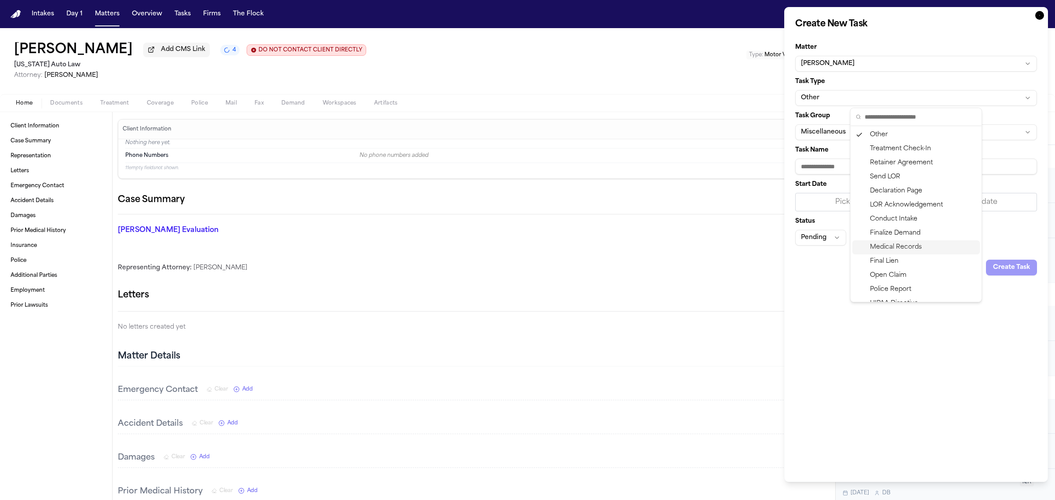
click at [903, 245] on div "Medical Records" at bounding box center [915, 247] width 127 height 14
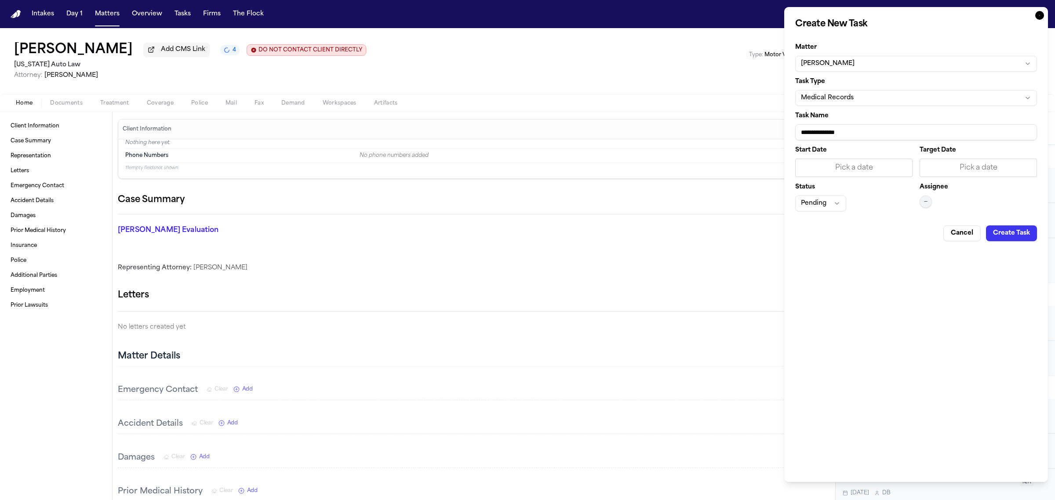
drag, startPoint x: 867, startPoint y: 132, endPoint x: 770, endPoint y: 129, distance: 96.3
click at [770, 129] on body "Intakes Day 1 Matters Overview Tasks Firms The Flock [PERSON_NAME] [PERSON_NAME…" at bounding box center [527, 250] width 1055 height 500
type input "**********"
click at [1005, 172] on div "Pick a date" at bounding box center [978, 168] width 106 height 11
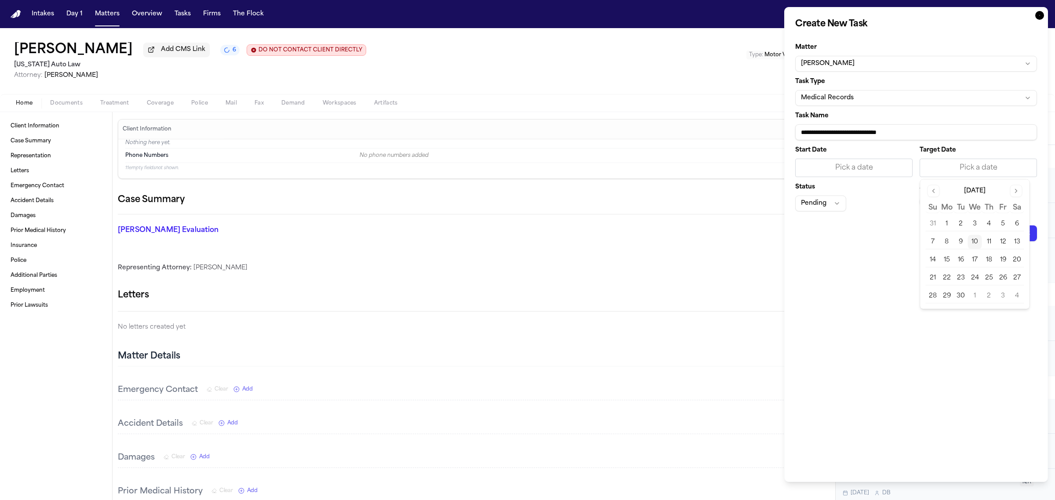
click at [975, 247] on button "10" at bounding box center [975, 242] width 14 height 14
click at [921, 201] on button "—" at bounding box center [925, 202] width 12 height 12
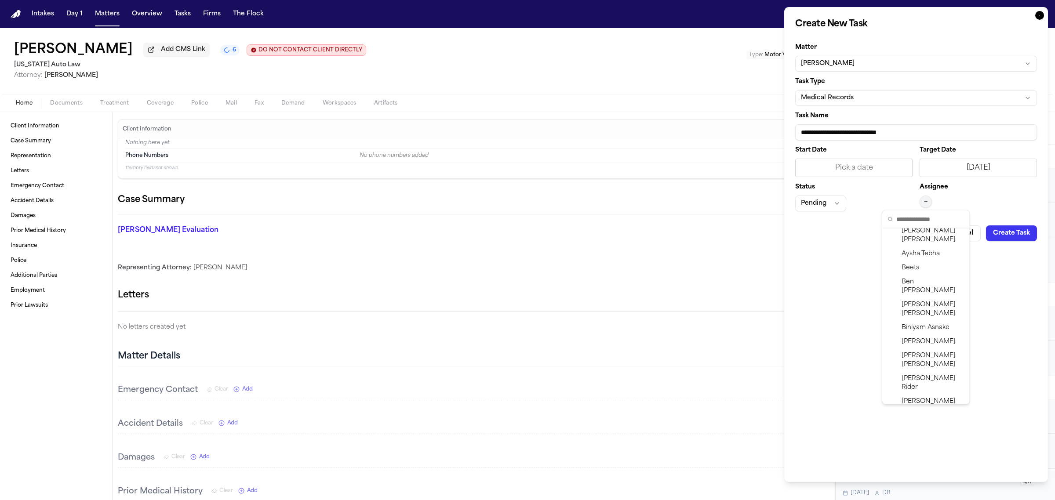
scroll to position [200, 0]
click at [929, 374] on span "[PERSON_NAME]" at bounding box center [932, 383] width 62 height 18
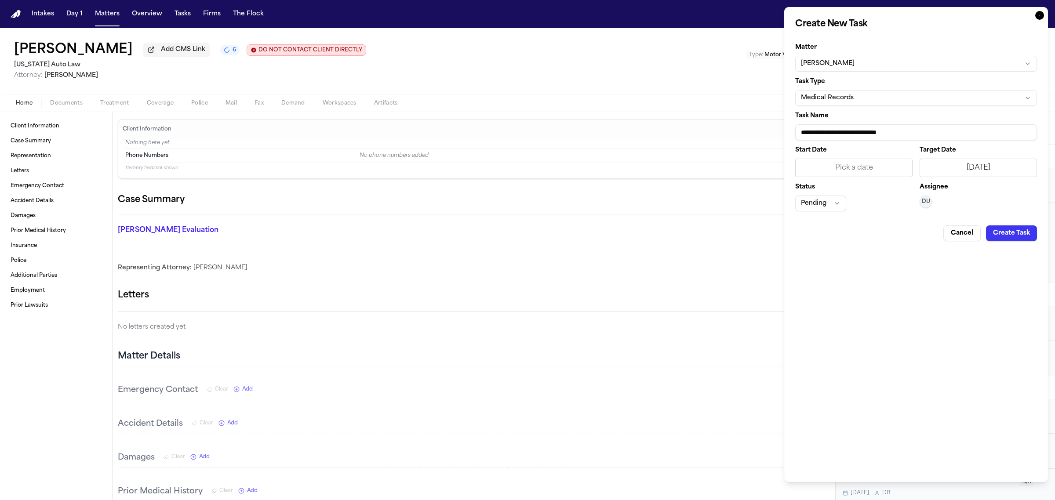
click at [1012, 233] on button "Create Task" at bounding box center [1011, 233] width 51 height 16
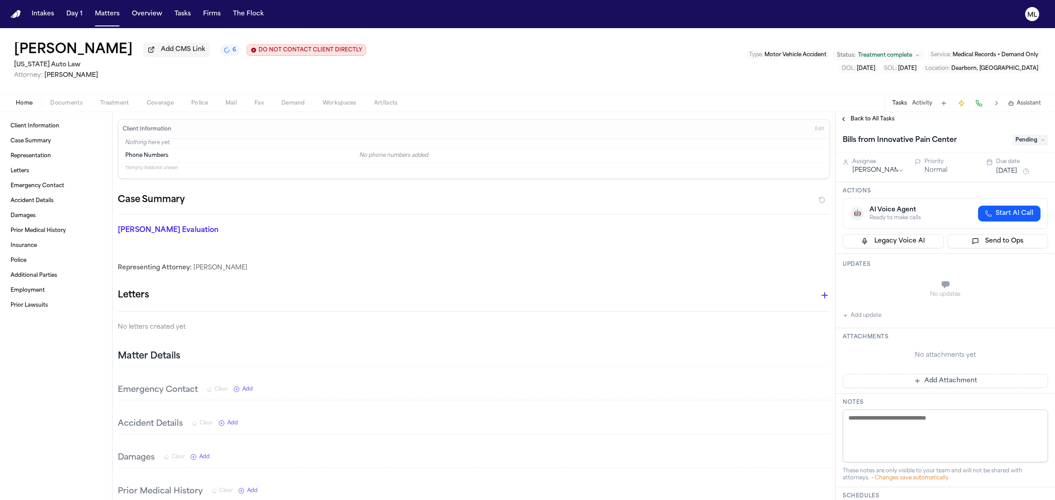
click at [866, 115] on div "Back to All Tasks" at bounding box center [944, 119] width 219 height 14
click at [862, 120] on span "Back to All Tasks" at bounding box center [872, 119] width 44 height 7
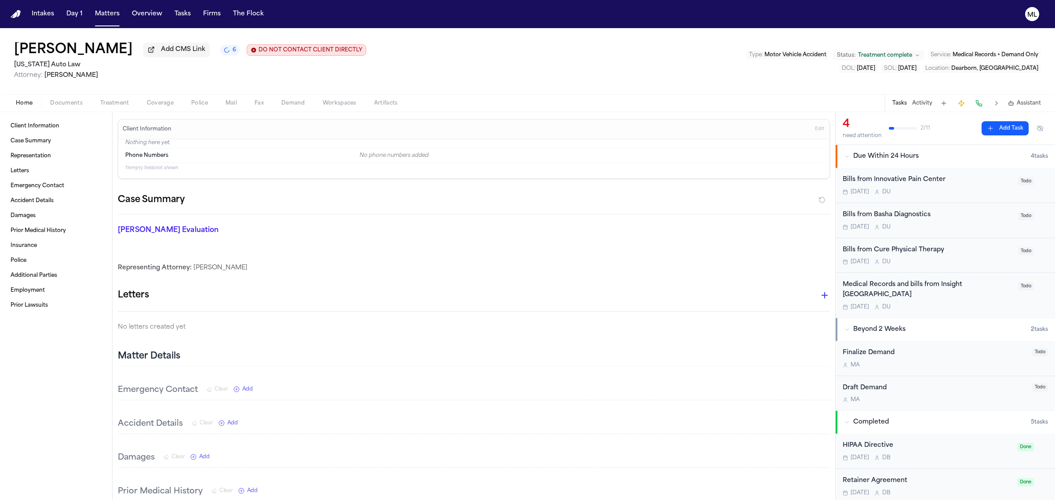
click at [1006, 127] on button "Add Task" at bounding box center [1004, 128] width 47 height 14
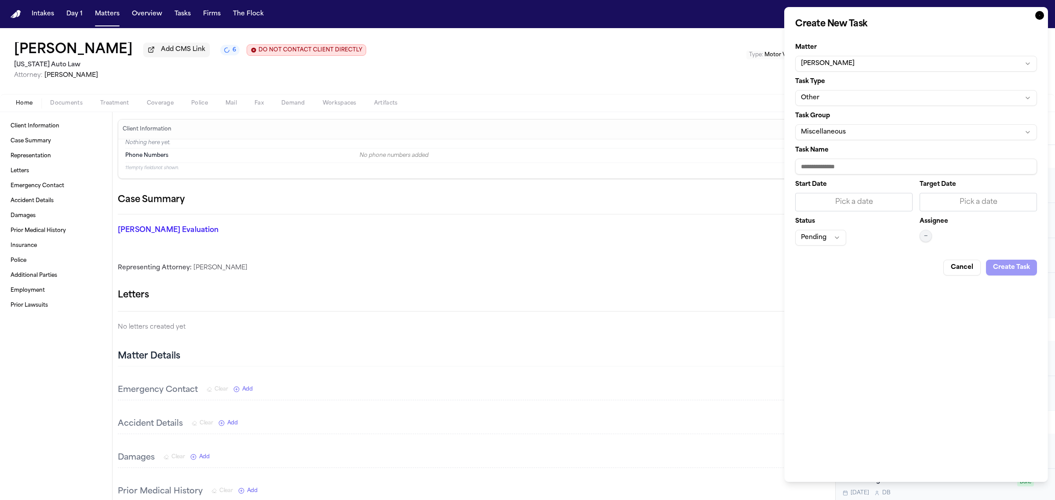
click at [889, 93] on button "Other" at bounding box center [916, 98] width 242 height 16
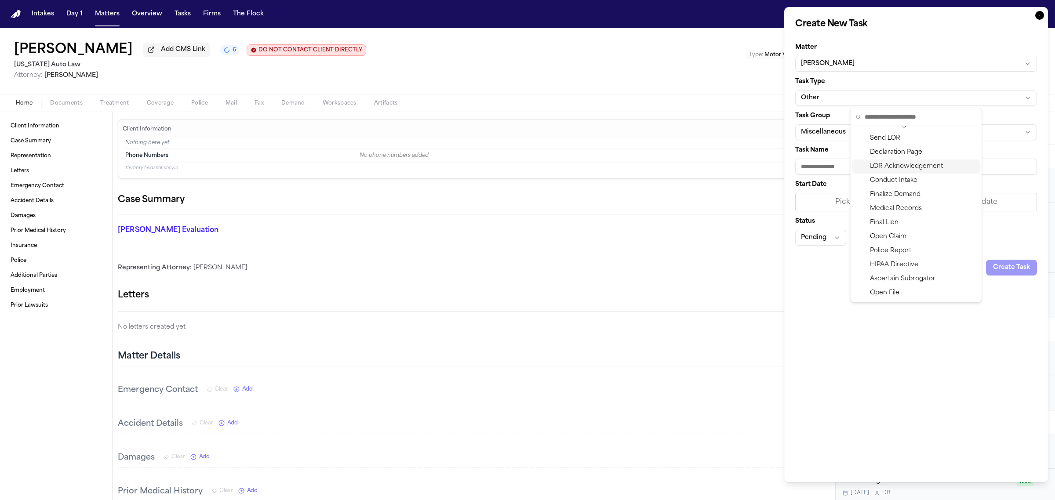
scroll to position [55, 0]
click at [918, 192] on div "Medical Records" at bounding box center [915, 192] width 127 height 14
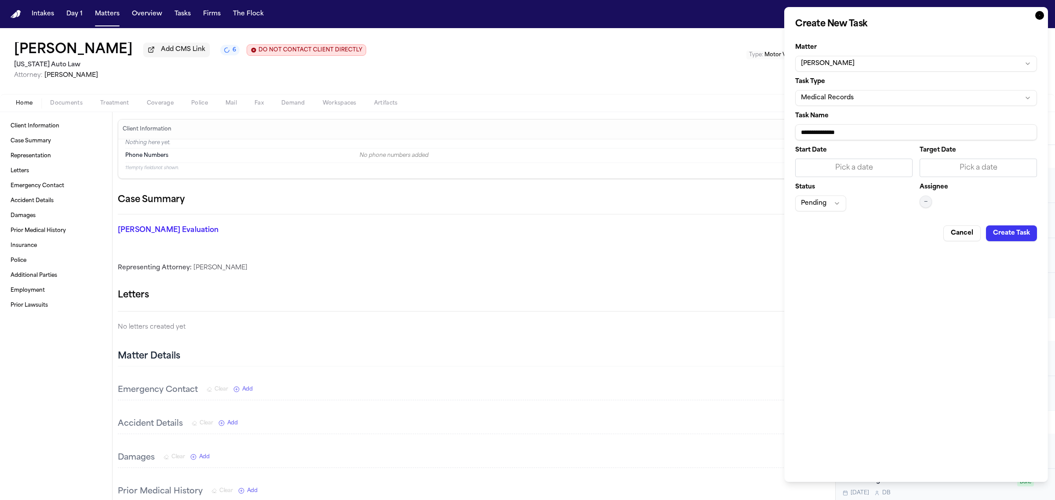
drag, startPoint x: 883, startPoint y: 130, endPoint x: 796, endPoint y: 126, distance: 87.5
click at [796, 126] on input "**********" at bounding box center [916, 132] width 242 height 16
type input "**********"
click at [990, 177] on div "Start Date Pick a date Target Date Pick a date Status Pending Assignee —" at bounding box center [916, 179] width 242 height 64
click at [990, 166] on div "Pick a date" at bounding box center [978, 168] width 106 height 11
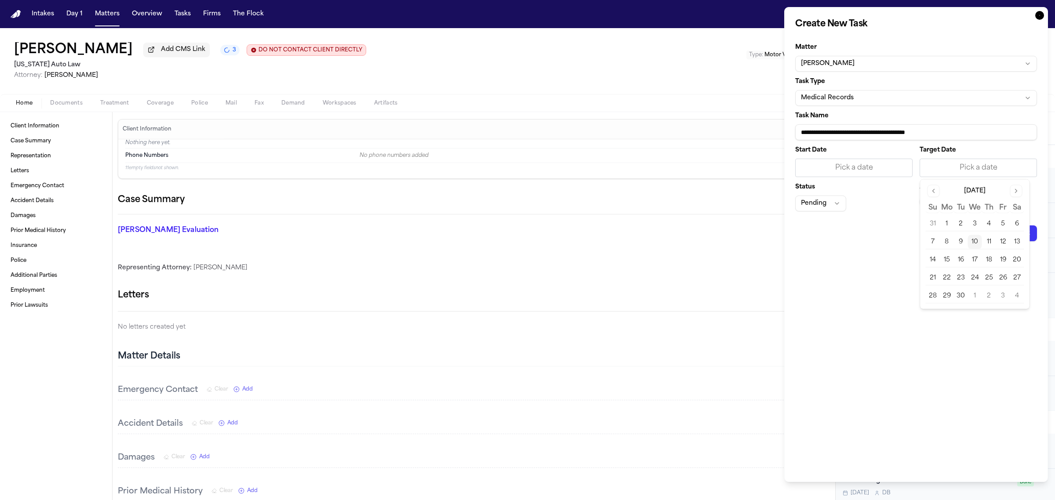
click at [976, 244] on button "10" at bounding box center [975, 242] width 14 height 14
click at [929, 210] on div "Assignee —" at bounding box center [977, 197] width 117 height 27
click at [928, 202] on button "—" at bounding box center [925, 202] width 12 height 12
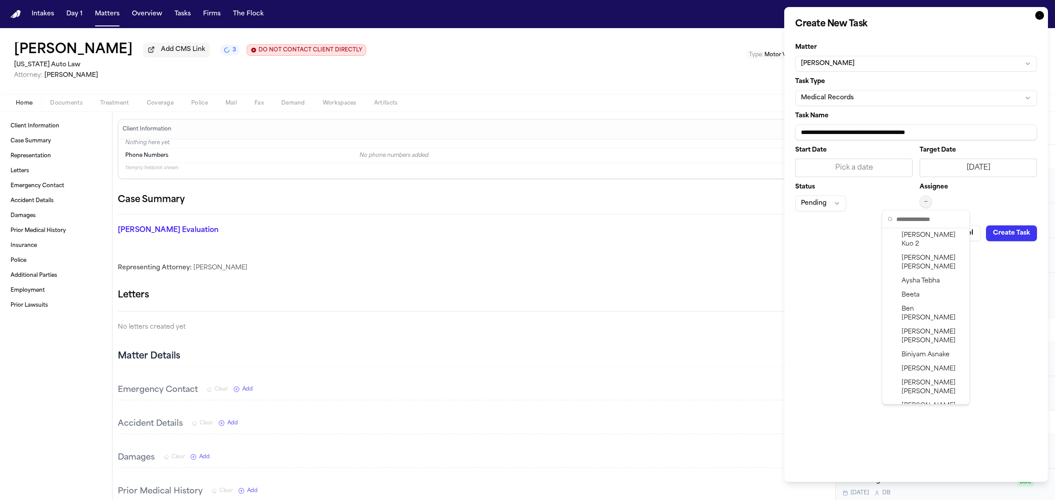
scroll to position [167, 0]
click at [936, 407] on span "[PERSON_NAME]" at bounding box center [932, 416] width 62 height 18
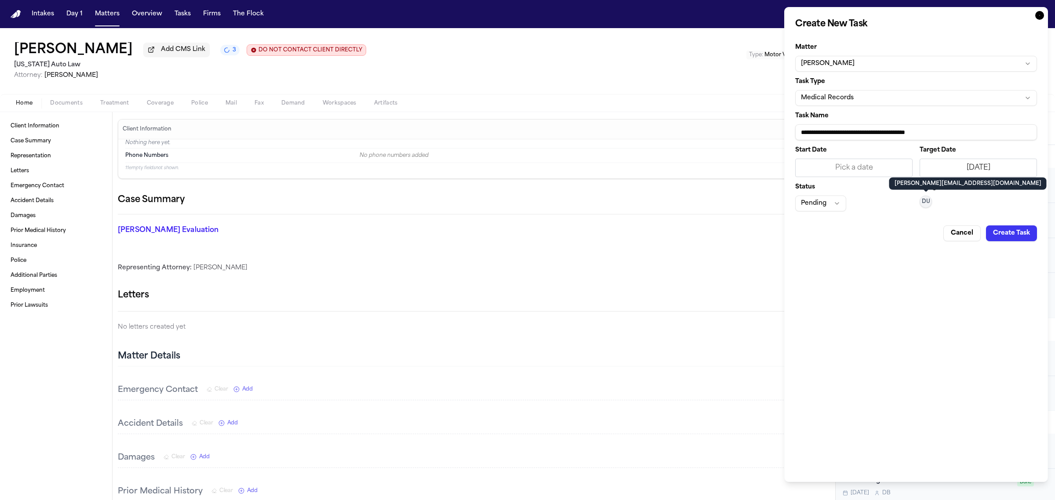
click at [1013, 229] on button "Create Task" at bounding box center [1011, 233] width 51 height 16
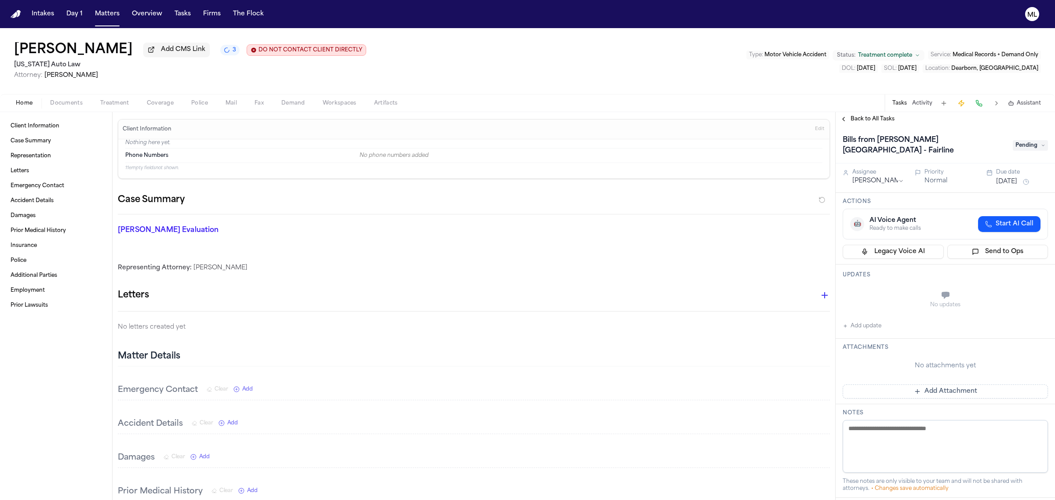
click at [878, 119] on span "Back to All Tasks" at bounding box center [872, 119] width 44 height 7
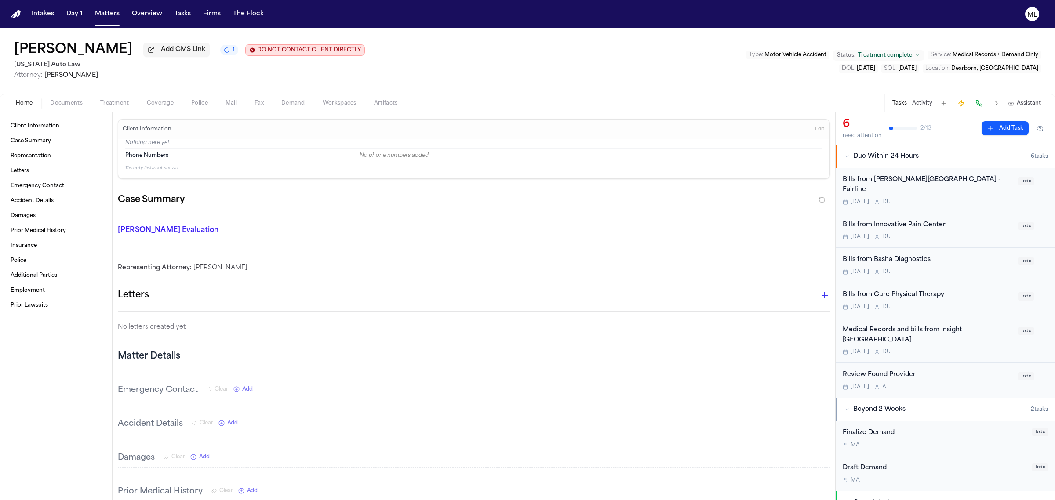
click at [994, 125] on button "Add Task" at bounding box center [1004, 128] width 47 height 14
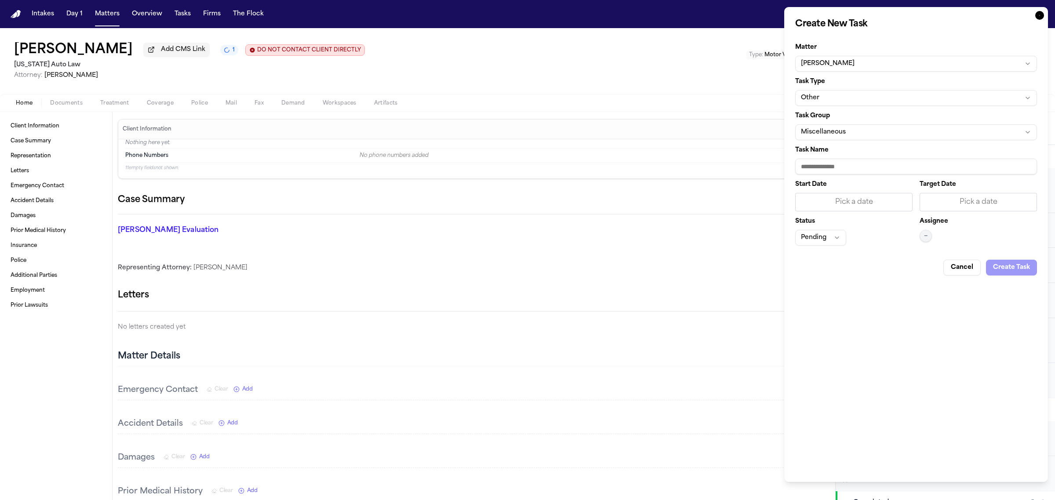
click at [831, 98] on button "Other" at bounding box center [916, 98] width 242 height 16
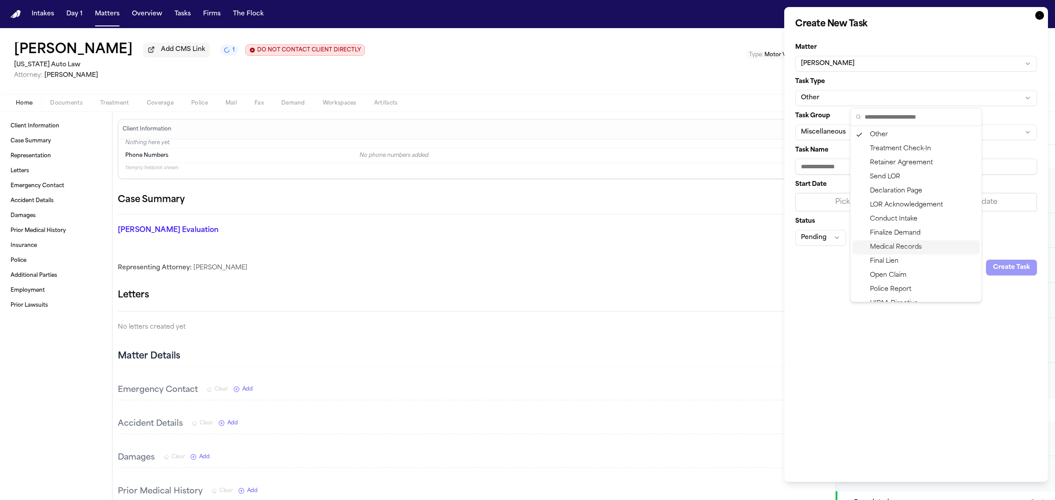
click at [921, 247] on div "Medical Records" at bounding box center [915, 247] width 127 height 14
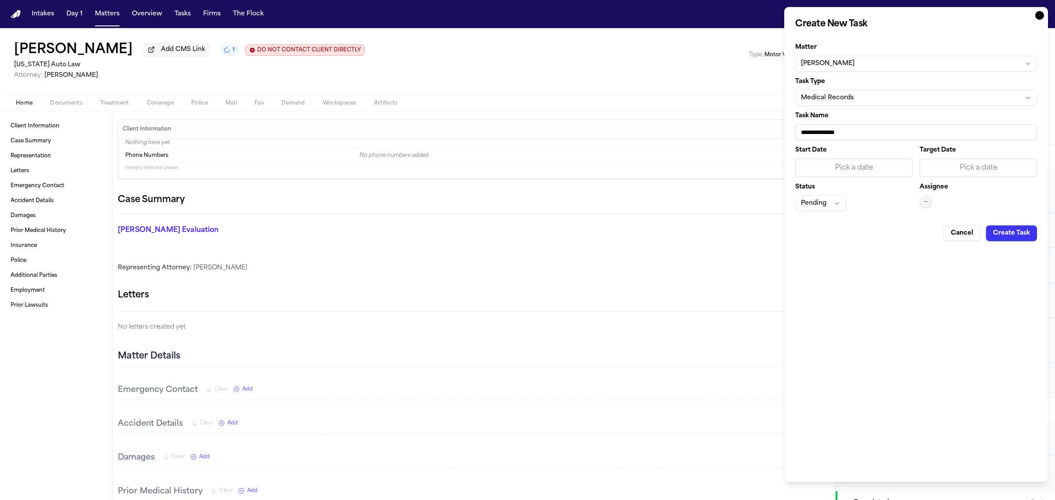
drag, startPoint x: 867, startPoint y: 133, endPoint x: 772, endPoint y: 139, distance: 94.7
click at [772, 139] on body "Intakes Day 1 Matters Overview Tasks Firms The Flock [PERSON_NAME] [PERSON_NAME…" at bounding box center [527, 250] width 1055 height 500
type input "**********"
click at [977, 167] on div "Pick a date" at bounding box center [978, 168] width 106 height 11
click at [976, 243] on button "10" at bounding box center [975, 242] width 14 height 14
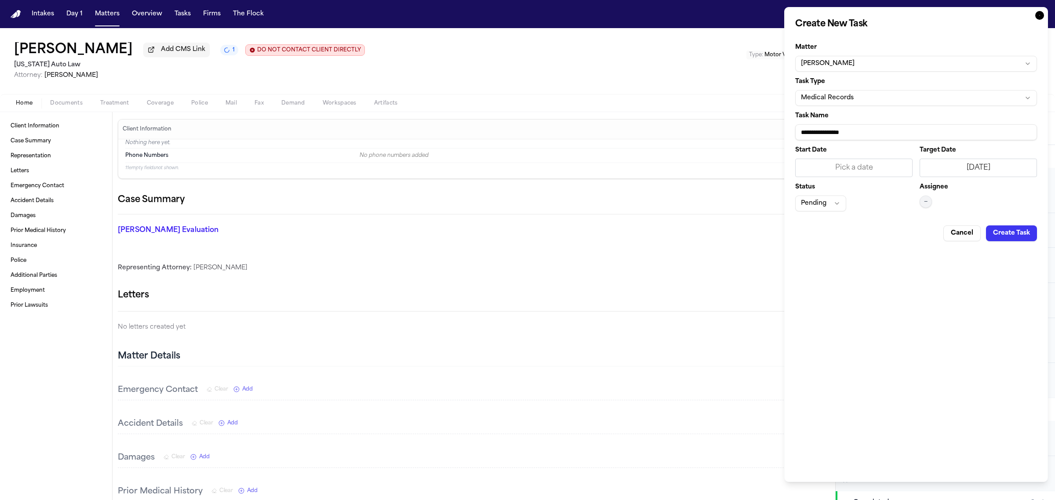
click at [926, 204] on span "—" at bounding box center [926, 201] width 4 height 7
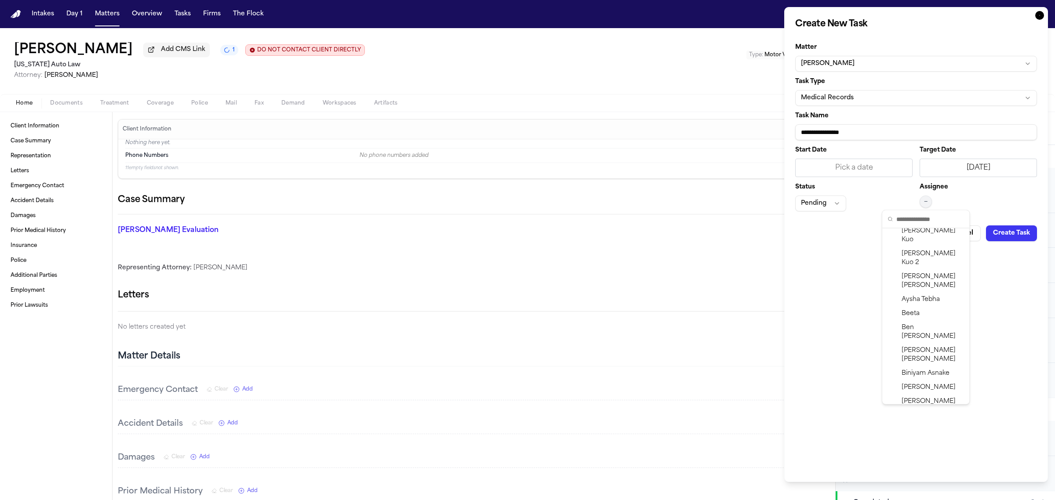
scroll to position [170, 0]
click at [940, 402] on div "[PERSON_NAME]" at bounding box center [925, 413] width 83 height 23
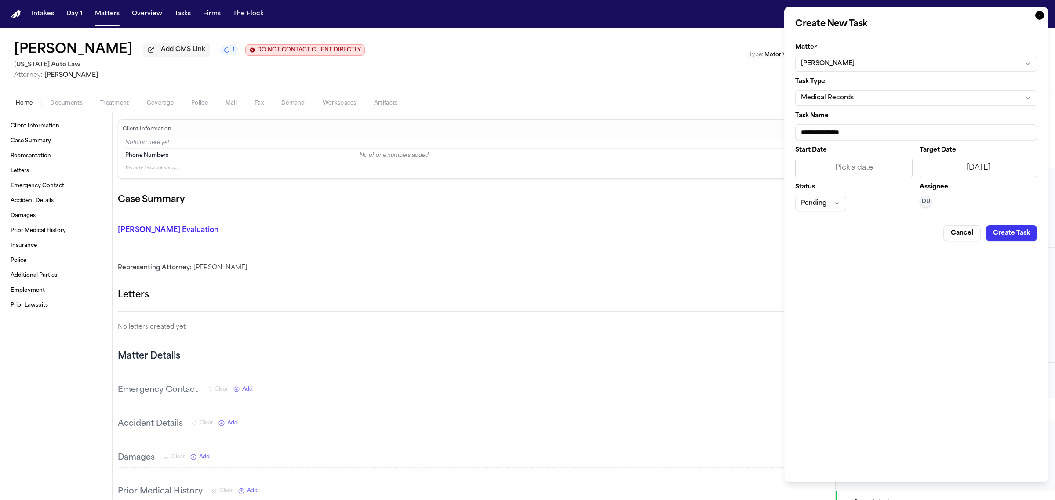
click at [1014, 234] on button "Create Task" at bounding box center [1011, 233] width 51 height 16
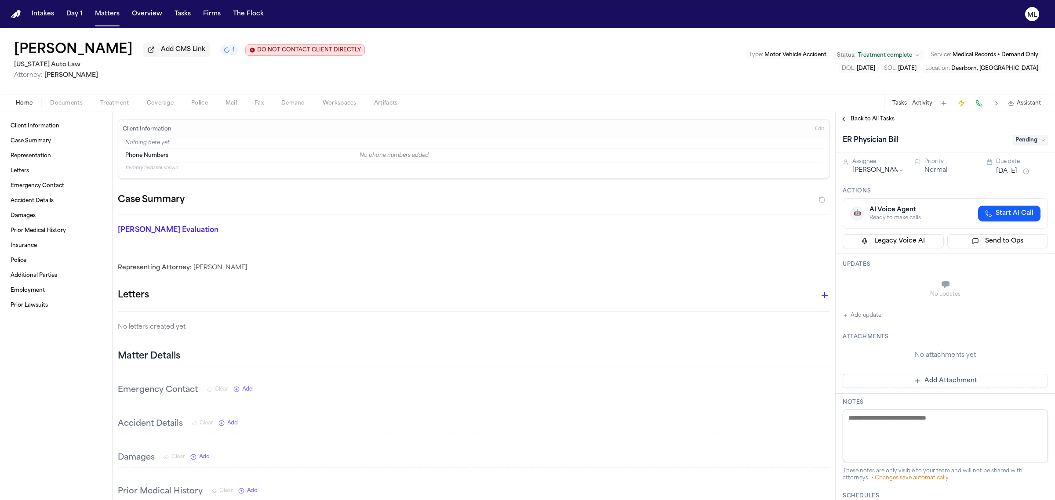
click at [867, 119] on span "Back to All Tasks" at bounding box center [872, 119] width 44 height 7
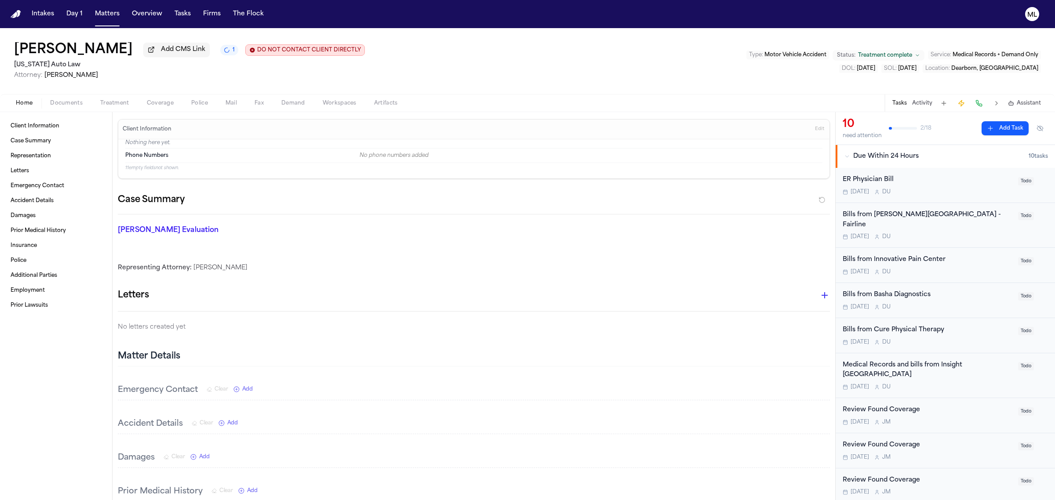
click at [999, 126] on button "Add Task" at bounding box center [1004, 128] width 47 height 14
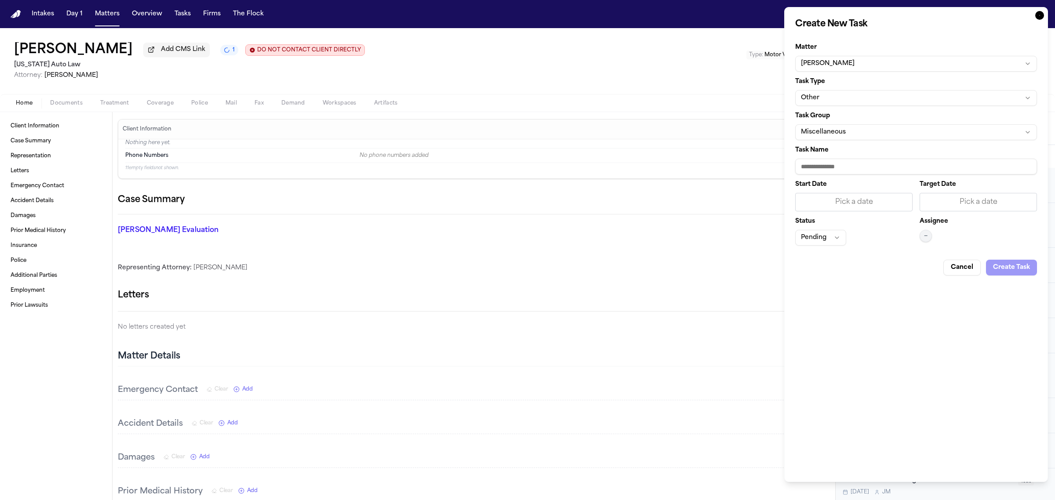
click at [878, 102] on button "Other" at bounding box center [916, 98] width 242 height 16
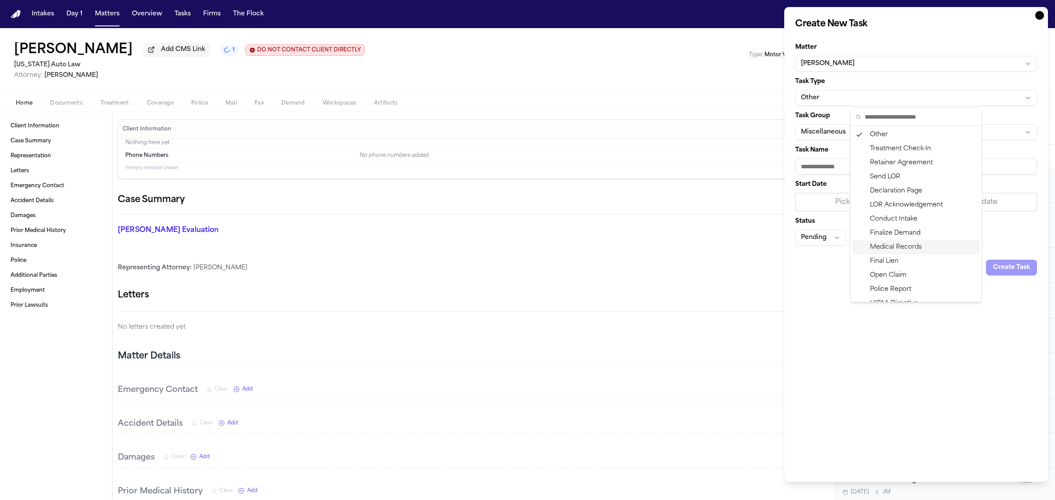
click at [878, 244] on div "Medical Records" at bounding box center [915, 247] width 127 height 14
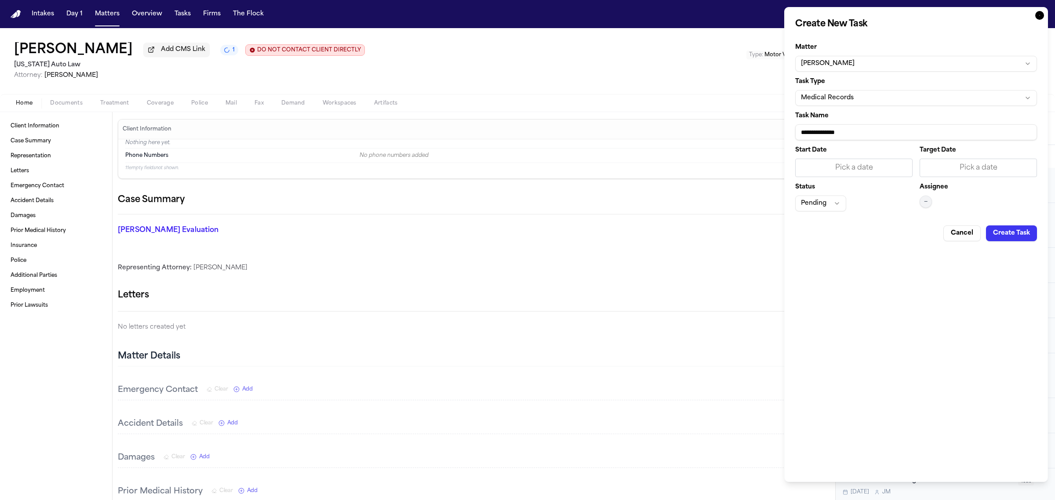
drag, startPoint x: 868, startPoint y: 136, endPoint x: 737, endPoint y: 136, distance: 131.0
click at [737, 136] on body "Intakes Day 1 Matters Overview Tasks Firms The Flock [PERSON_NAME] [PERSON_NAME…" at bounding box center [527, 250] width 1055 height 500
type input "**********"
click at [969, 164] on div "Pick a date" at bounding box center [978, 168] width 106 height 11
click at [978, 241] on button "10" at bounding box center [975, 242] width 14 height 14
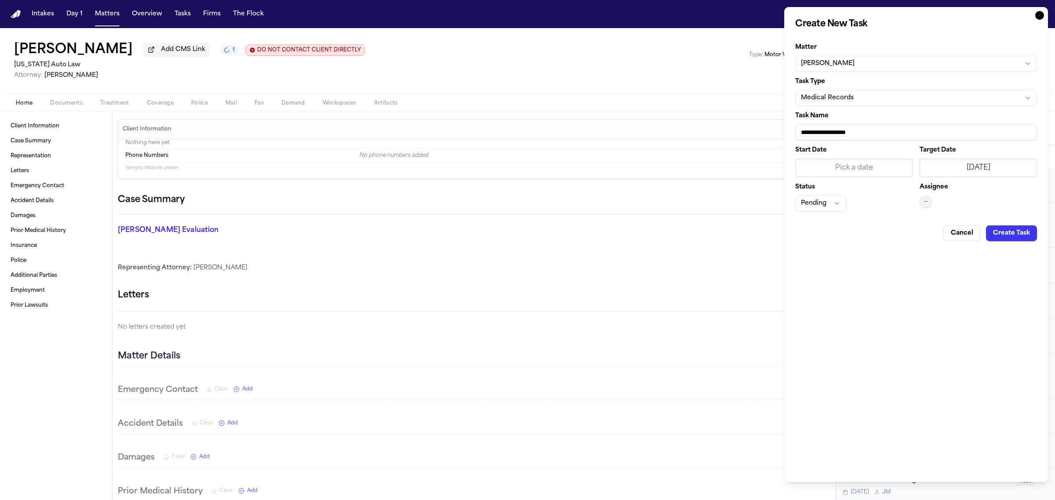
click at [928, 205] on button "—" at bounding box center [925, 202] width 12 height 12
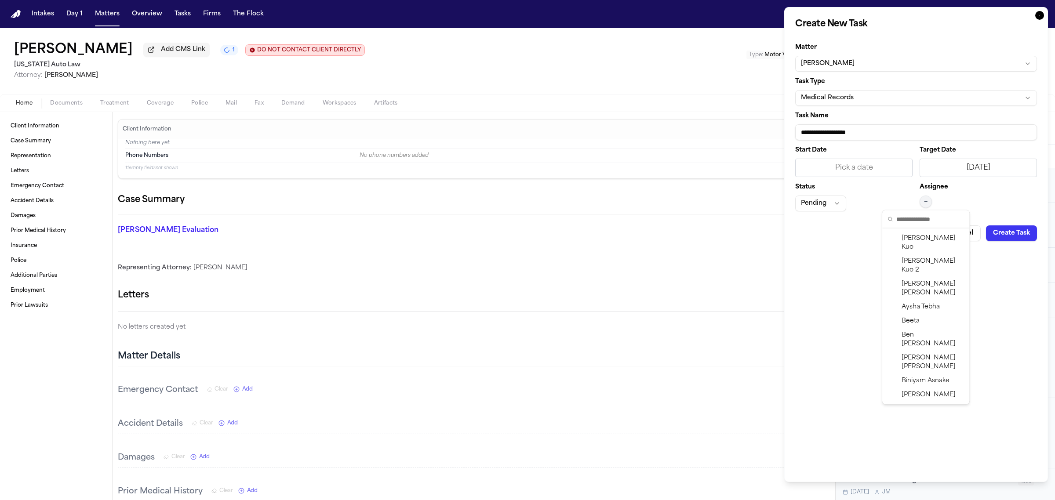
scroll to position [177, 0]
click at [950, 395] on div "[PERSON_NAME]" at bounding box center [925, 406] width 83 height 23
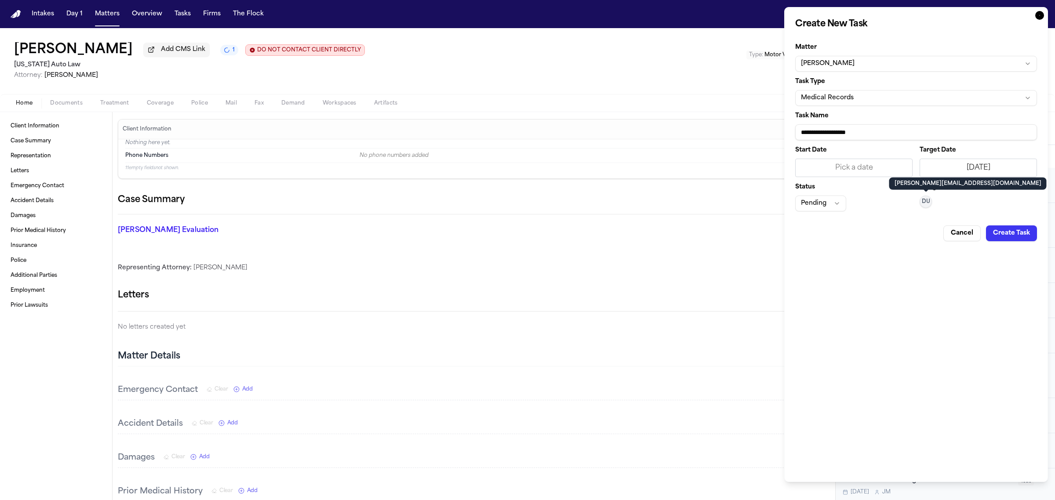
click at [1018, 227] on button "Create Task" at bounding box center [1011, 233] width 51 height 16
